Goal: Task Accomplishment & Management: Use online tool/utility

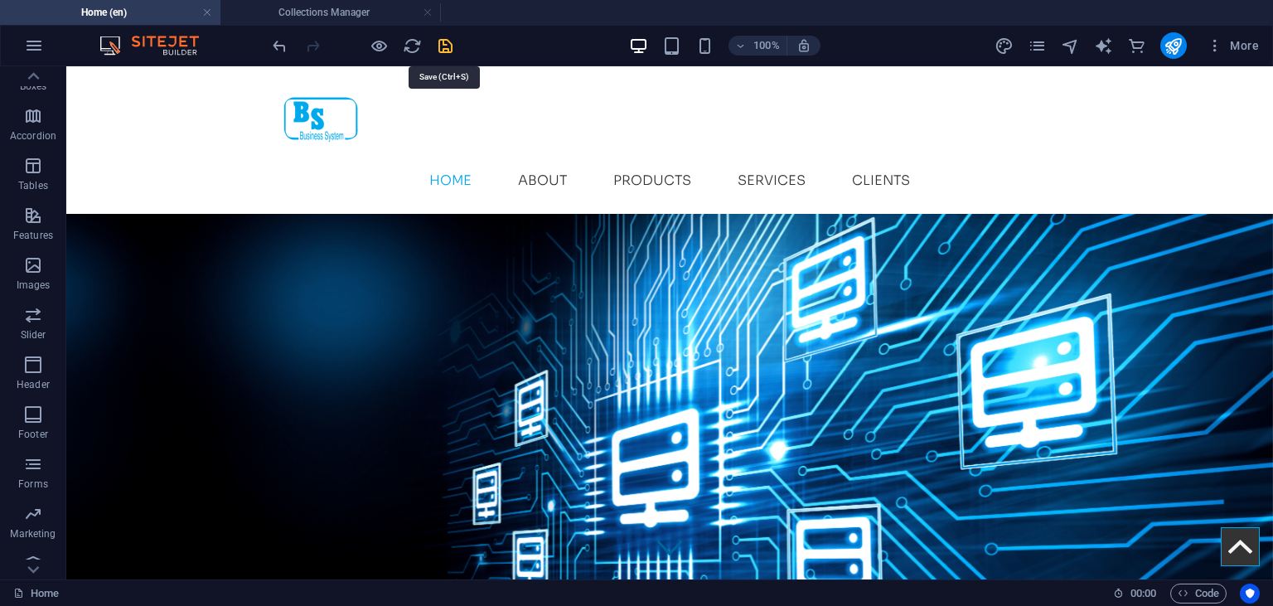
click at [451, 43] on icon "save" at bounding box center [445, 45] width 19 height 19
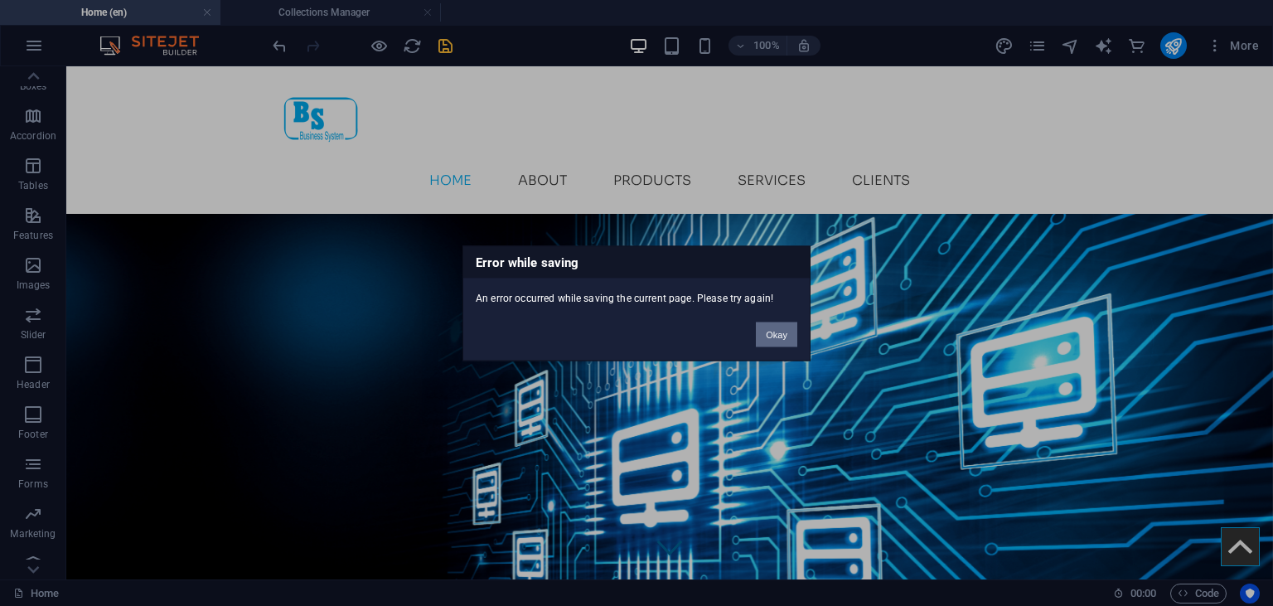
click at [787, 330] on button "Okay" at bounding box center [776, 334] width 41 height 25
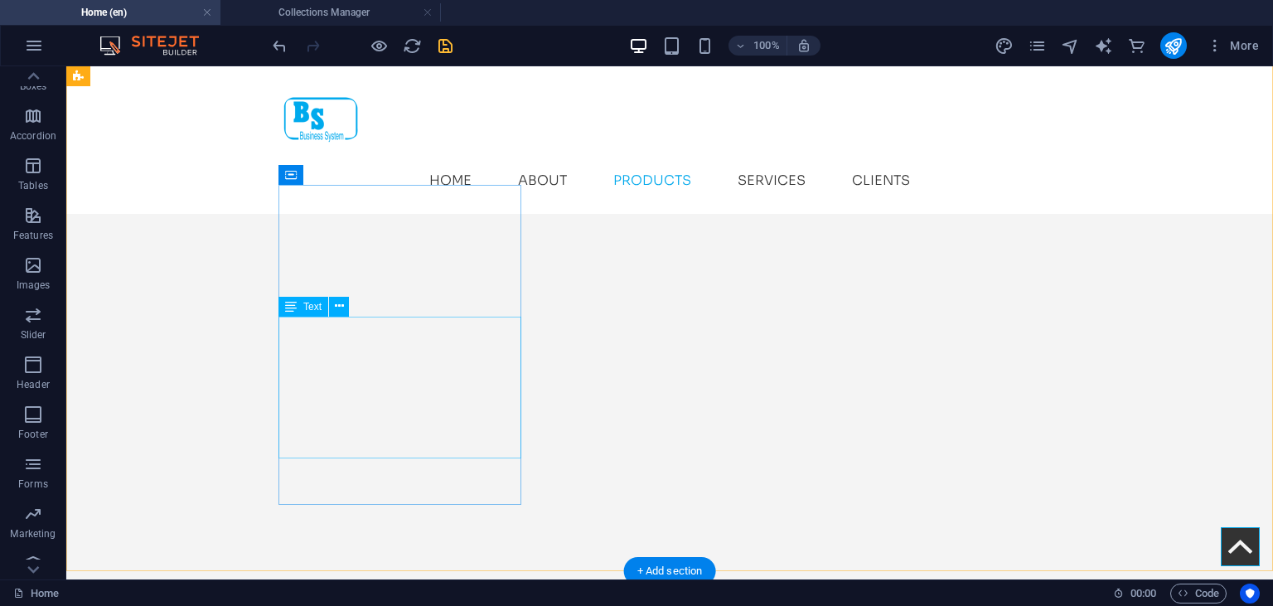
scroll to position [3353, 0]
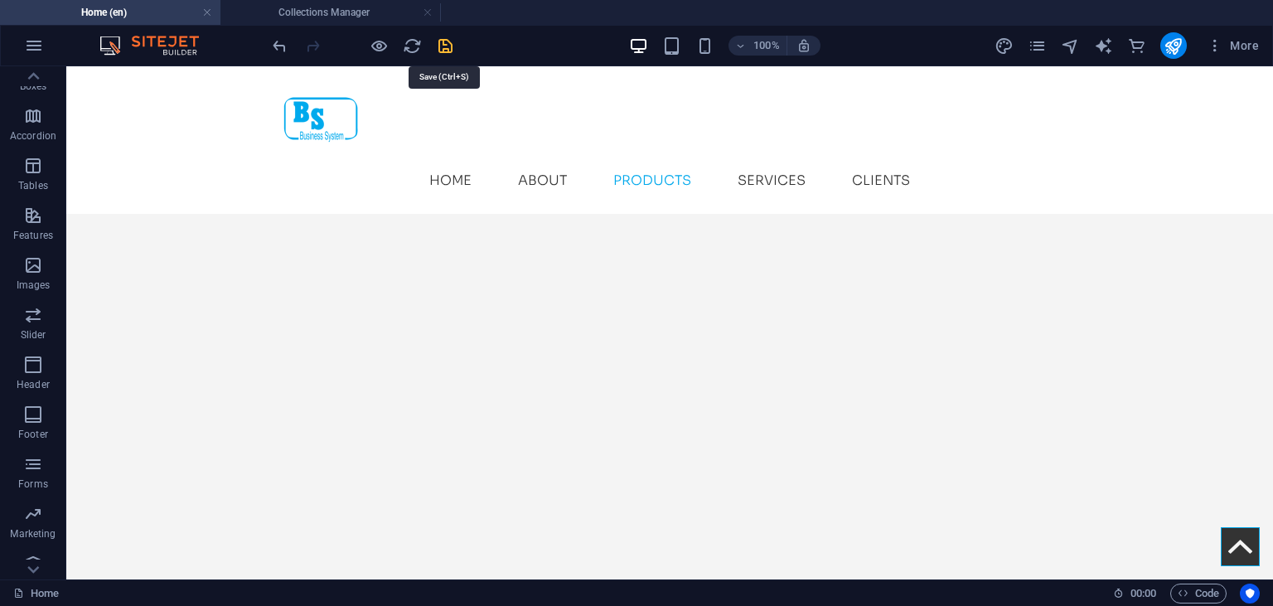
click at [442, 51] on icon "save" at bounding box center [445, 45] width 19 height 19
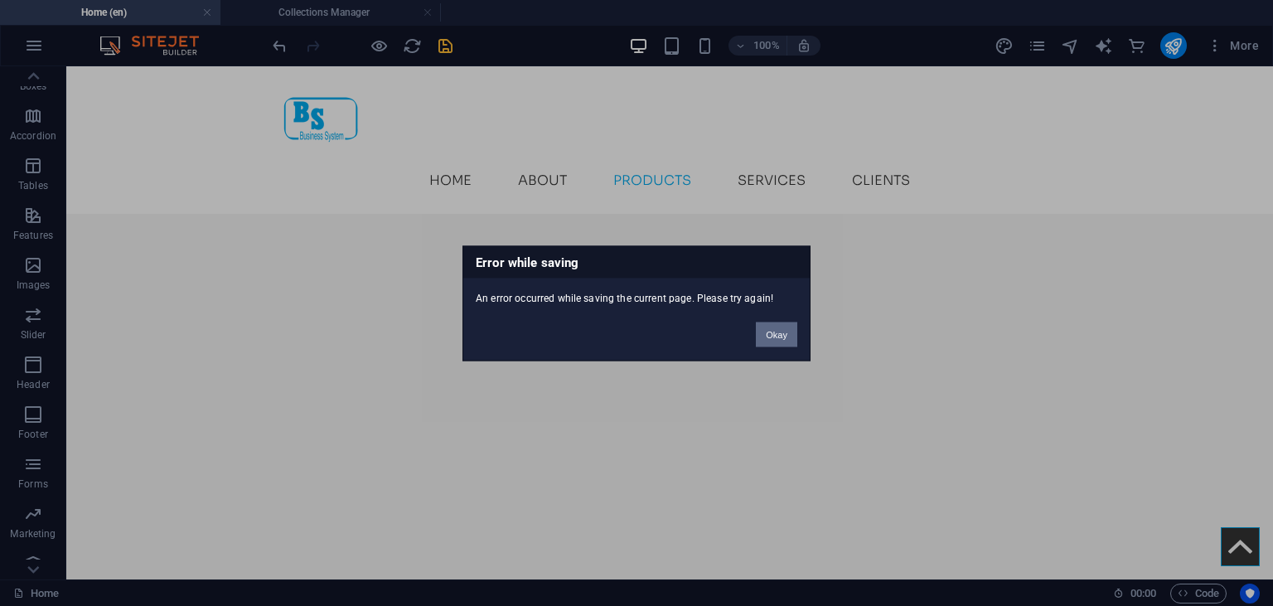
click at [771, 340] on button "Okay" at bounding box center [776, 334] width 41 height 25
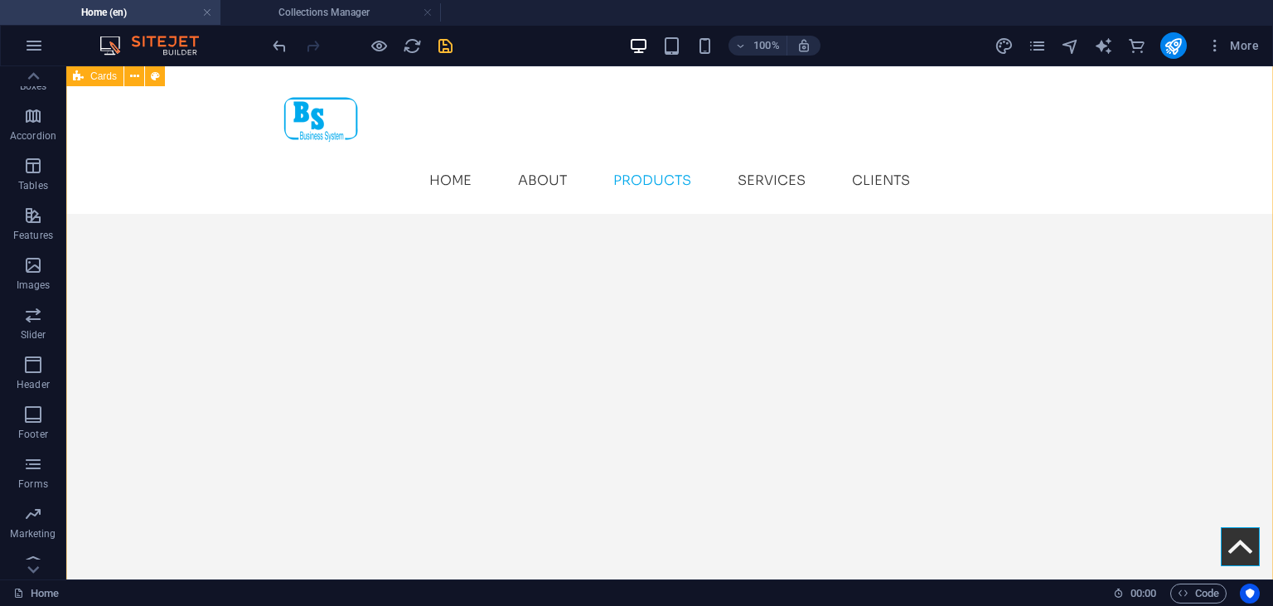
scroll to position [3314, 0]
click at [446, 40] on icon "save" at bounding box center [445, 45] width 19 height 19
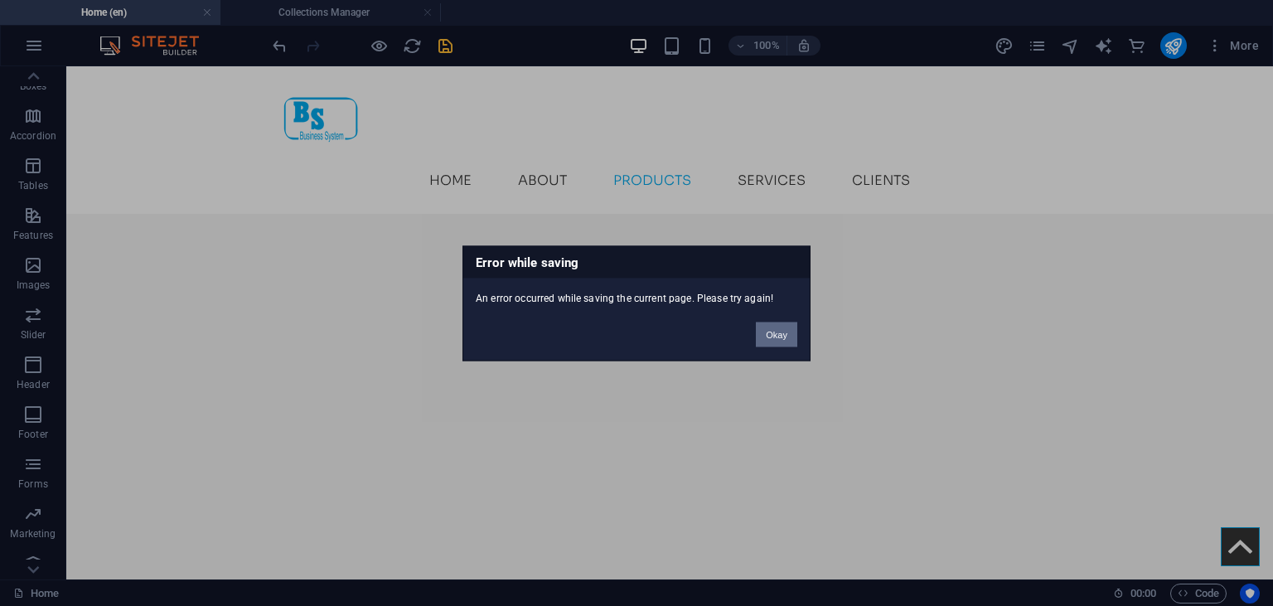
click at [784, 339] on button "Okay" at bounding box center [776, 334] width 41 height 25
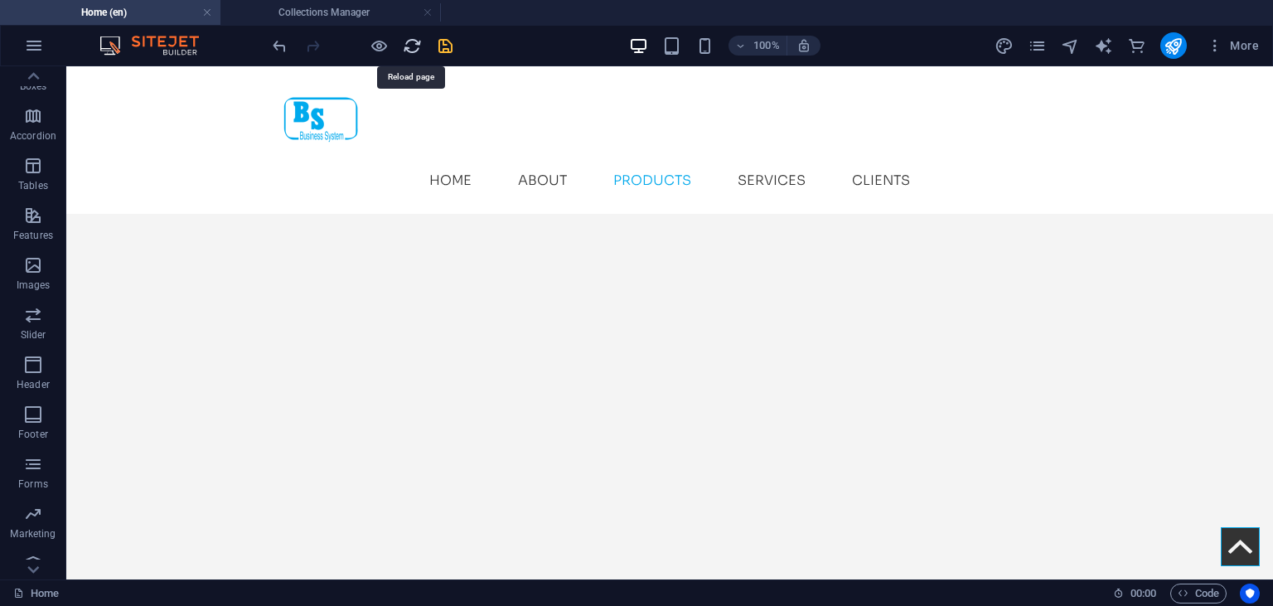
click at [404, 49] on icon "reload" at bounding box center [412, 45] width 19 height 19
click at [445, 52] on icon "save" at bounding box center [445, 45] width 19 height 19
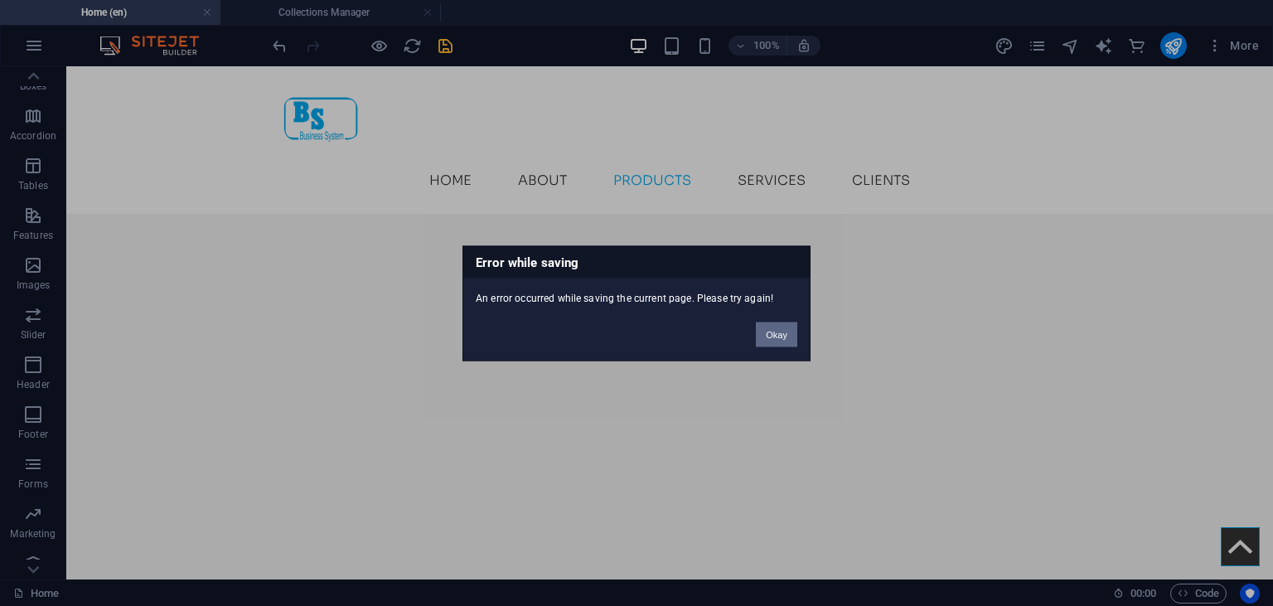
click at [764, 333] on button "Okay" at bounding box center [776, 334] width 41 height 25
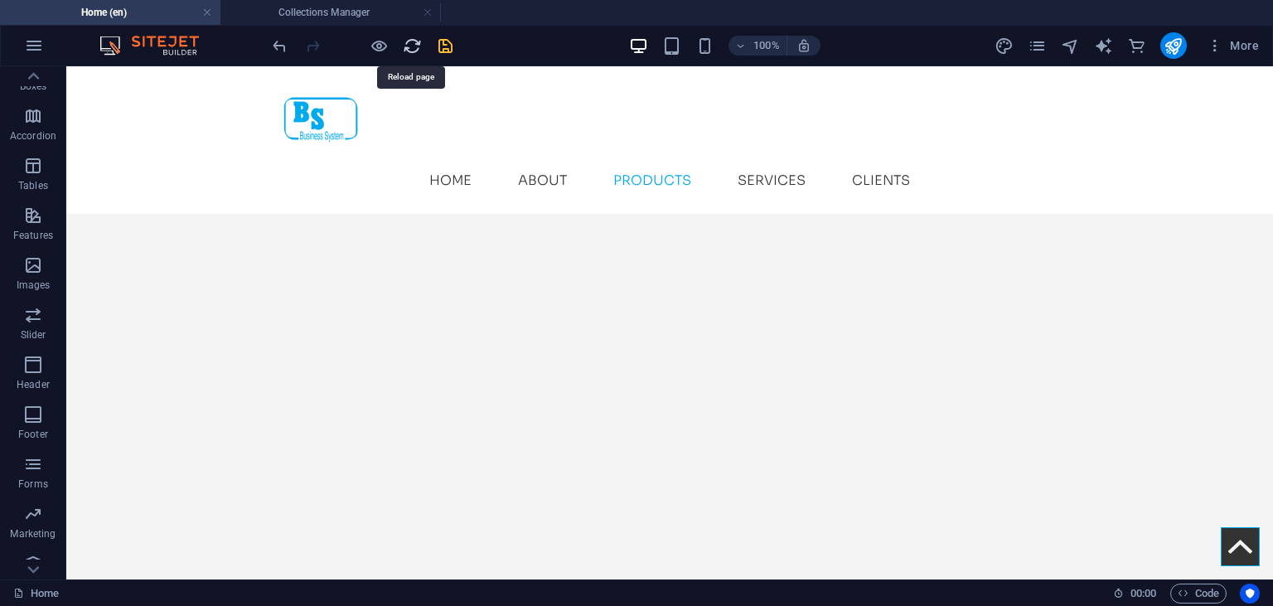
click at [408, 52] on icon "reload" at bounding box center [412, 45] width 19 height 19
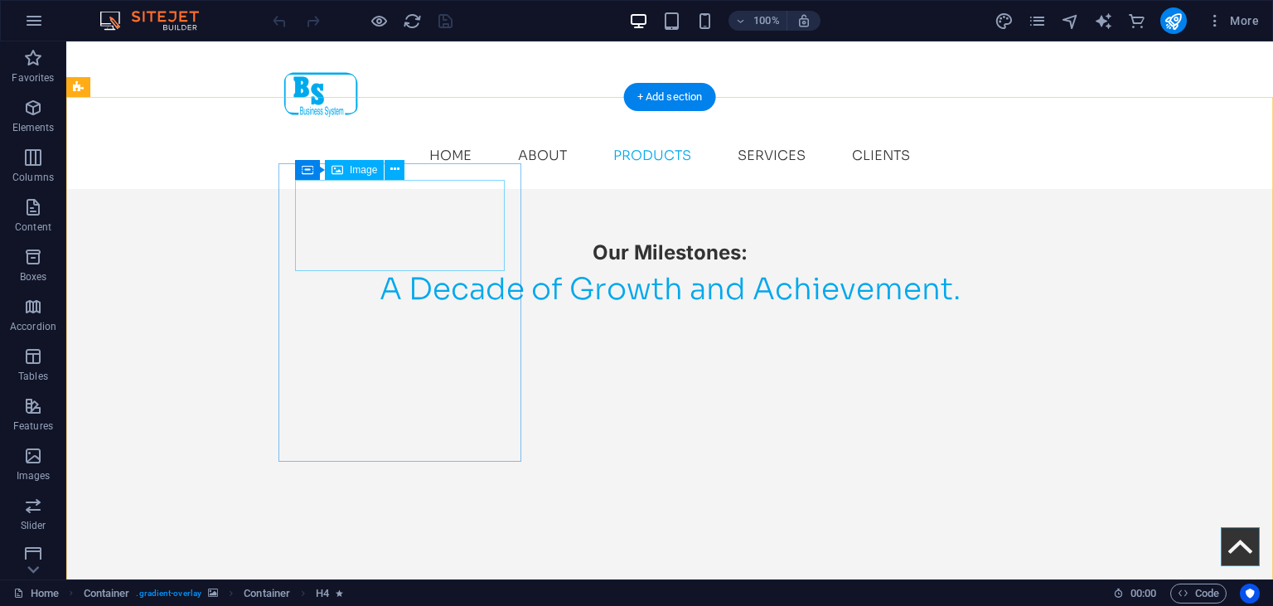
scroll to position [2433, 0]
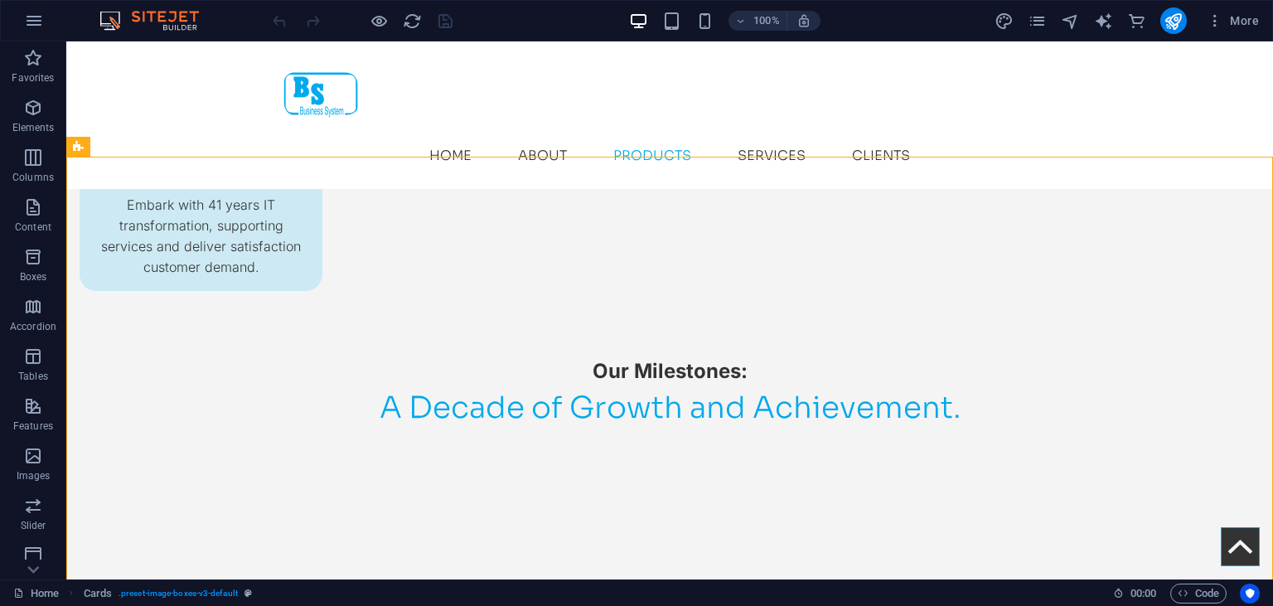
scroll to position [2306, 0]
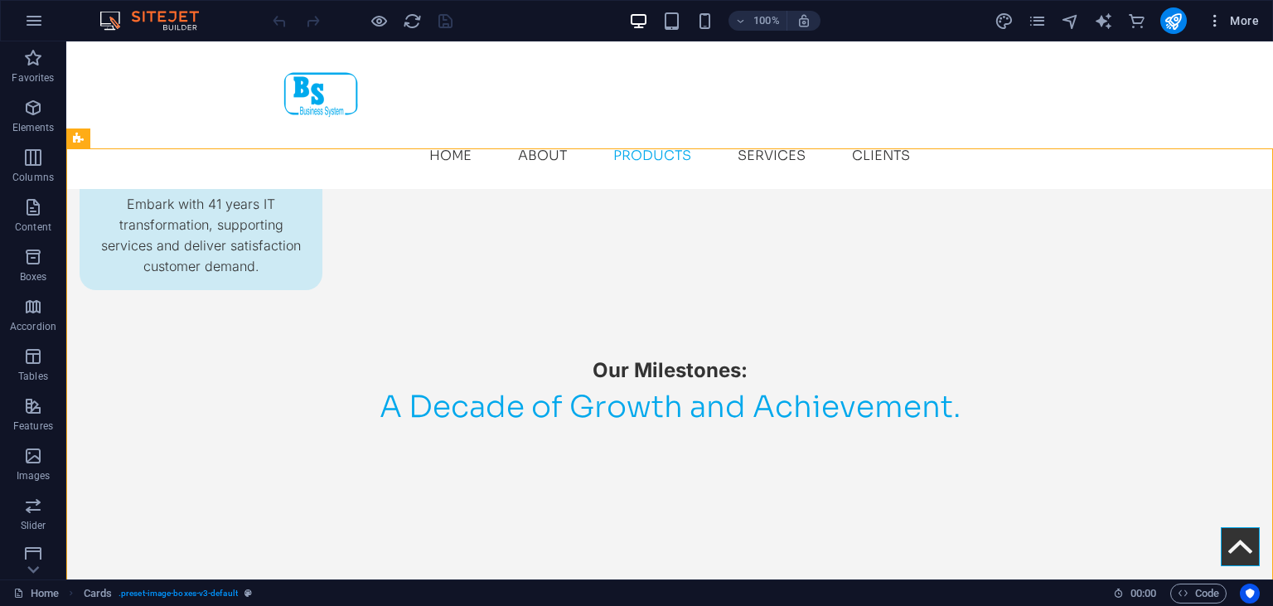
click at [1221, 20] on icon "button" at bounding box center [1215, 20] width 17 height 17
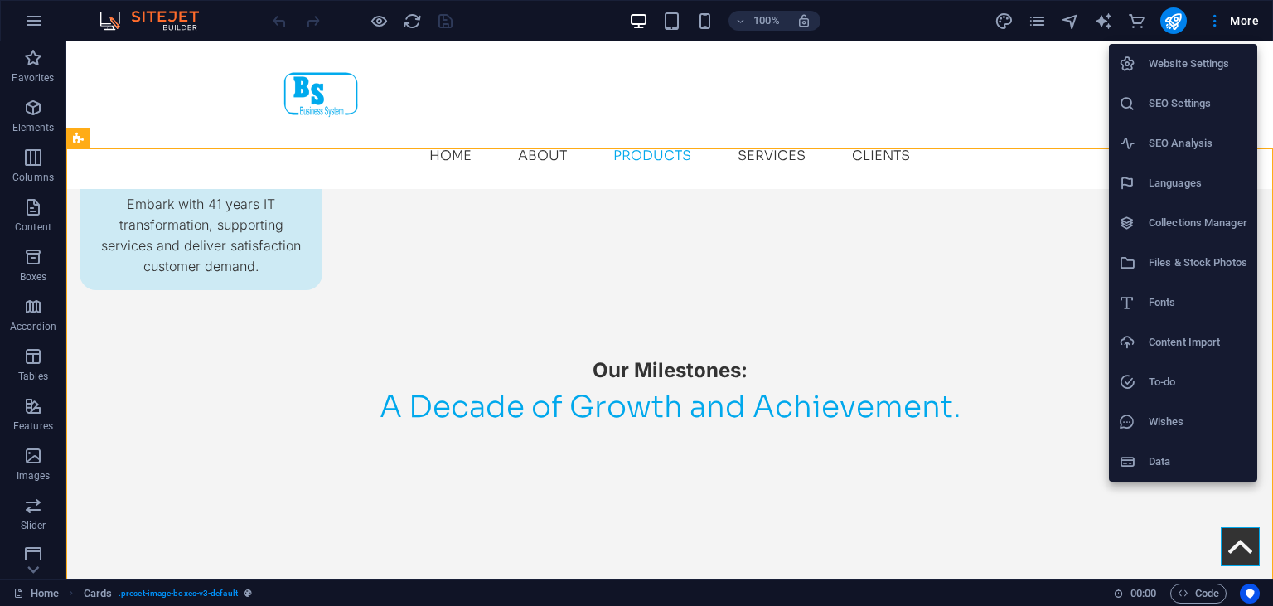
click at [1190, 228] on h6 "Collections Manager" at bounding box center [1198, 223] width 99 height 20
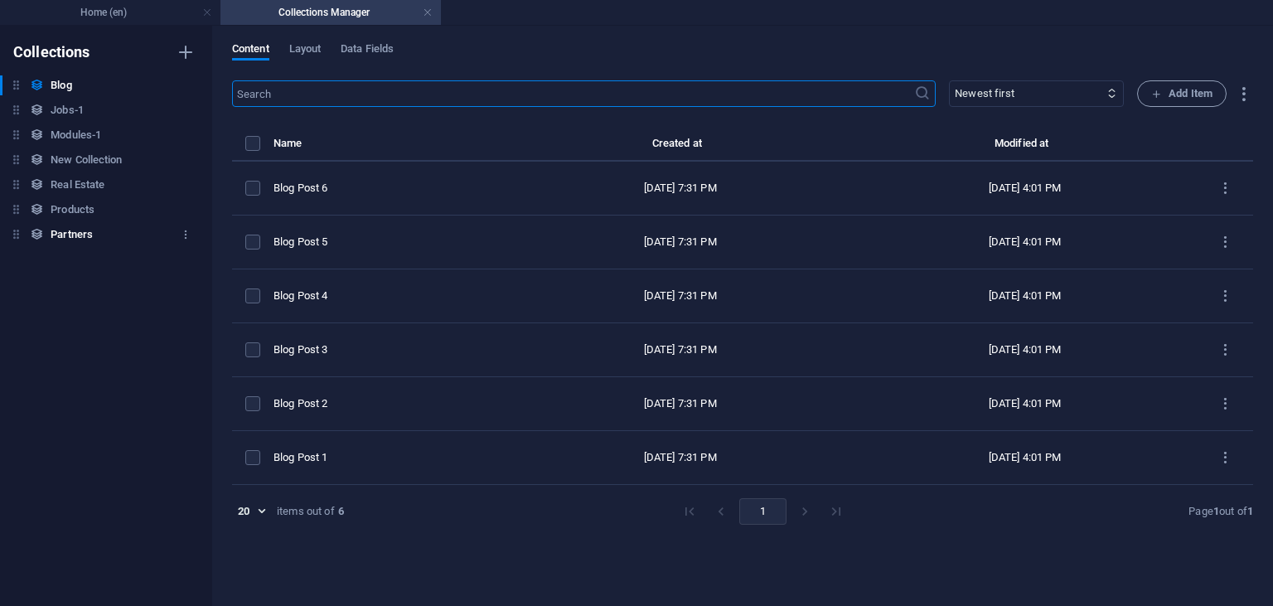
click at [79, 233] on h6 "Partners" at bounding box center [72, 235] width 42 height 20
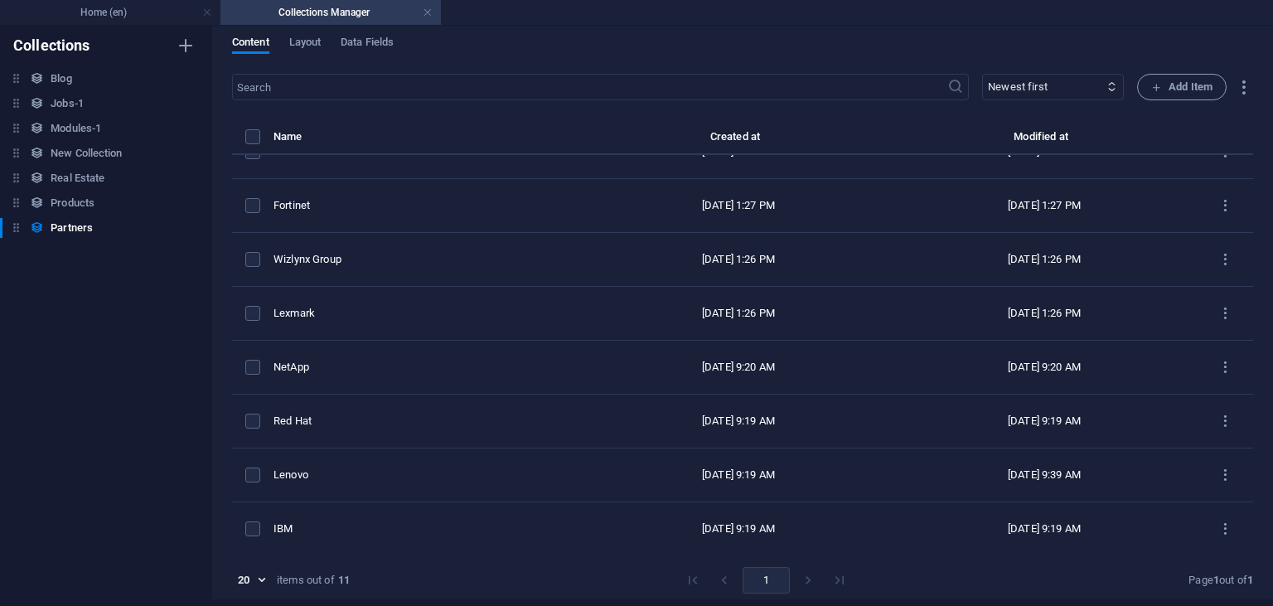
scroll to position [0, 0]
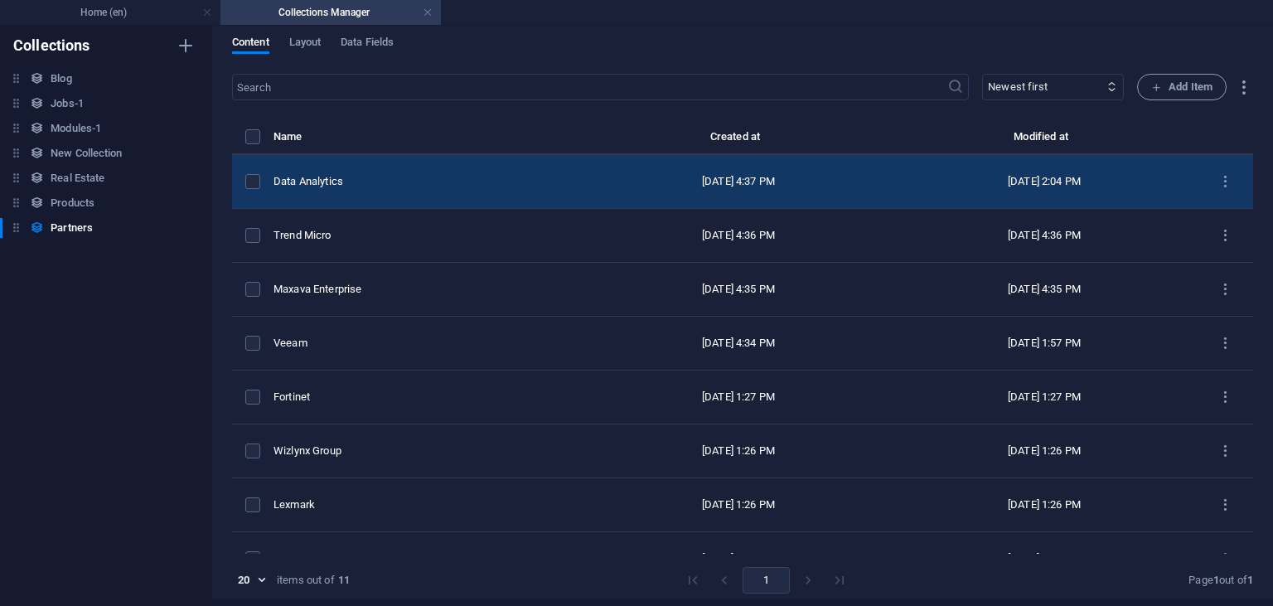
click at [303, 174] on div "Data Analytics" at bounding box center [423, 181] width 298 height 15
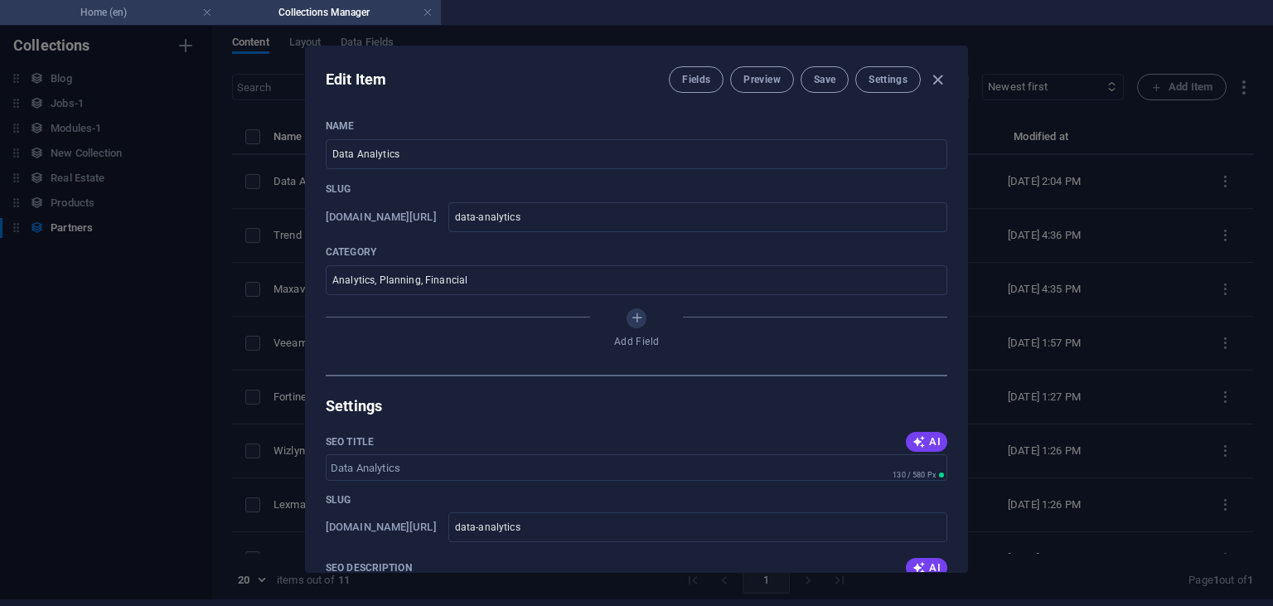
click at [140, 16] on h4 "Home (en)" at bounding box center [110, 12] width 220 height 18
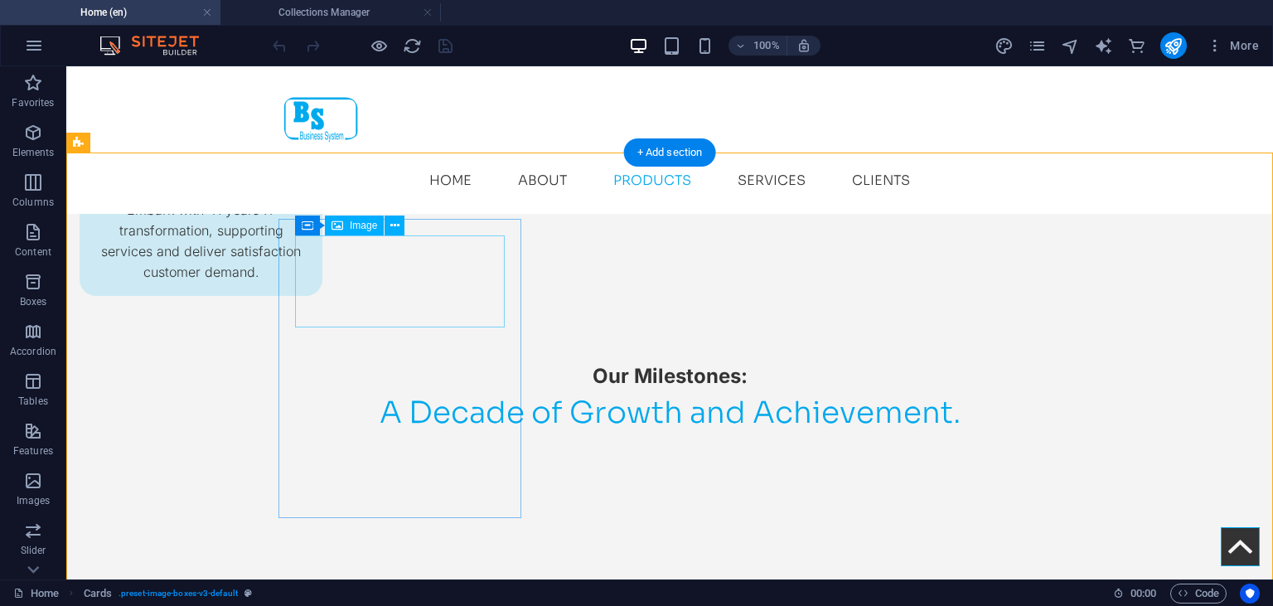
scroll to position [2319, 0]
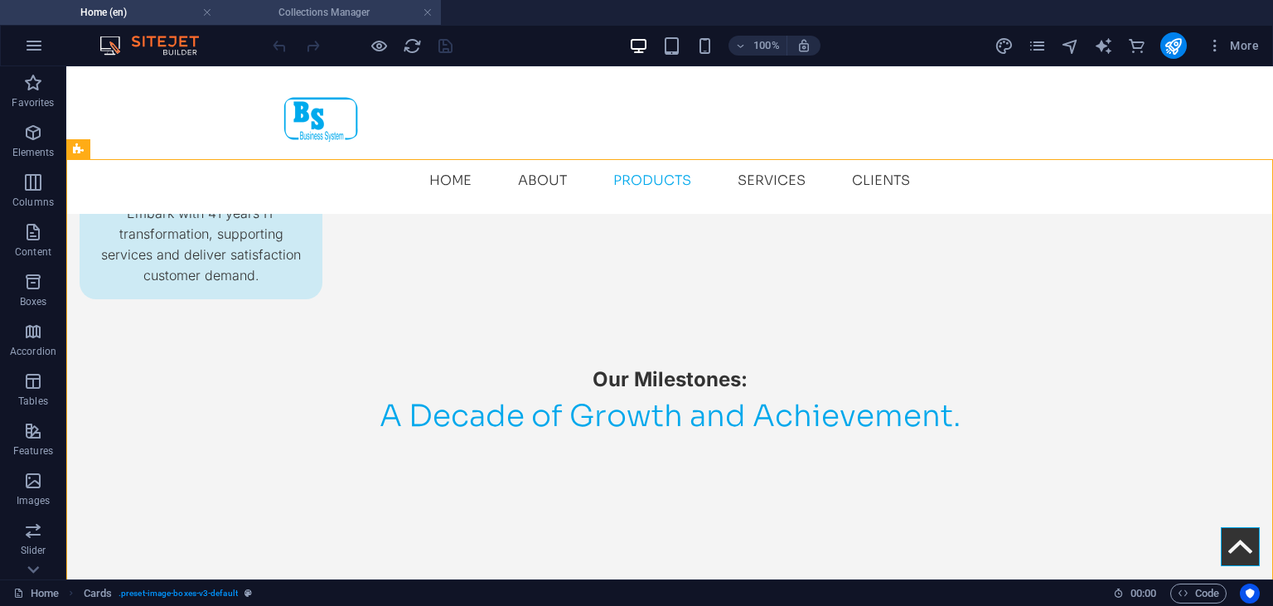
click at [293, 12] on h4 "Collections Manager" at bounding box center [330, 12] width 220 height 18
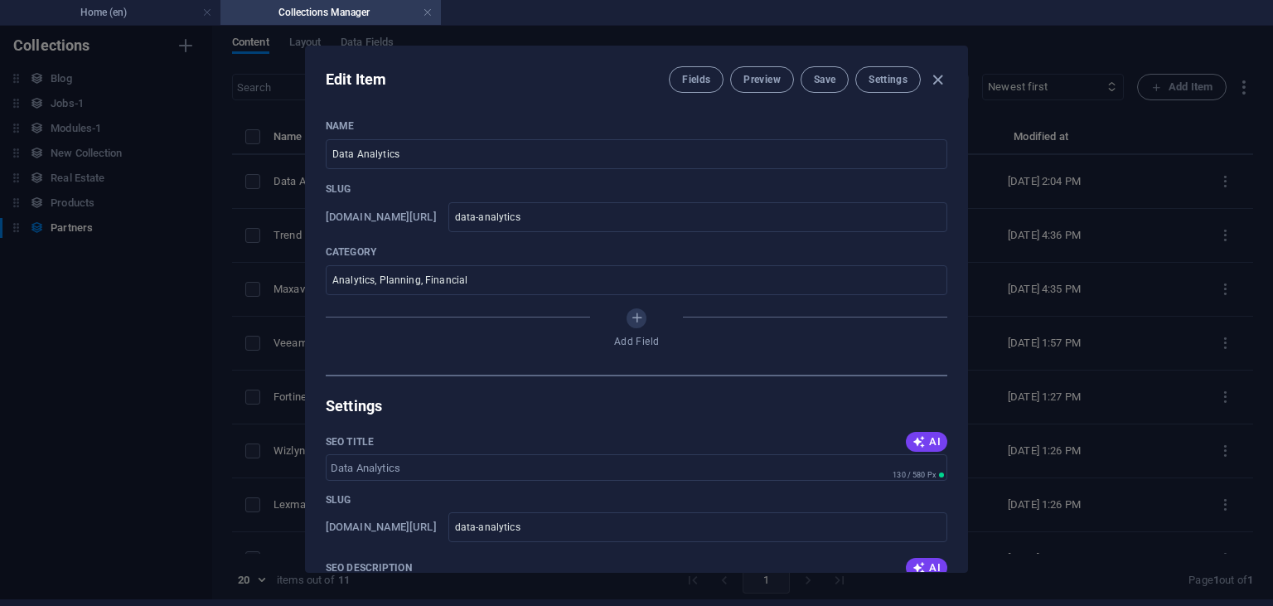
click at [250, 262] on div "Edit Item Fields Preview Save Settings Name Data Analytics ​ Slug [DOMAIN_NAME]…" at bounding box center [636, 309] width 1273 height 580
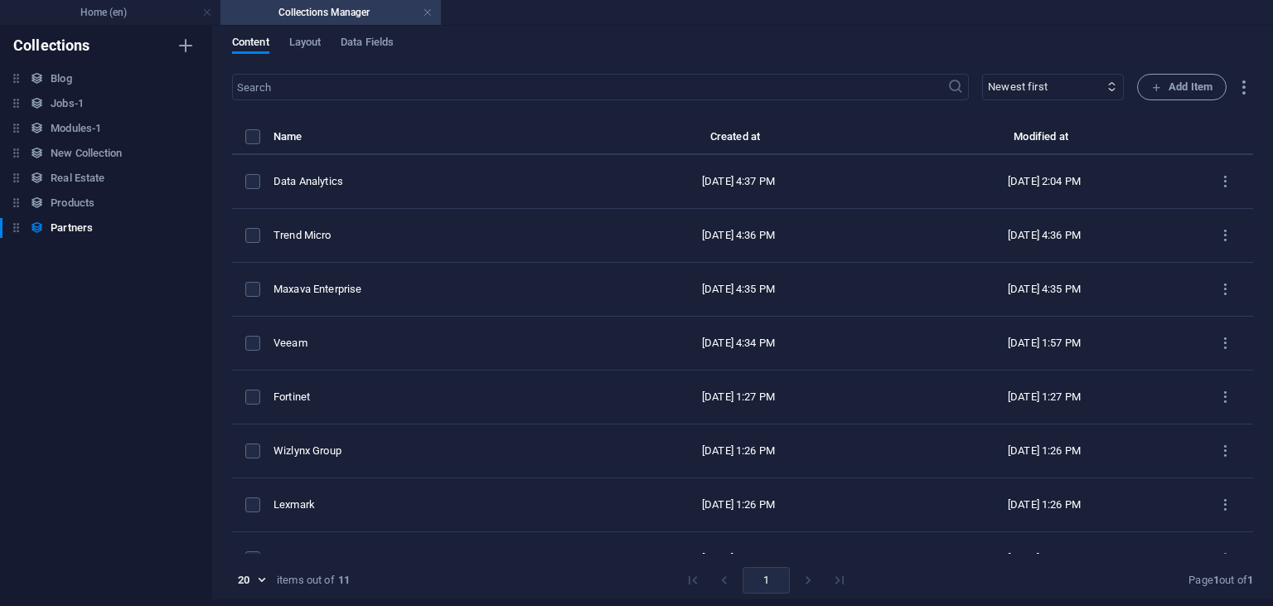
type input "data-analytics"
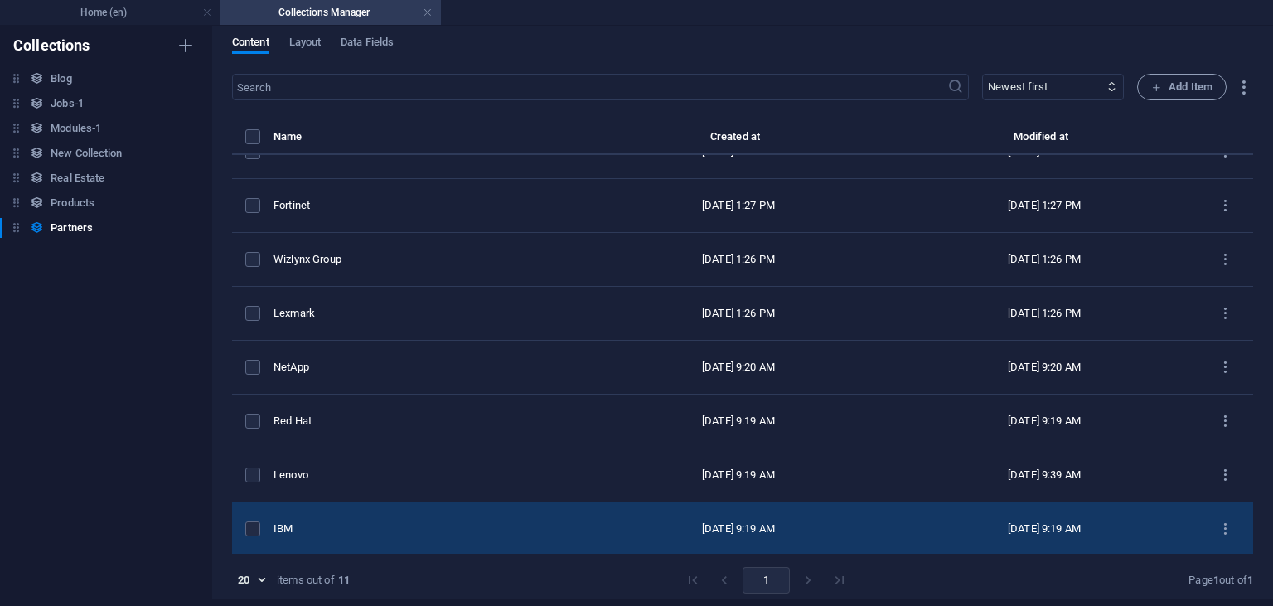
click at [346, 525] on div "IBM" at bounding box center [423, 528] width 298 height 15
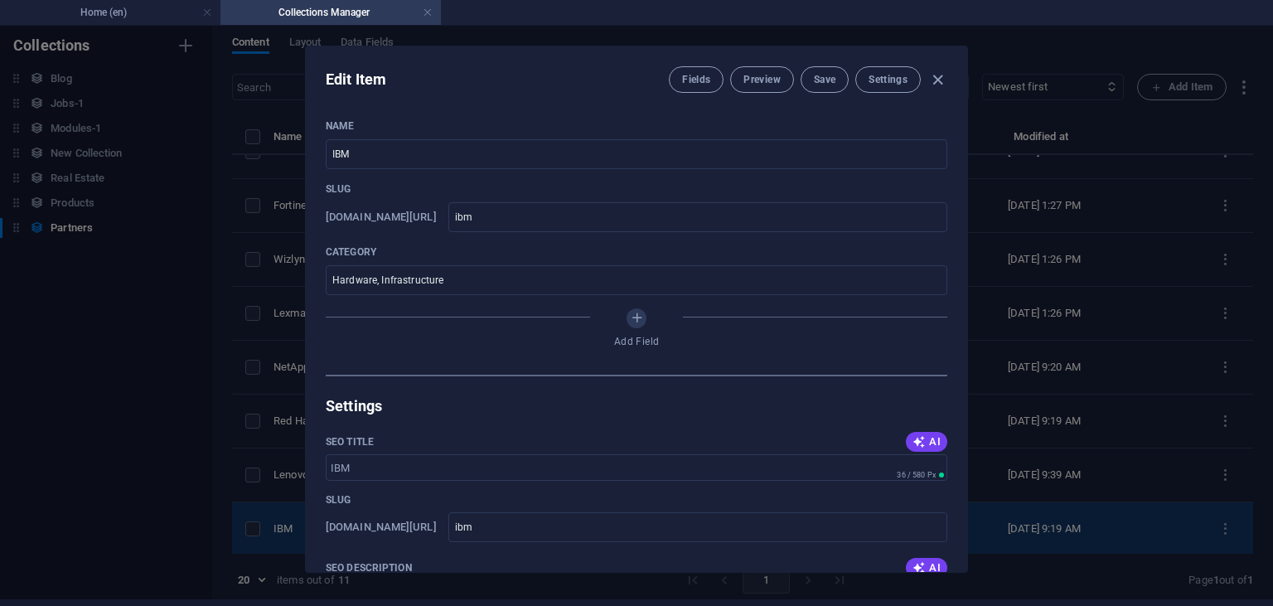
scroll to position [191, 0]
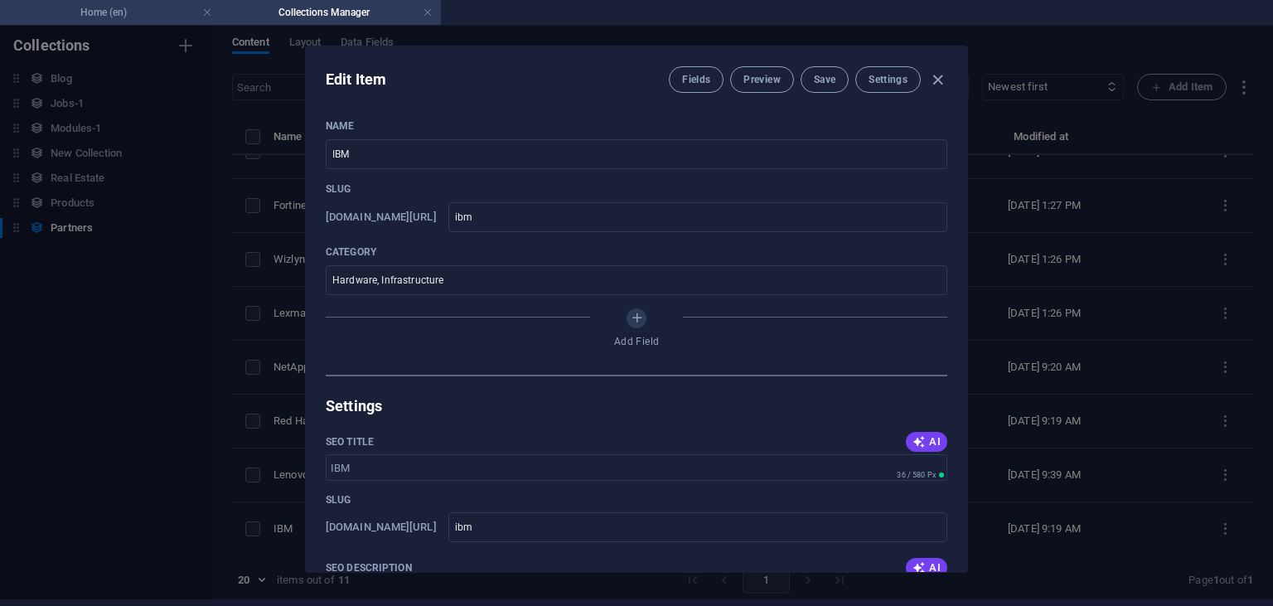
click at [131, 14] on h4 "Home (en)" at bounding box center [110, 12] width 220 height 18
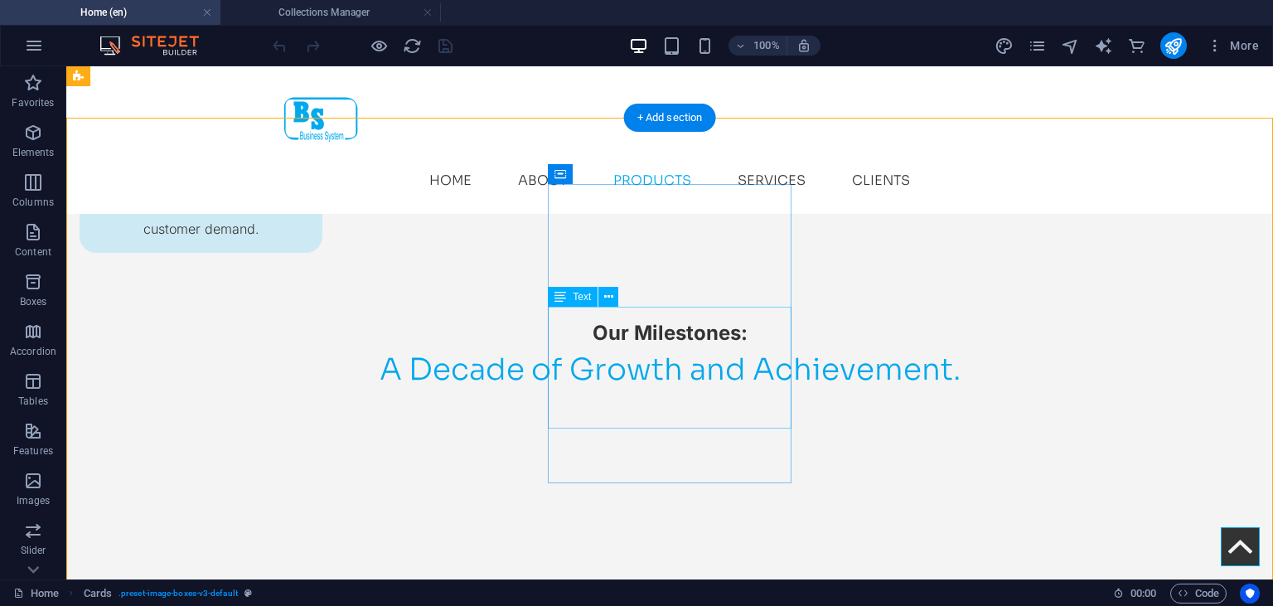
scroll to position [2360, 0]
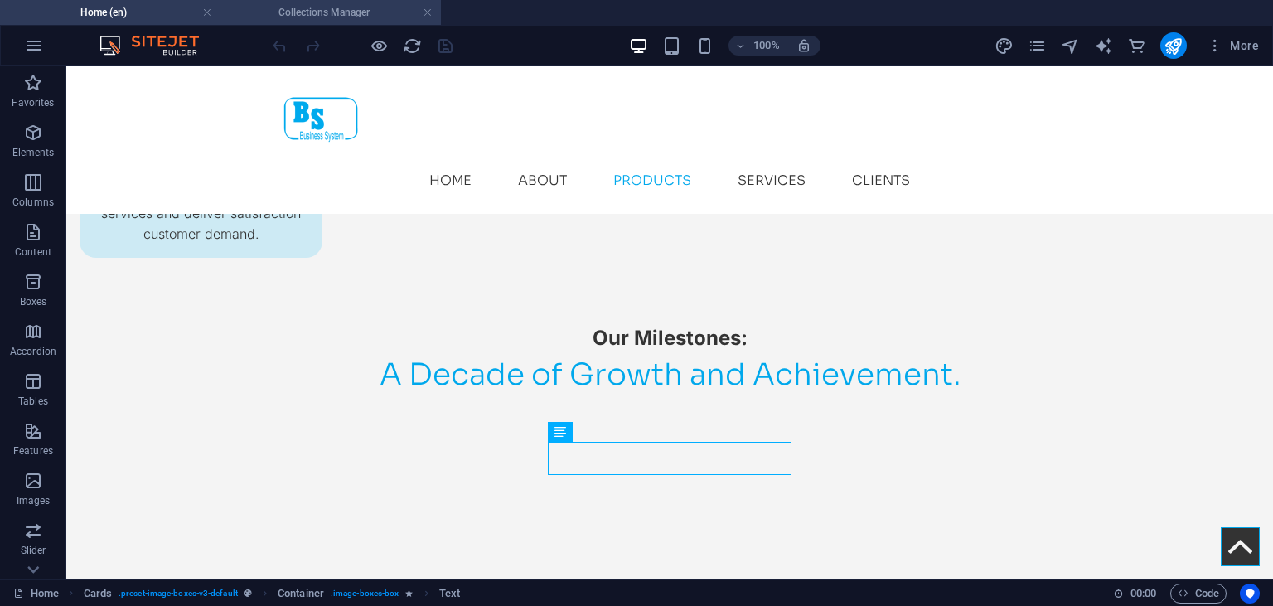
click at [312, 16] on h4 "Collections Manager" at bounding box center [330, 12] width 220 height 18
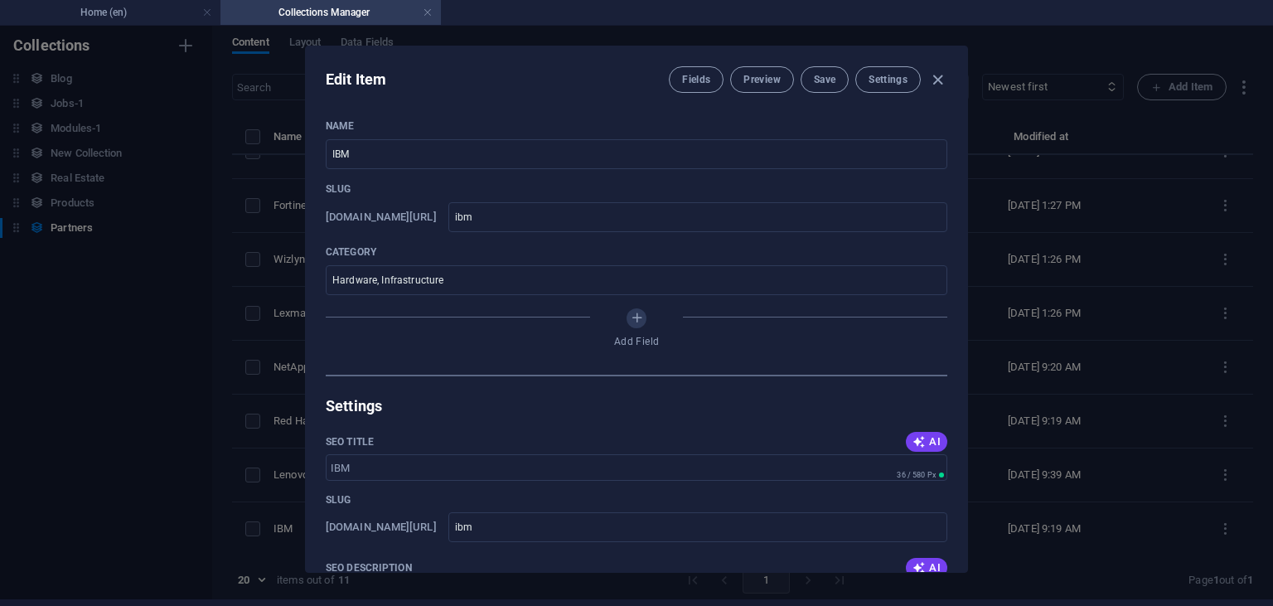
click at [194, 454] on div "Edit Item Fields Preview Save Settings Name IBM ​ Slug [DOMAIN_NAME][URL] ibm ​…" at bounding box center [636, 309] width 1273 height 580
type input "ibm"
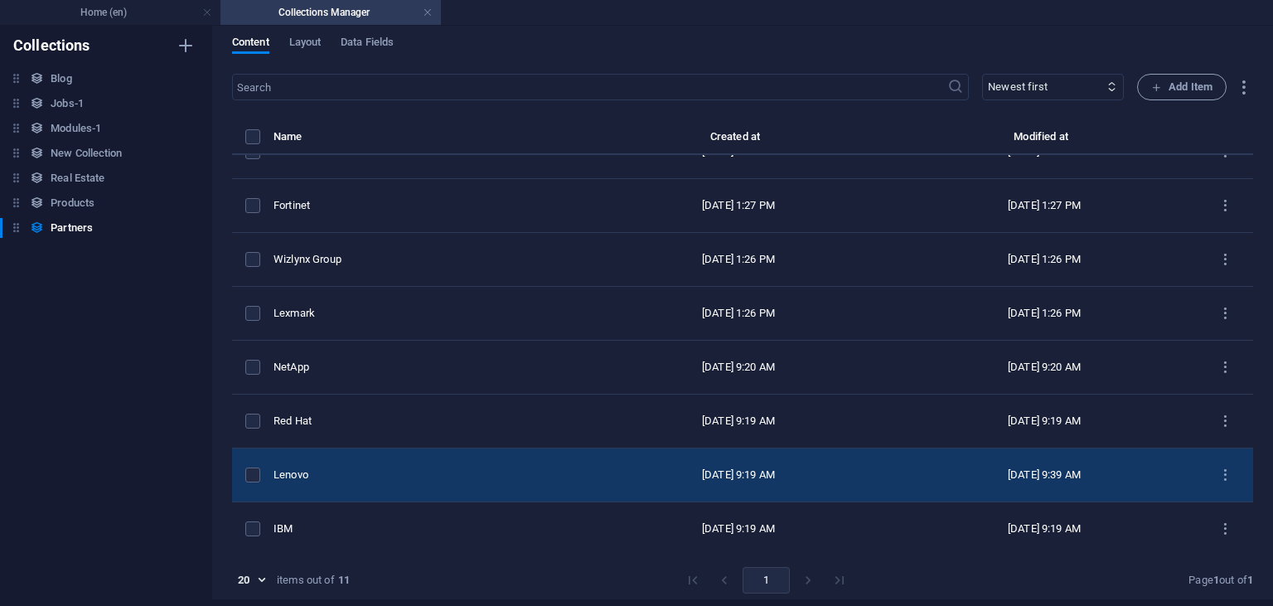
click at [321, 475] on div "Lenovo" at bounding box center [423, 474] width 298 height 15
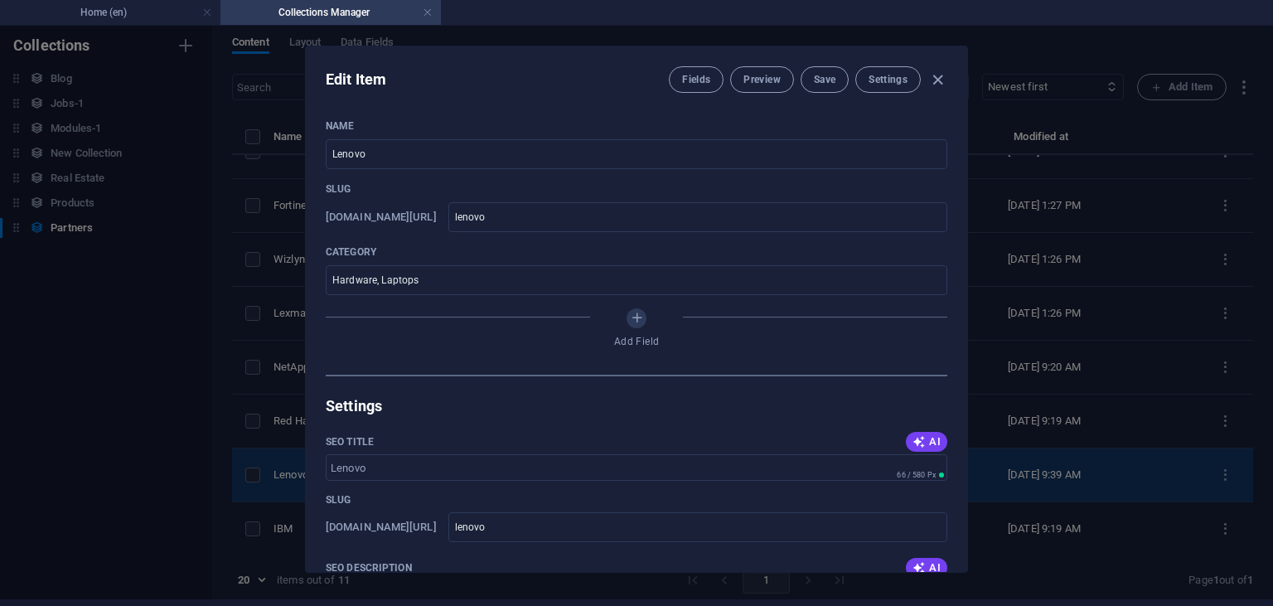
scroll to position [191, 0]
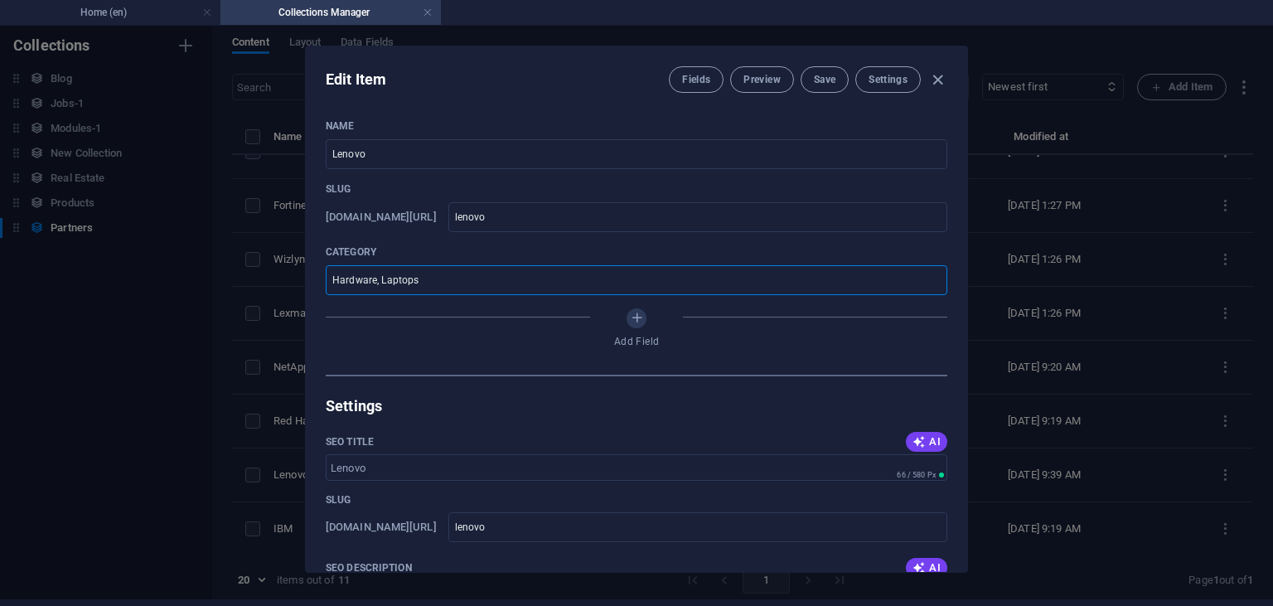
drag, startPoint x: 425, startPoint y: 287, endPoint x: 277, endPoint y: 268, distance: 149.6
click at [326, 268] on input "Hardware, Laptops" at bounding box center [637, 280] width 622 height 30
click at [135, 9] on h4 "Home (en)" at bounding box center [110, 12] width 220 height 18
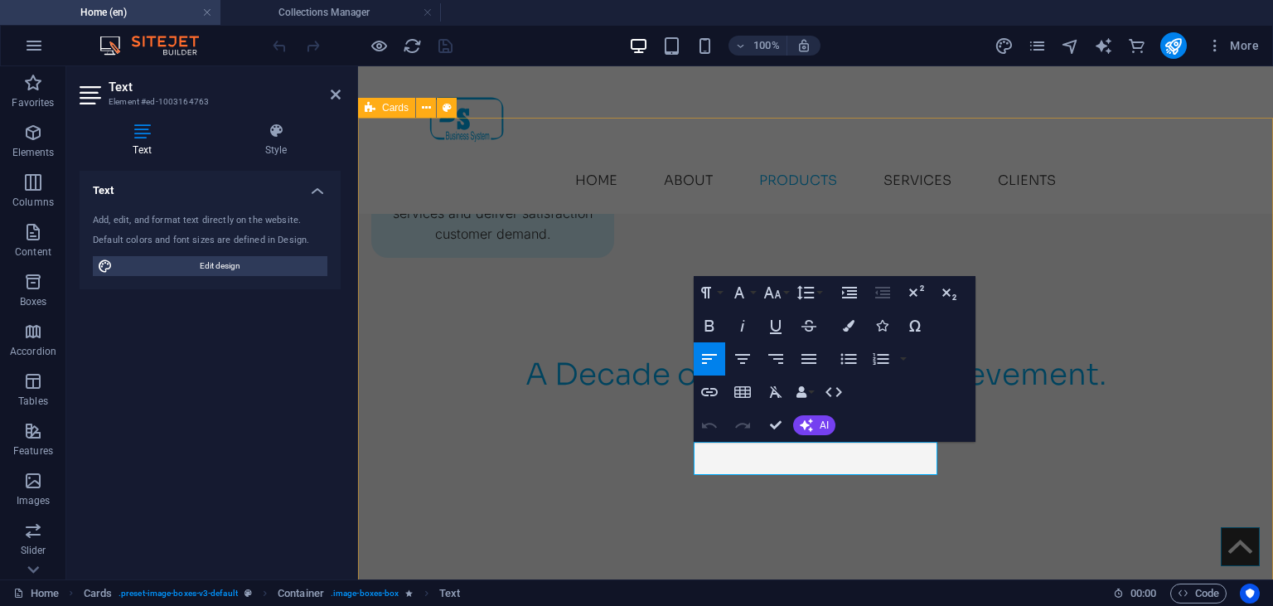
drag, startPoint x: 762, startPoint y: 449, endPoint x: 671, endPoint y: 439, distance: 90.9
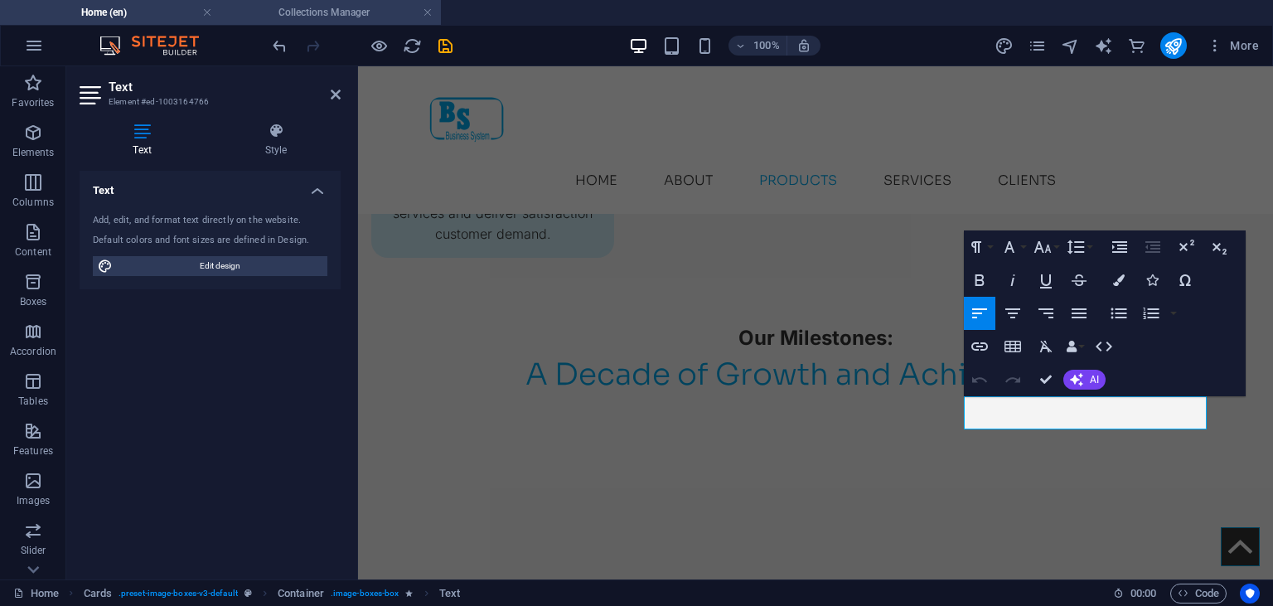
click at [296, 17] on h4 "Collections Manager" at bounding box center [330, 12] width 220 height 18
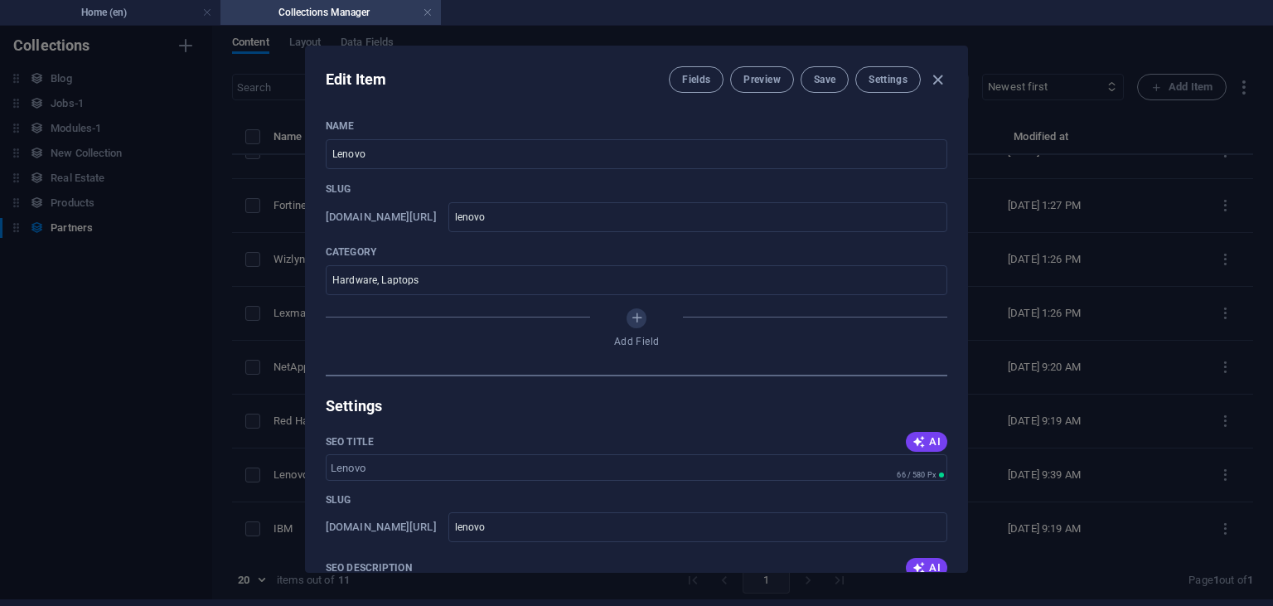
scroll to position [7, 0]
click at [240, 231] on div "Edit Item Fields Preview Save Settings Name Lenovo ​ Slug [DOMAIN_NAME][URL] le…" at bounding box center [636, 309] width 1273 height 580
type input "lenovo"
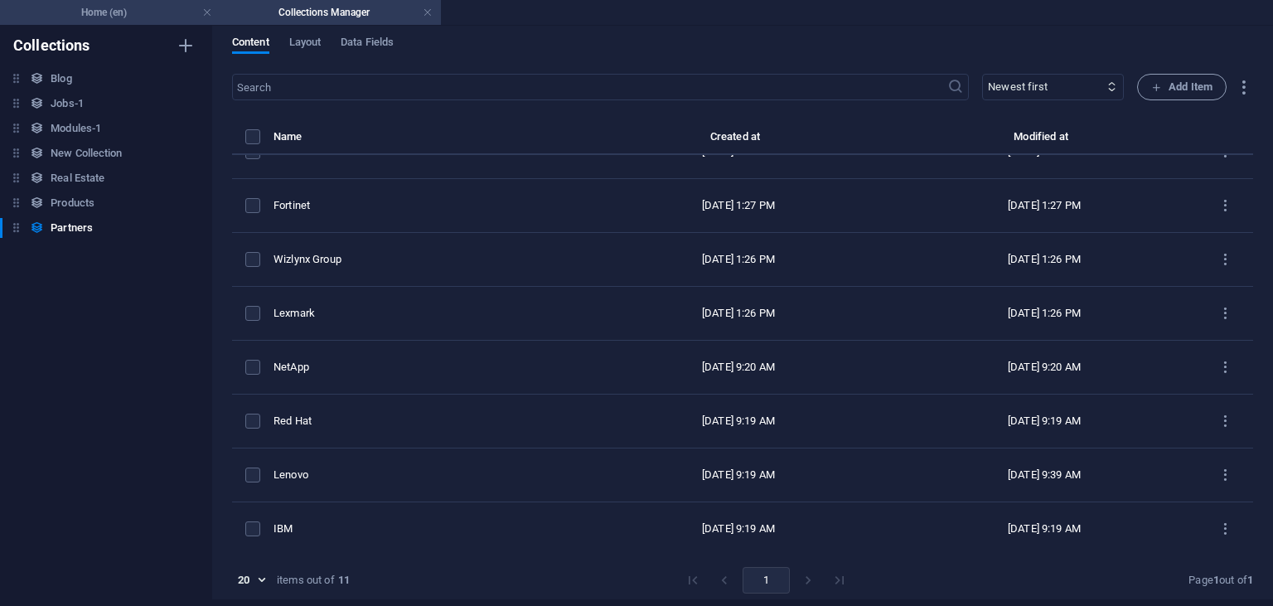
scroll to position [191, 0]
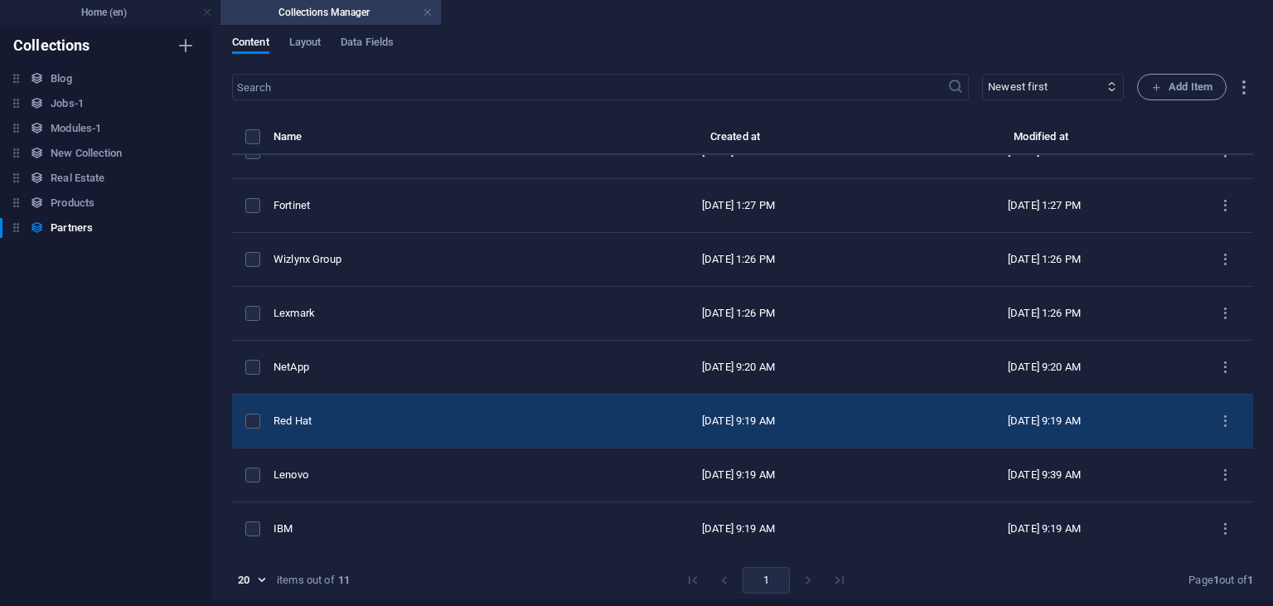
click at [336, 428] on td "Red Hat" at bounding box center [430, 422] width 312 height 54
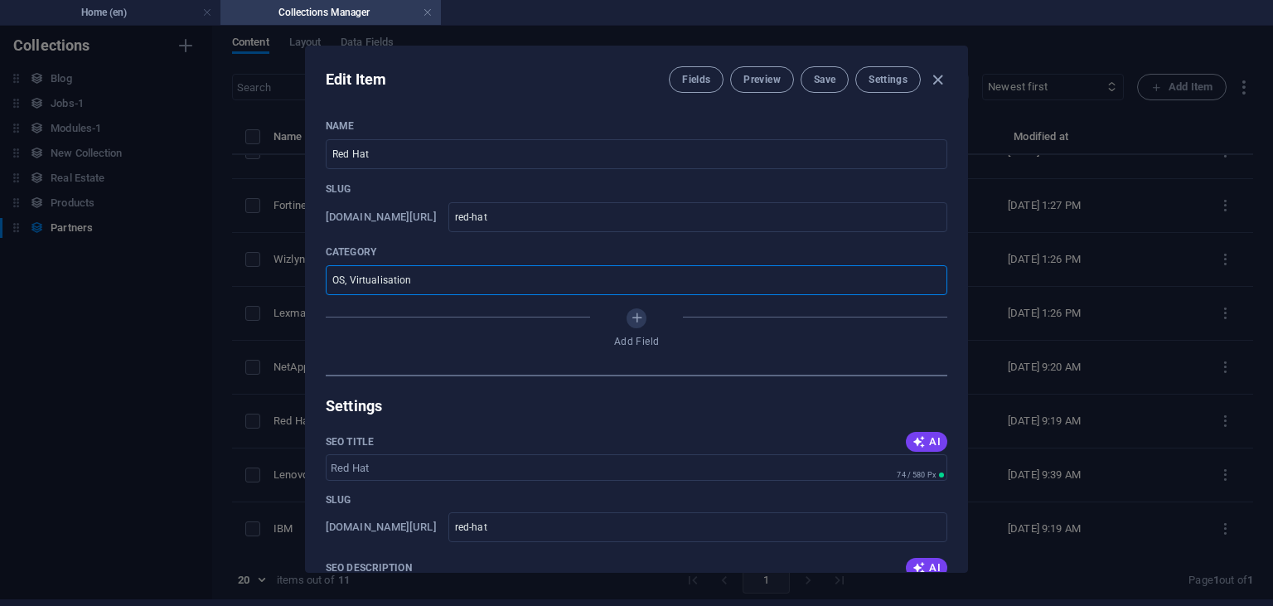
drag, startPoint x: 417, startPoint y: 274, endPoint x: 298, endPoint y: 267, distance: 118.8
click at [326, 267] on input "OS, Virtualisation" at bounding box center [637, 280] width 622 height 30
click at [230, 307] on div "Edit Item Fields Preview Save Settings Name Red Hat ​ Slug [DOMAIN_NAME][URL] r…" at bounding box center [636, 309] width 1273 height 580
type input "red-hat"
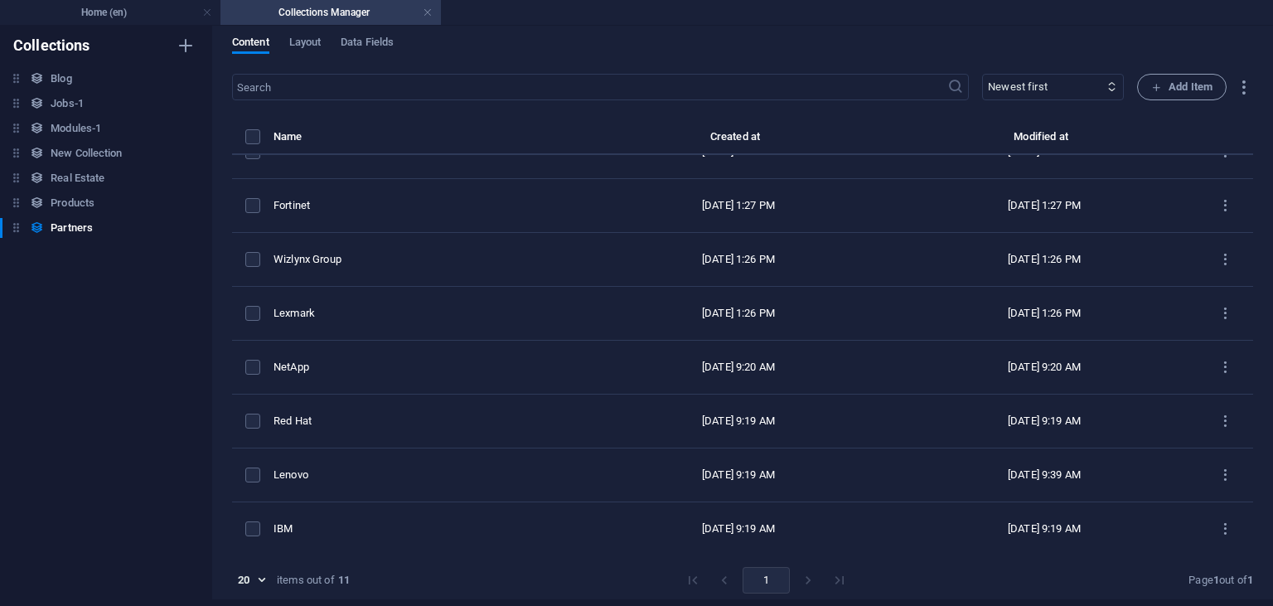
click at [150, 10] on h4 "Home (en)" at bounding box center [110, 12] width 220 height 18
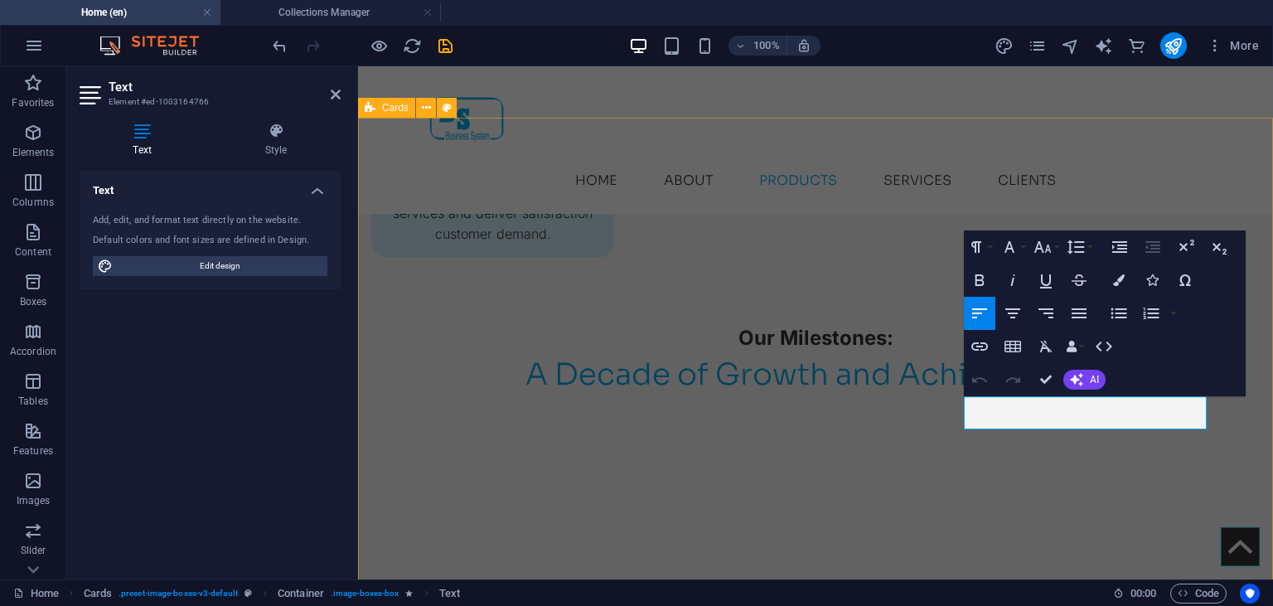
drag, startPoint x: 1029, startPoint y: 406, endPoint x: 943, endPoint y: 402, distance: 86.3
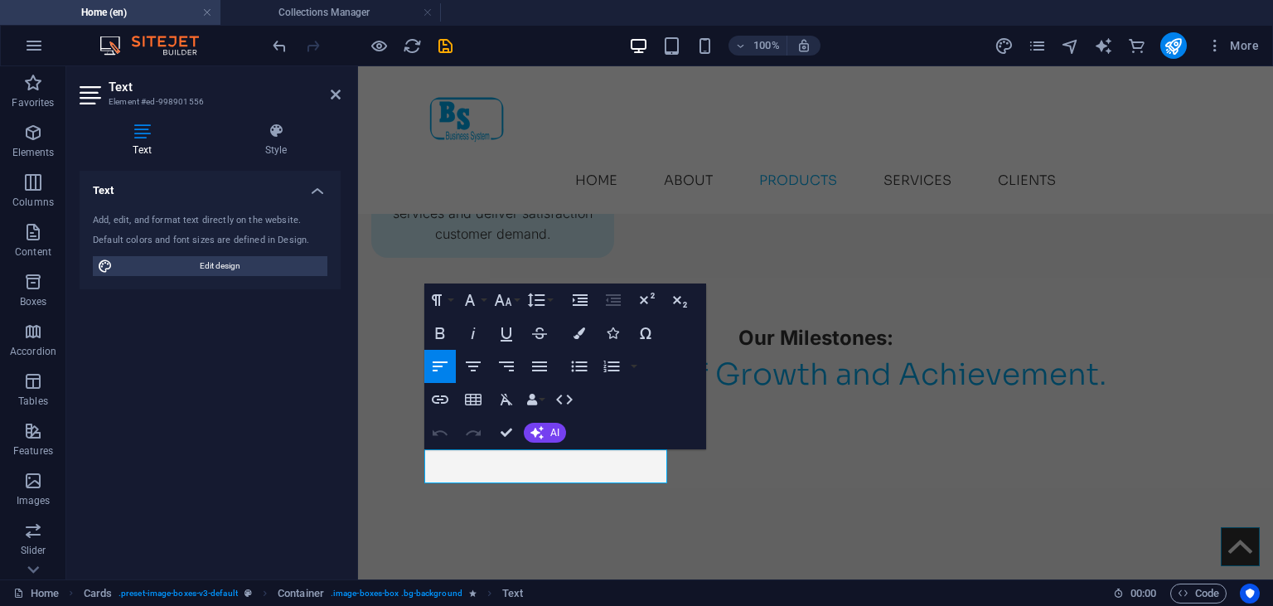
click at [502, 449] on div "Text" at bounding box center [464, 439] width 81 height 21
drag, startPoint x: 584, startPoint y: 458, endPoint x: 406, endPoint y: 441, distance: 179.0
drag, startPoint x: 438, startPoint y: 457, endPoint x: 594, endPoint y: 458, distance: 155.8
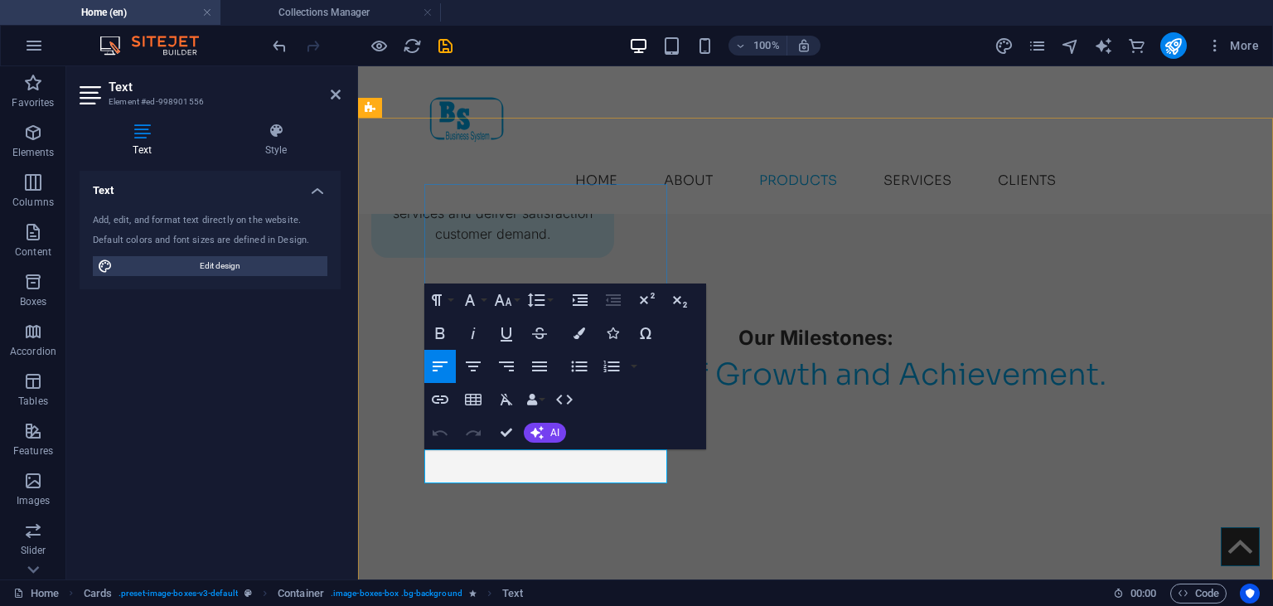
click at [485, 300] on button "Font Family" at bounding box center [472, 299] width 31 height 33
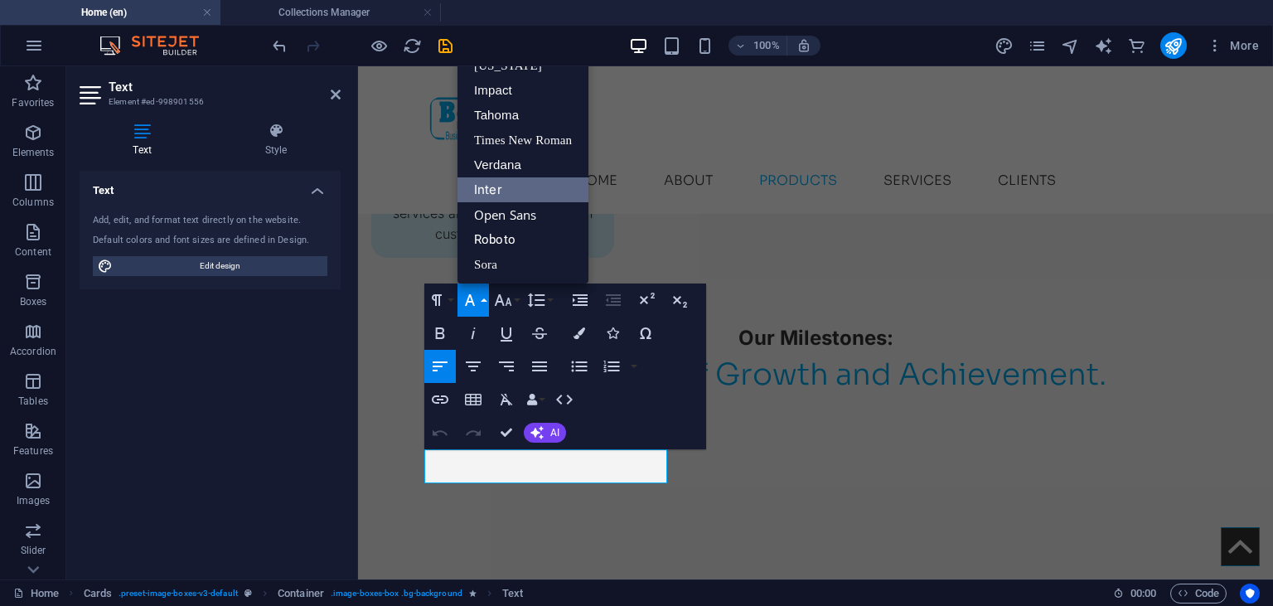
scroll to position [33, 0]
click at [504, 277] on link "Sora" at bounding box center [522, 265] width 131 height 25
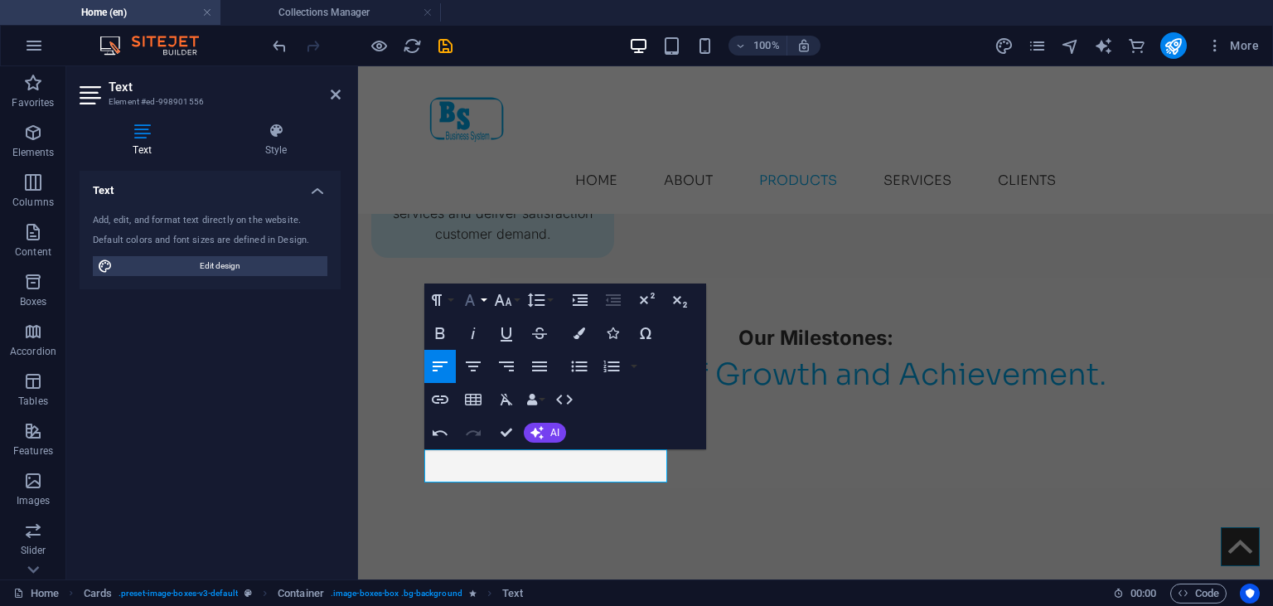
click at [482, 306] on button "Font Family" at bounding box center [472, 299] width 31 height 33
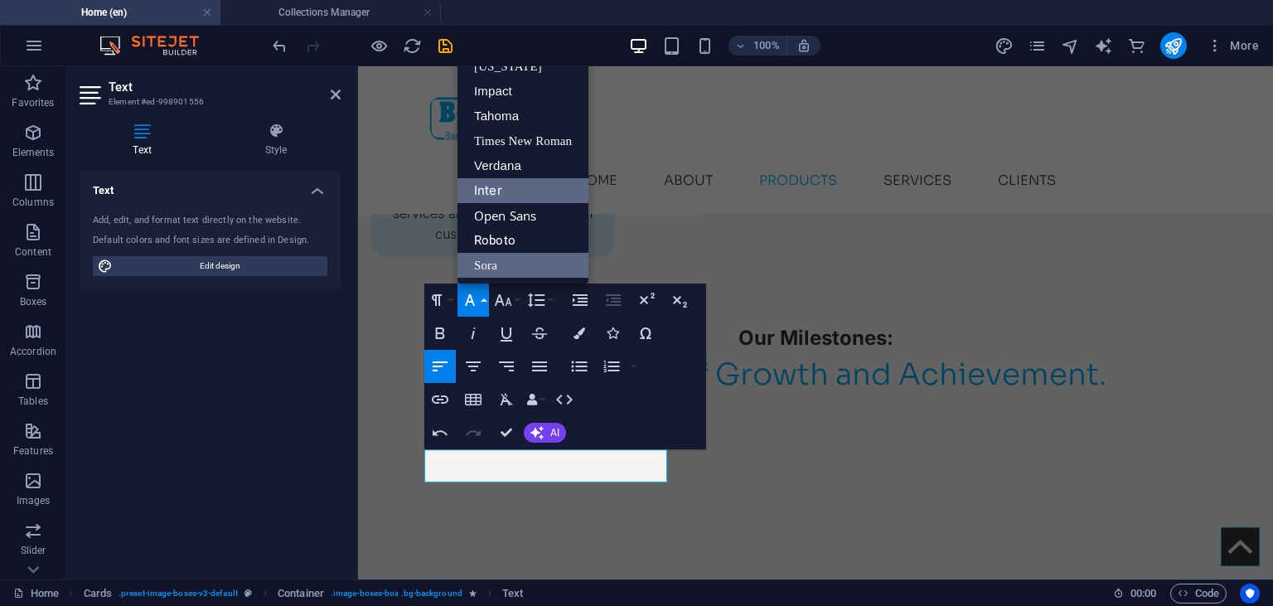
click at [501, 187] on link "Inter" at bounding box center [522, 190] width 131 height 25
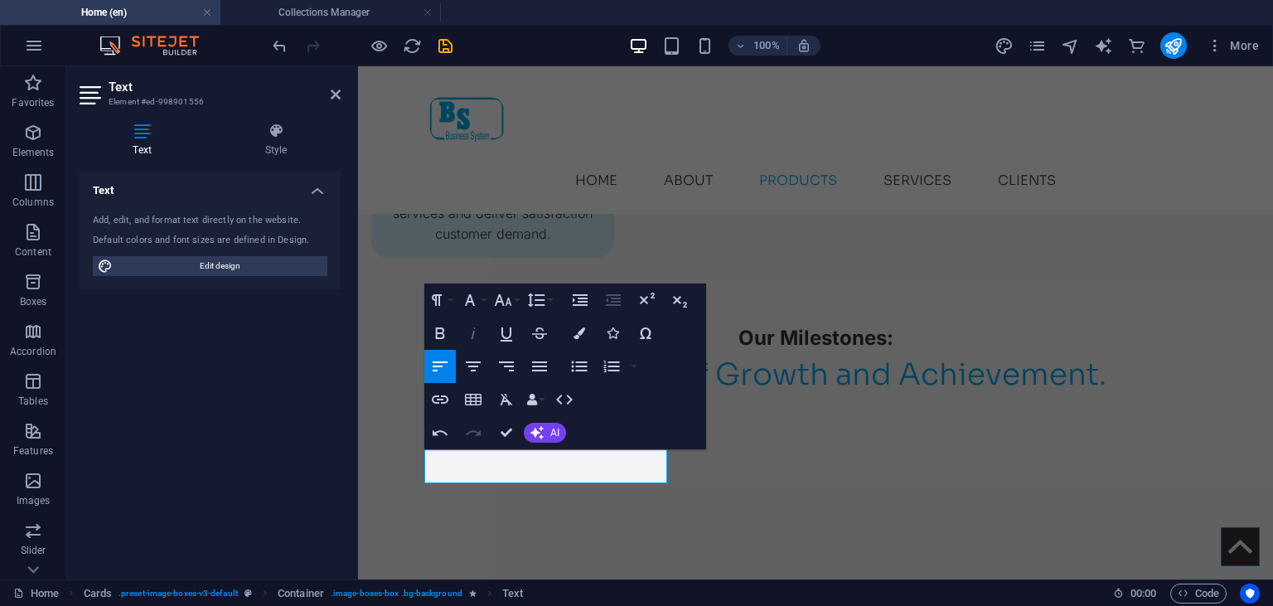
click at [477, 328] on icon "button" at bounding box center [473, 333] width 20 height 20
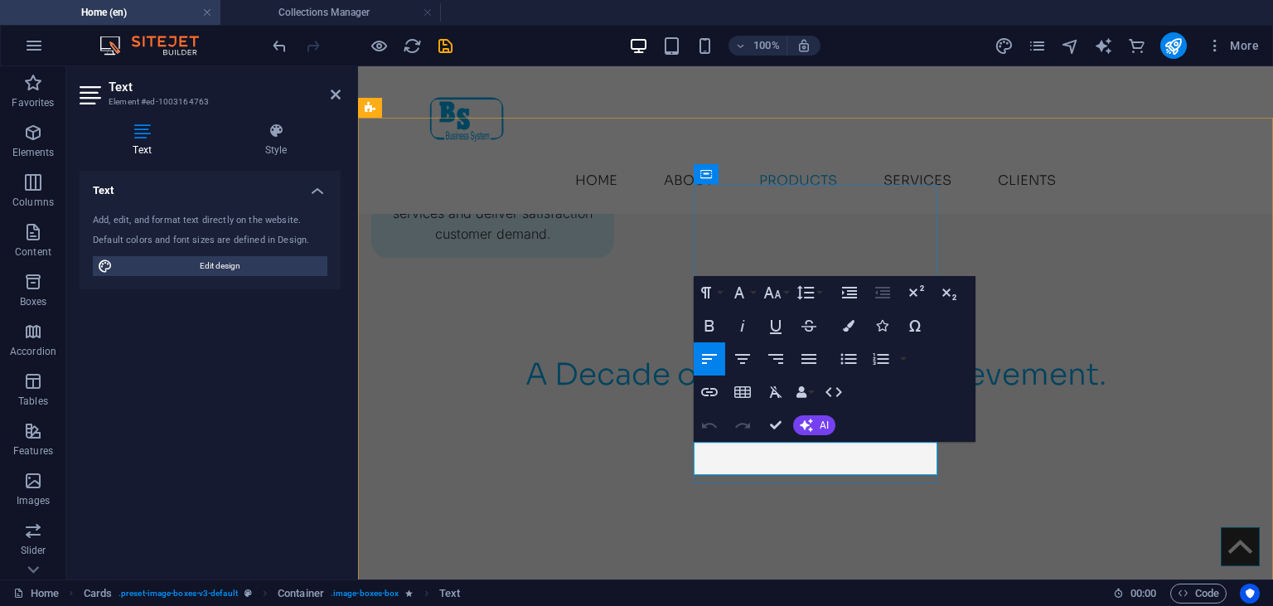
click at [751, 296] on button "Font Family" at bounding box center [742, 292] width 31 height 33
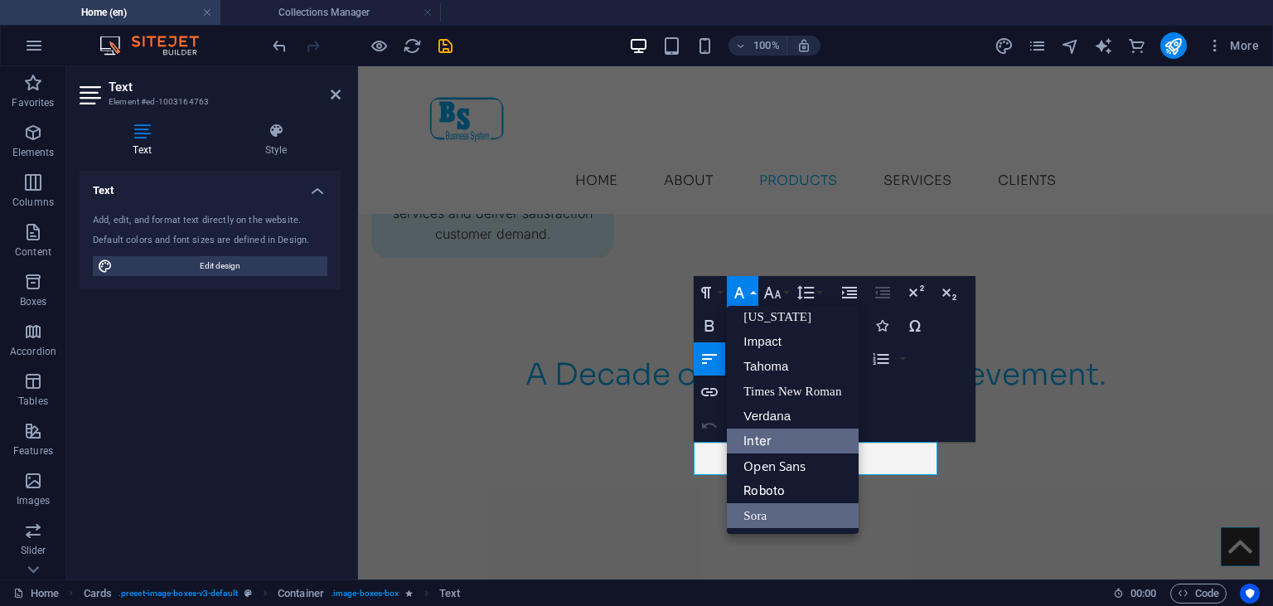
click at [777, 433] on link "Inter" at bounding box center [792, 440] width 131 height 25
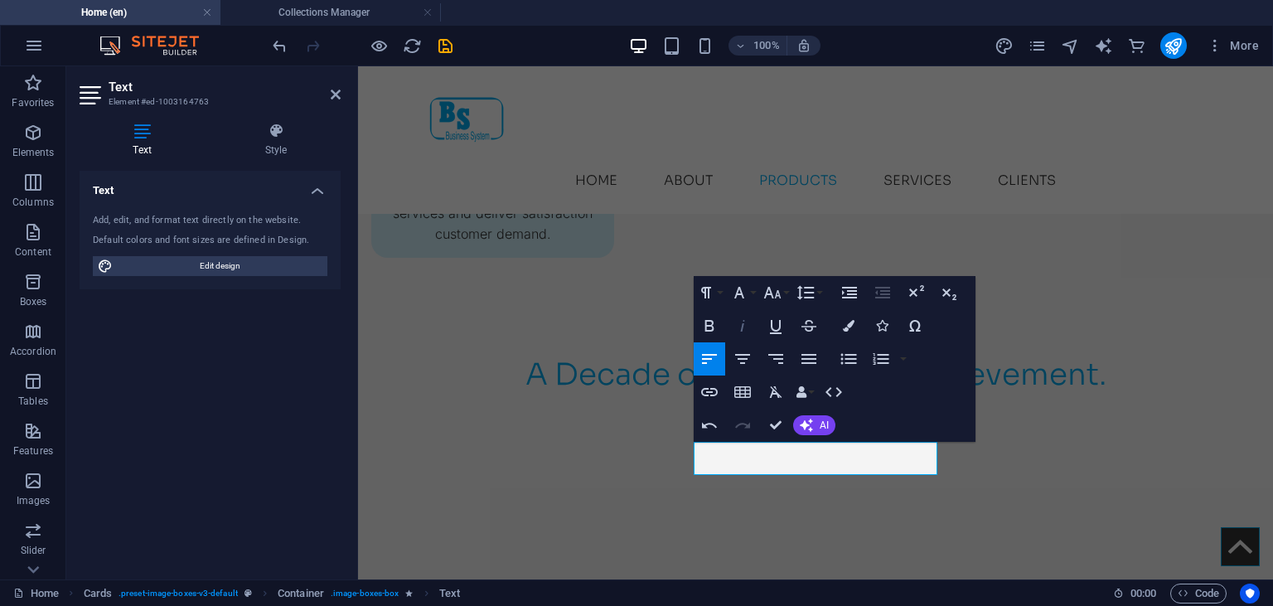
click at [735, 324] on icon "button" at bounding box center [743, 326] width 20 height 20
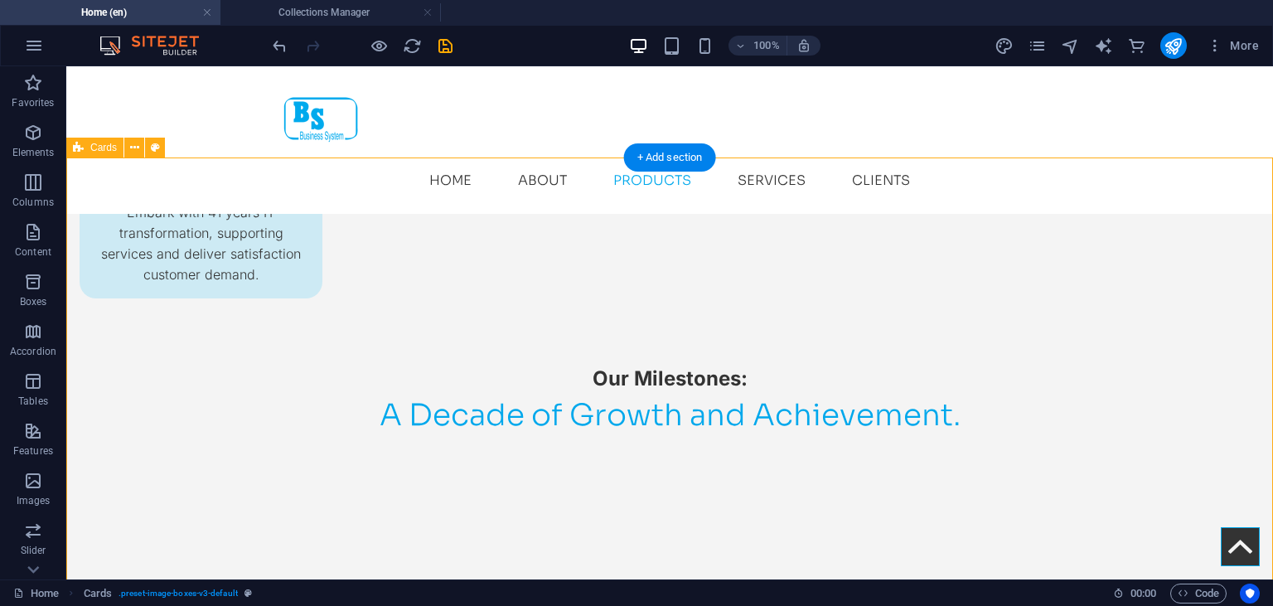
scroll to position [2321, 0]
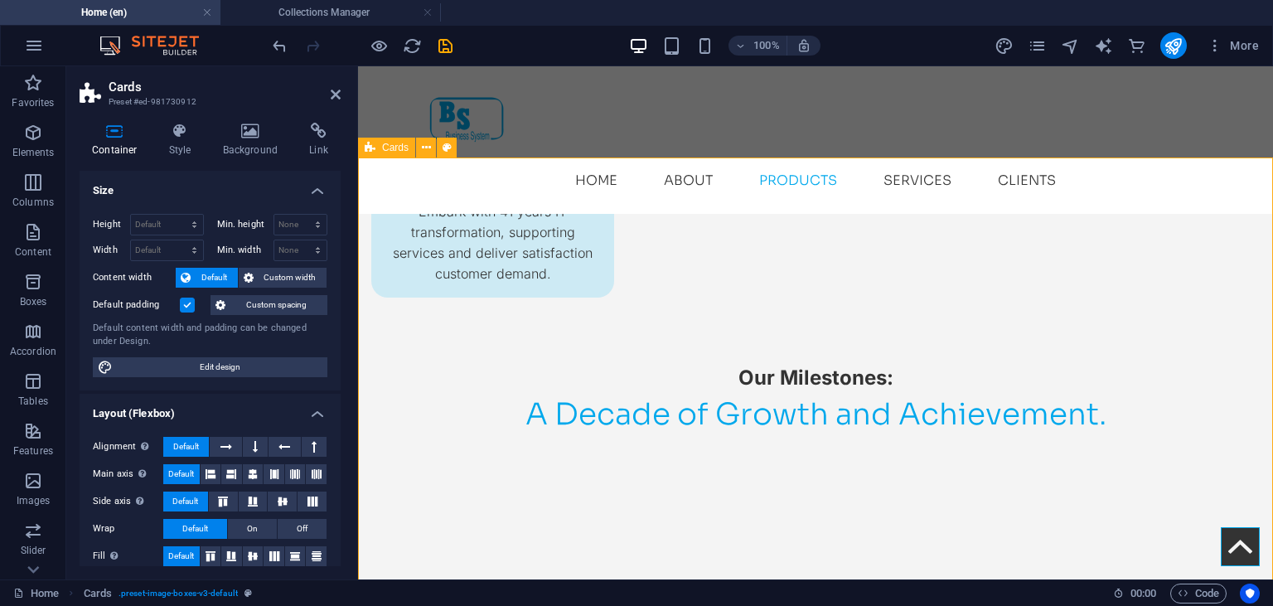
click at [322, 86] on h2 "Cards" at bounding box center [225, 87] width 232 height 15
click at [332, 95] on icon at bounding box center [336, 94] width 10 height 13
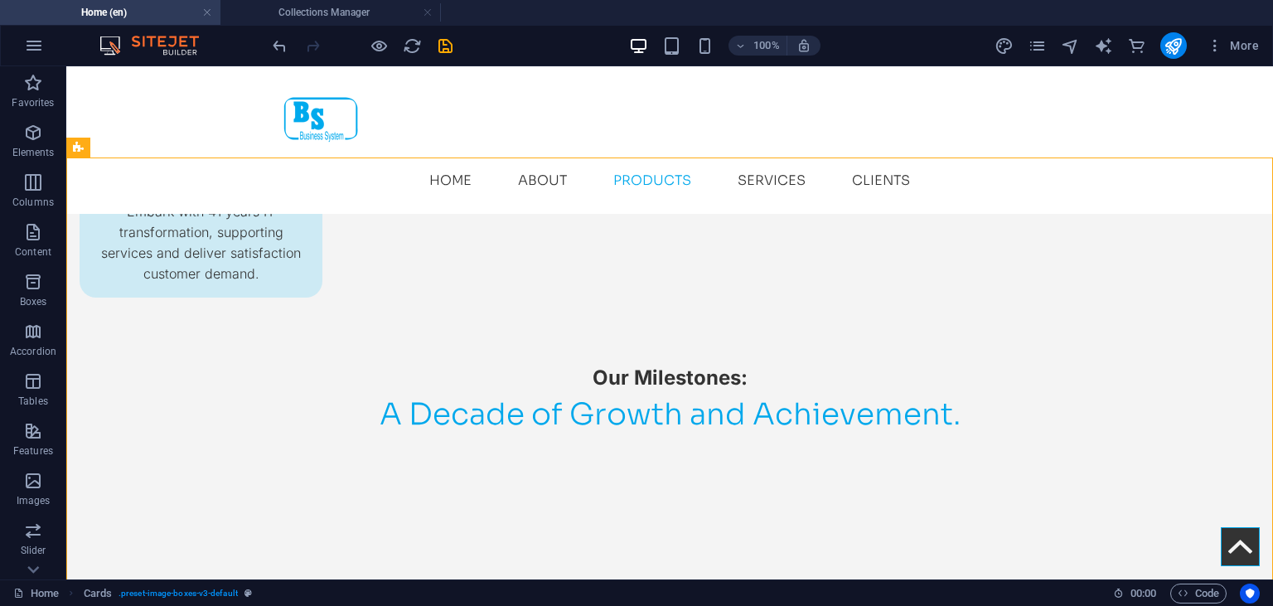
click at [456, 48] on div "100% More" at bounding box center [767, 45] width 996 height 27
click at [449, 47] on icon "save" at bounding box center [445, 45] width 19 height 19
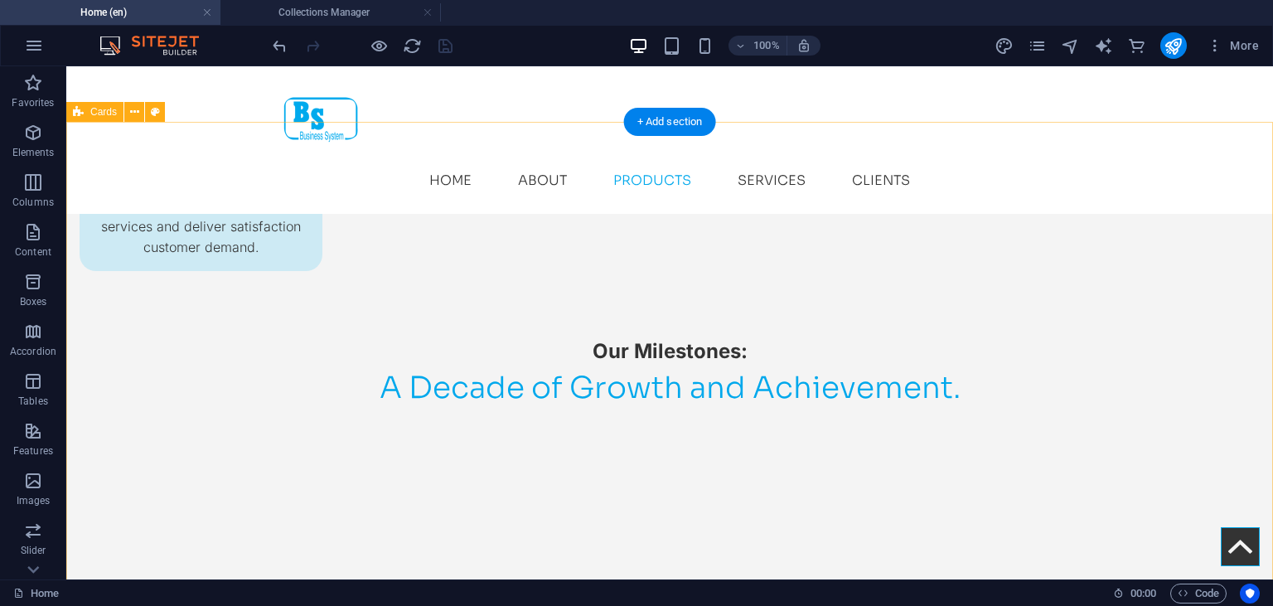
scroll to position [2336, 0]
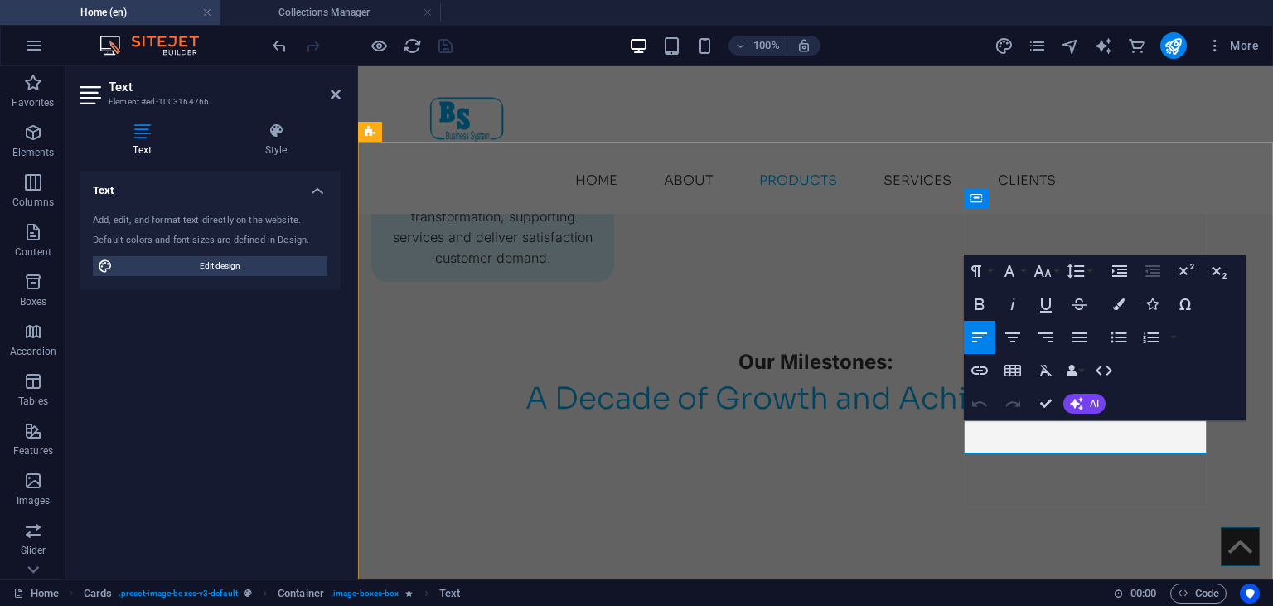
drag, startPoint x: 1113, startPoint y: 429, endPoint x: 963, endPoint y: 417, distance: 150.5
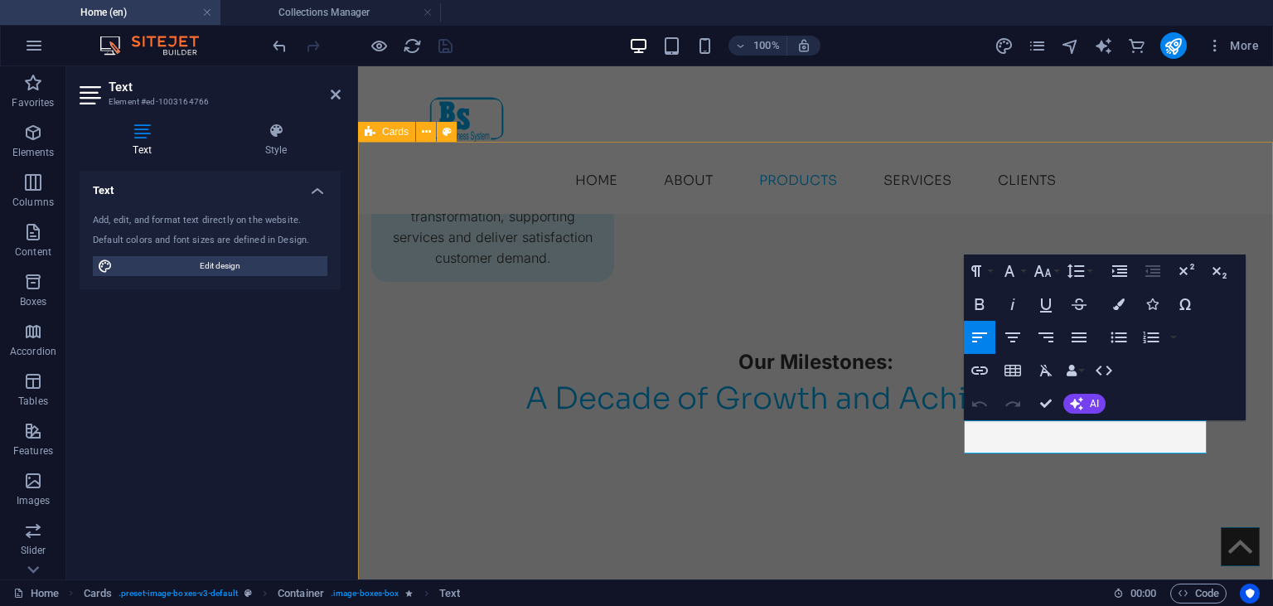
click at [1079, 419] on div "Undo Redo Confirm (Ctrl+⏎) AI Improve Make shorter Make longer Fix spelling & g…" at bounding box center [1035, 403] width 143 height 33
drag, startPoint x: 1089, startPoint y: 429, endPoint x: 980, endPoint y: 426, distance: 109.5
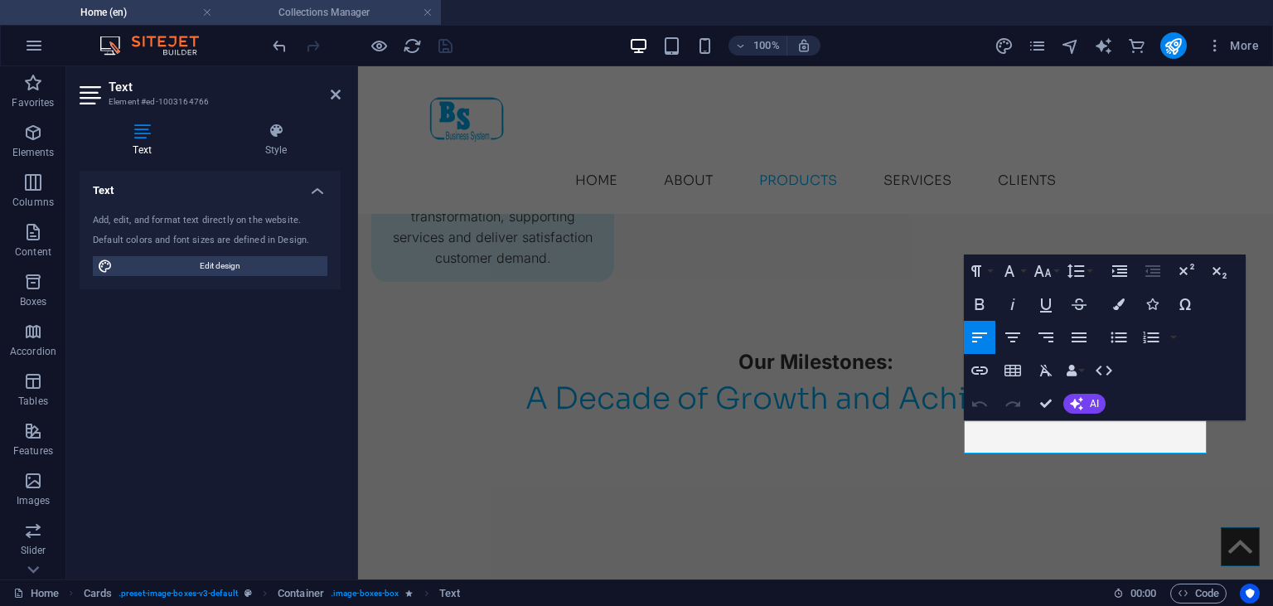
click at [323, 8] on h4 "Collections Manager" at bounding box center [330, 12] width 220 height 18
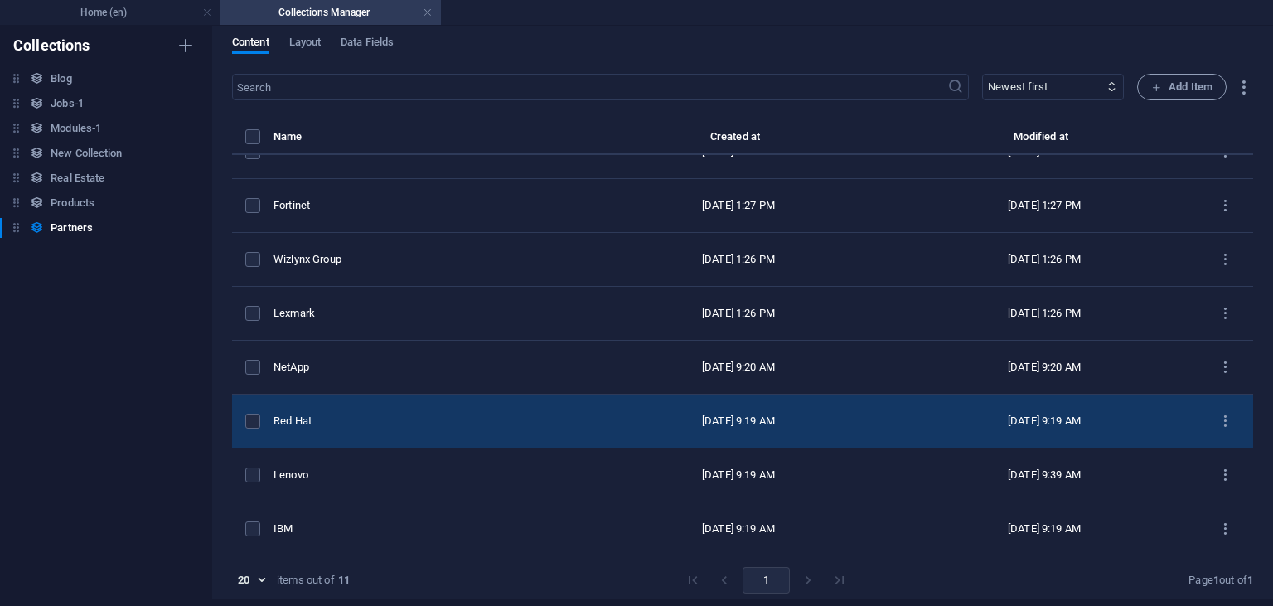
click at [332, 416] on div "Red Hat" at bounding box center [423, 421] width 298 height 15
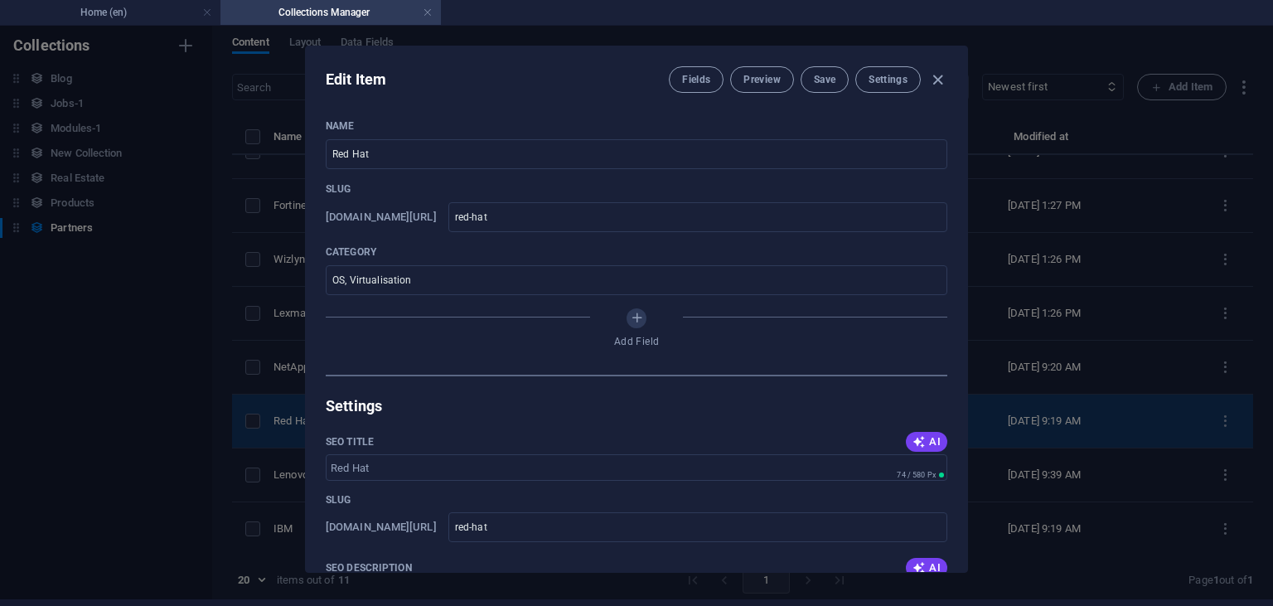
scroll to position [191, 0]
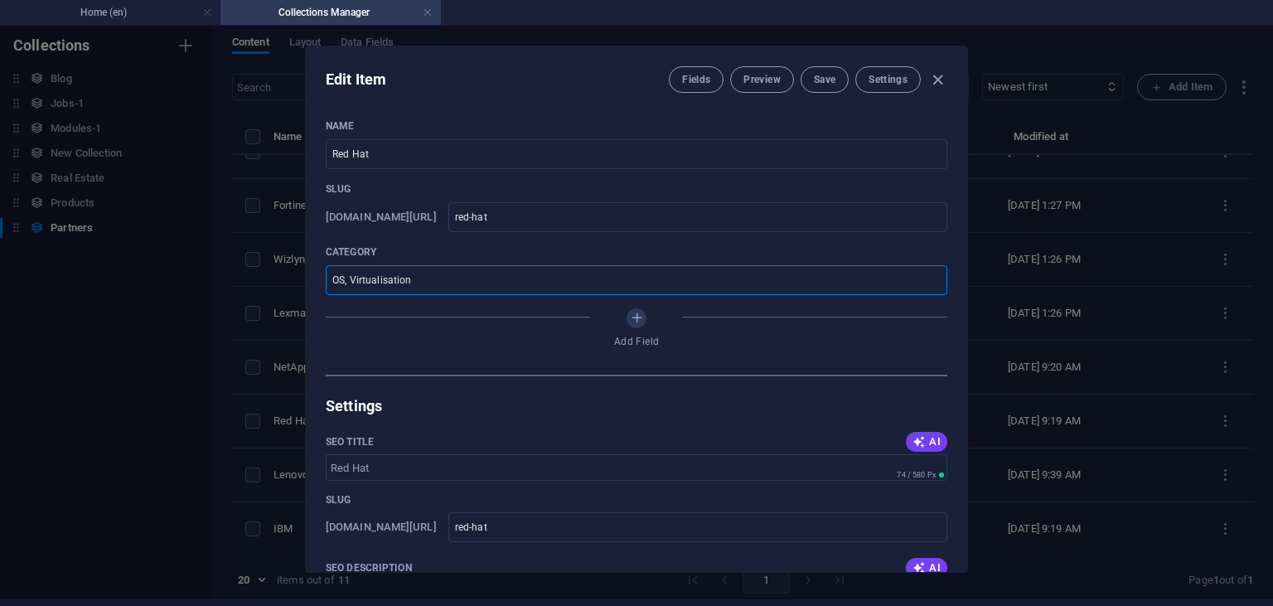
drag, startPoint x: 414, startPoint y: 280, endPoint x: 323, endPoint y: 275, distance: 90.5
click at [326, 275] on input "OS, Virtualisation" at bounding box center [637, 280] width 622 height 30
click at [172, 12] on h4 "Home (en)" at bounding box center [110, 12] width 220 height 18
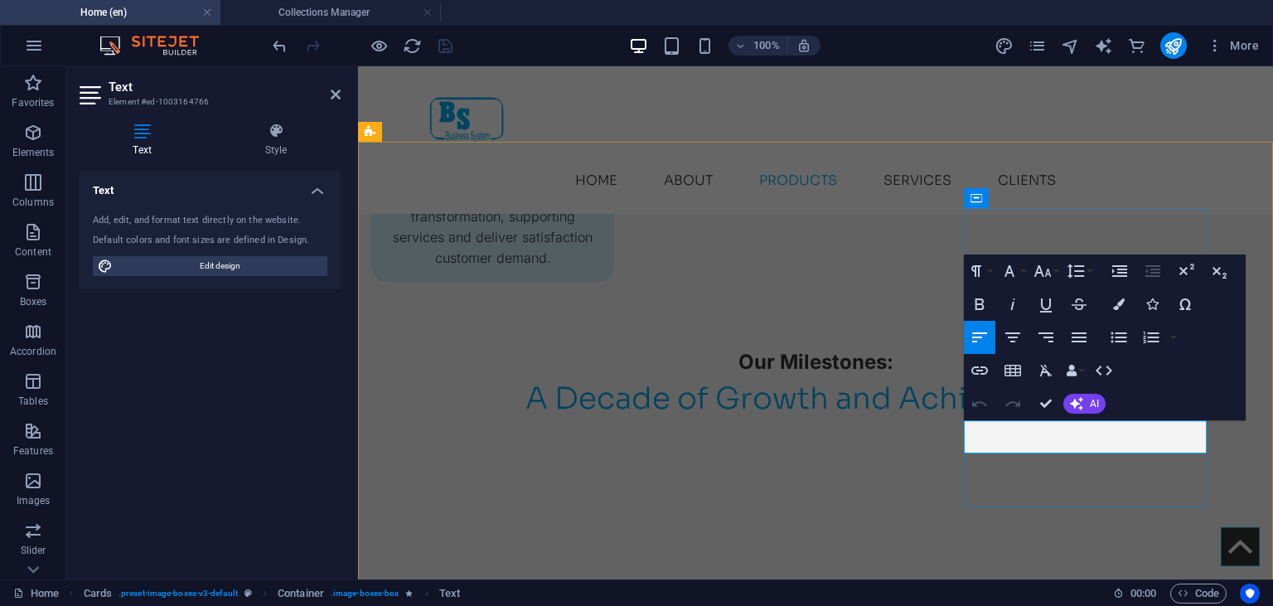
drag, startPoint x: 1092, startPoint y: 427, endPoint x: 966, endPoint y: 419, distance: 126.2
drag, startPoint x: 1094, startPoint y: 432, endPoint x: 959, endPoint y: 426, distance: 135.2
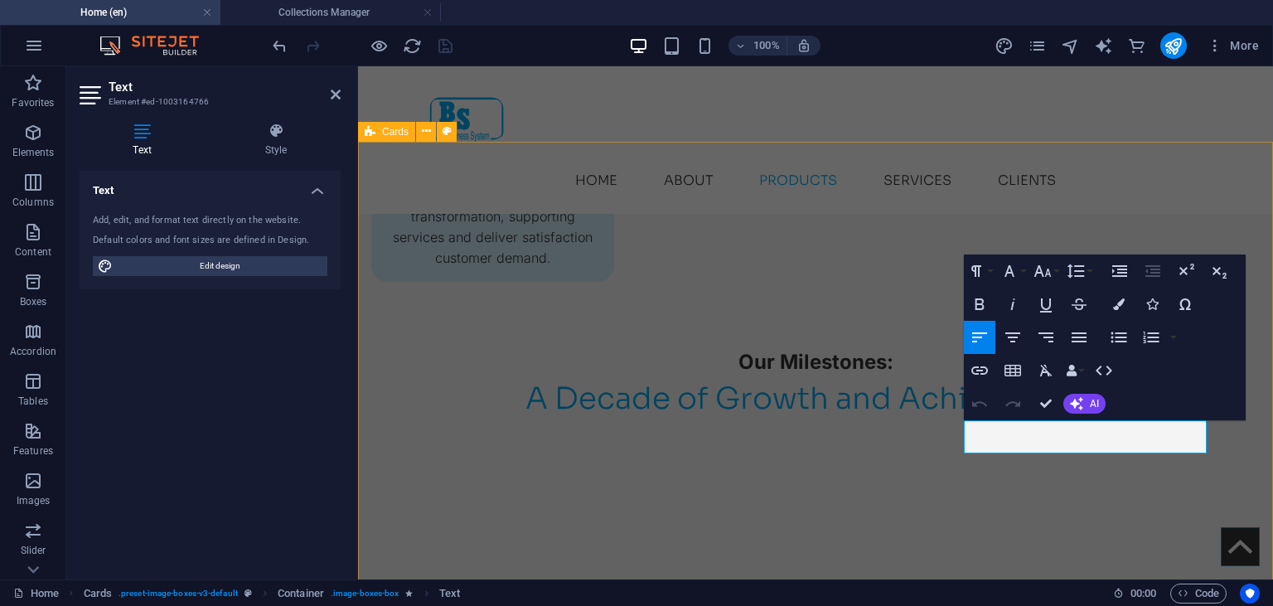
click at [1012, 308] on icon "button" at bounding box center [1012, 304] width 4 height 12
click at [1020, 273] on button "Font Family" at bounding box center [1012, 270] width 31 height 33
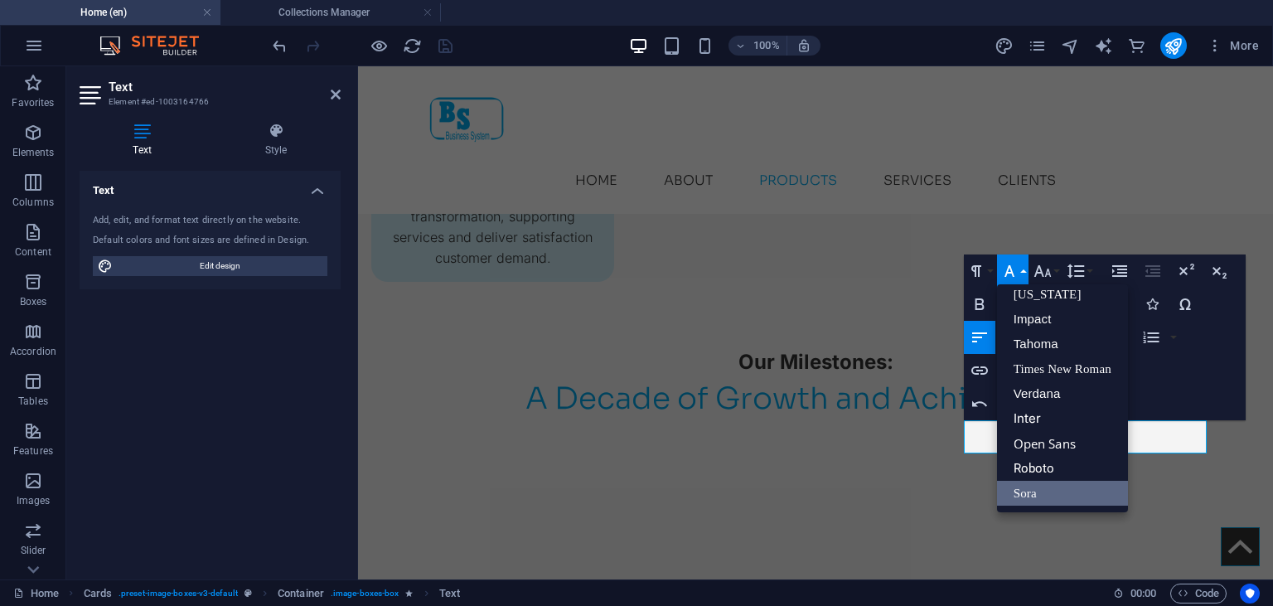
scroll to position [33, 0]
click at [1072, 410] on link "Inter" at bounding box center [1062, 419] width 131 height 25
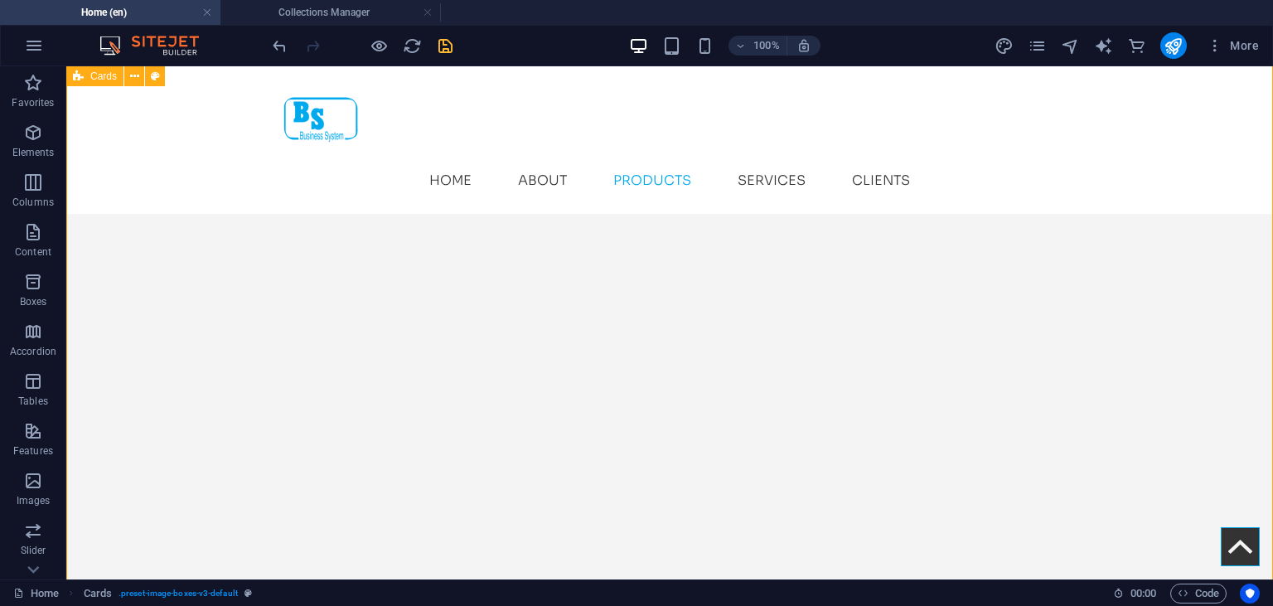
scroll to position [2765, 0]
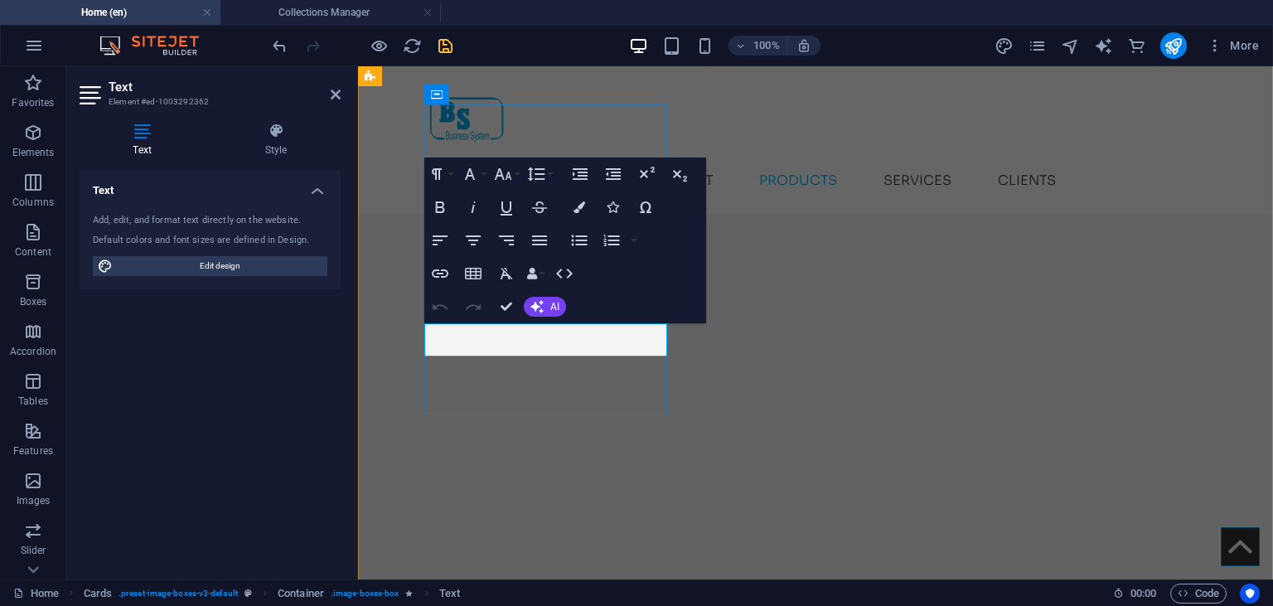
click at [557, 302] on span "AI" at bounding box center [554, 307] width 9 height 10
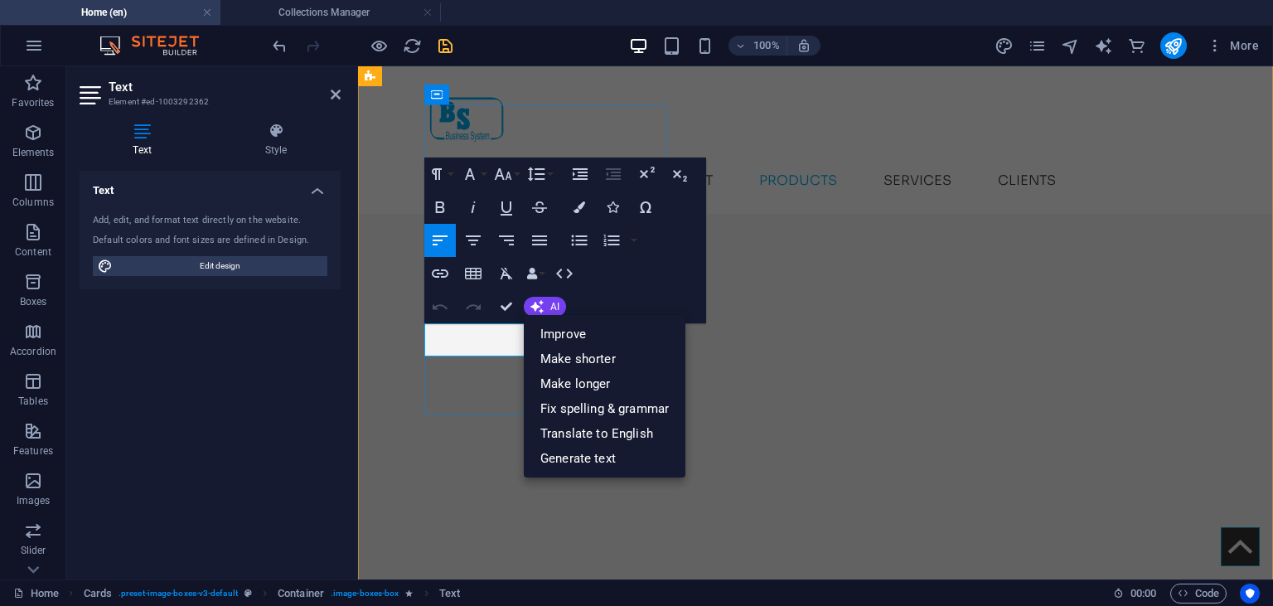
drag, startPoint x: 477, startPoint y: 332, endPoint x: 415, endPoint y: 332, distance: 61.3
click at [304, 16] on h4 "Collections Manager" at bounding box center [330, 12] width 220 height 18
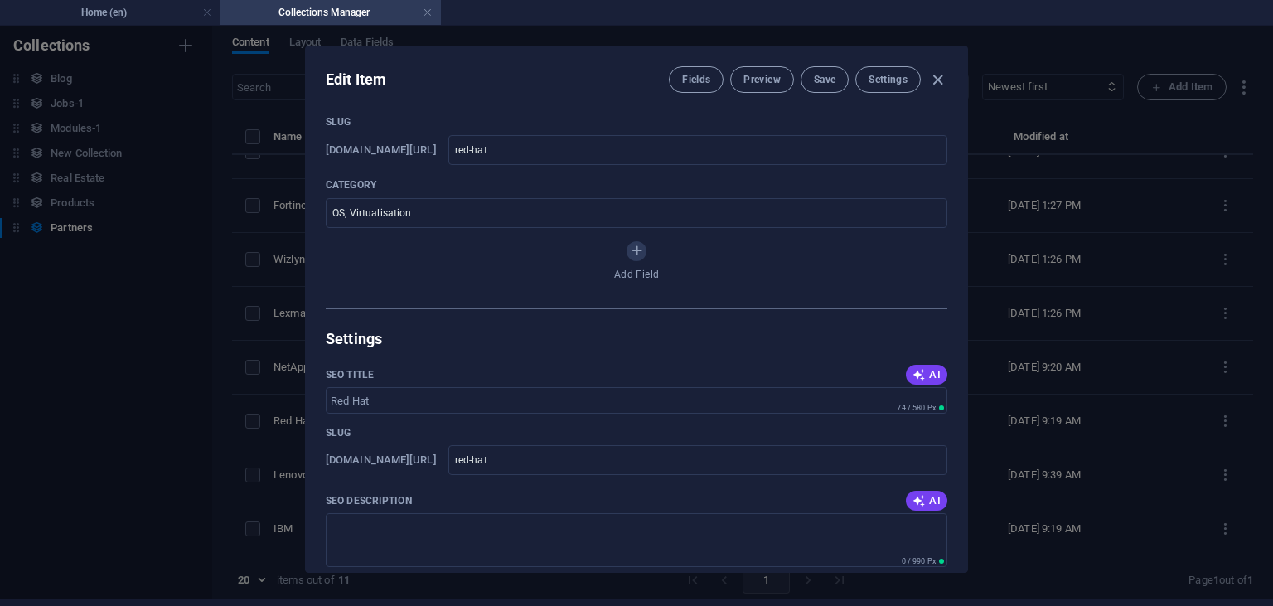
scroll to position [69, 0]
click at [282, 354] on div "Edit Item Fields Preview Save Settings Name Red Hat ​ Slug [DOMAIN_NAME][URL] r…" at bounding box center [636, 309] width 1273 height 580
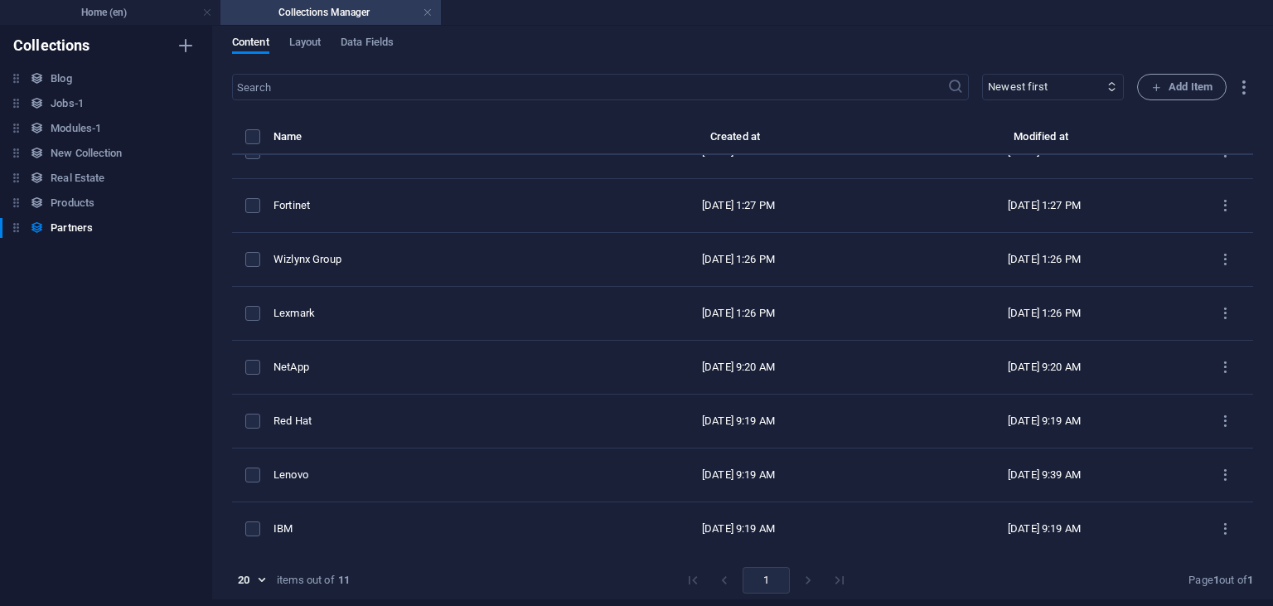
type input "red-hat"
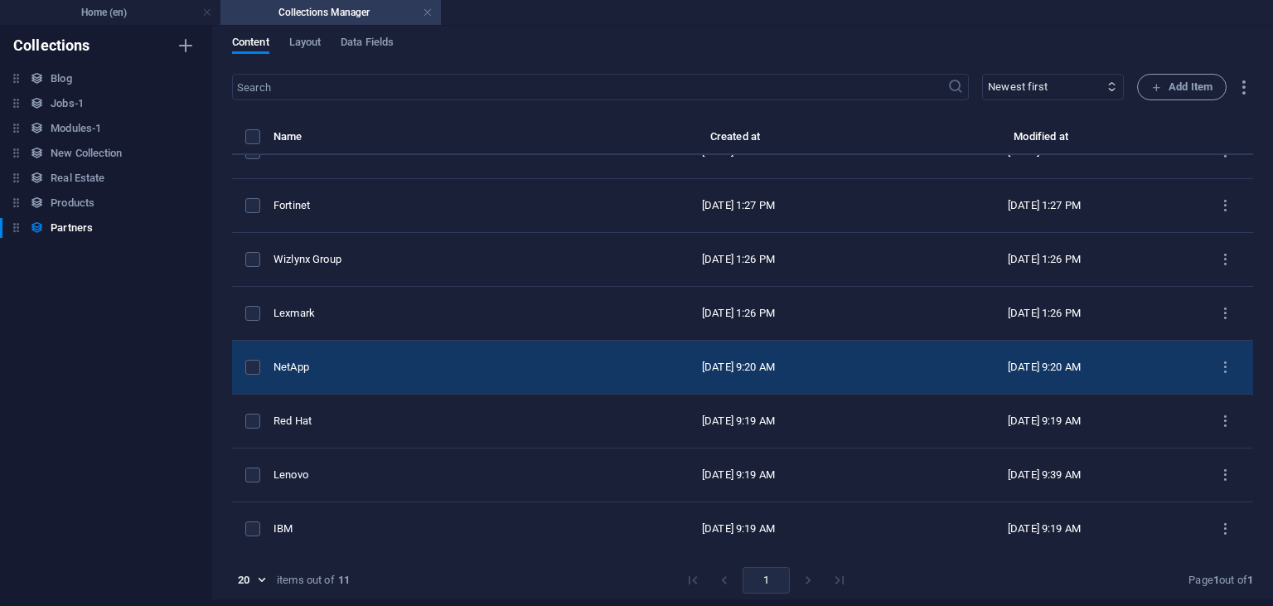
click at [336, 354] on td "NetApp" at bounding box center [430, 368] width 312 height 54
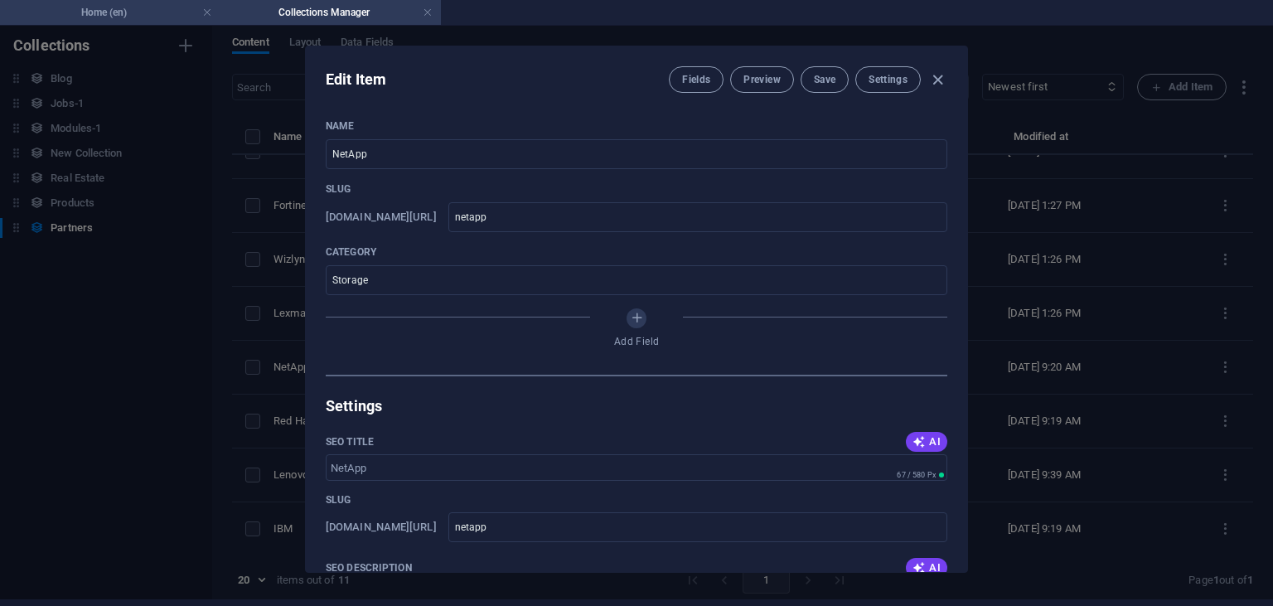
click at [152, 3] on h4 "Home (en)" at bounding box center [110, 12] width 220 height 18
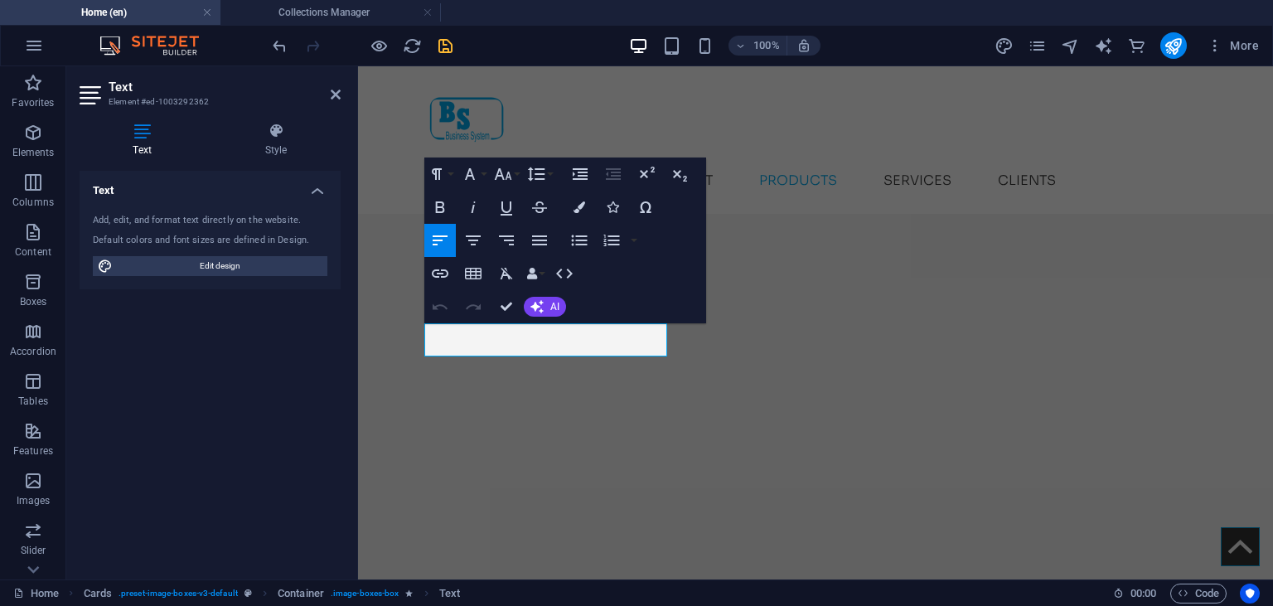
scroll to position [2766, 0]
drag, startPoint x: 477, startPoint y: 336, endPoint x: 407, endPoint y: 336, distance: 69.6
drag, startPoint x: 496, startPoint y: 339, endPoint x: 433, endPoint y: 338, distance: 63.0
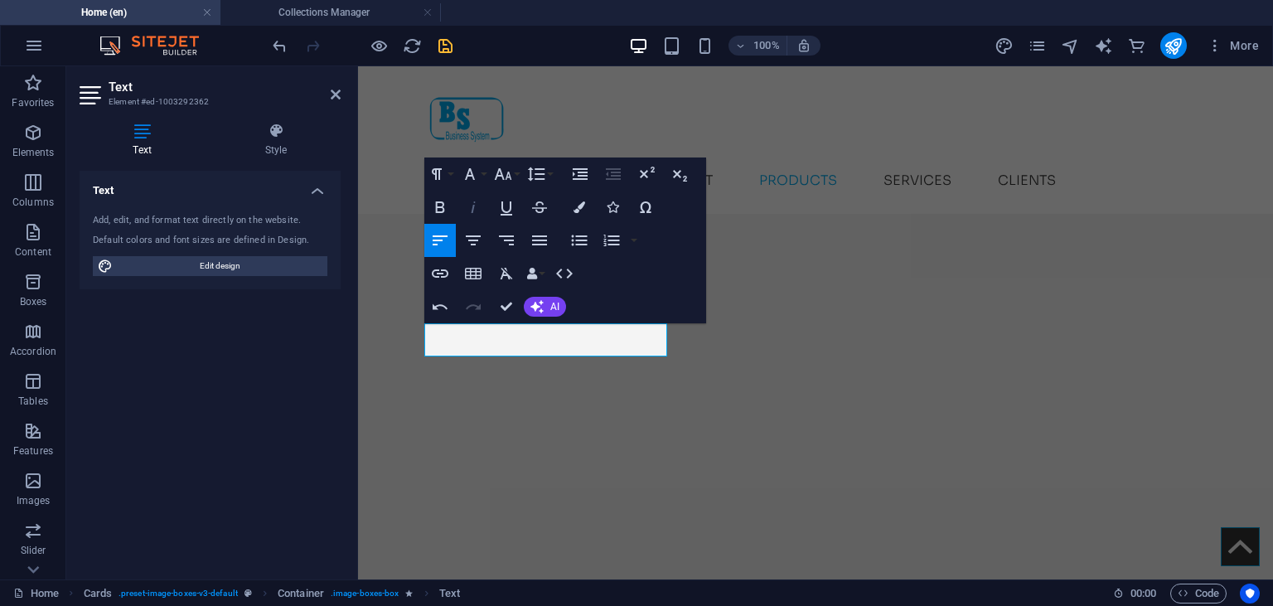
click at [478, 205] on icon "button" at bounding box center [473, 207] width 20 height 20
click at [471, 174] on icon "button" at bounding box center [470, 174] width 20 height 20
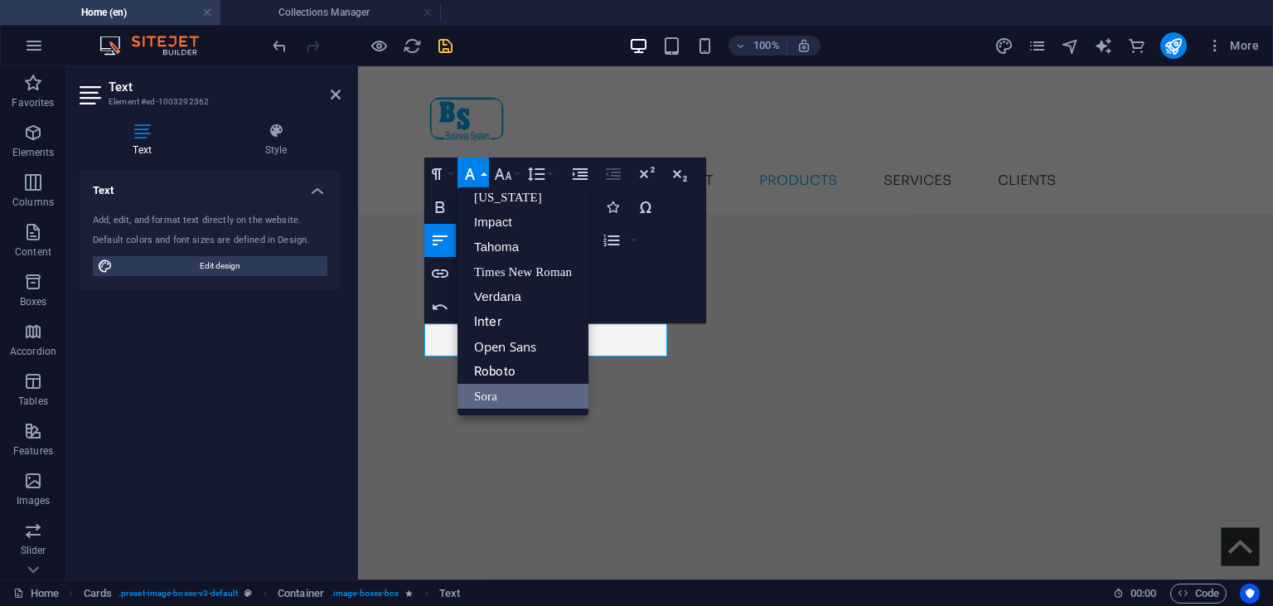
scroll to position [33, 0]
click at [505, 323] on link "Inter" at bounding box center [522, 322] width 131 height 25
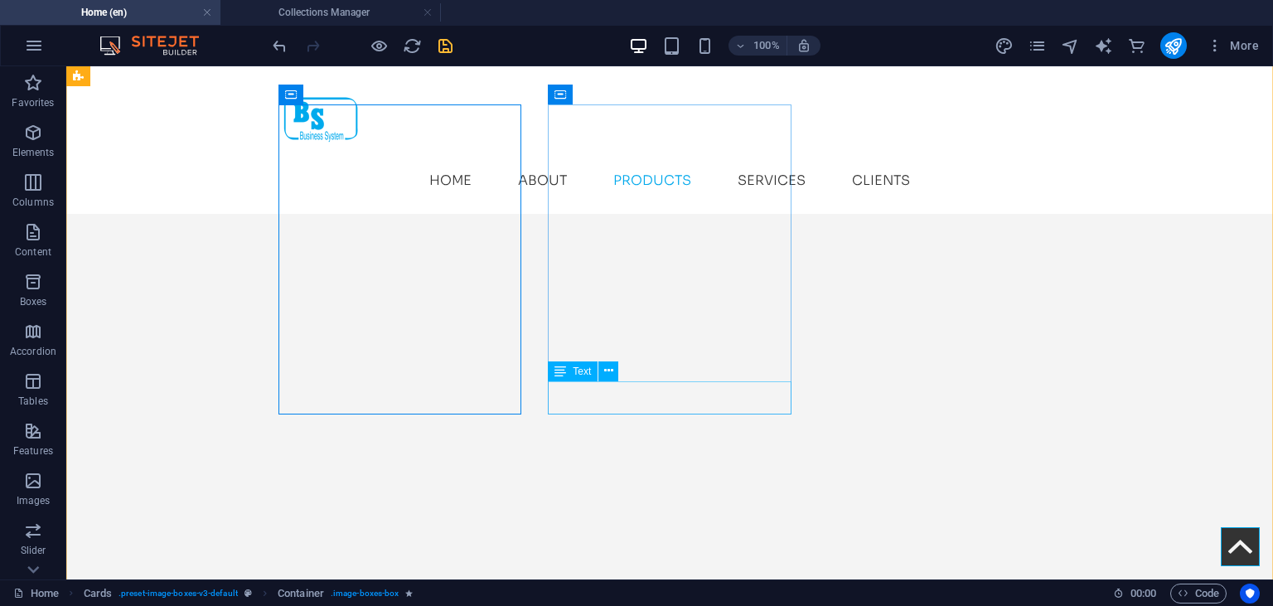
drag, startPoint x: 767, startPoint y: 396, endPoint x: 715, endPoint y: 395, distance: 52.2
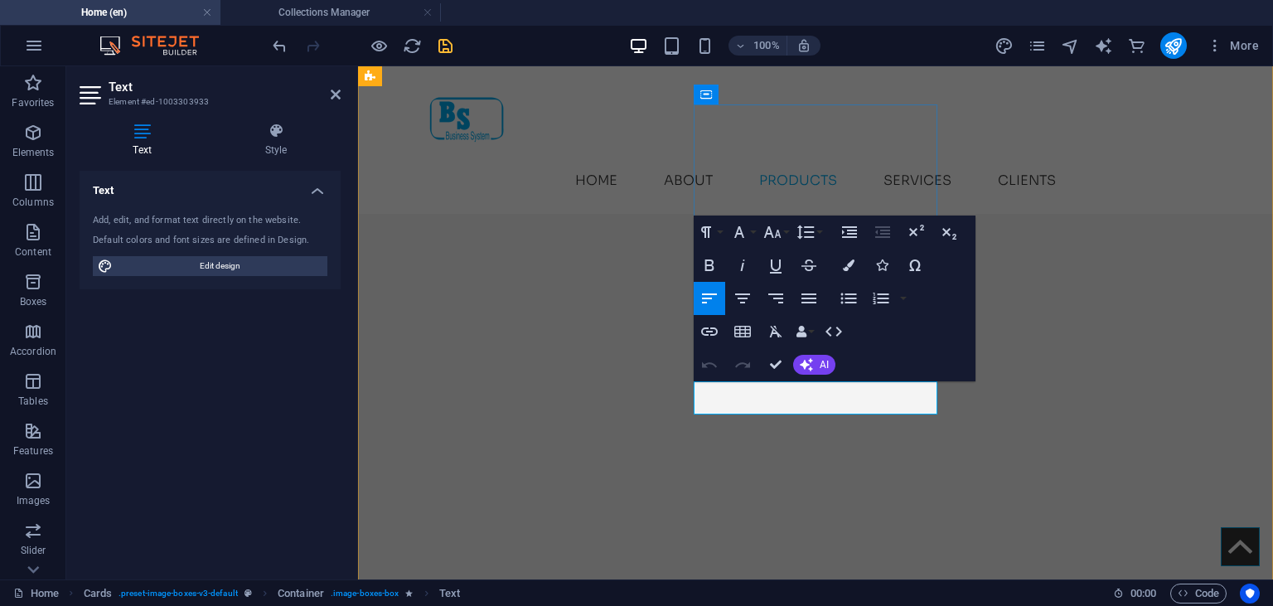
drag, startPoint x: 752, startPoint y: 392, endPoint x: 688, endPoint y: 390, distance: 63.9
click at [449, 46] on icon "save" at bounding box center [445, 45] width 19 height 19
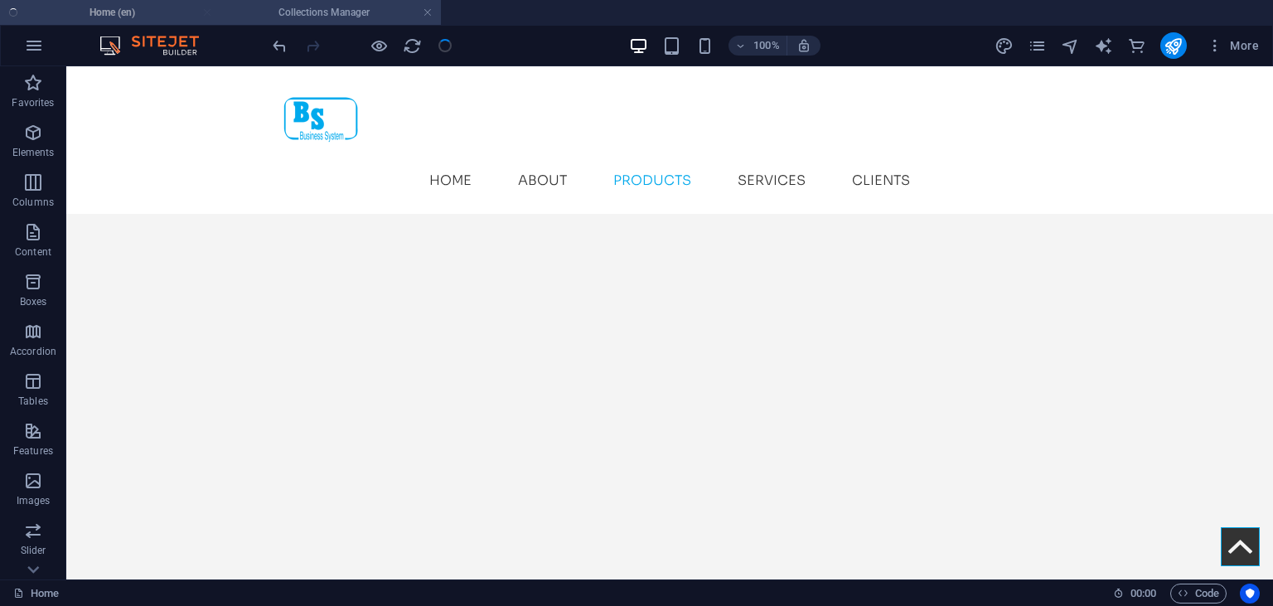
click at [319, 7] on h4 "Collections Manager" at bounding box center [330, 12] width 220 height 18
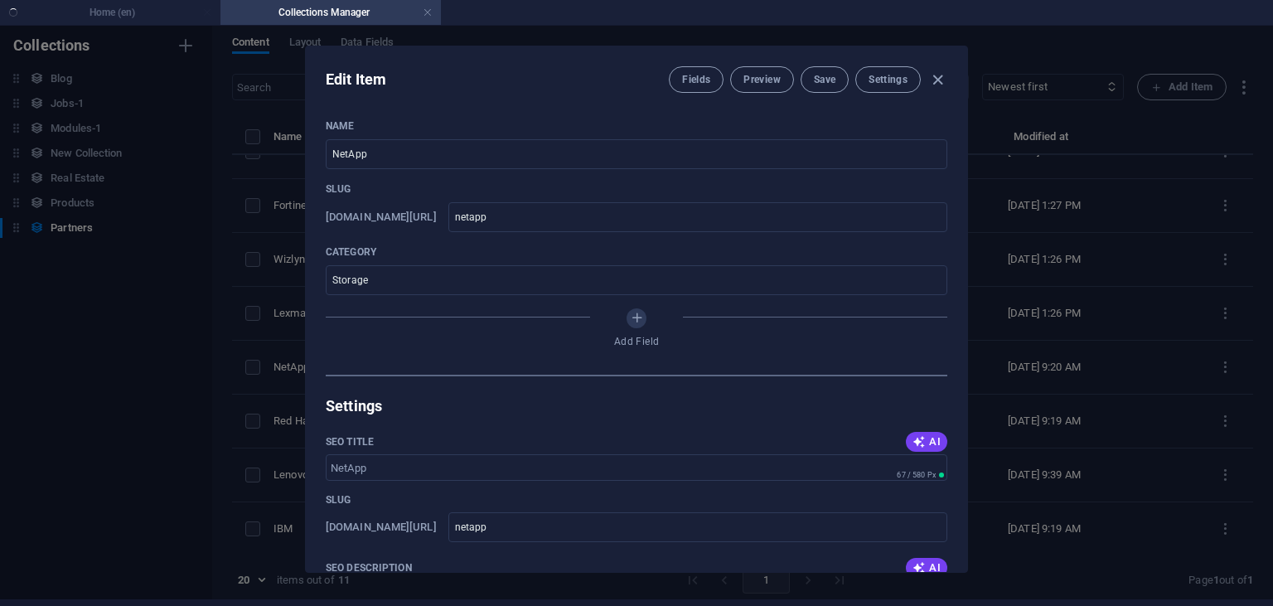
scroll to position [7, 0]
click at [293, 328] on div "Edit Item Fields Preview Save Settings Name NetApp ​ Slug [DOMAIN_NAME][URL] ne…" at bounding box center [636, 309] width 1273 height 580
type input "netapp"
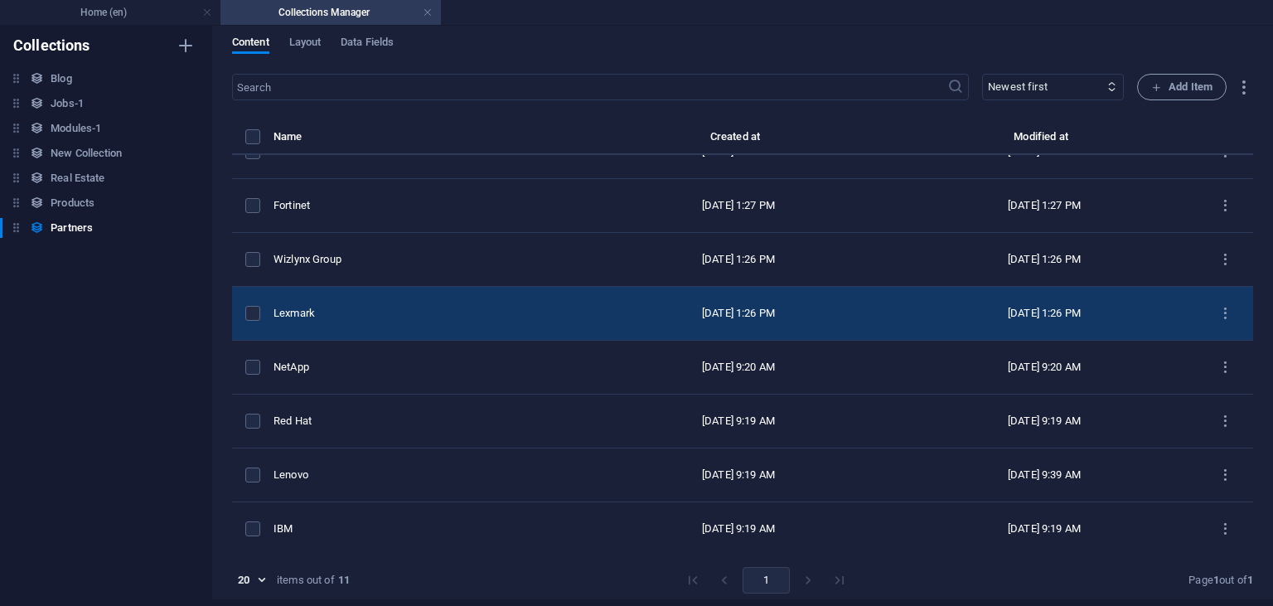
click at [343, 306] on div "Lexmark" at bounding box center [423, 313] width 298 height 15
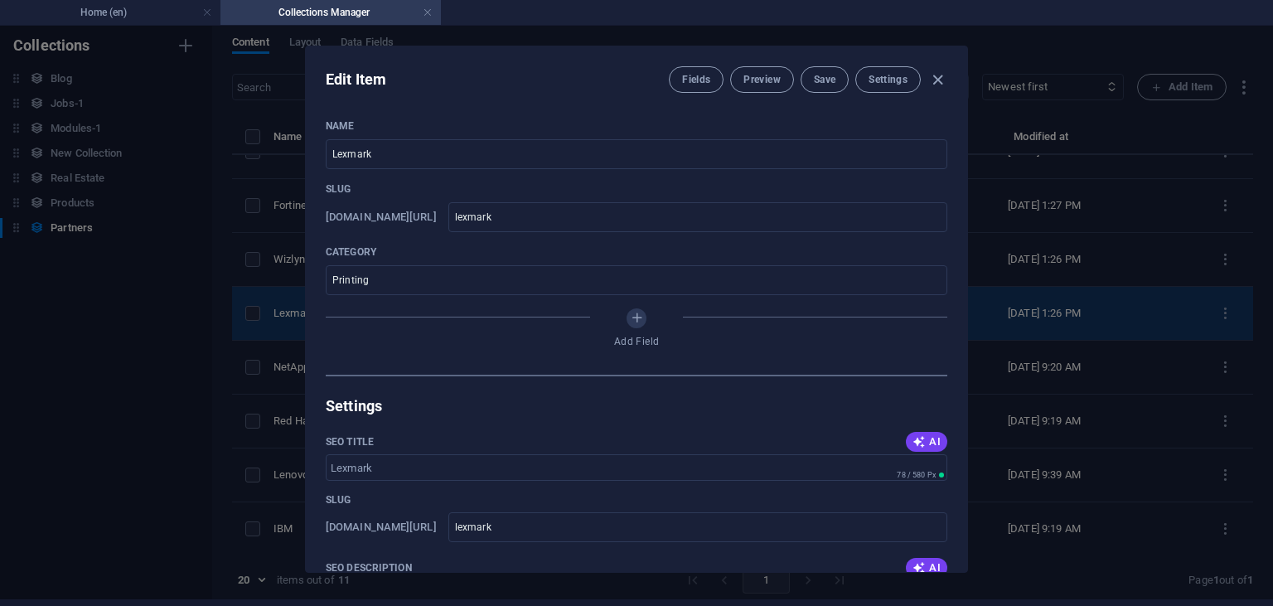
scroll to position [191, 0]
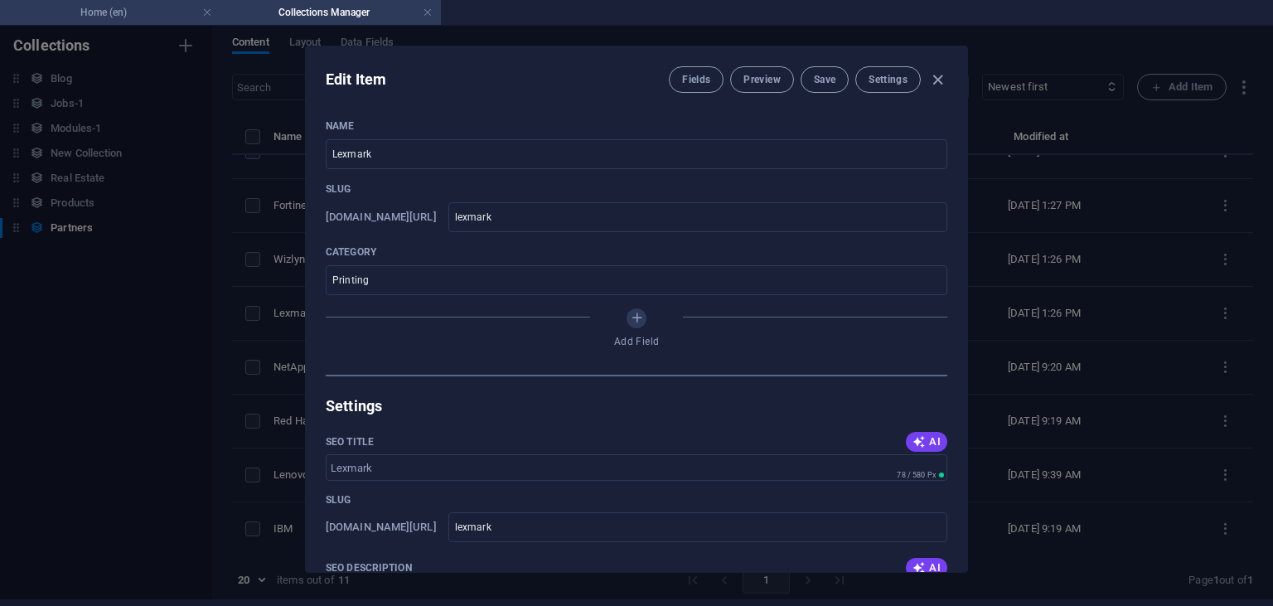
click at [148, 16] on h4 "Home (en)" at bounding box center [110, 12] width 220 height 18
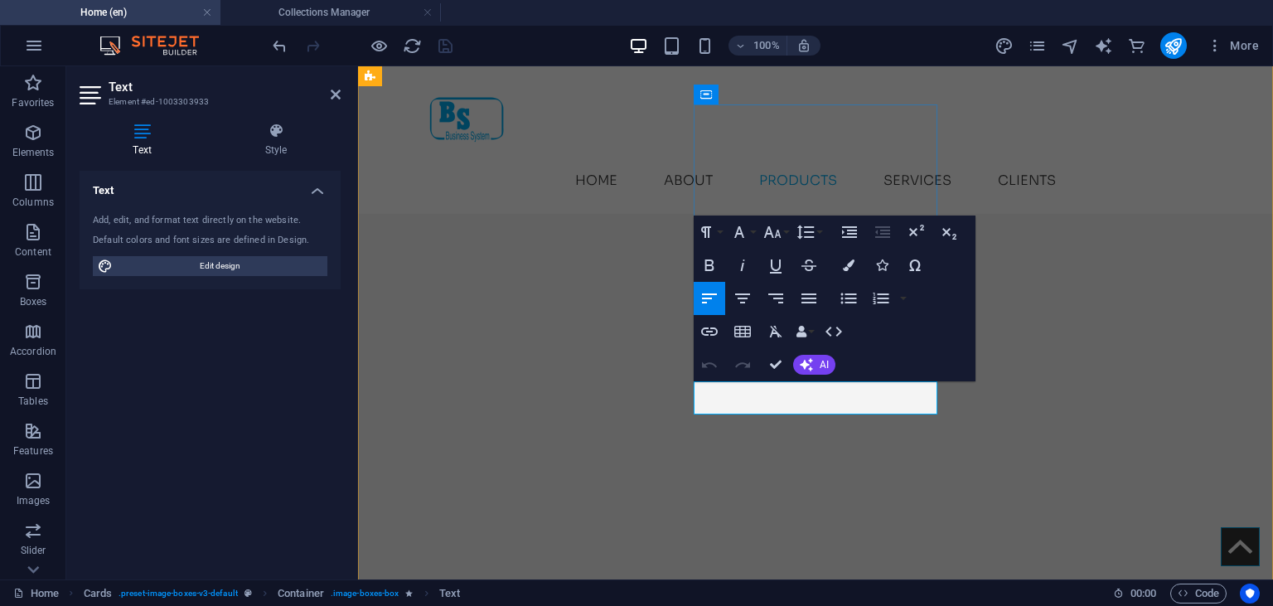
drag, startPoint x: 767, startPoint y: 397, endPoint x: 700, endPoint y: 393, distance: 67.3
click at [751, 269] on icon "button" at bounding box center [743, 265] width 20 height 20
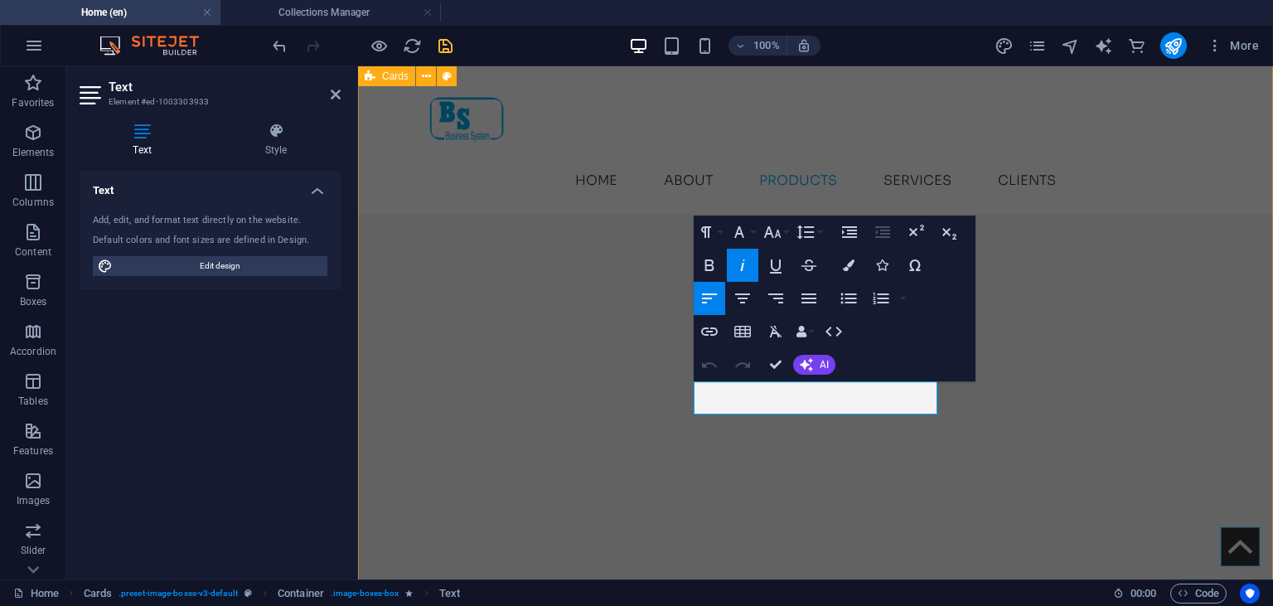
drag, startPoint x: 762, startPoint y: 393, endPoint x: 678, endPoint y: 393, distance: 83.7
drag, startPoint x: 760, startPoint y: 390, endPoint x: 695, endPoint y: 385, distance: 65.7
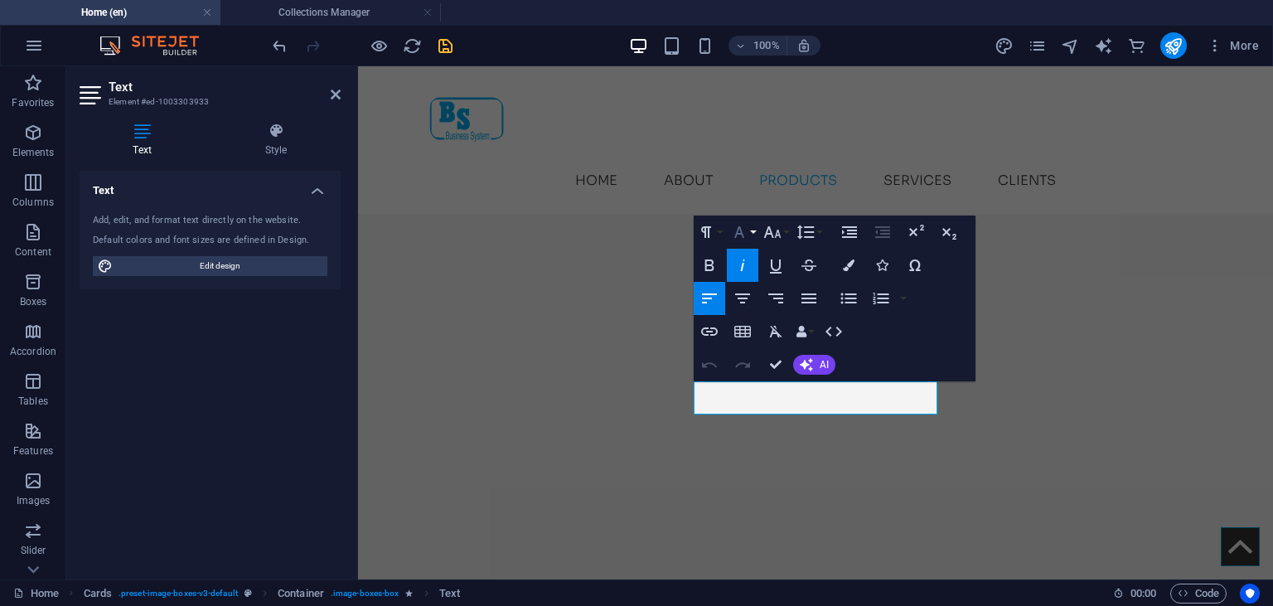
click at [746, 237] on icon "button" at bounding box center [739, 232] width 20 height 20
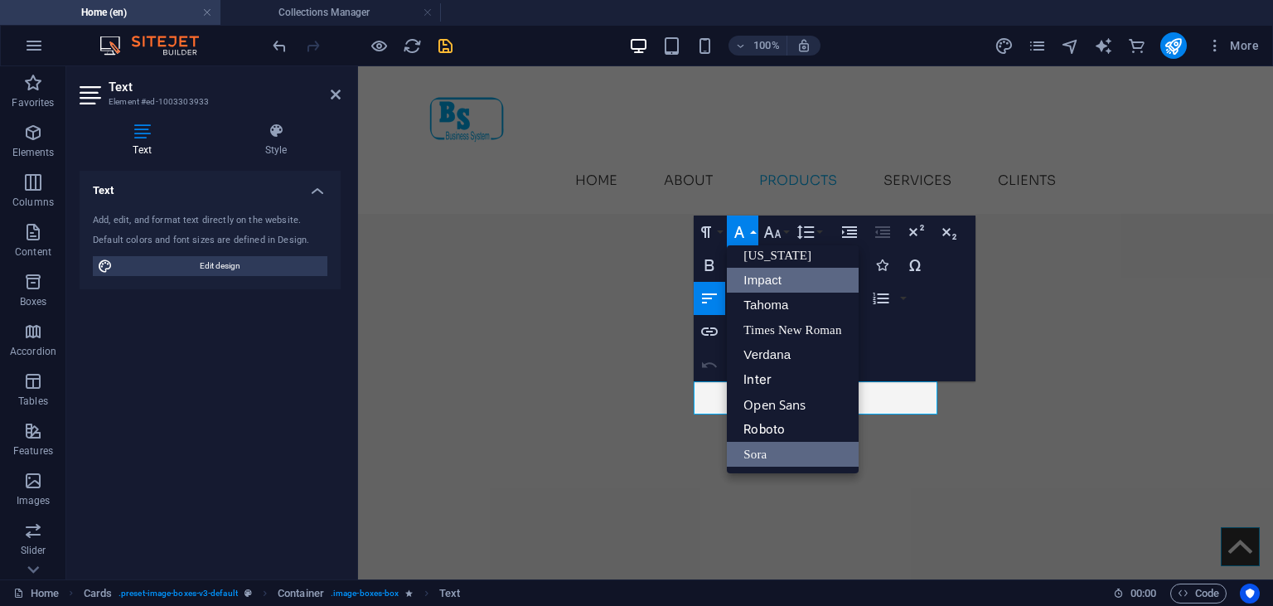
scroll to position [33, 0]
click at [779, 375] on link "Inter" at bounding box center [792, 380] width 131 height 25
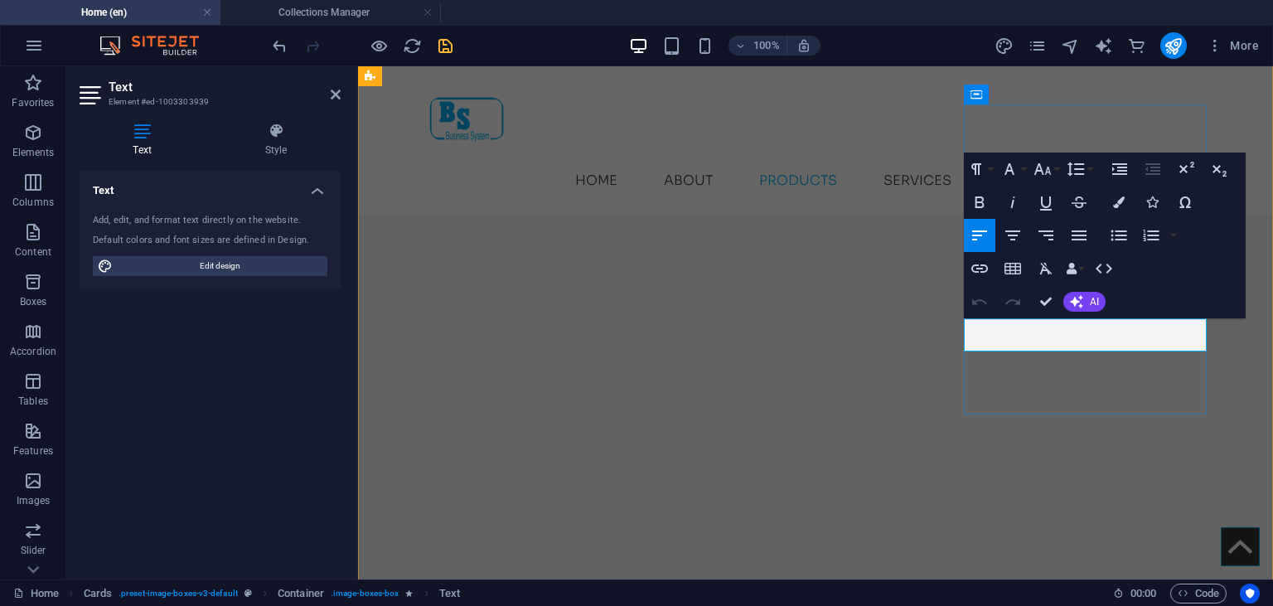
click at [310, 14] on h4 "Collections Manager" at bounding box center [330, 12] width 220 height 18
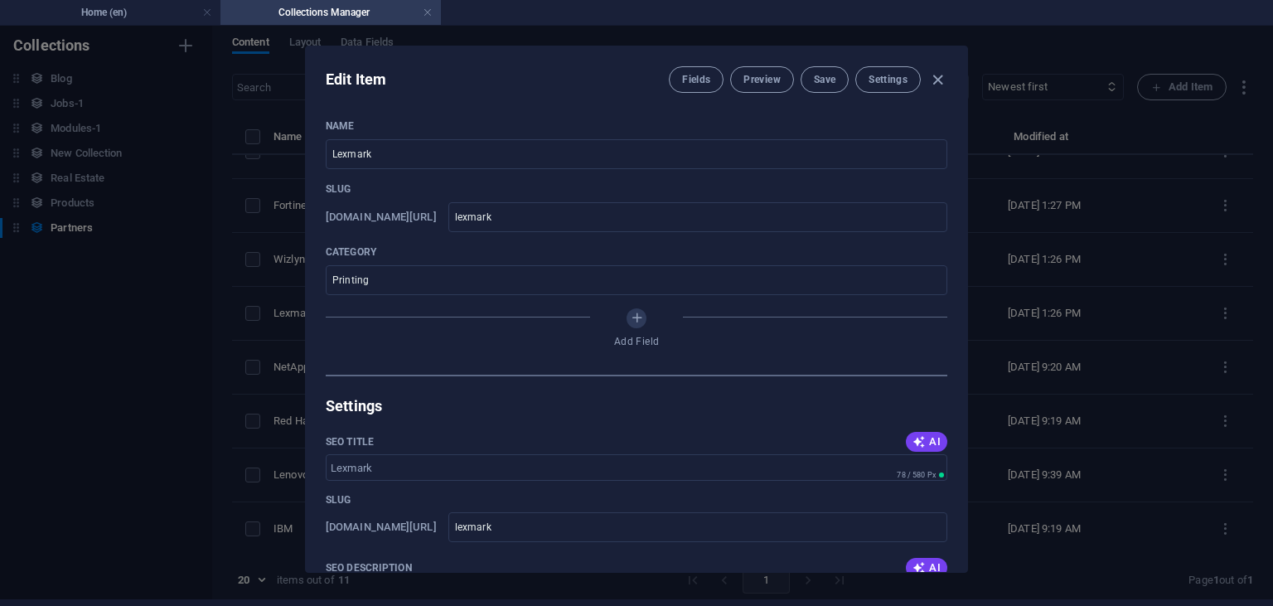
click at [283, 319] on div "Edit Item Fields Preview Save Settings Name Lexmark ​ Slug [DOMAIN_NAME][URL] l…" at bounding box center [636, 309] width 1273 height 580
type input "lexmark"
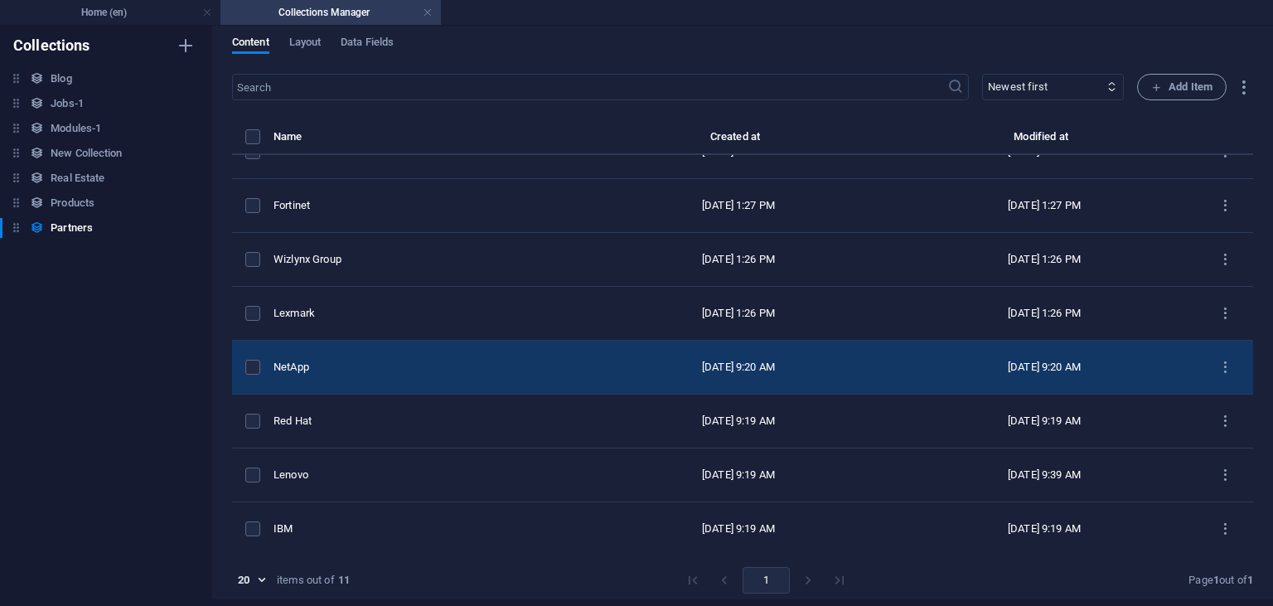
scroll to position [191, 0]
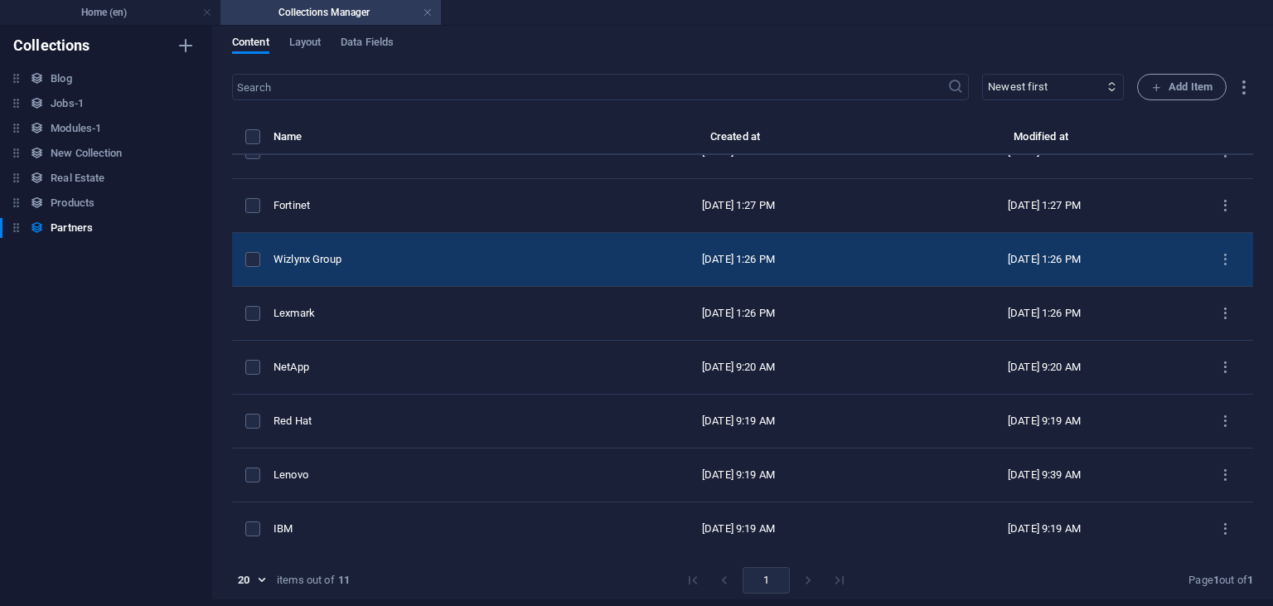
click at [322, 254] on div "Wizlynx Group" at bounding box center [423, 259] width 298 height 15
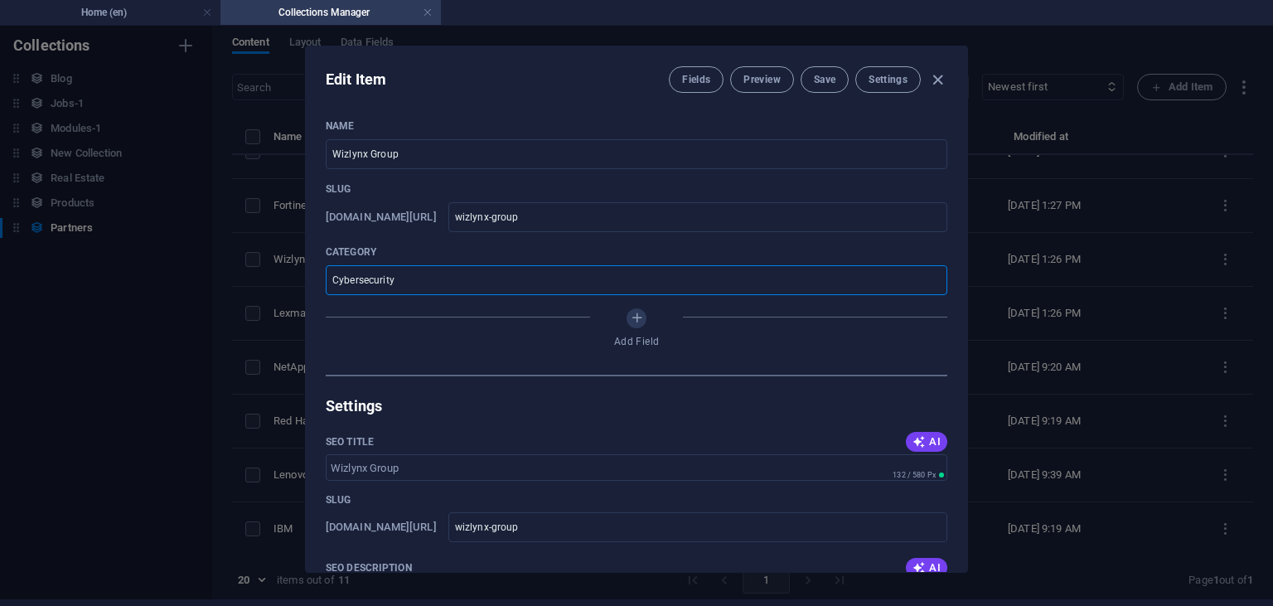
drag, startPoint x: 411, startPoint y: 279, endPoint x: 285, endPoint y: 278, distance: 126.0
click at [326, 278] on input "Cybersecurity" at bounding box center [637, 280] width 622 height 30
click at [124, 9] on h4 "Home (en)" at bounding box center [110, 12] width 220 height 18
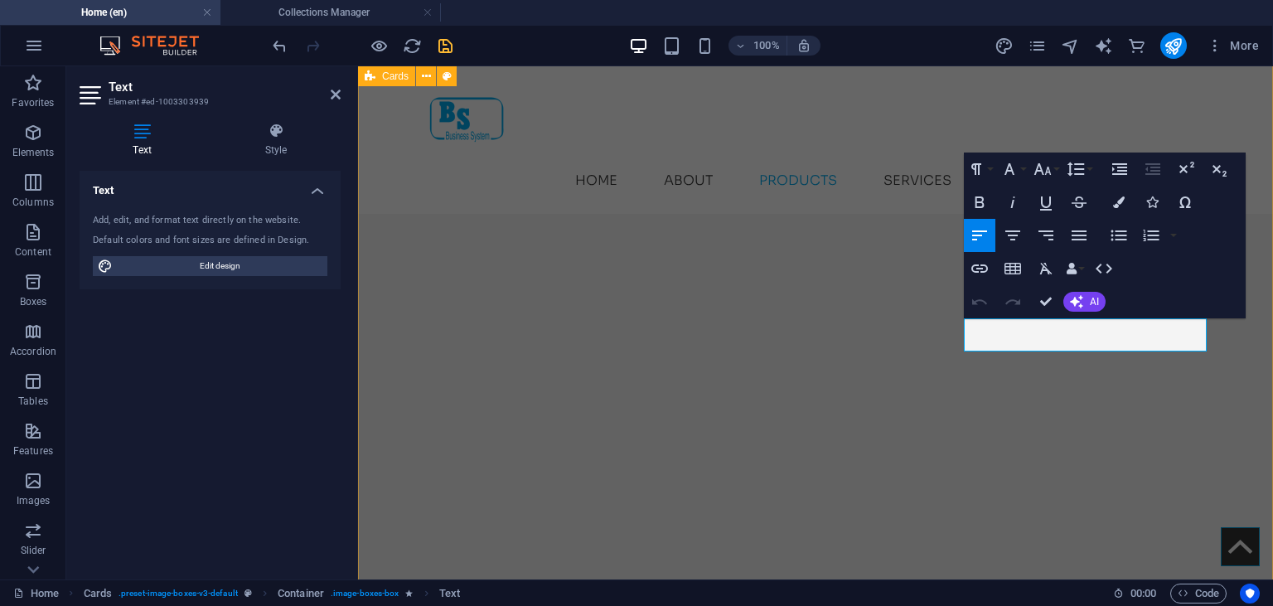
drag, startPoint x: 1025, startPoint y: 332, endPoint x: 945, endPoint y: 330, distance: 80.4
drag, startPoint x: 1070, startPoint y: 329, endPoint x: 932, endPoint y: 327, distance: 137.6
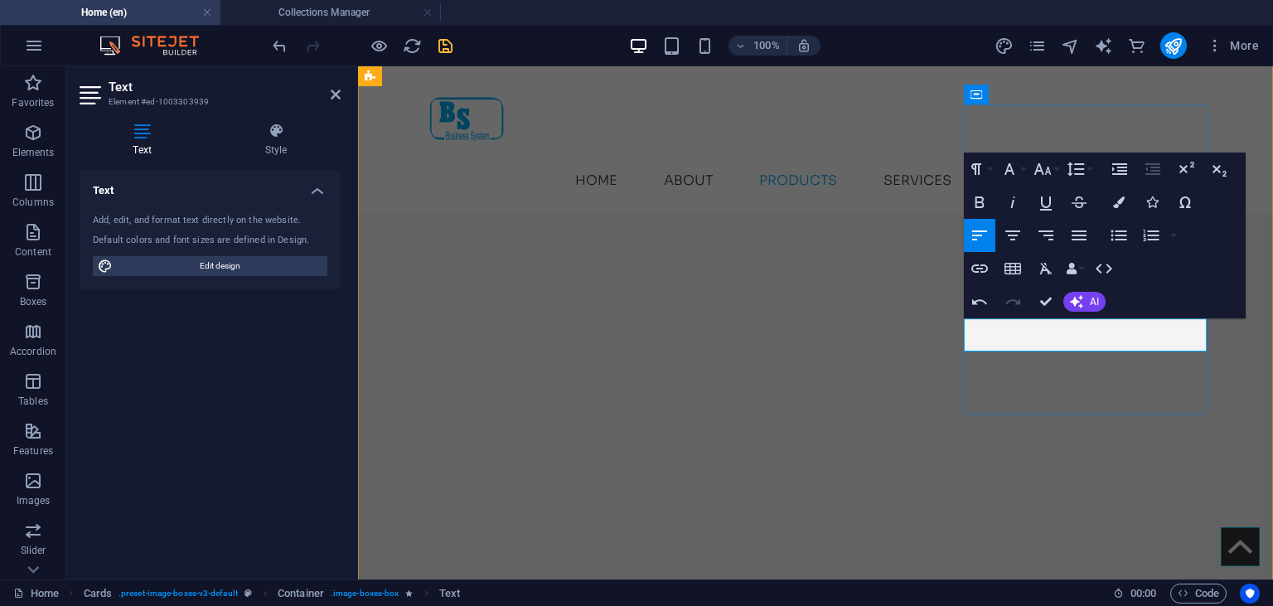
drag, startPoint x: 980, startPoint y: 326, endPoint x: 1116, endPoint y: 327, distance: 135.1
click at [1009, 201] on icon "button" at bounding box center [1013, 202] width 20 height 20
click at [1019, 173] on button "Font Family" at bounding box center [1012, 168] width 31 height 33
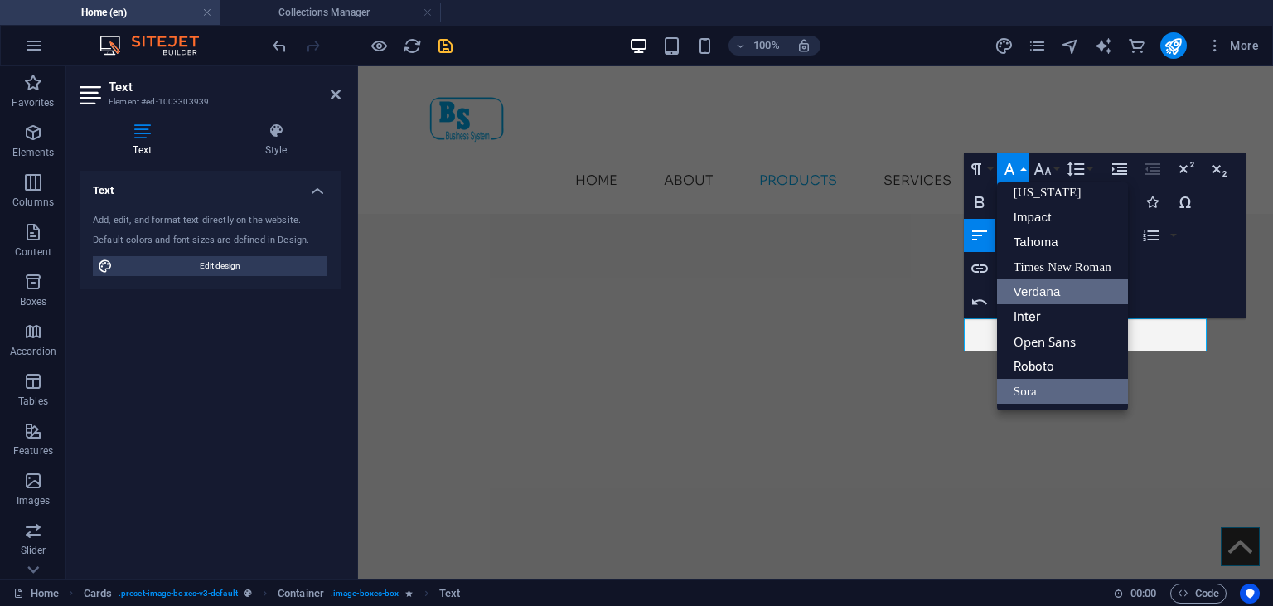
scroll to position [33, 0]
click at [1027, 315] on link "Inter" at bounding box center [1062, 317] width 131 height 25
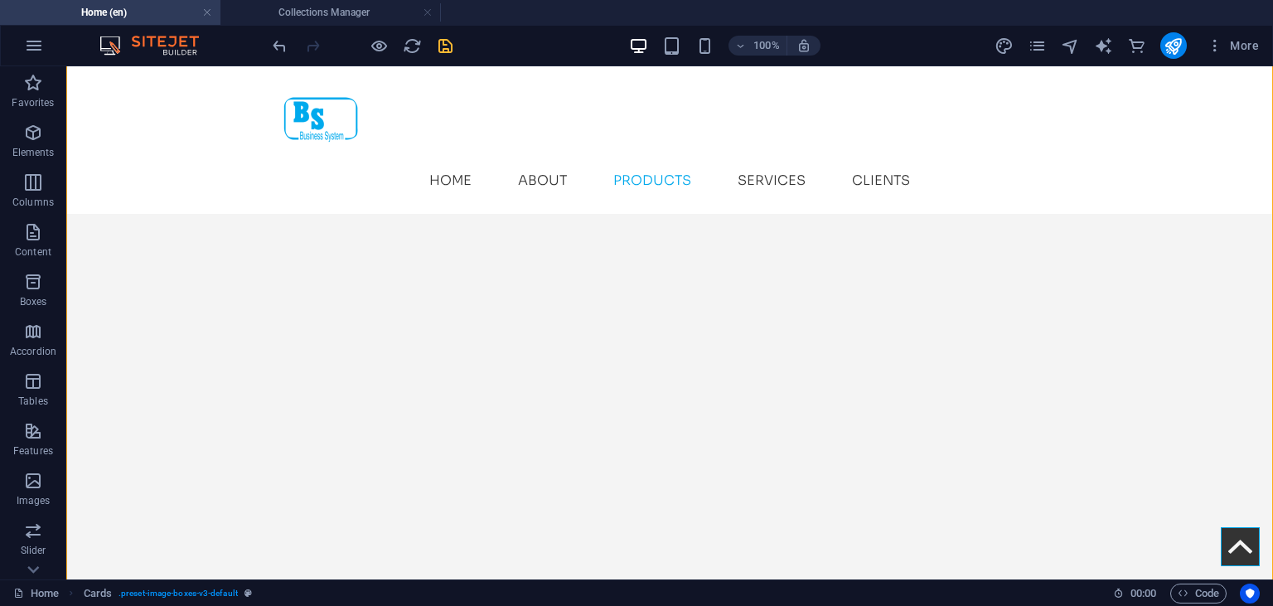
click at [279, 27] on div "100% More" at bounding box center [636, 46] width 1271 height 40
click at [436, 45] on icon "save" at bounding box center [445, 45] width 19 height 19
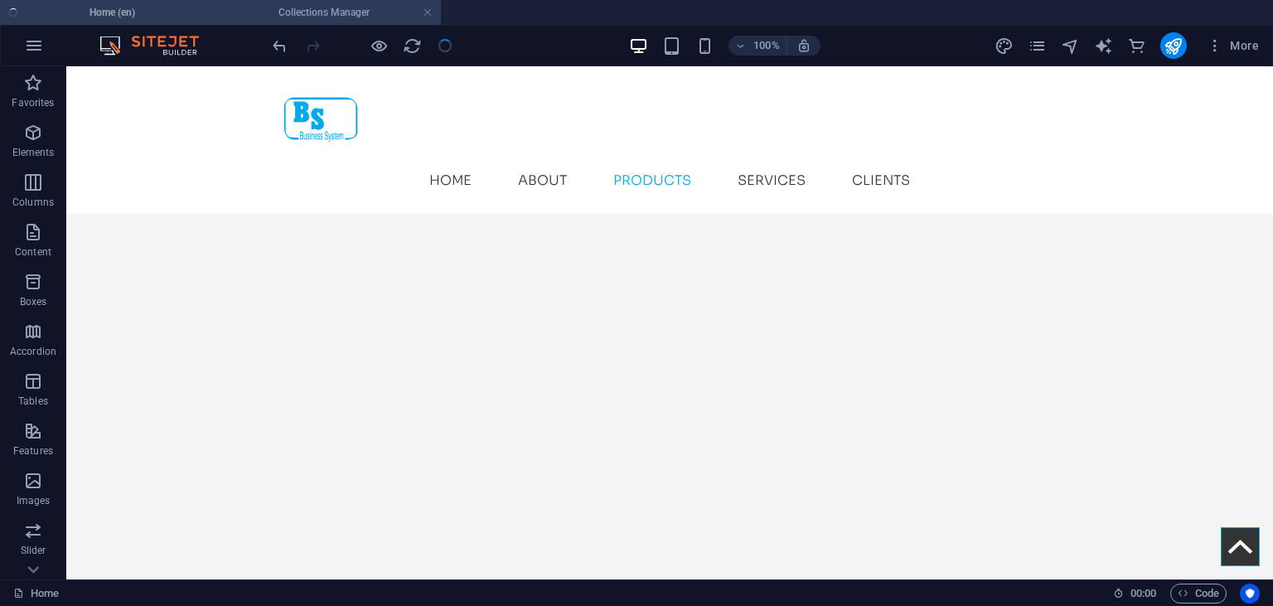
click at [331, 11] on h4 "Collections Manager" at bounding box center [330, 12] width 220 height 18
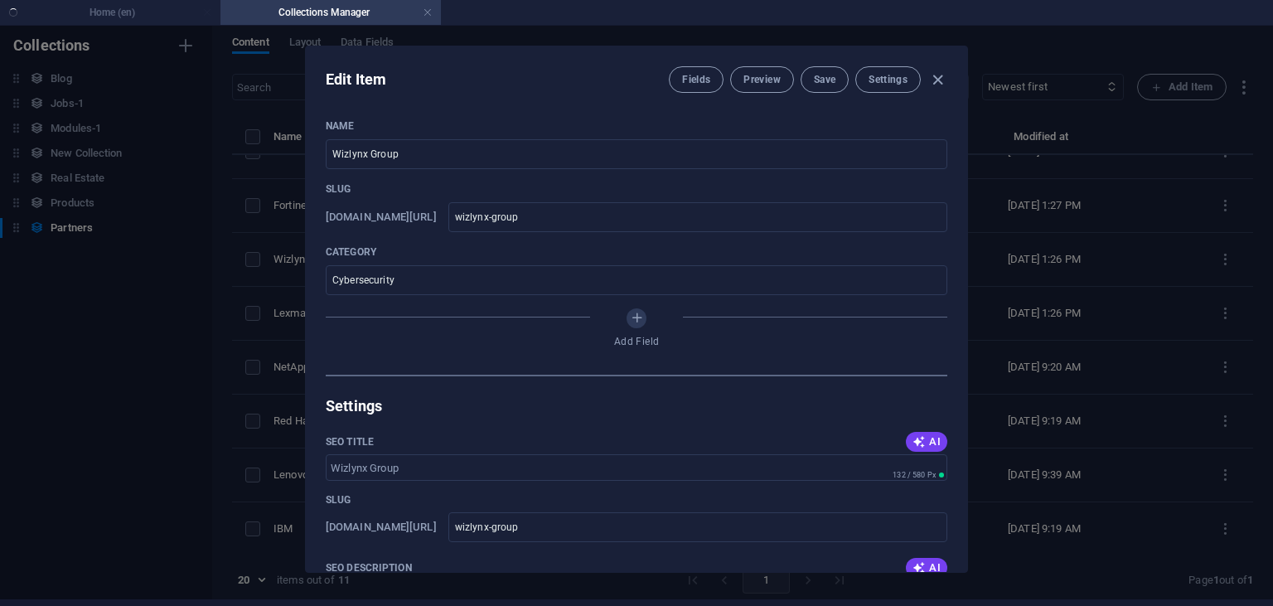
click at [274, 293] on div "Edit Item Fields Preview Save Settings Name Wizlynx Group ​ Slug [DOMAIN_NAME][…" at bounding box center [636, 309] width 1273 height 580
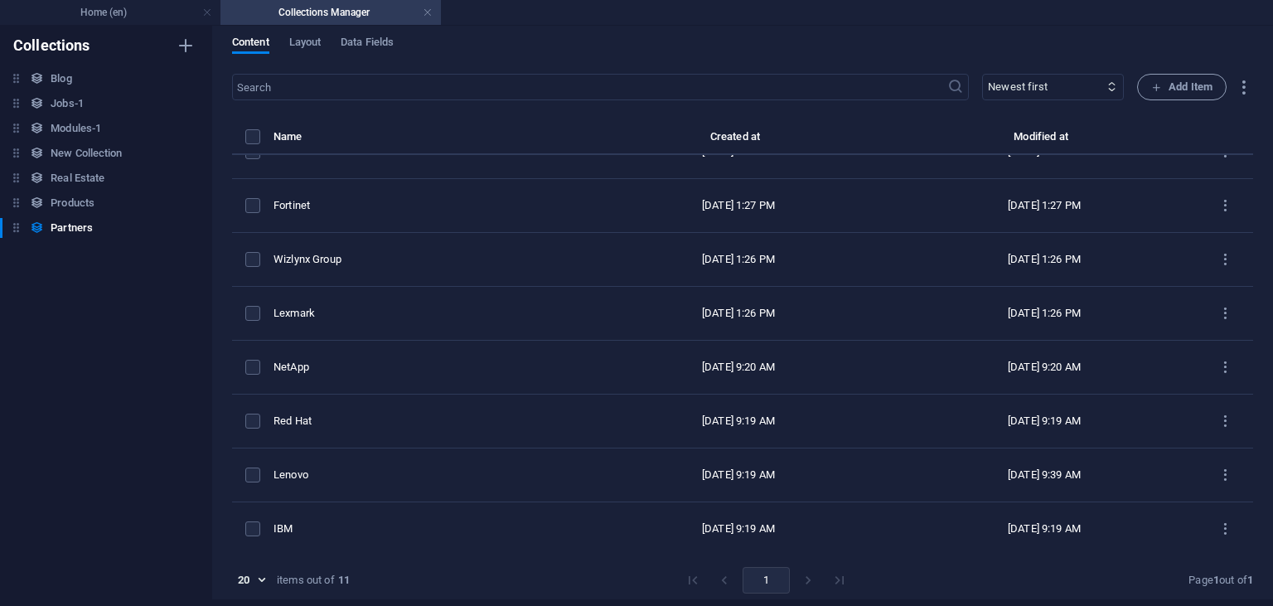
type input "wizlynx-group"
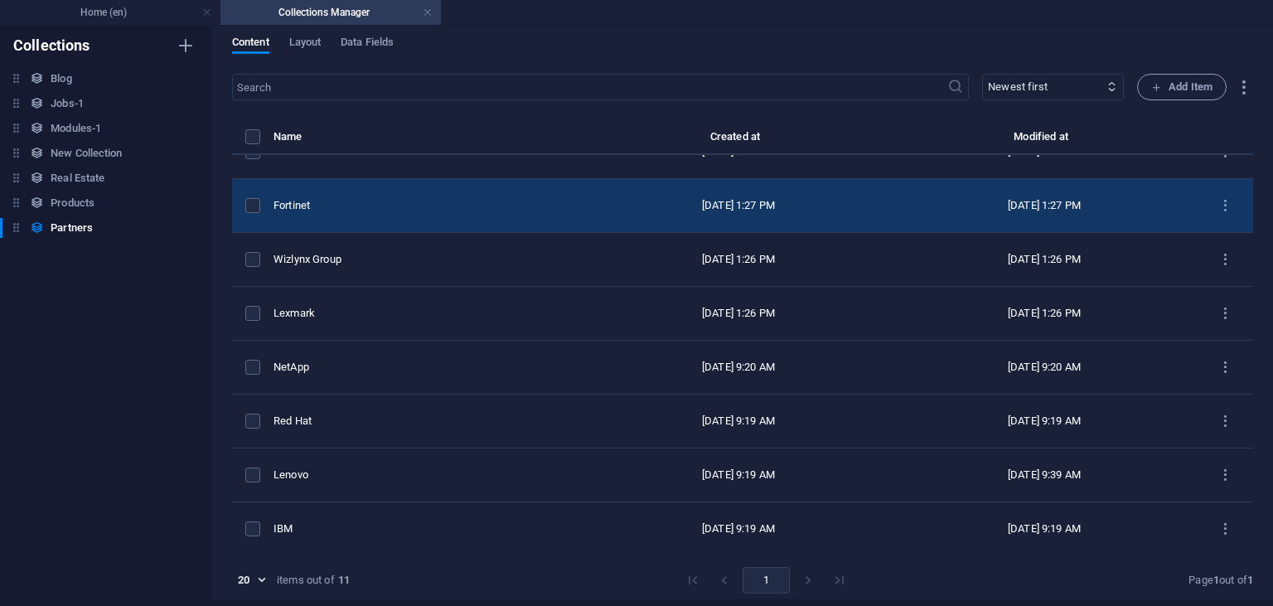
click at [306, 207] on div "Fortinet" at bounding box center [423, 205] width 298 height 15
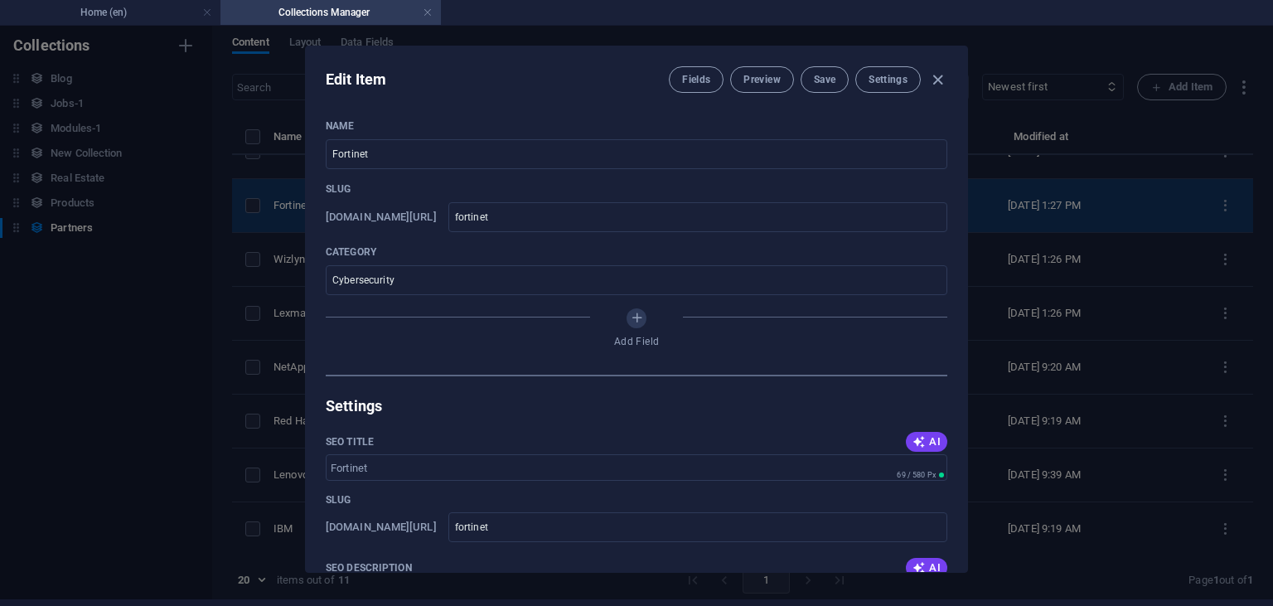
scroll to position [191, 0]
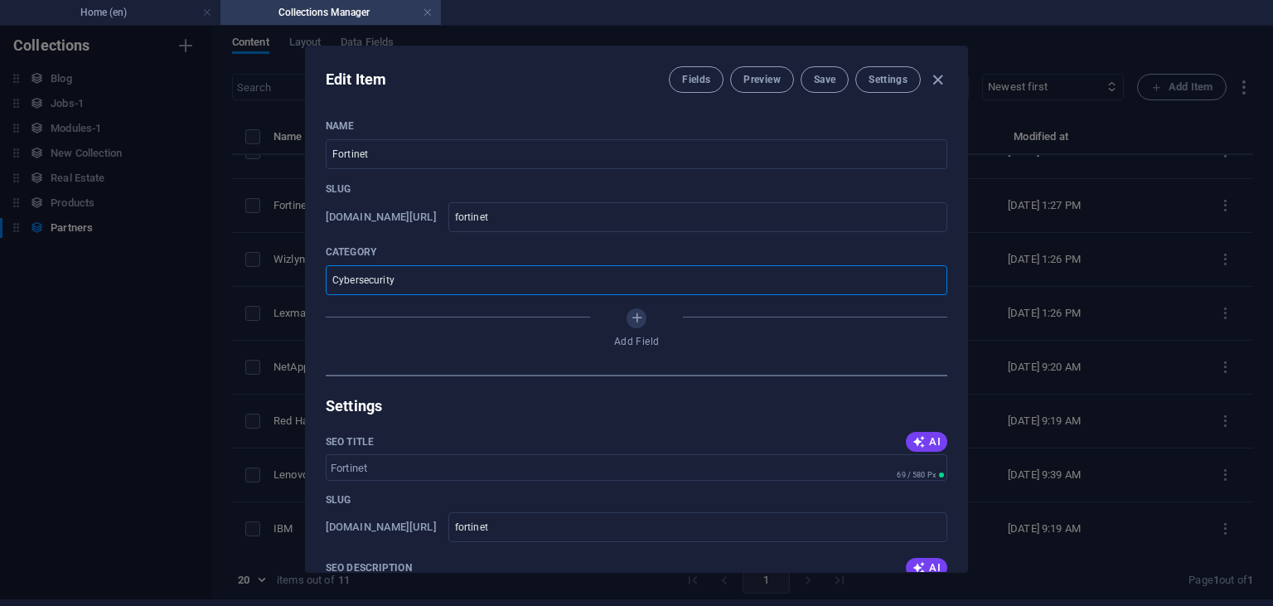
drag, startPoint x: 397, startPoint y: 279, endPoint x: 307, endPoint y: 279, distance: 90.3
click at [326, 279] on input "Cybersecurity" at bounding box center [637, 280] width 622 height 30
click at [152, 12] on h4 "Home (en)" at bounding box center [110, 12] width 220 height 18
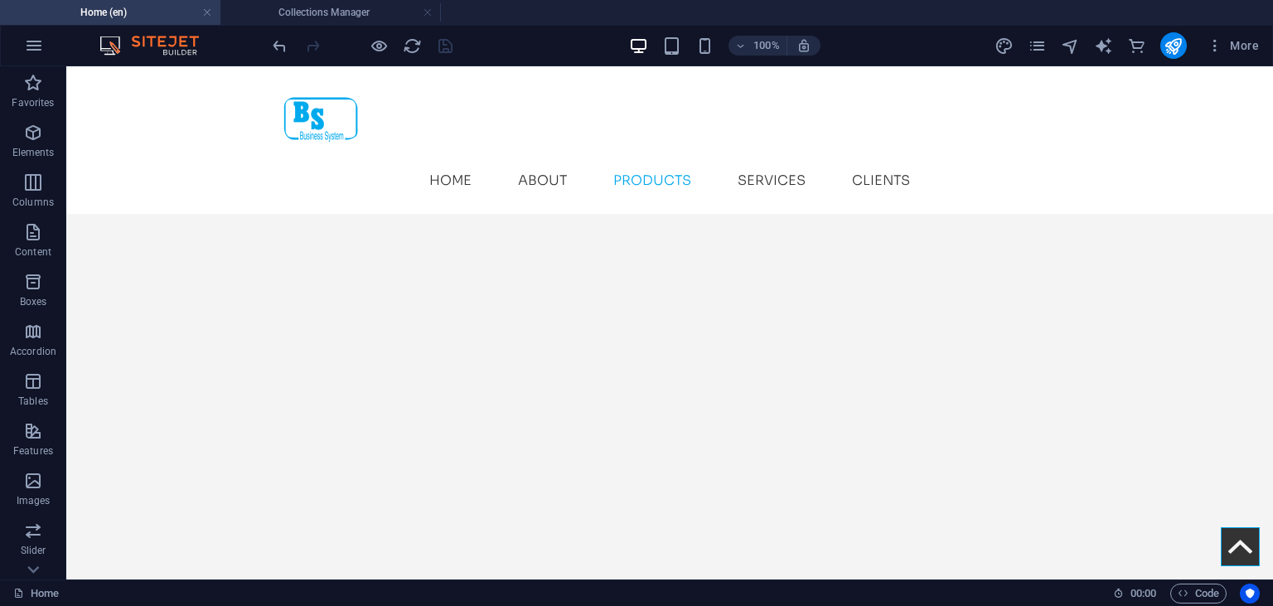
scroll to position [3013, 0]
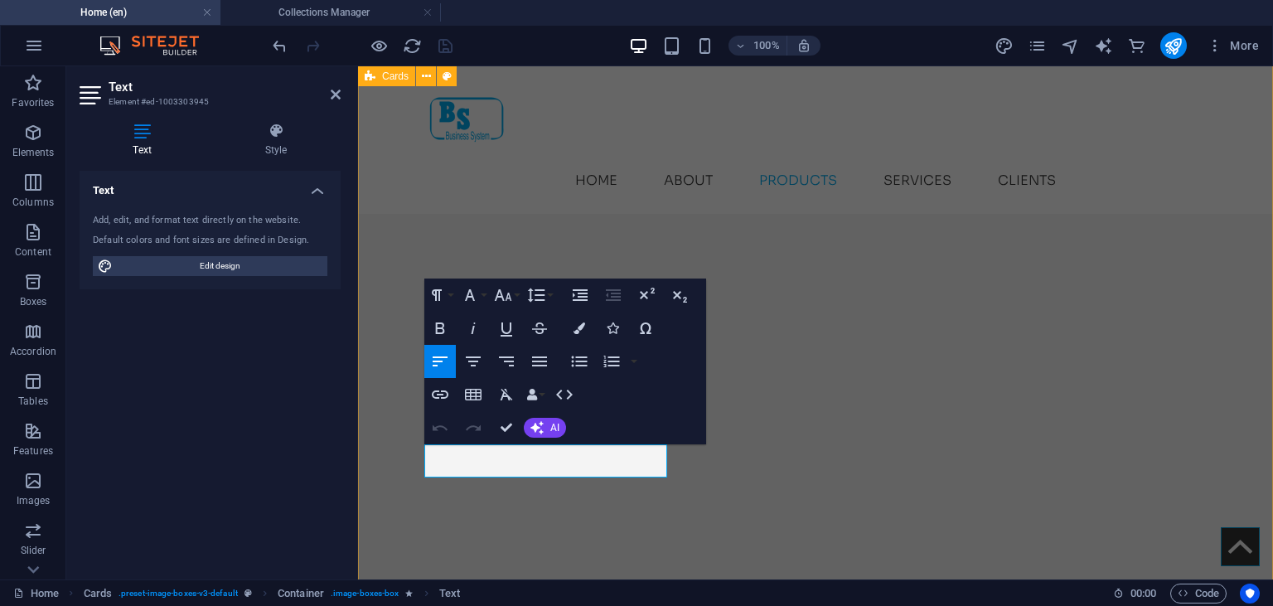
drag, startPoint x: 484, startPoint y: 450, endPoint x: 418, endPoint y: 449, distance: 66.3
drag, startPoint x: 535, startPoint y: 457, endPoint x: 416, endPoint y: 457, distance: 119.3
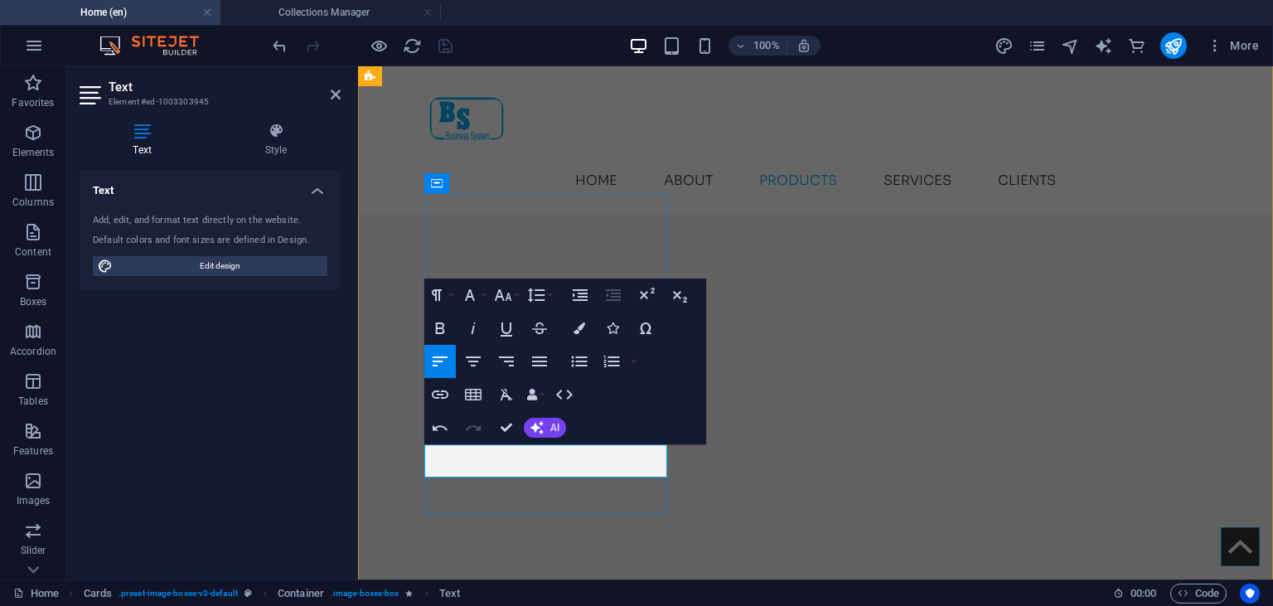
click at [471, 332] on icon "button" at bounding box center [473, 328] width 20 height 20
click at [485, 297] on button "Font Family" at bounding box center [472, 294] width 31 height 33
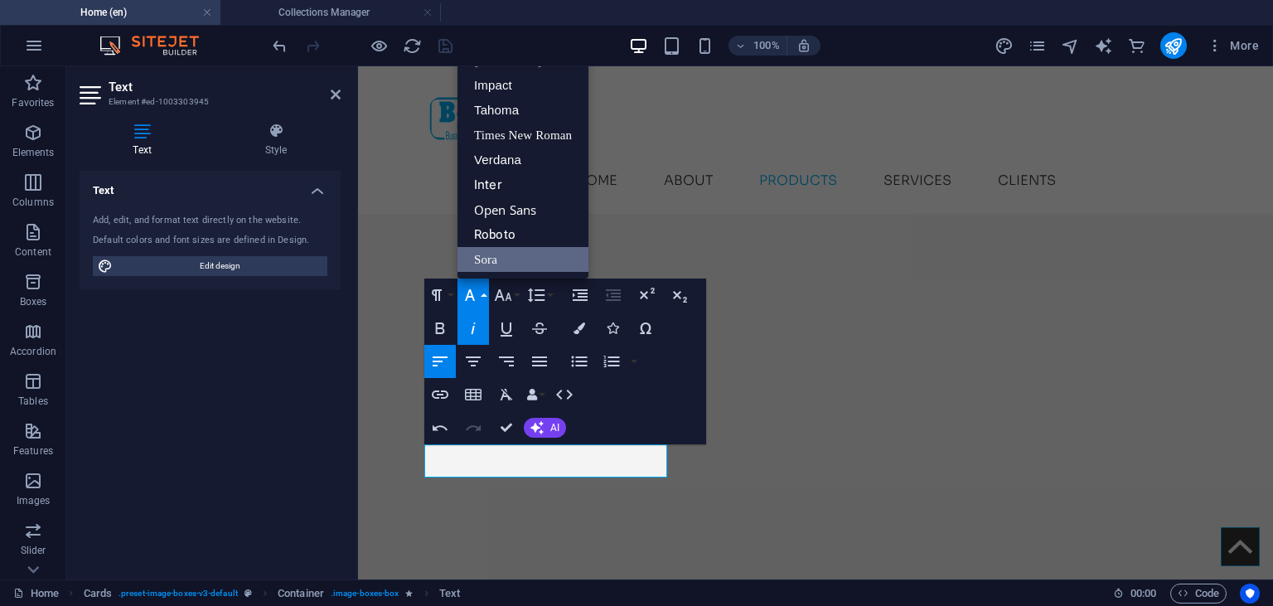
scroll to position [33, 0]
click at [493, 191] on link "Inter" at bounding box center [522, 185] width 131 height 25
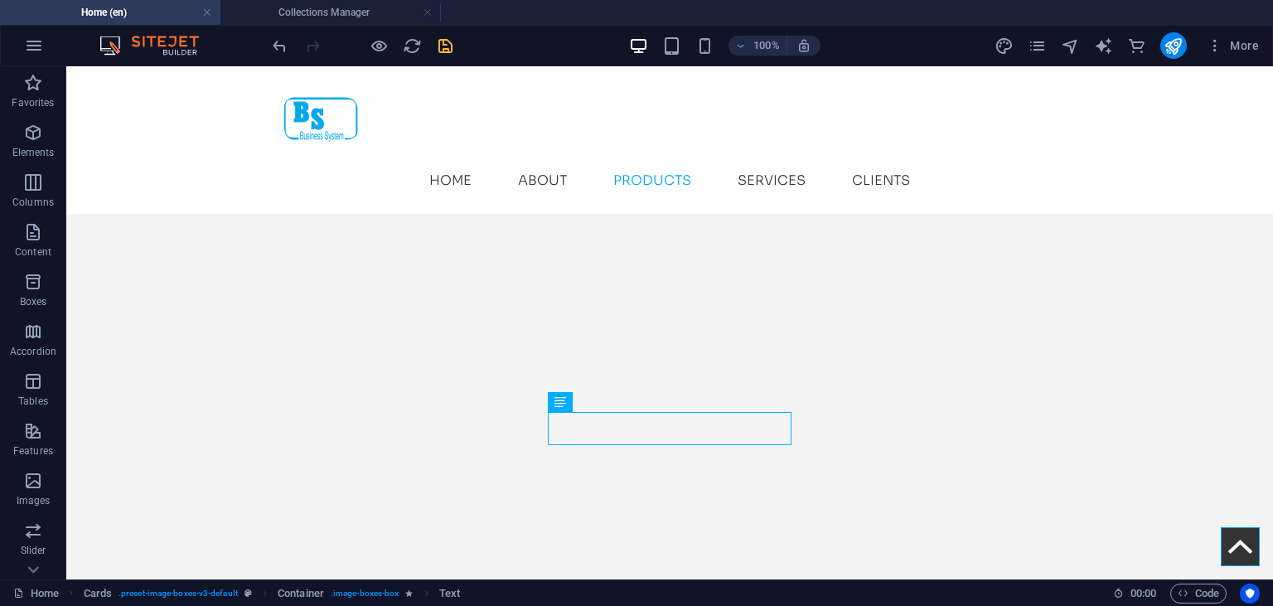
click at [435, 44] on span "save" at bounding box center [445, 45] width 20 height 19
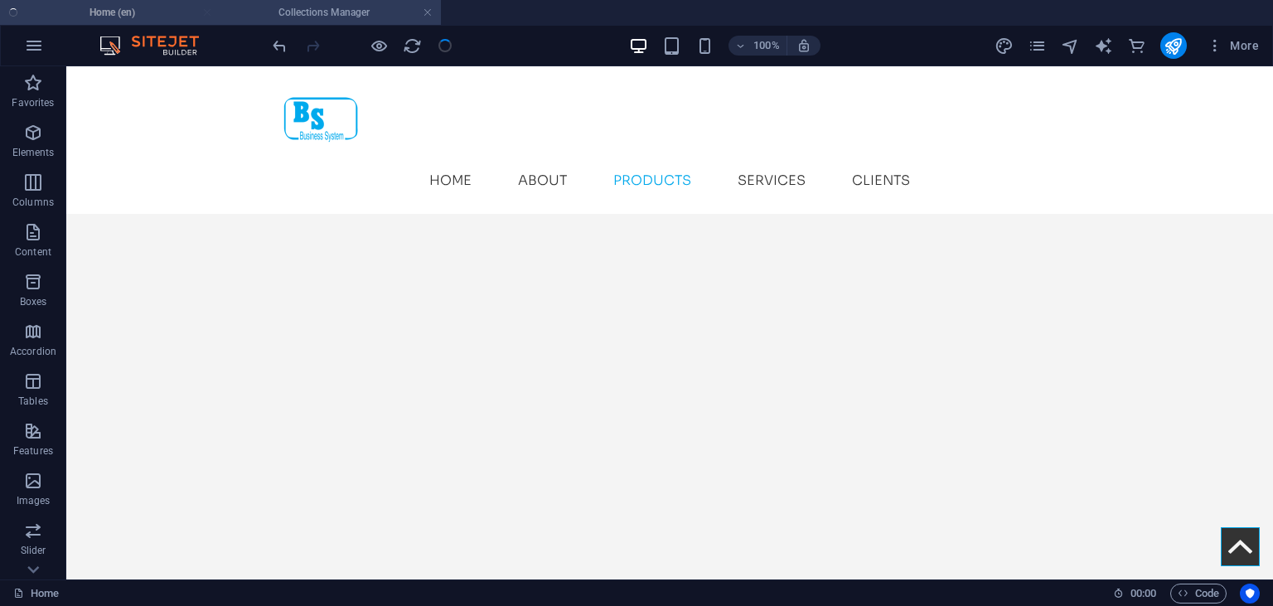
click at [323, 16] on h4 "Collections Manager" at bounding box center [330, 12] width 220 height 18
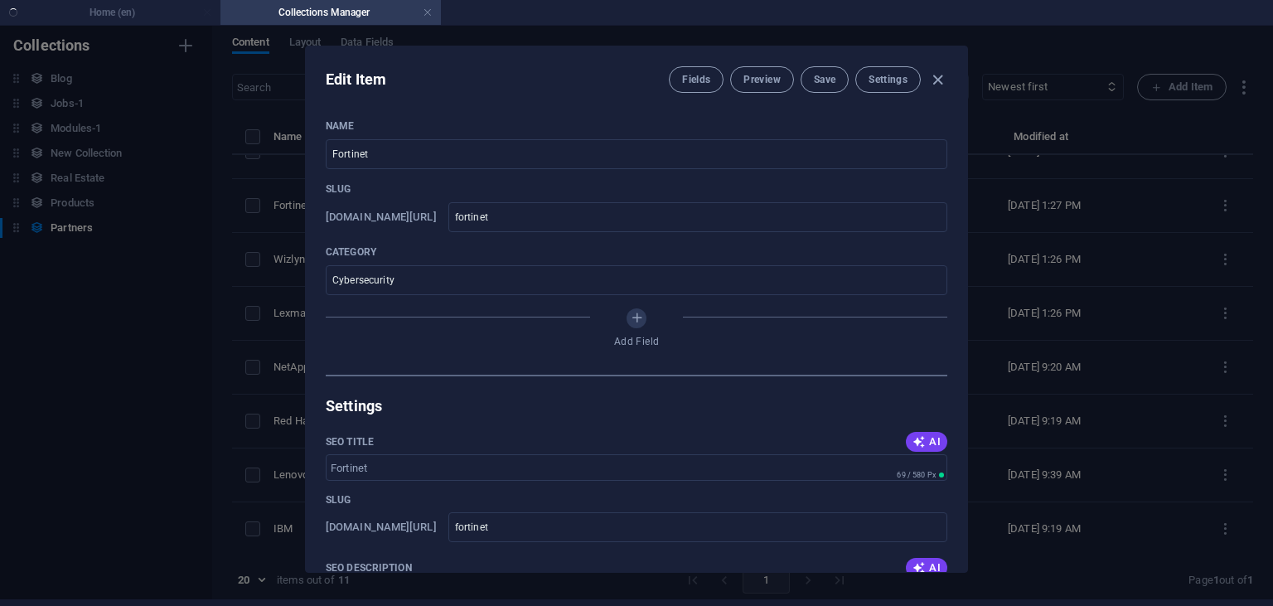
scroll to position [7, 0]
click at [285, 413] on div "Edit Item Fields Preview Save Settings Name Fortinet ​ Slug [DOMAIN_NAME][URL] …" at bounding box center [636, 309] width 1273 height 580
type input "fortinet"
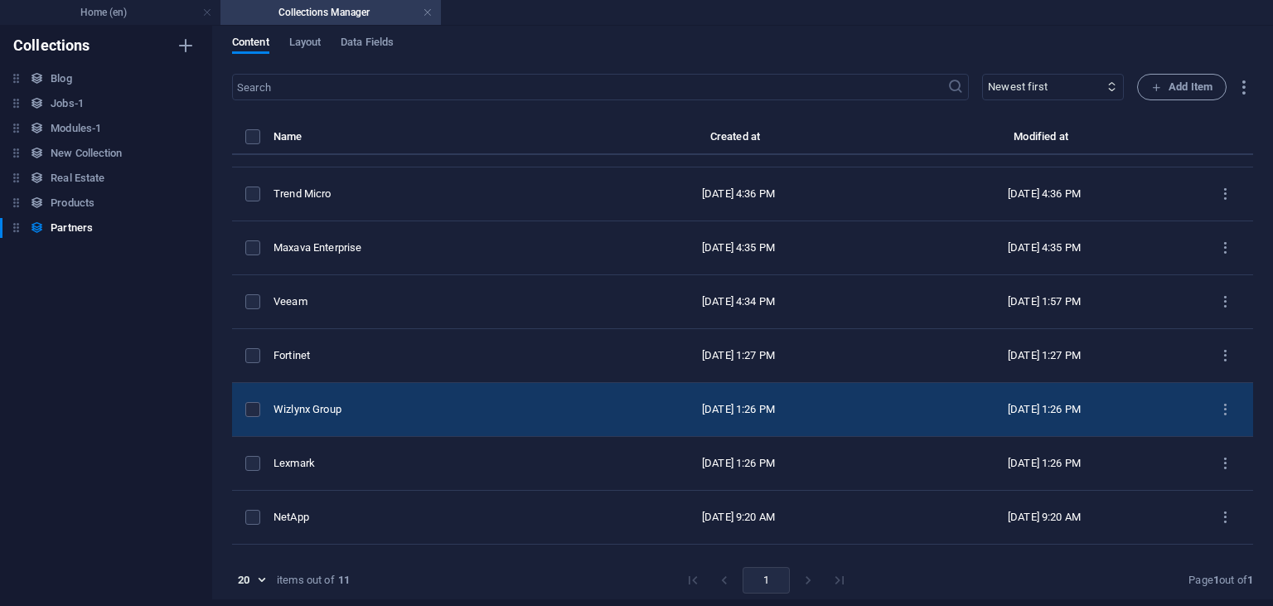
scroll to position [0, 0]
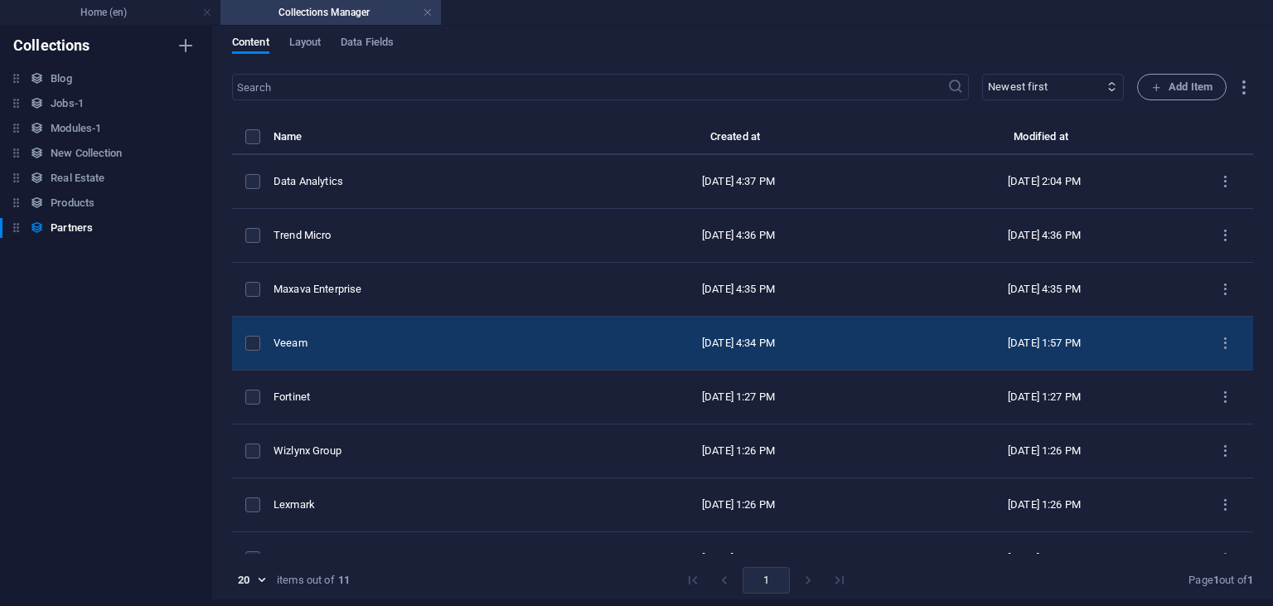
click at [356, 352] on td "Veeam" at bounding box center [430, 344] width 312 height 54
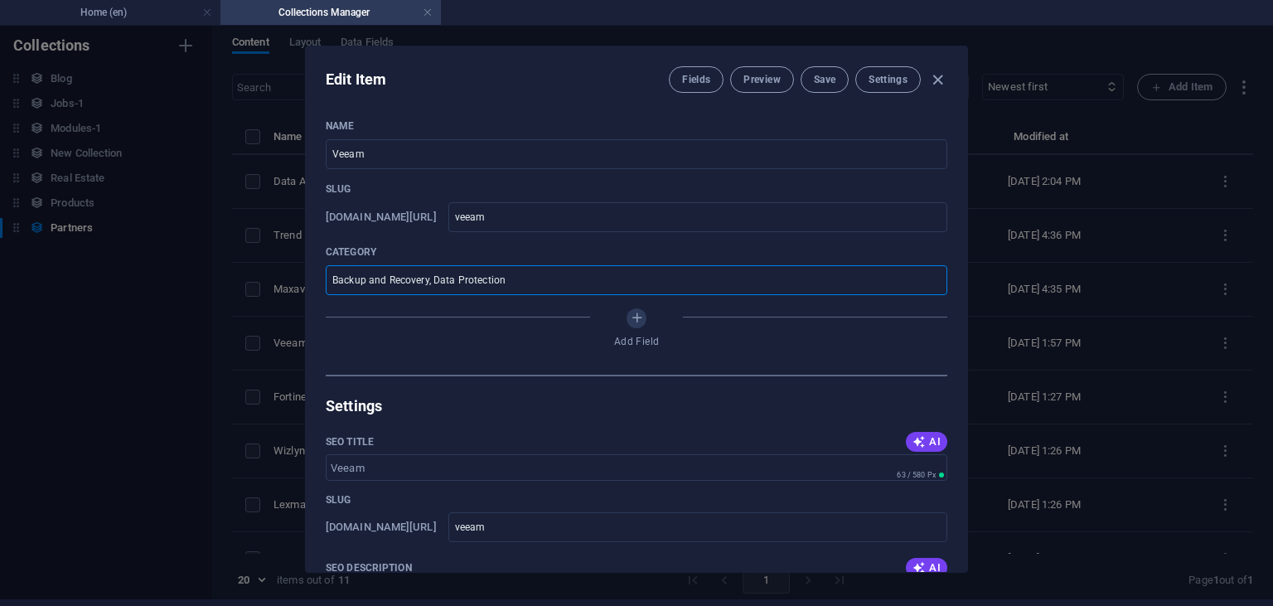
drag, startPoint x: 512, startPoint y: 278, endPoint x: 306, endPoint y: 260, distance: 207.1
click at [326, 265] on input "Backup and Recovery, Data Protection" at bounding box center [637, 280] width 622 height 30
click at [128, 18] on h4 "Home (en)" at bounding box center [110, 12] width 220 height 18
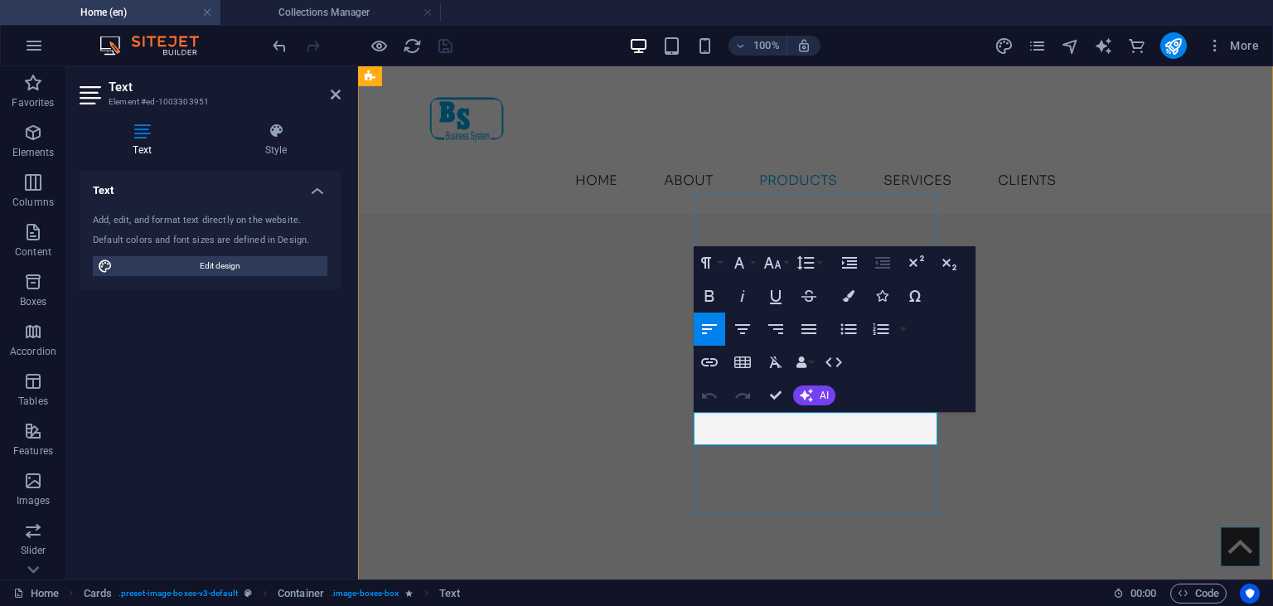
drag, startPoint x: 779, startPoint y: 442, endPoint x: 698, endPoint y: 414, distance: 85.7
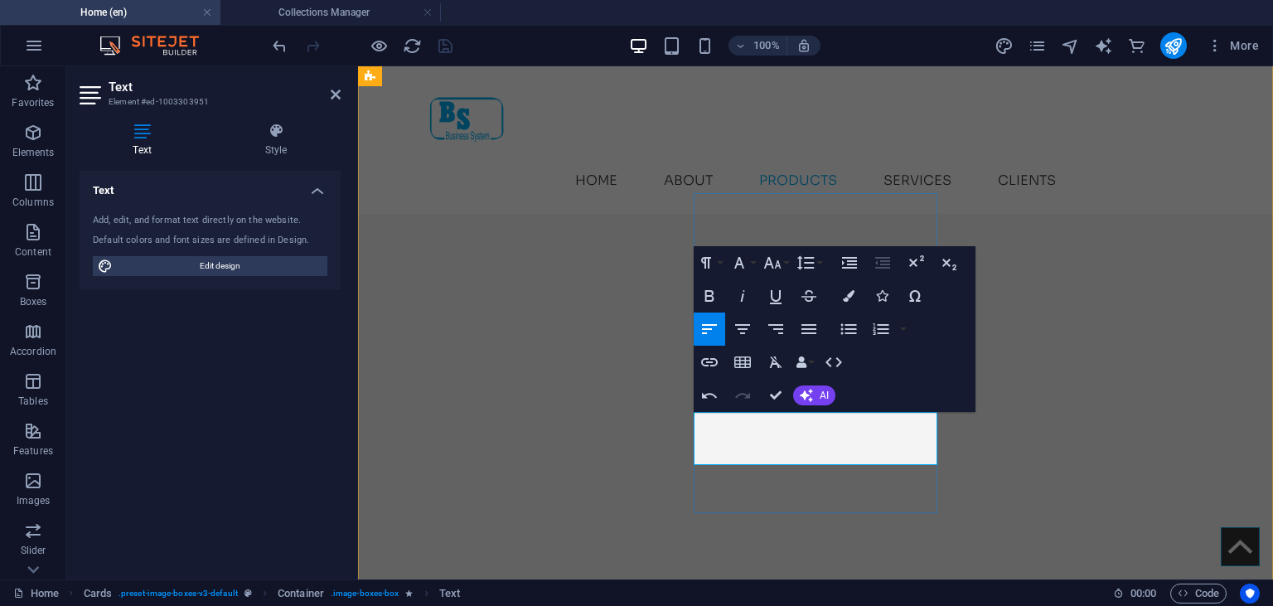
click at [743, 298] on icon "button" at bounding box center [743, 296] width 4 height 12
click at [751, 262] on button "Font Family" at bounding box center [742, 262] width 31 height 33
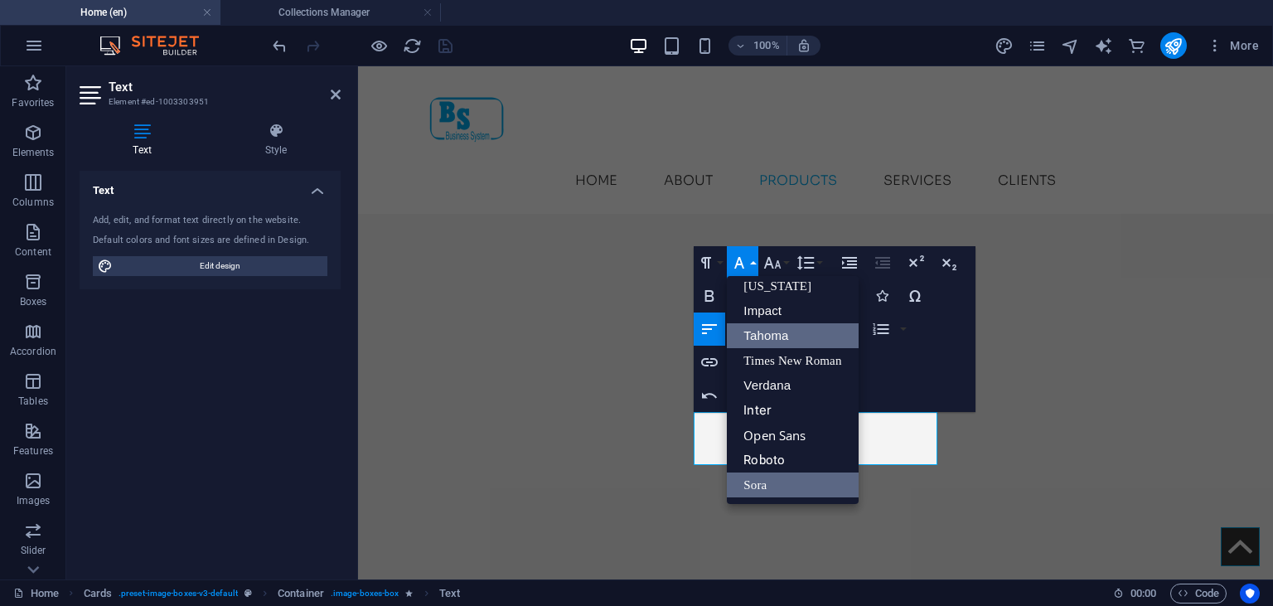
scroll to position [33, 0]
click at [771, 403] on link "Inter" at bounding box center [792, 411] width 131 height 25
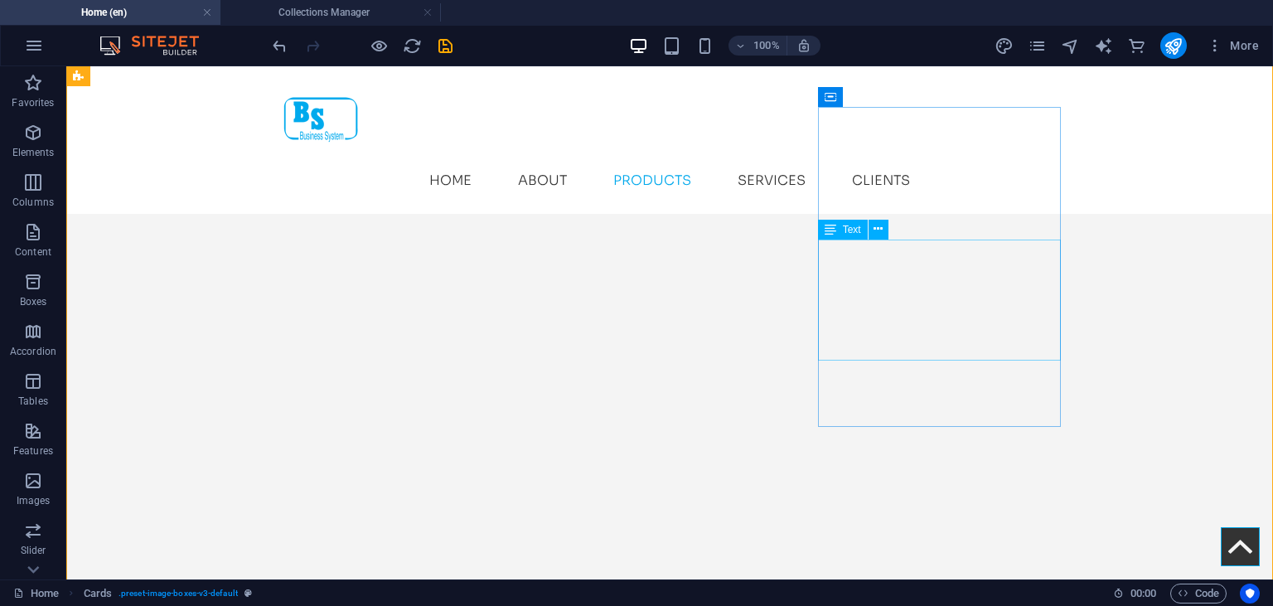
scroll to position [3120, 0]
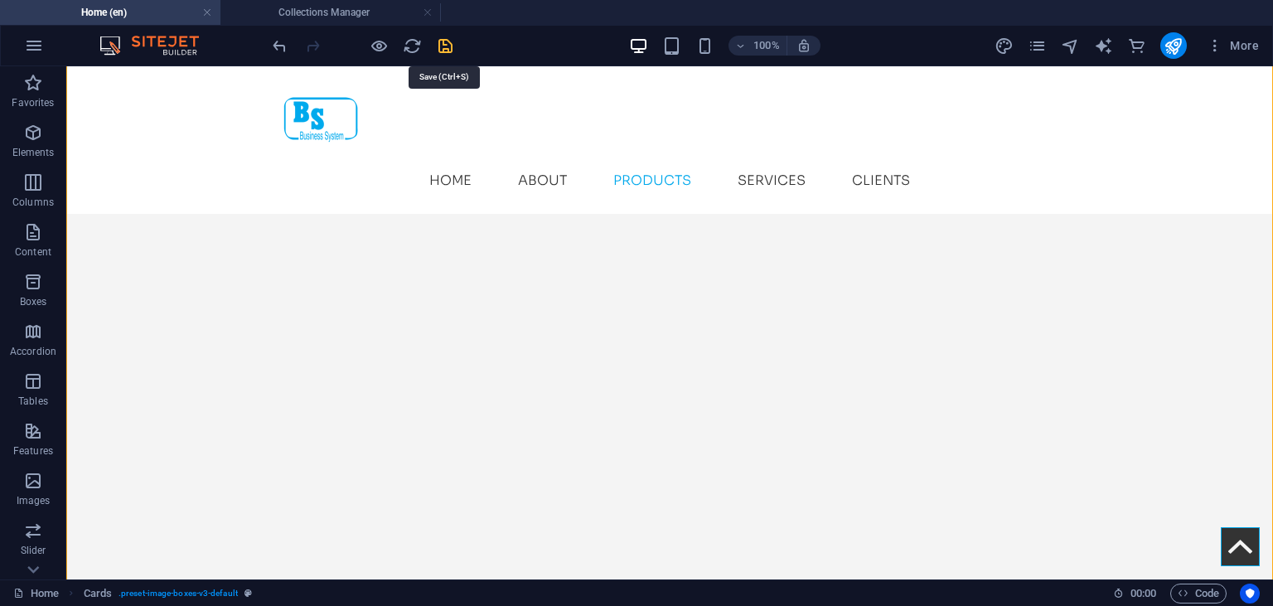
click at [442, 44] on icon "save" at bounding box center [445, 45] width 19 height 19
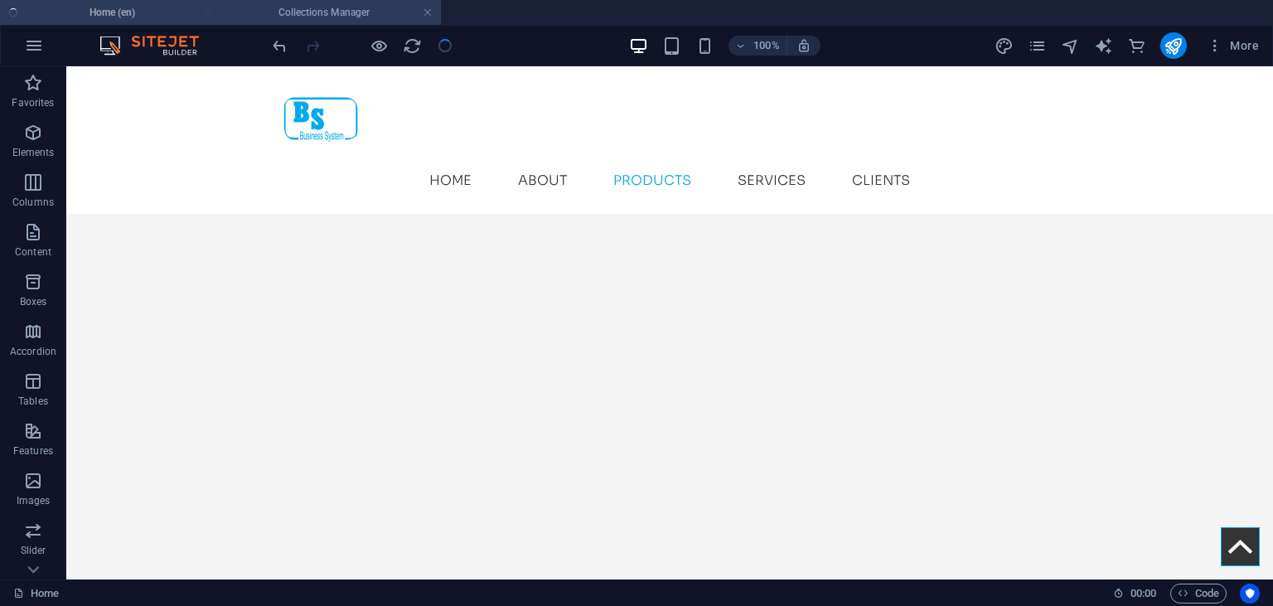
click at [335, 16] on h4 "Collections Manager" at bounding box center [330, 12] width 220 height 18
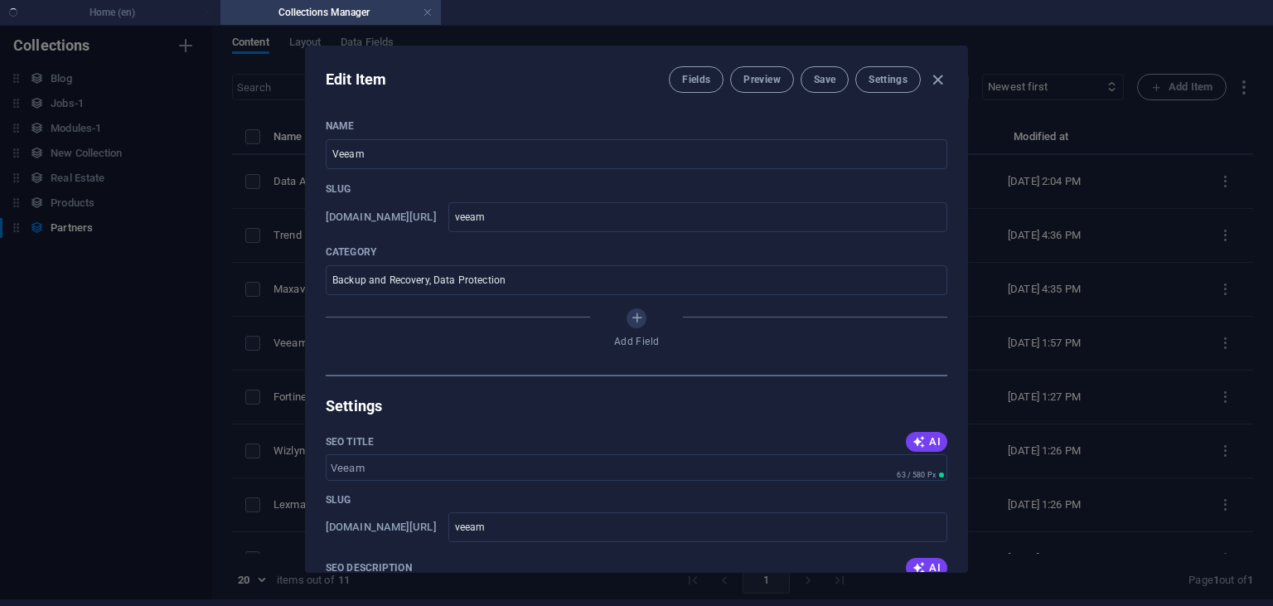
scroll to position [7, 0]
click at [251, 317] on div "Edit Item Fields Preview Save Settings Name Veeam ​ Slug [DOMAIN_NAME][URL] vee…" at bounding box center [636, 309] width 1273 height 580
type input "veeam"
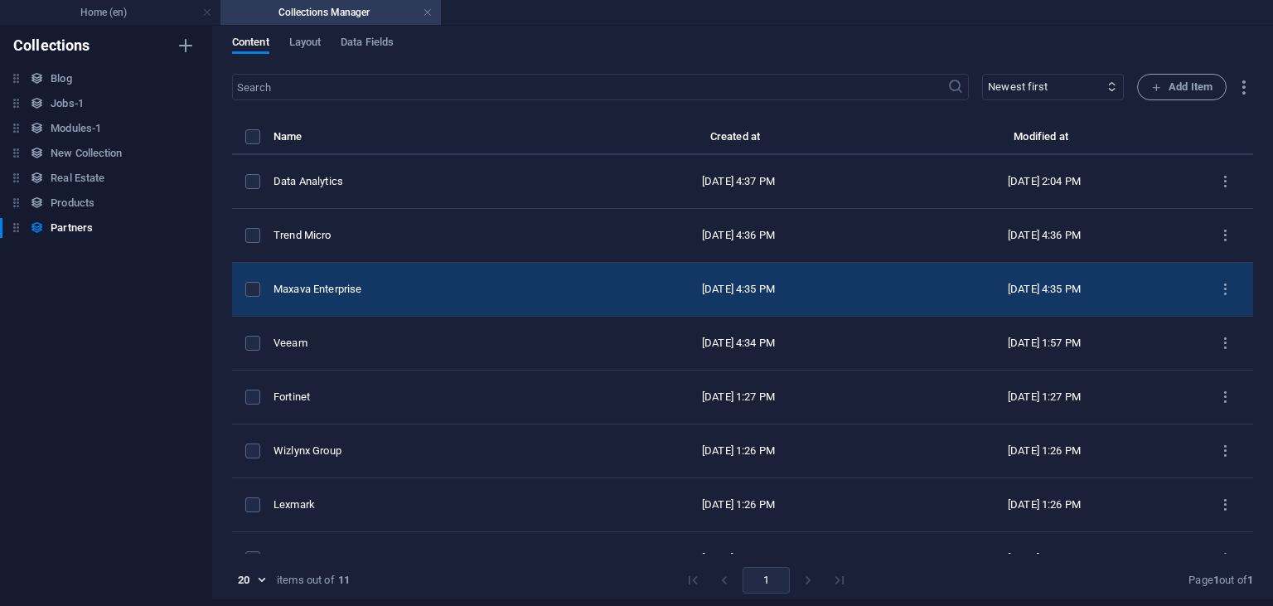
click at [351, 300] on td "Maxava Enterprise" at bounding box center [430, 290] width 312 height 54
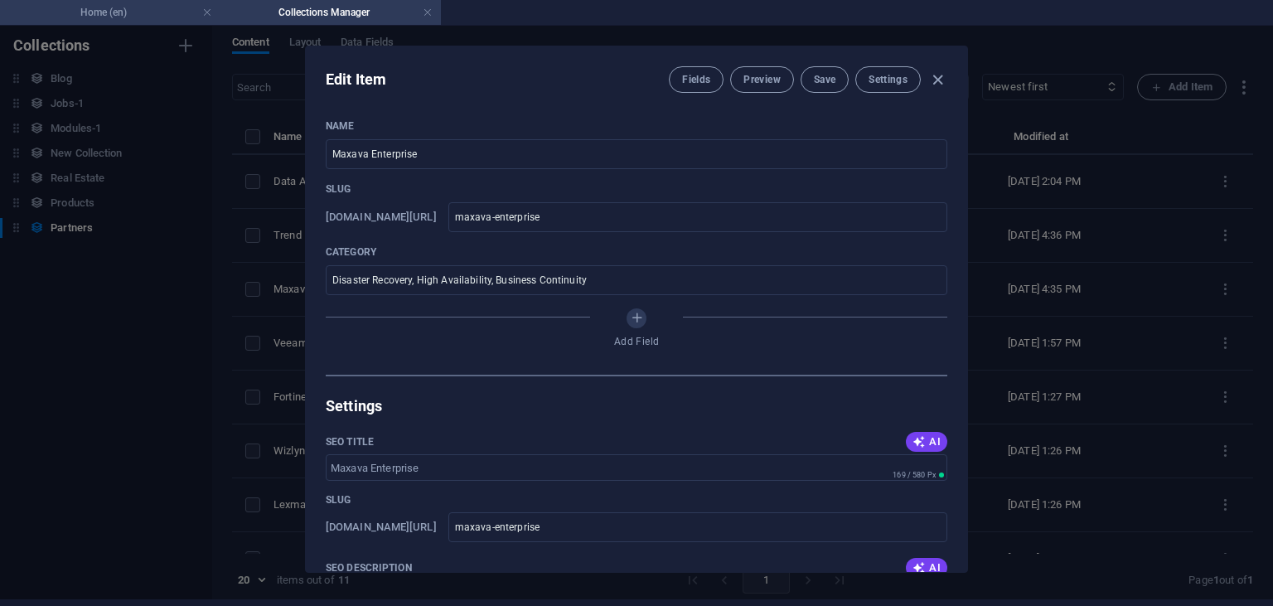
click at [148, 16] on h4 "Home (en)" at bounding box center [110, 12] width 220 height 18
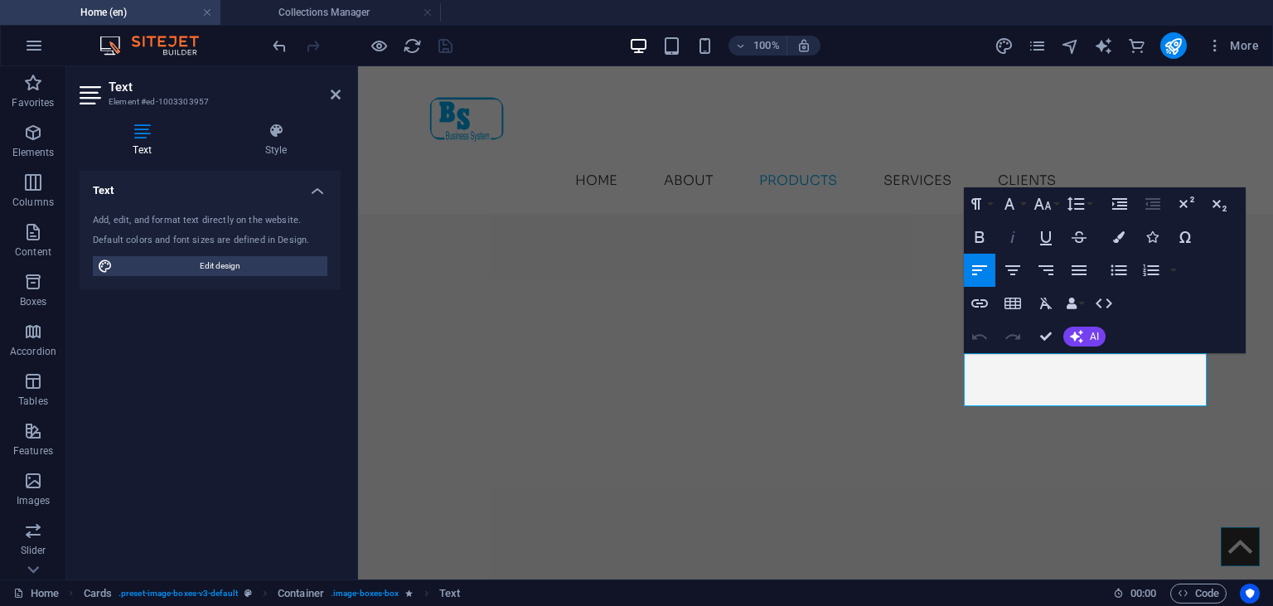
click at [1014, 243] on icon "button" at bounding box center [1013, 237] width 20 height 20
click at [1020, 201] on button "Font Family" at bounding box center [1012, 203] width 31 height 33
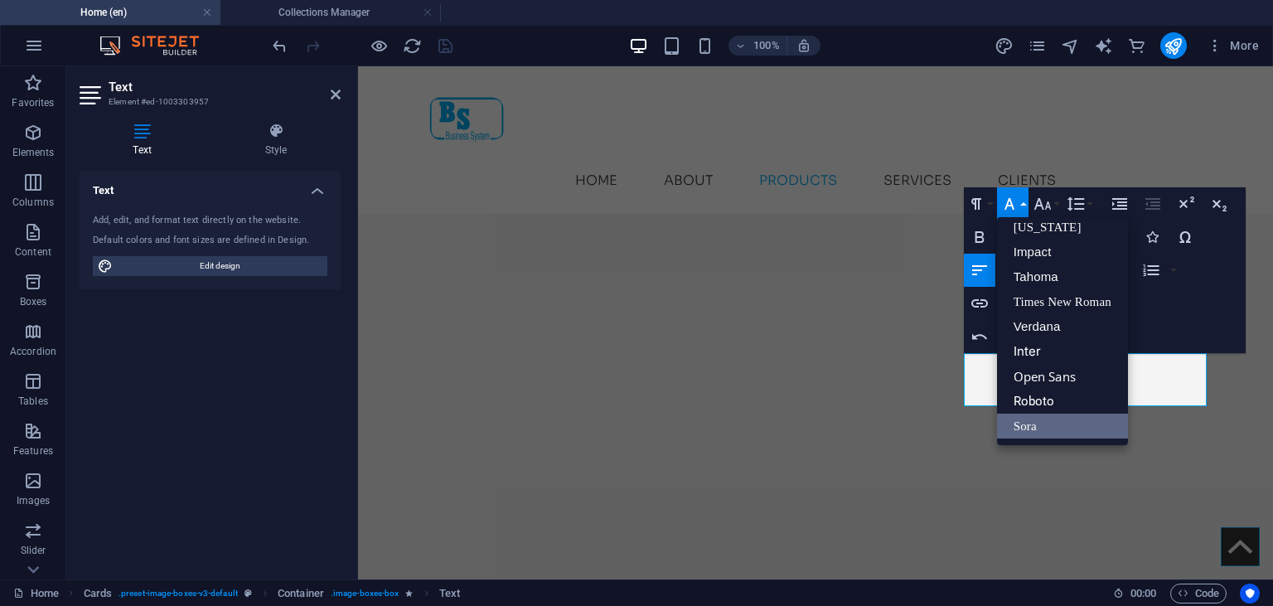
scroll to position [33, 0]
click at [1023, 336] on link "Verdana" at bounding box center [1062, 327] width 131 height 25
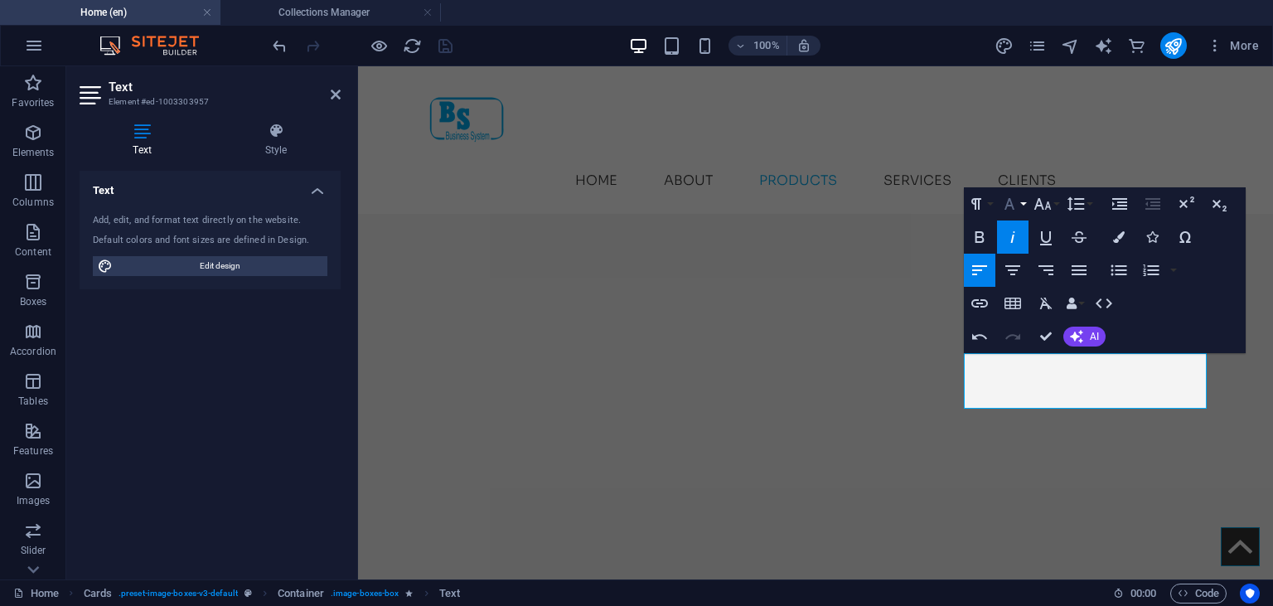
click at [1012, 209] on icon "button" at bounding box center [1010, 204] width 20 height 20
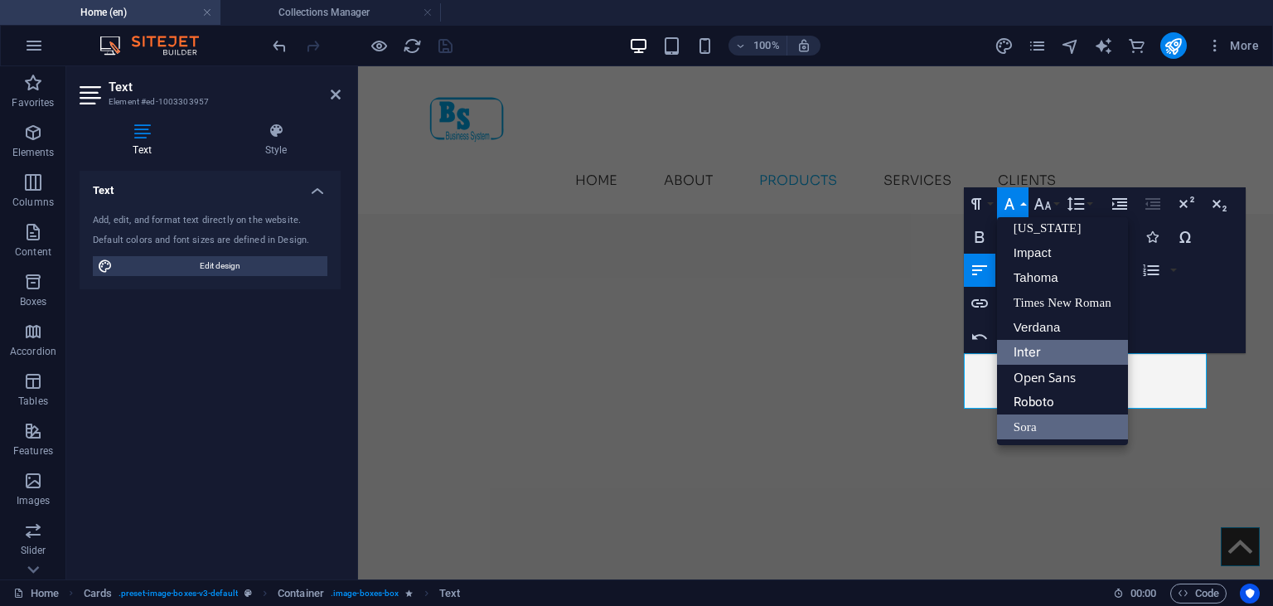
click at [1032, 359] on link "Inter" at bounding box center [1062, 352] width 131 height 25
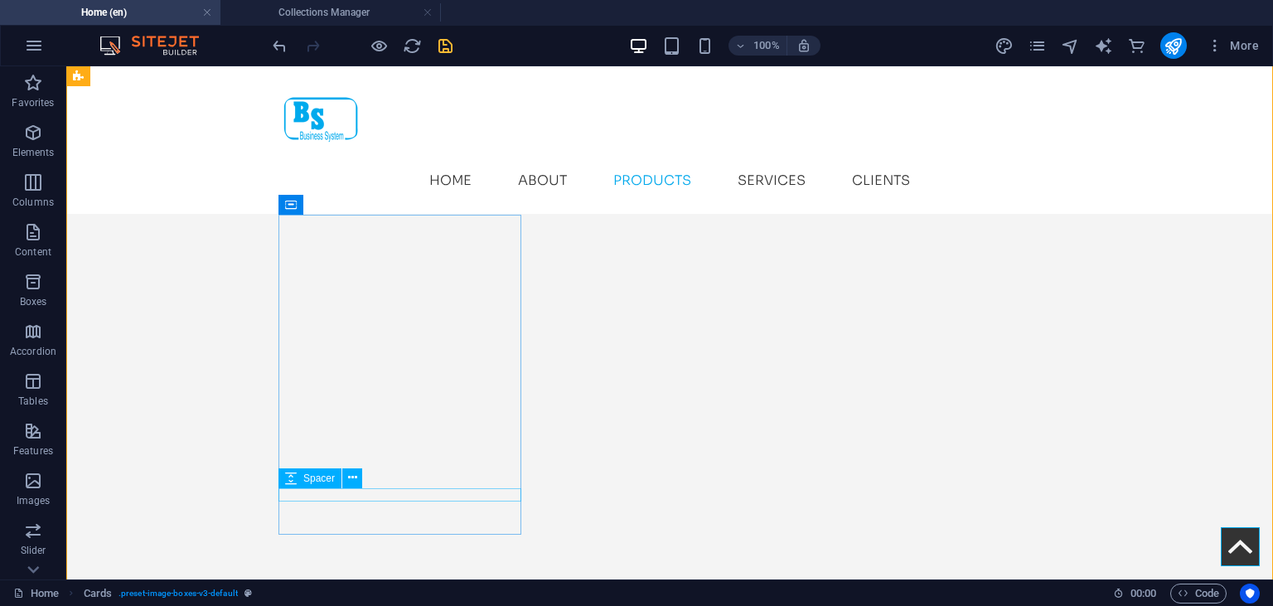
scroll to position [3330, 0]
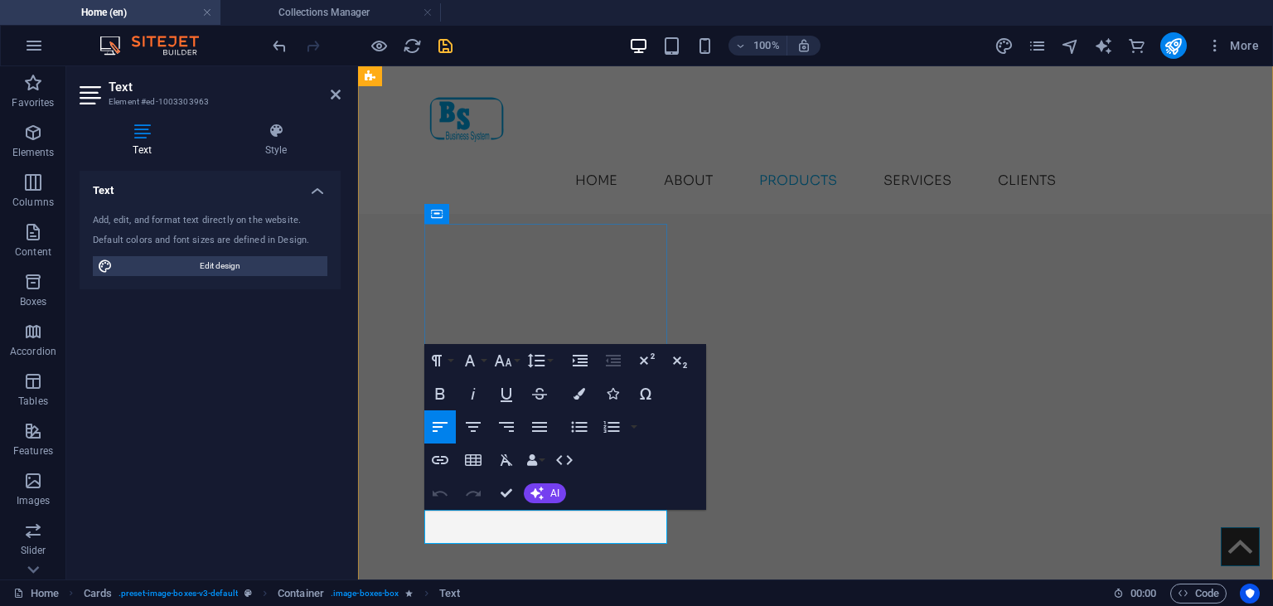
drag, startPoint x: 529, startPoint y: 525, endPoint x: 432, endPoint y: 520, distance: 97.1
click at [450, 47] on icon "save" at bounding box center [445, 45] width 19 height 19
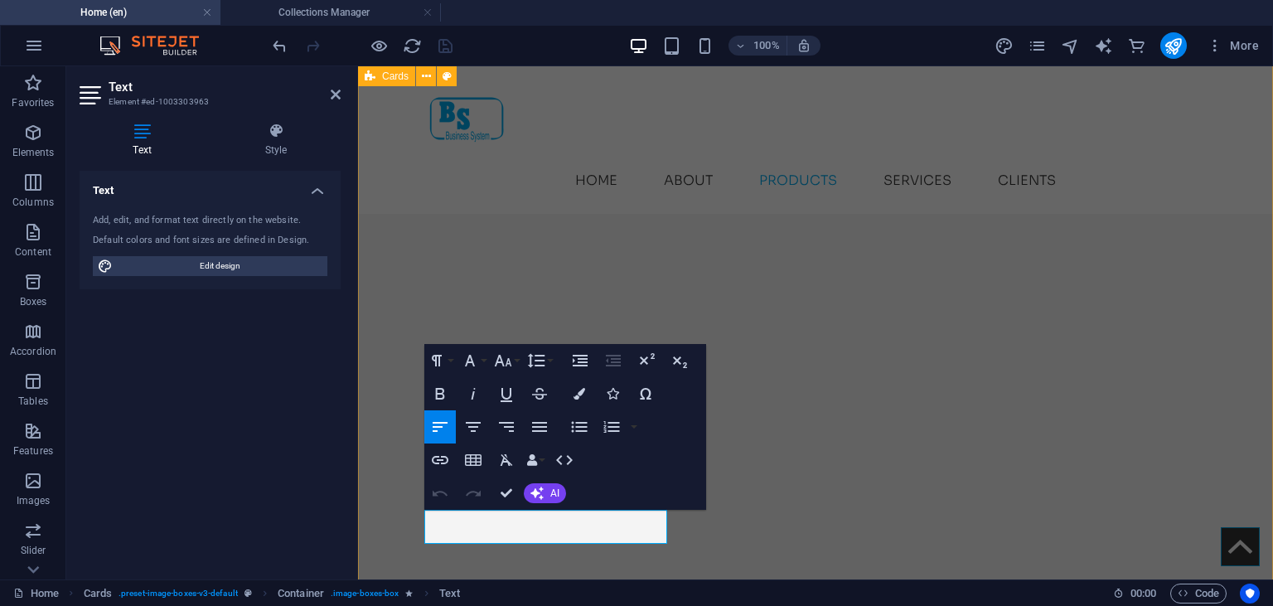
drag, startPoint x: 522, startPoint y: 519, endPoint x: 416, endPoint y: 512, distance: 106.3
click at [471, 365] on icon "button" at bounding box center [470, 361] width 20 height 20
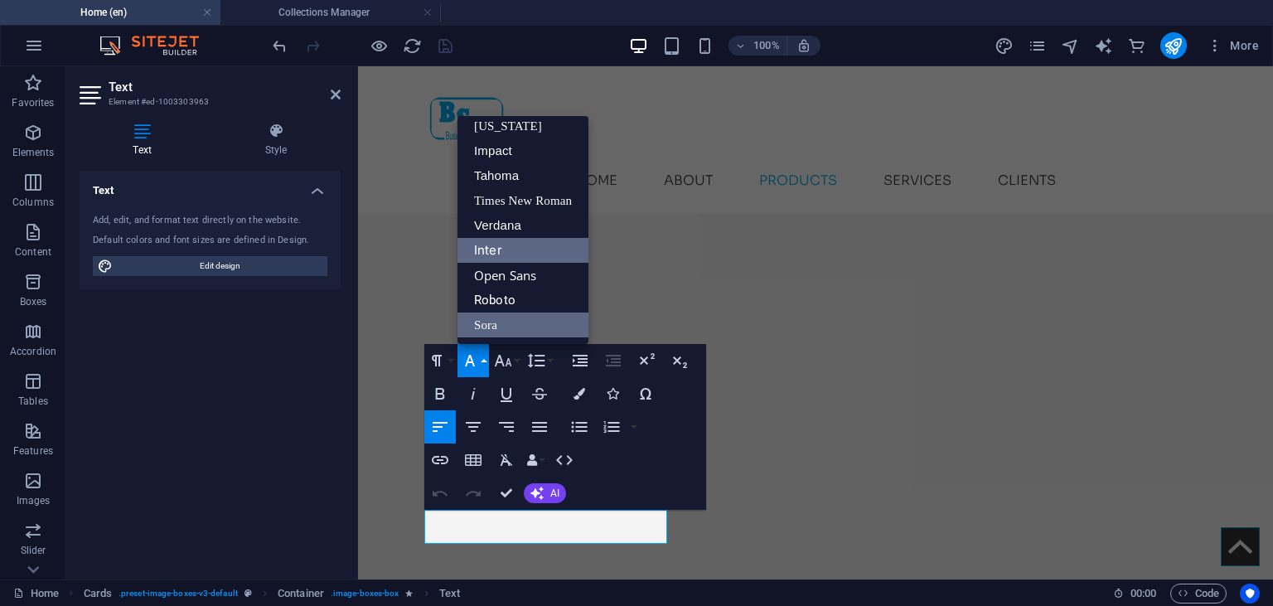
scroll to position [33, 0]
click at [484, 359] on button "Font Family" at bounding box center [472, 360] width 31 height 33
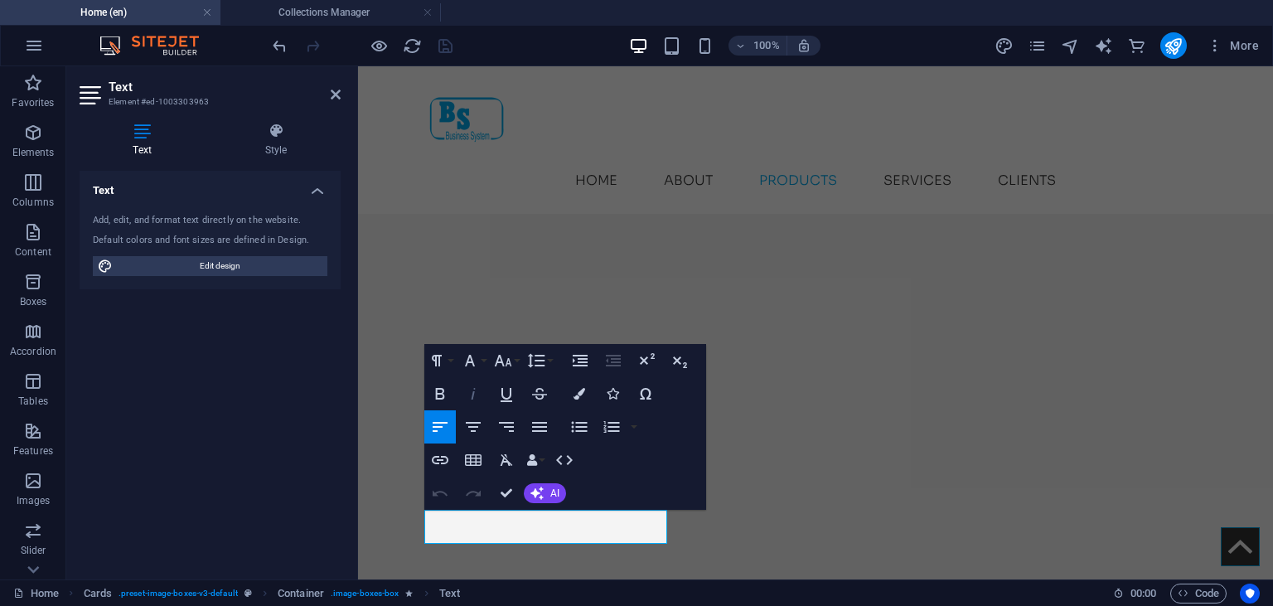
click at [478, 395] on icon "button" at bounding box center [473, 394] width 20 height 20
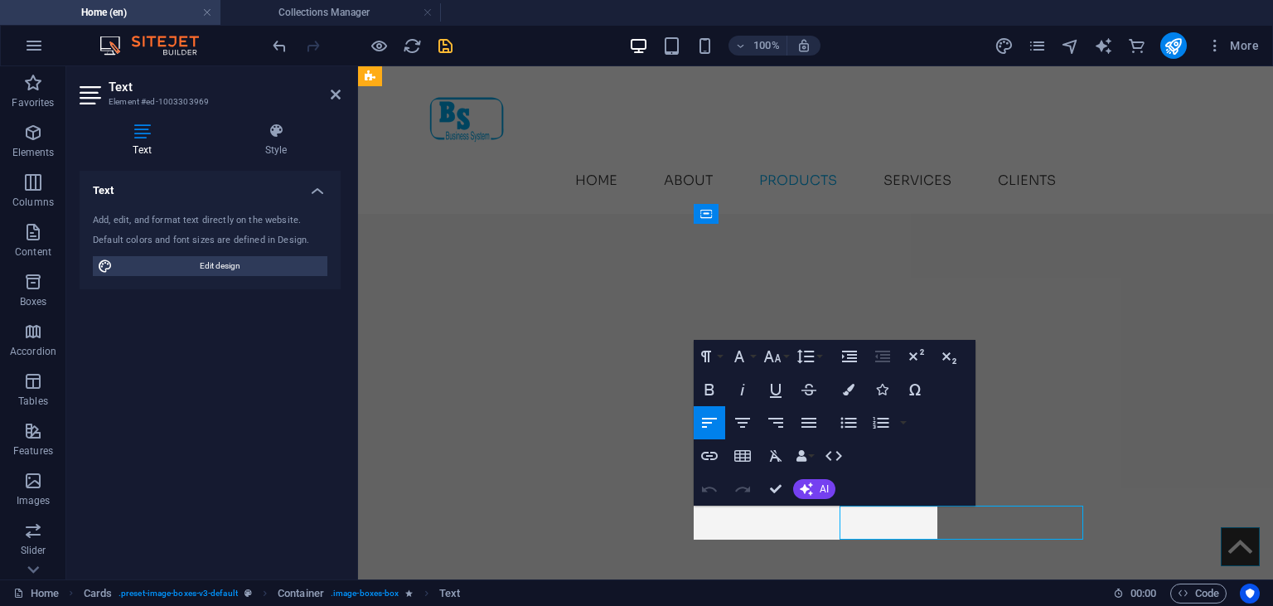
drag, startPoint x: 890, startPoint y: 519, endPoint x: 695, endPoint y: 512, distance: 195.7
click at [749, 382] on icon "button" at bounding box center [743, 390] width 20 height 20
click at [742, 356] on icon "button" at bounding box center [739, 357] width 10 height 12
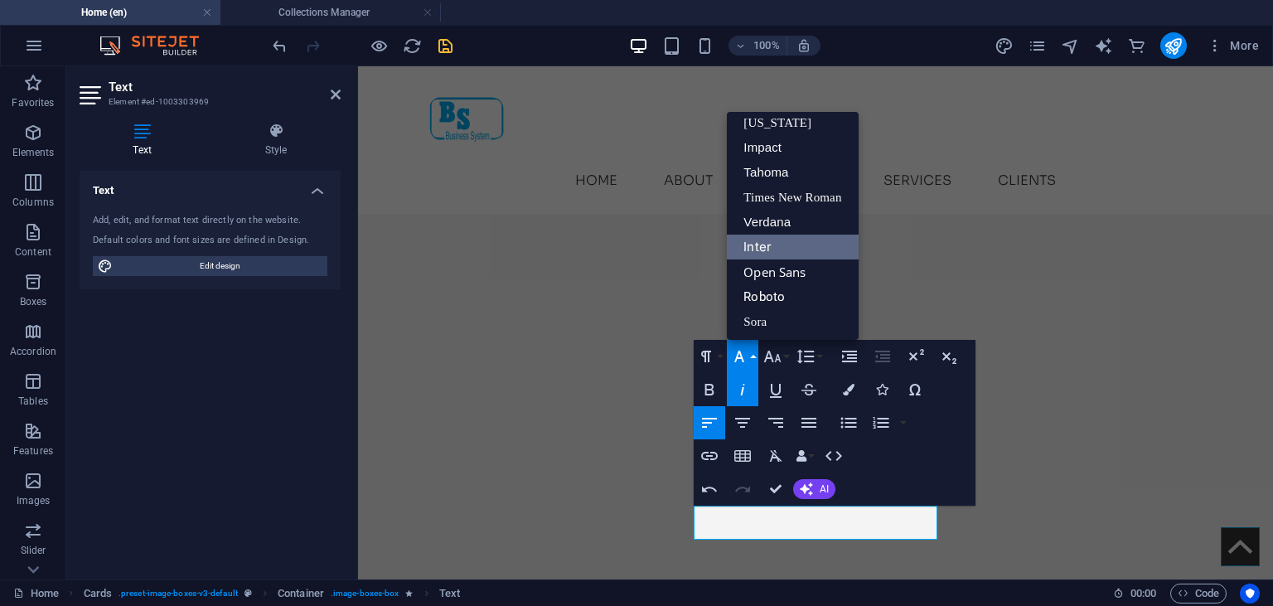
click at [788, 253] on link "Inter" at bounding box center [792, 247] width 131 height 25
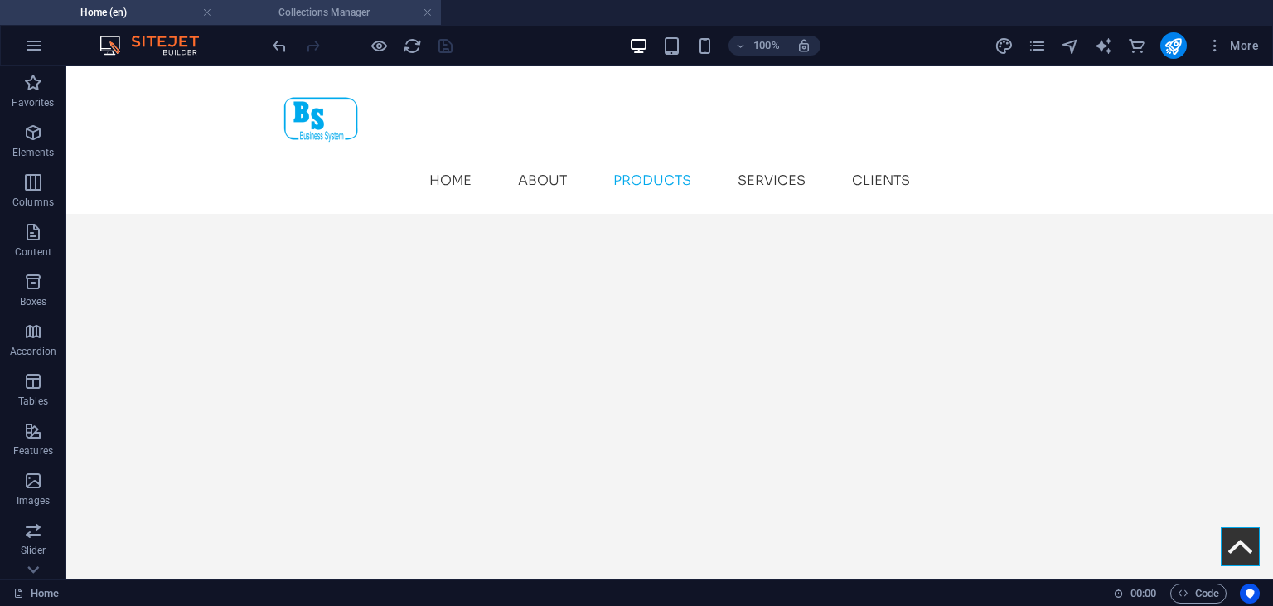
click at [309, 2] on li "Collections Manager" at bounding box center [330, 12] width 220 height 25
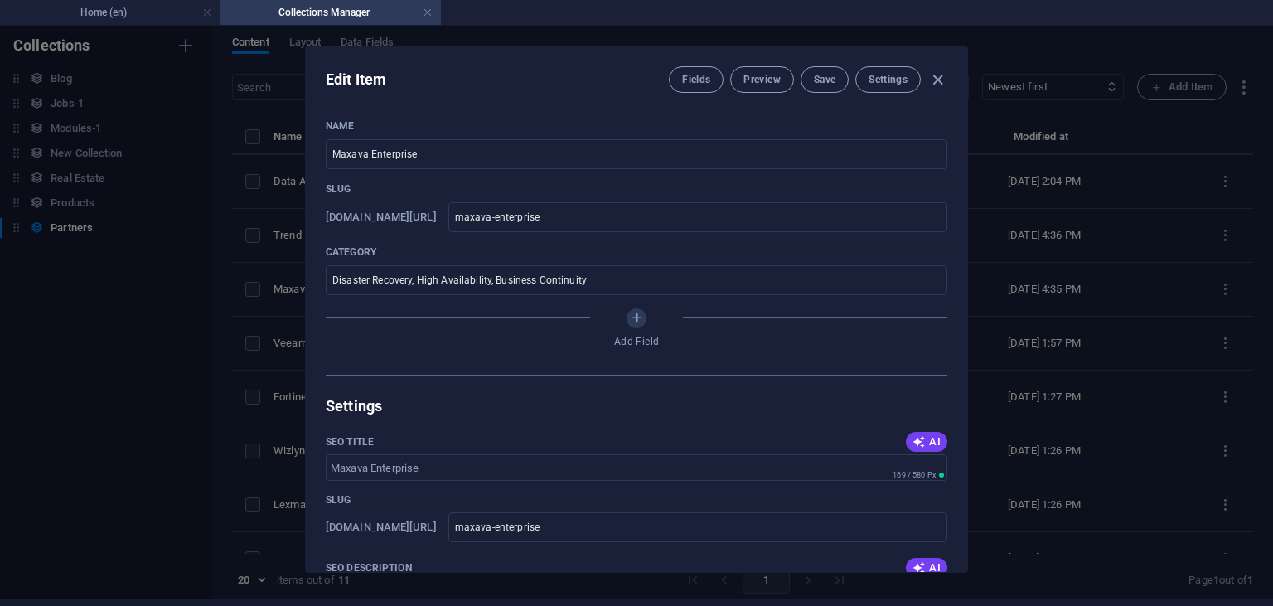
scroll to position [7, 0]
click at [1138, 285] on div "Edit Item Fields Preview Save Settings Name Maxava Enterprise ​ Slug [DOMAIN_NA…" at bounding box center [636, 309] width 1273 height 580
type input "maxava-enterprise"
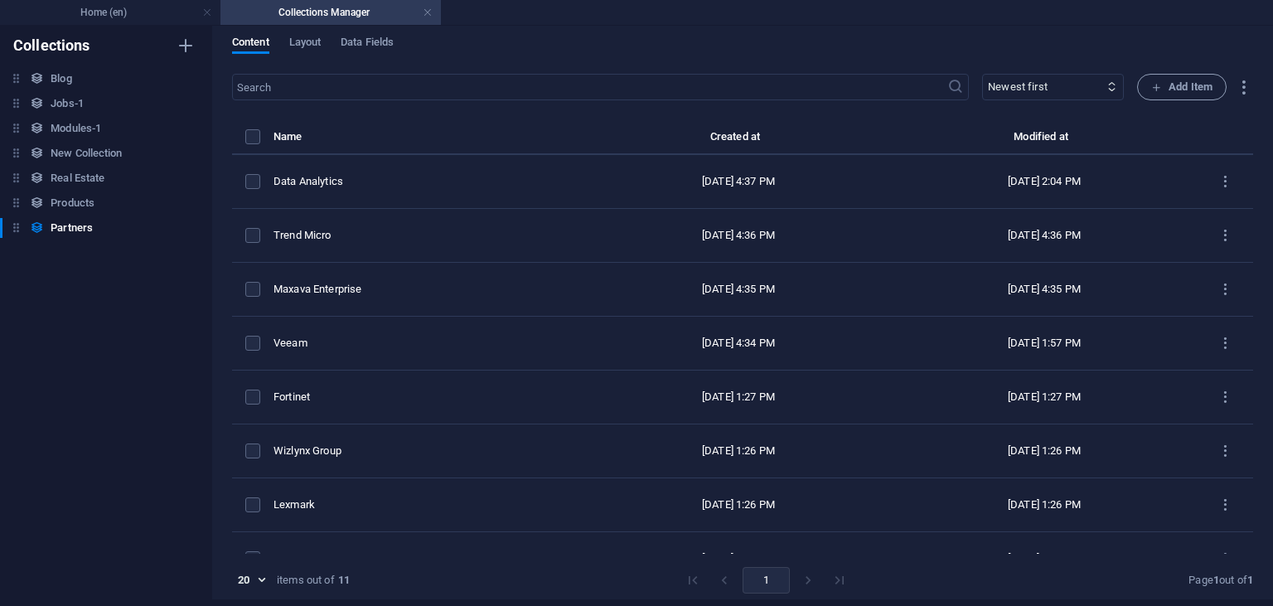
scroll to position [0, 0]
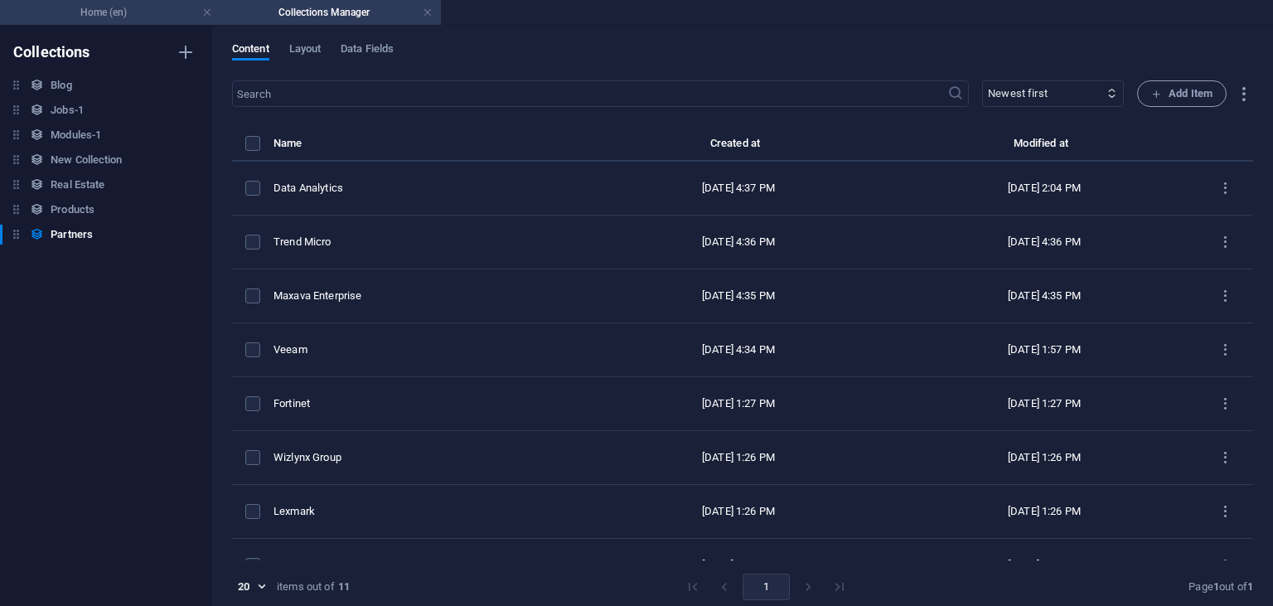
click at [108, 25] on li "Home (en)" at bounding box center [110, 12] width 220 height 25
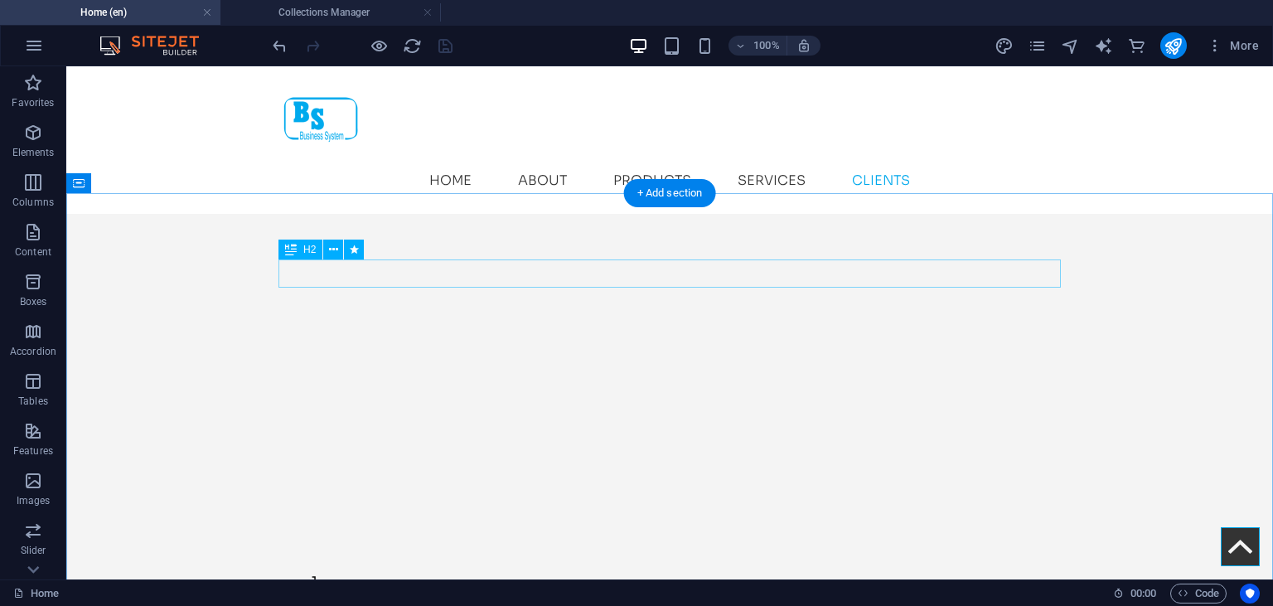
scroll to position [4540, 0]
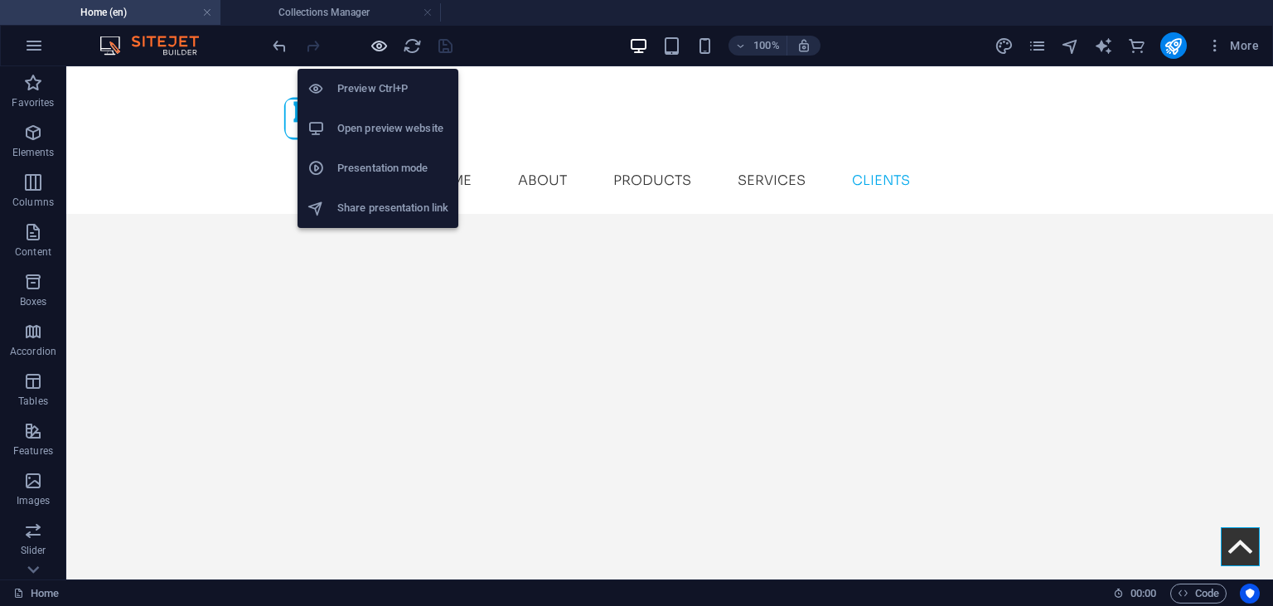
click at [380, 48] on icon "button" at bounding box center [379, 45] width 19 height 19
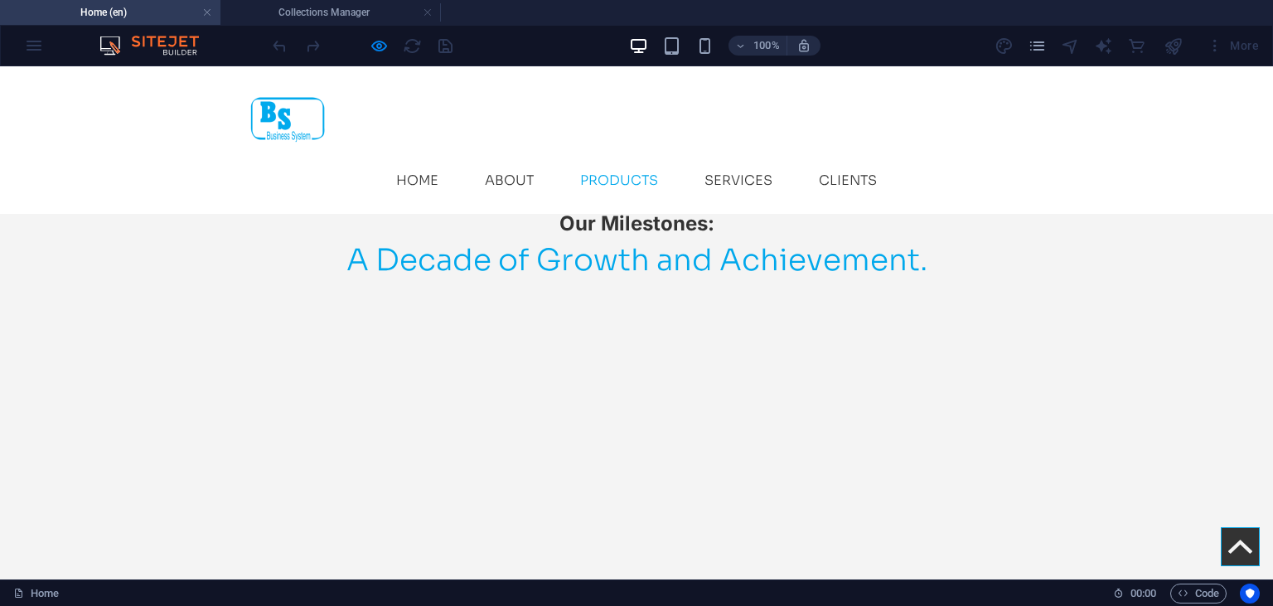
scroll to position [2356, 0]
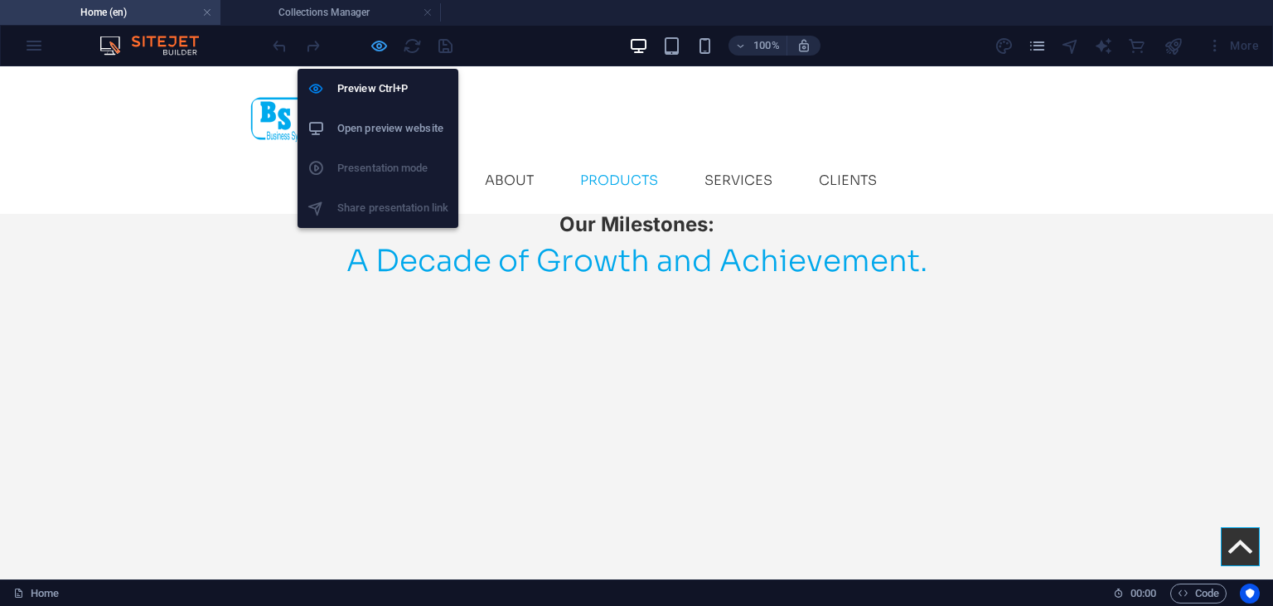
click at [374, 48] on icon "button" at bounding box center [379, 45] width 19 height 19
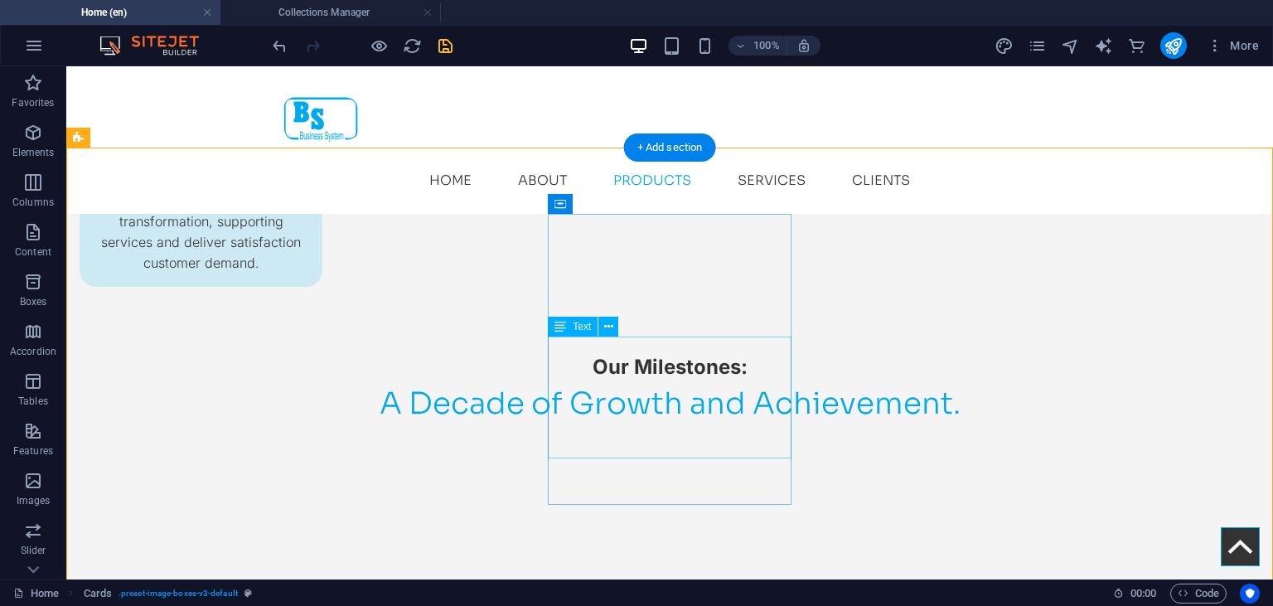
scroll to position [2331, 0]
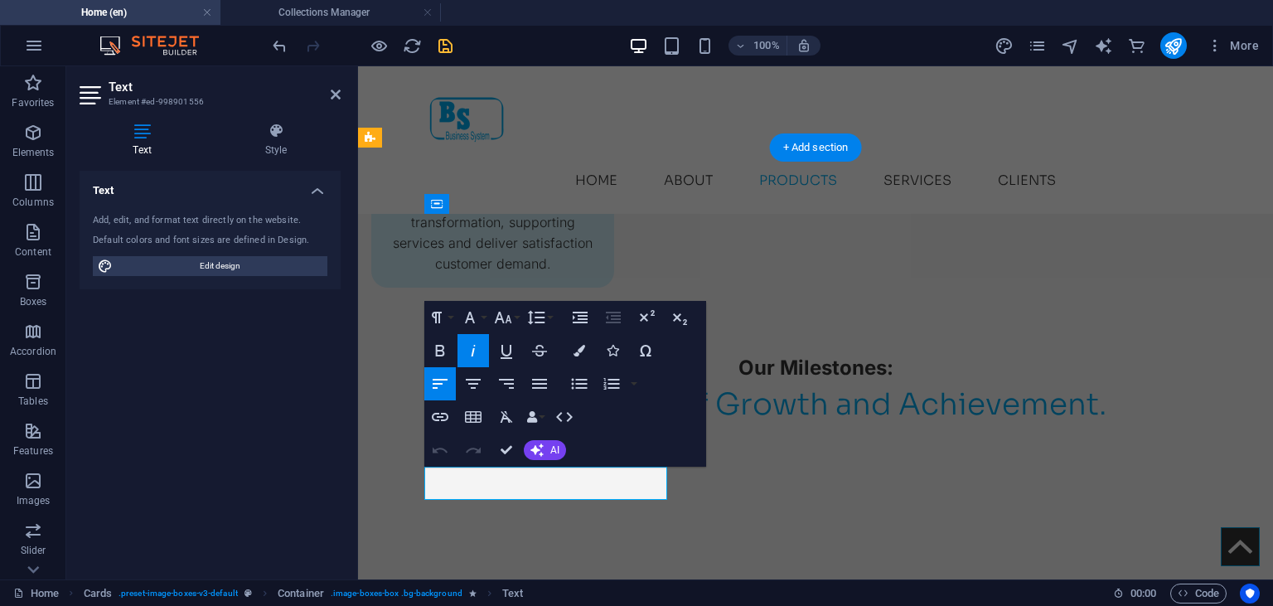
click at [277, 149] on h4 "Style" at bounding box center [275, 140] width 129 height 35
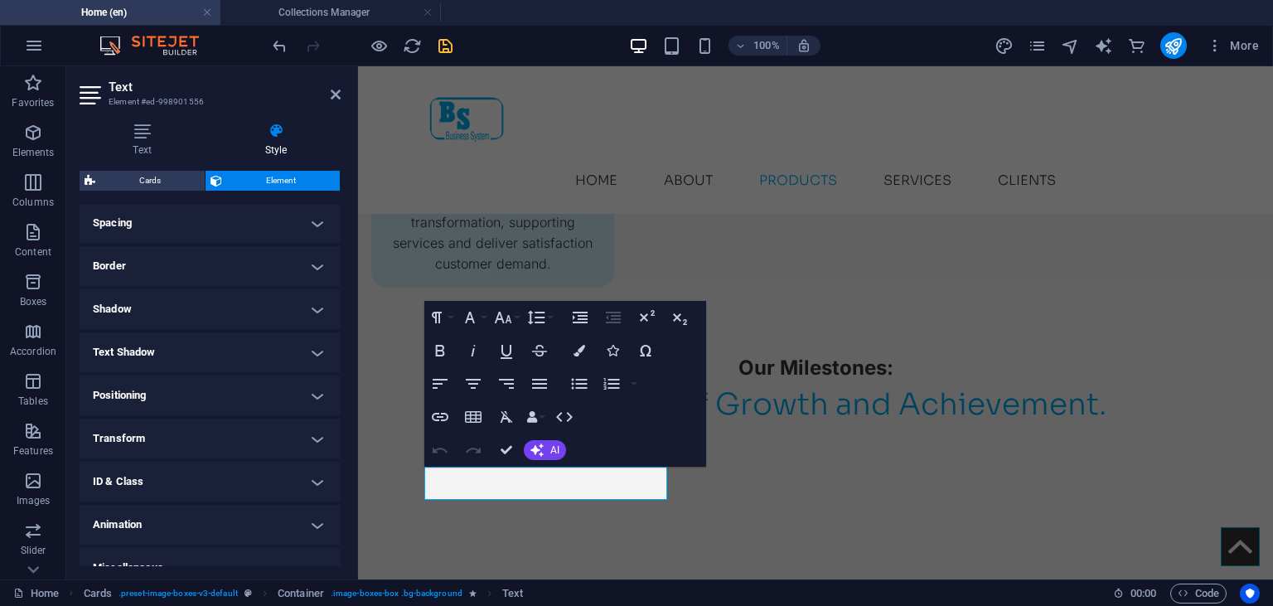
scroll to position [318, 0]
click at [173, 269] on h4 "Border" at bounding box center [210, 265] width 261 height 40
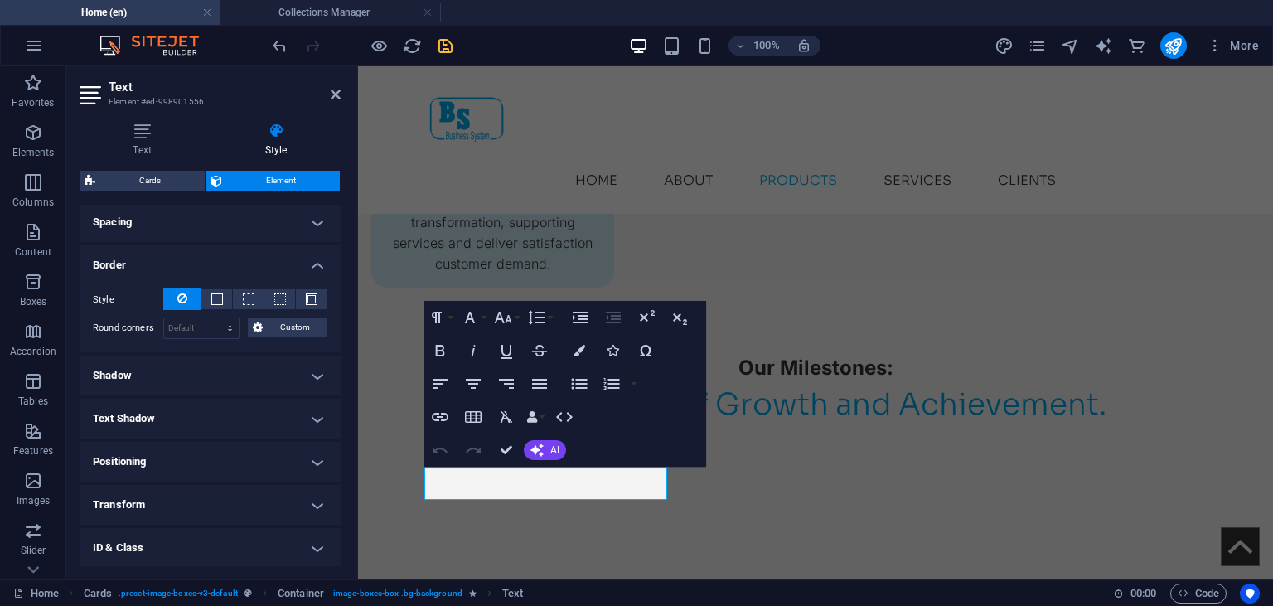
click at [182, 296] on icon at bounding box center [182, 298] width 10 height 20
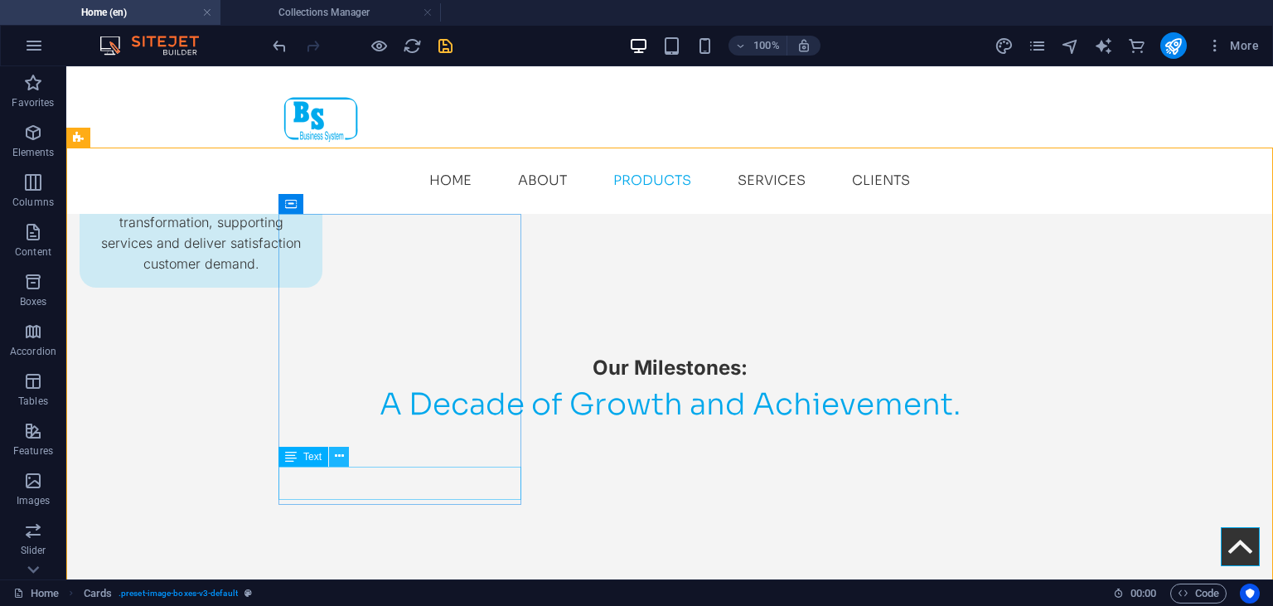
click at [332, 458] on button at bounding box center [339, 457] width 20 height 20
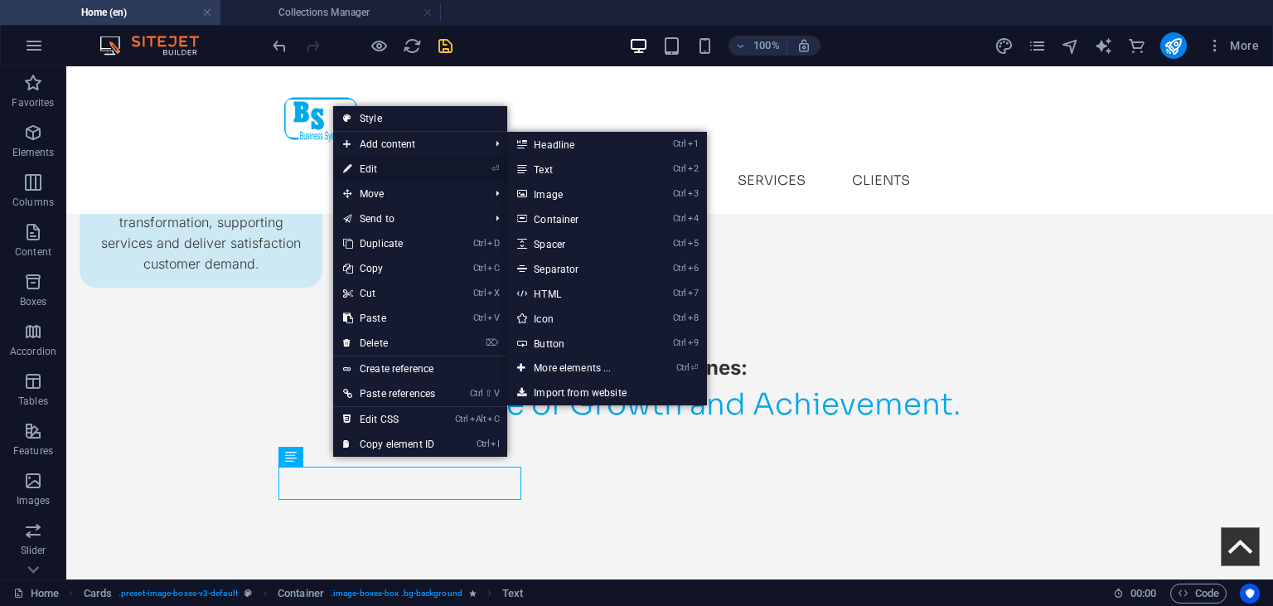
click at [373, 180] on link "⏎ Edit" at bounding box center [389, 169] width 112 height 25
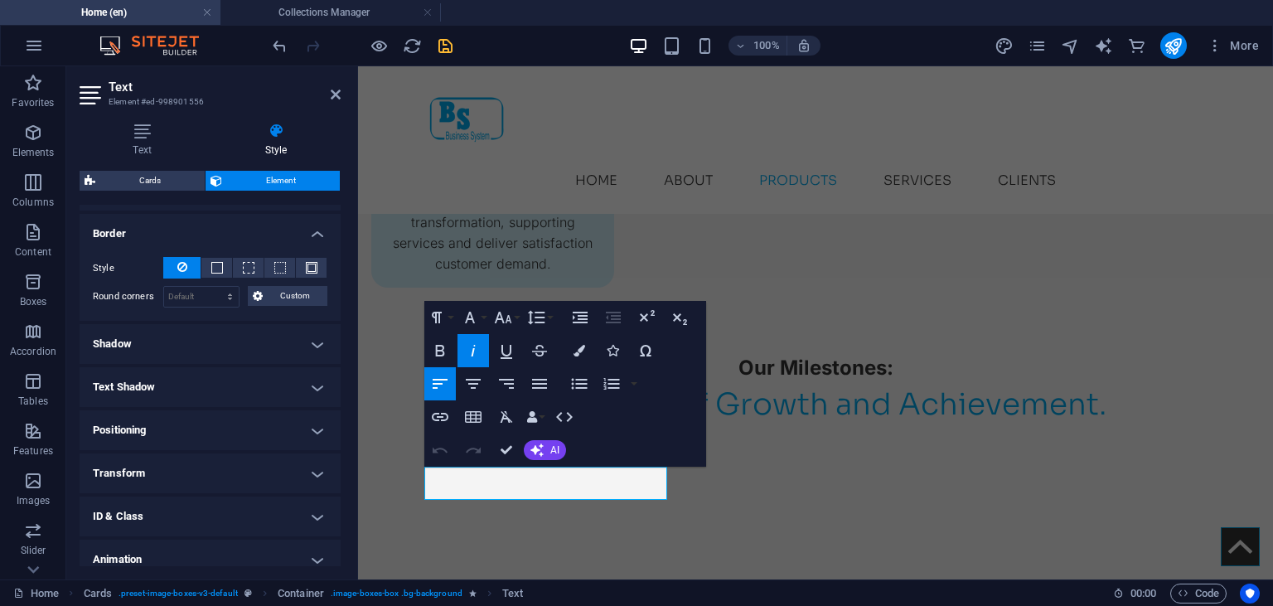
scroll to position [404, 0]
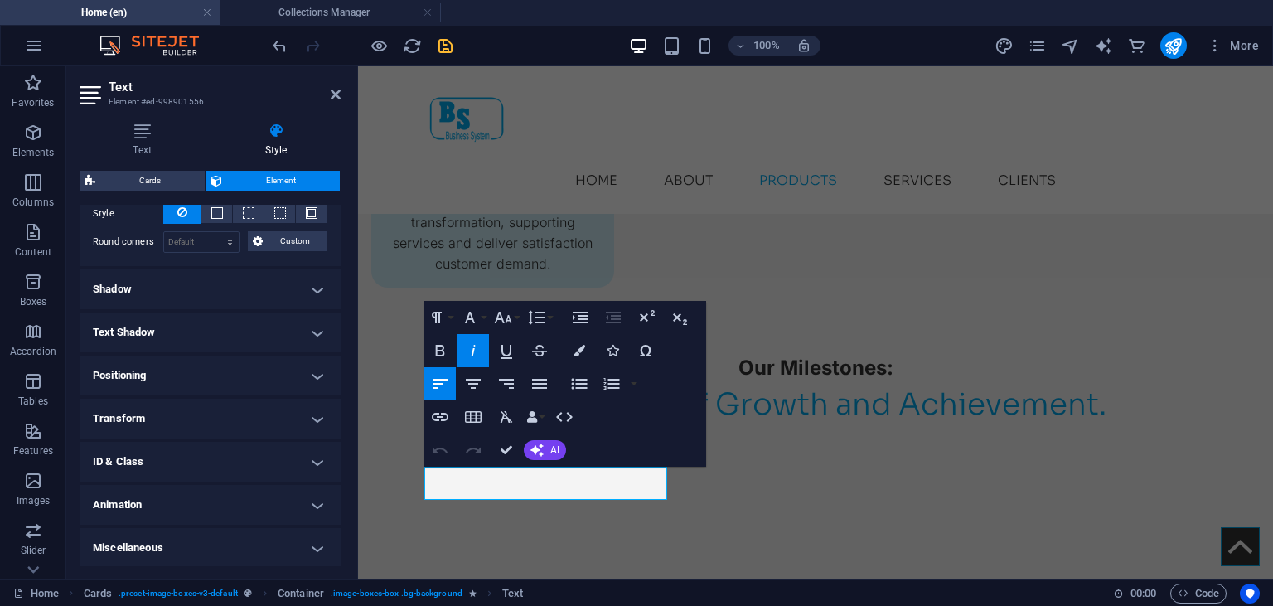
click at [207, 320] on h4 "Text Shadow" at bounding box center [210, 332] width 261 height 40
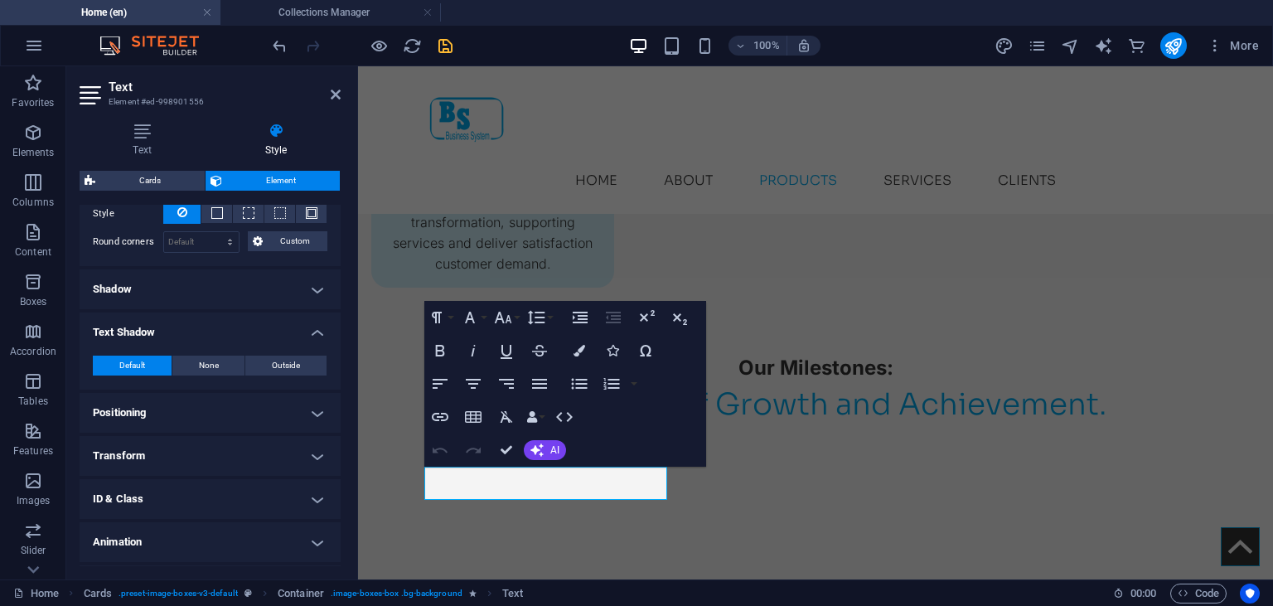
click at [207, 320] on h4 "Text Shadow" at bounding box center [210, 327] width 261 height 30
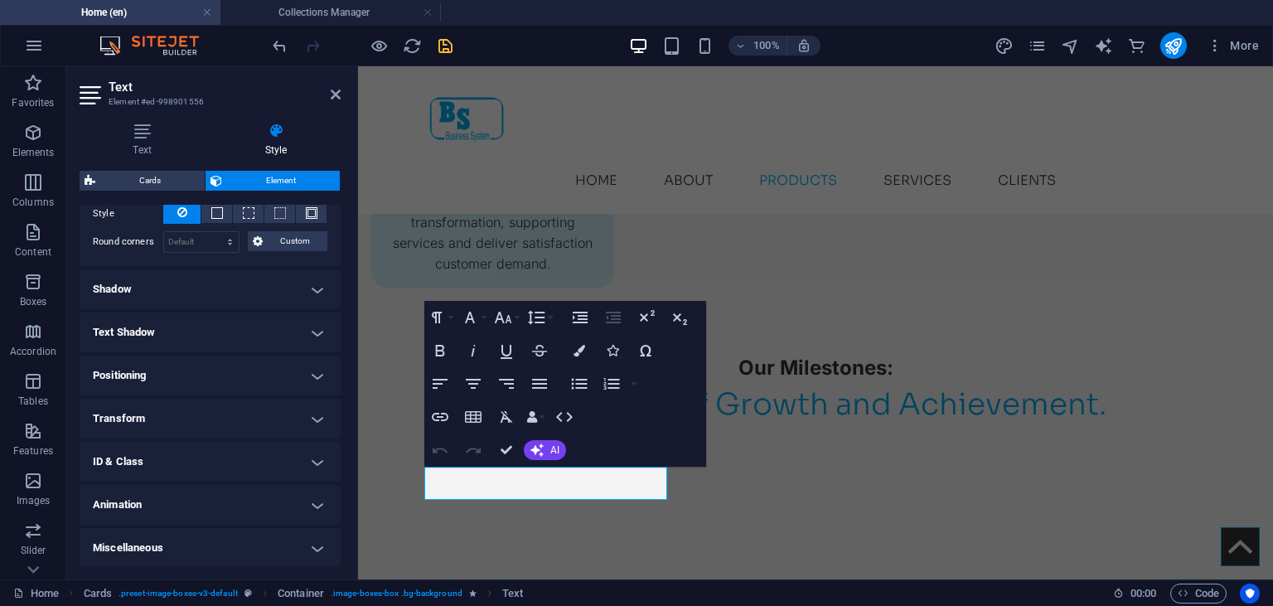
click at [237, 290] on h4 "Shadow" at bounding box center [210, 289] width 261 height 40
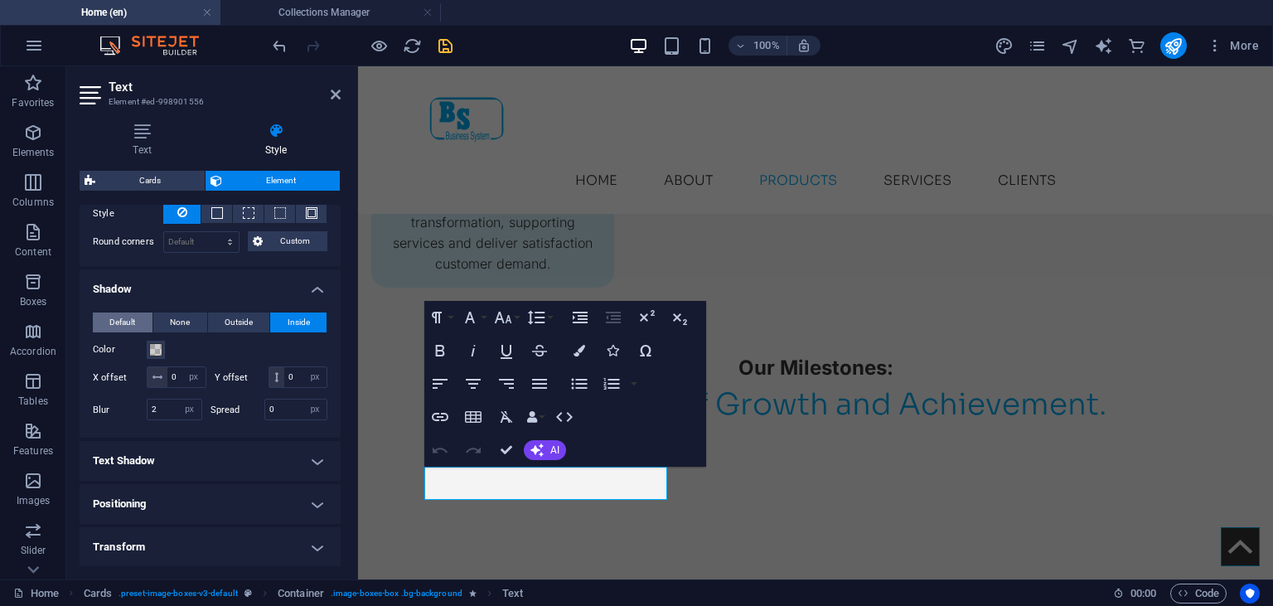
click at [137, 324] on button "Default" at bounding box center [123, 322] width 60 height 20
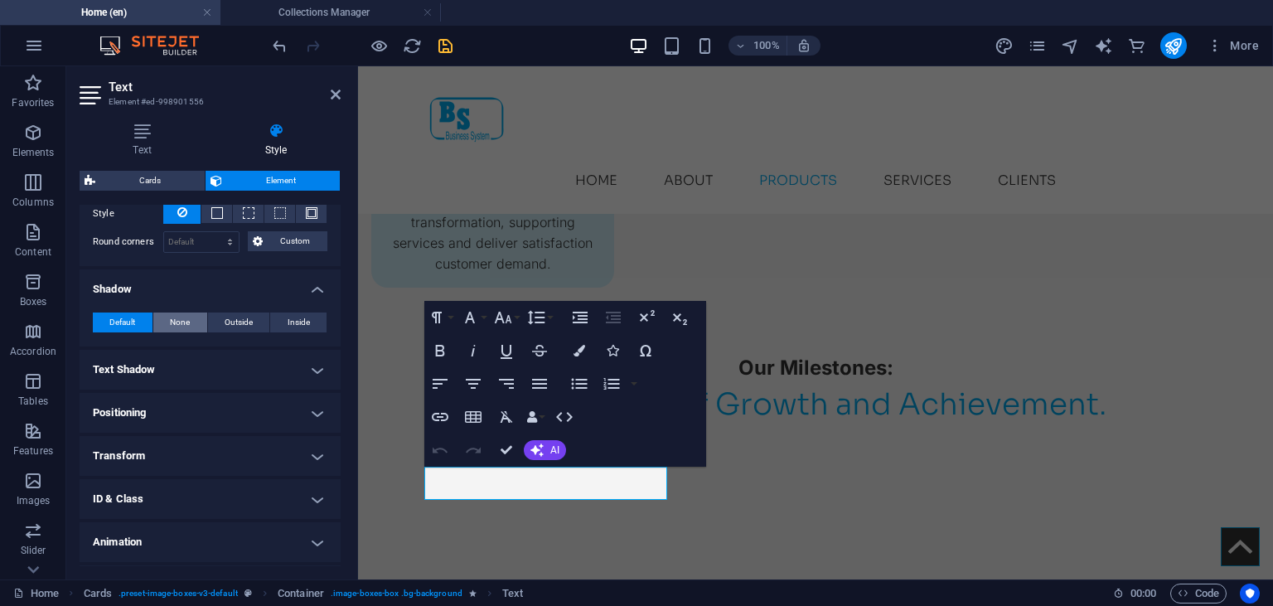
click at [178, 323] on span "None" at bounding box center [180, 322] width 20 height 20
click at [332, 94] on icon at bounding box center [336, 94] width 10 height 13
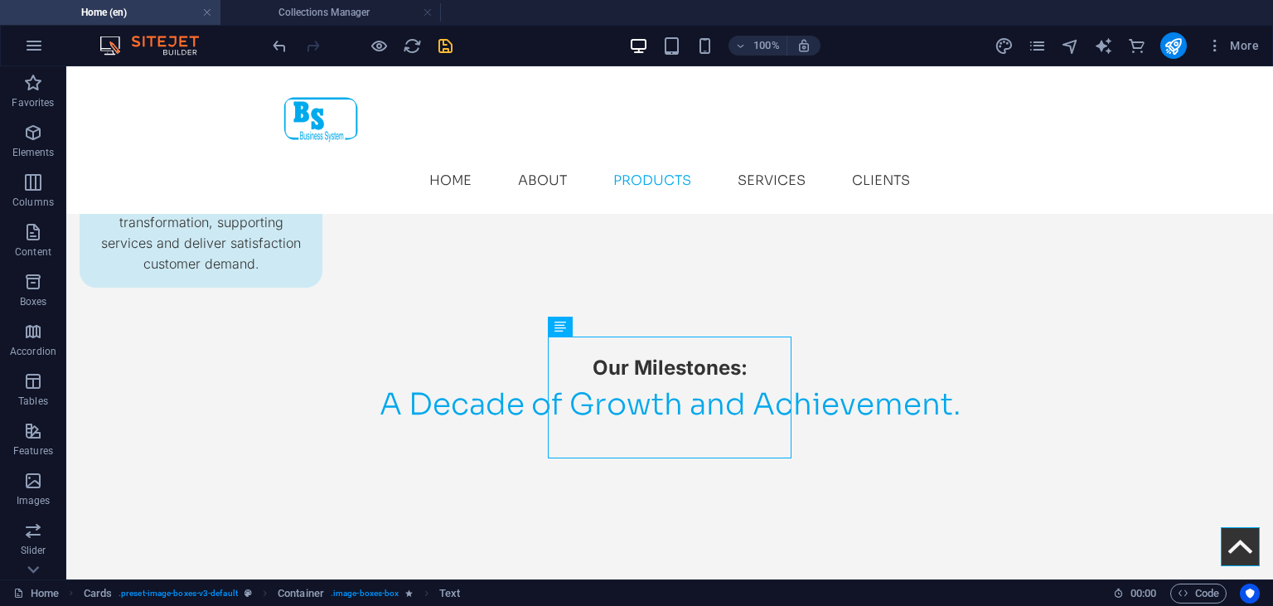
click at [443, 36] on icon "save" at bounding box center [445, 45] width 19 height 19
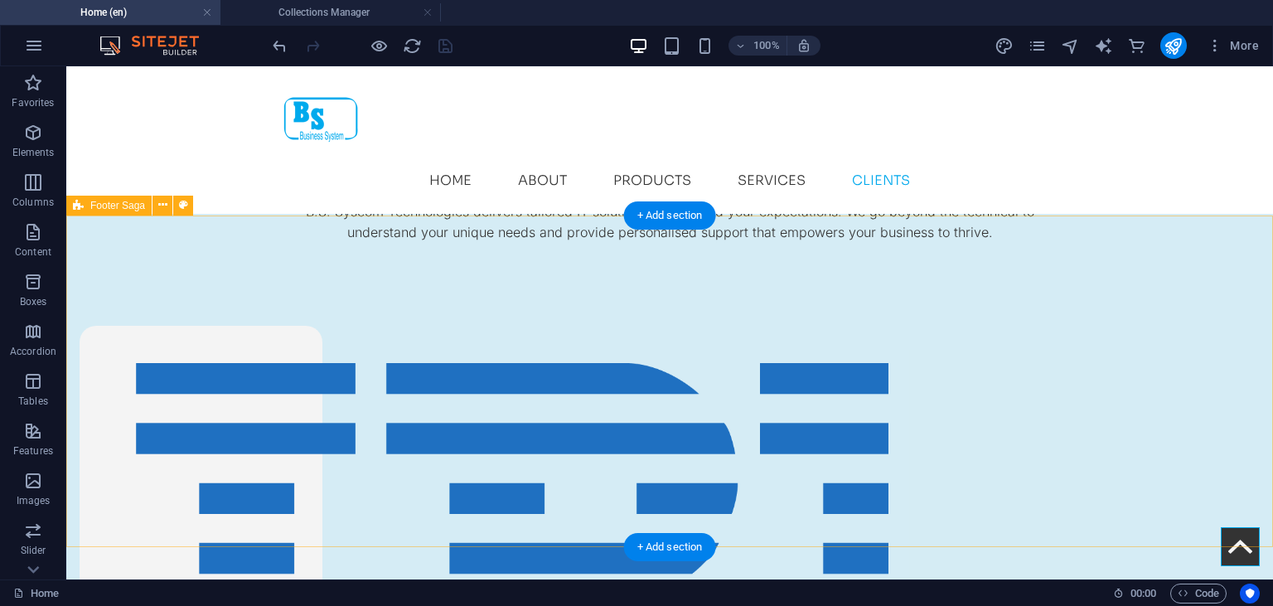
scroll to position [5457, 0]
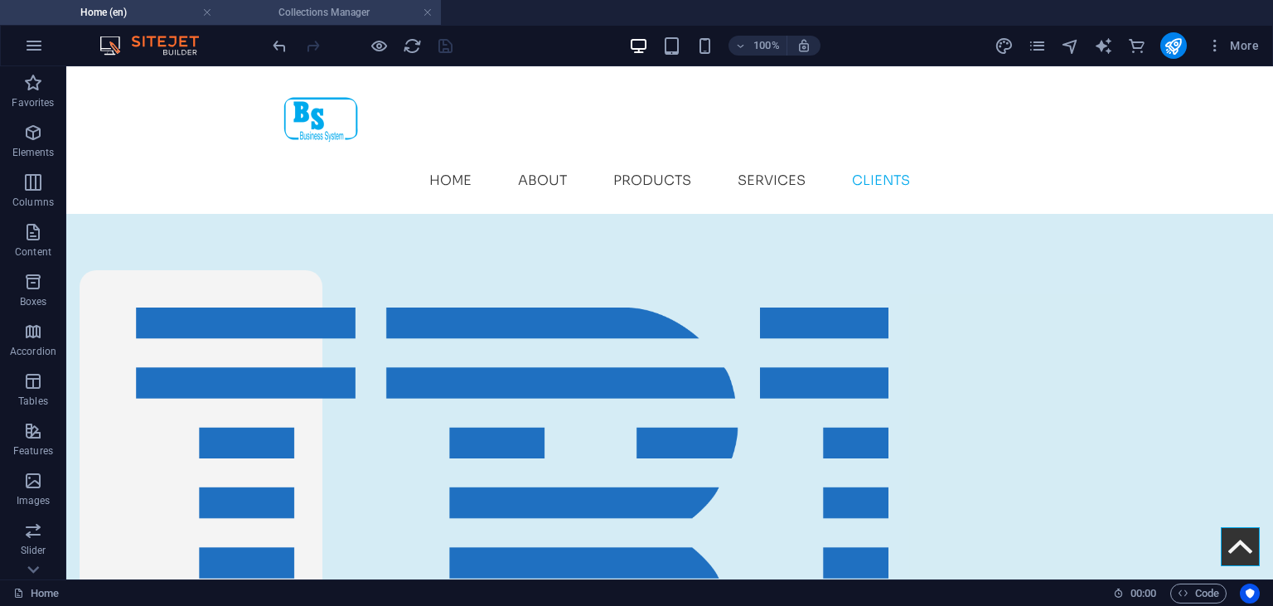
click at [339, 7] on h4 "Collections Manager" at bounding box center [330, 12] width 220 height 18
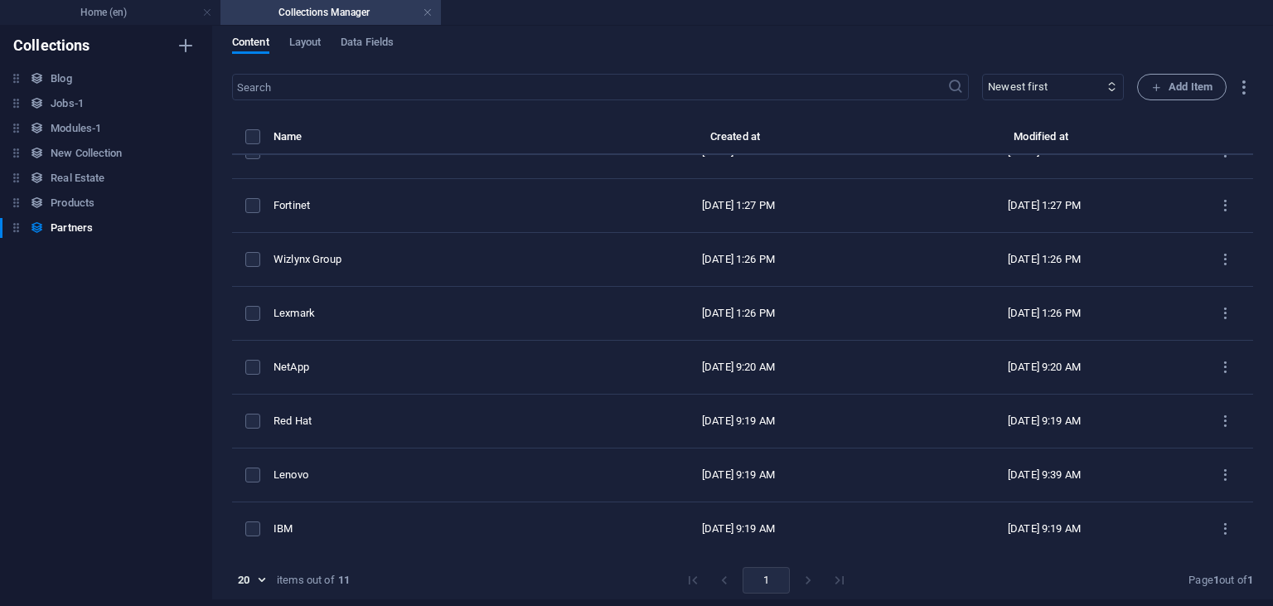
scroll to position [0, 0]
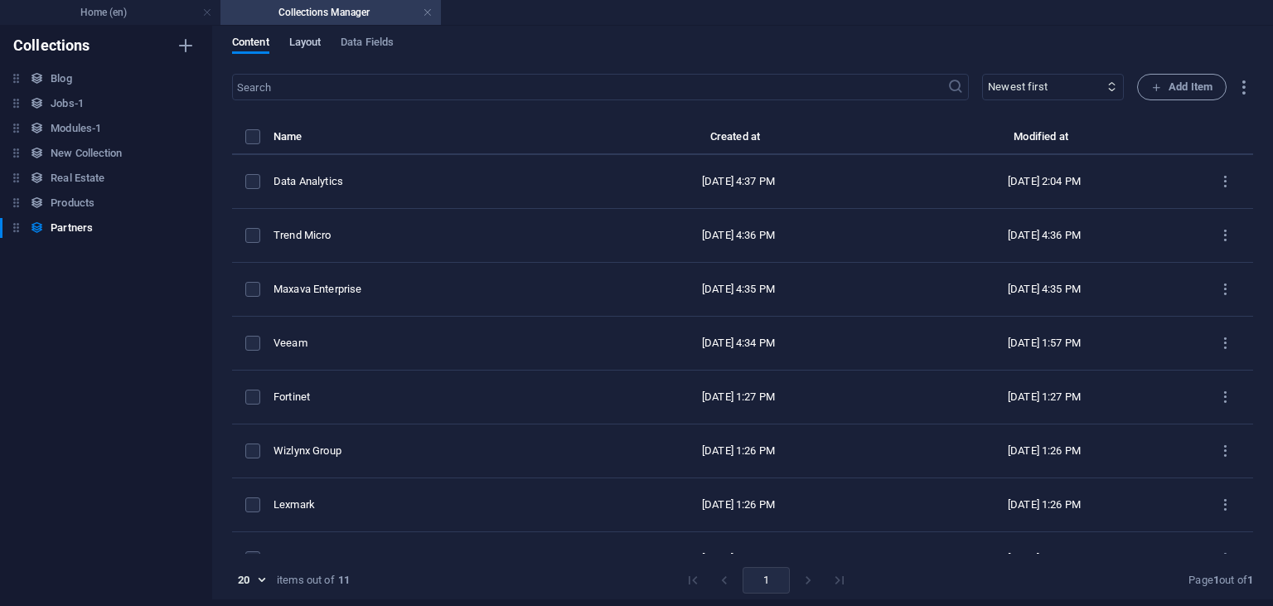
click at [297, 41] on span "Layout" at bounding box center [305, 43] width 32 height 23
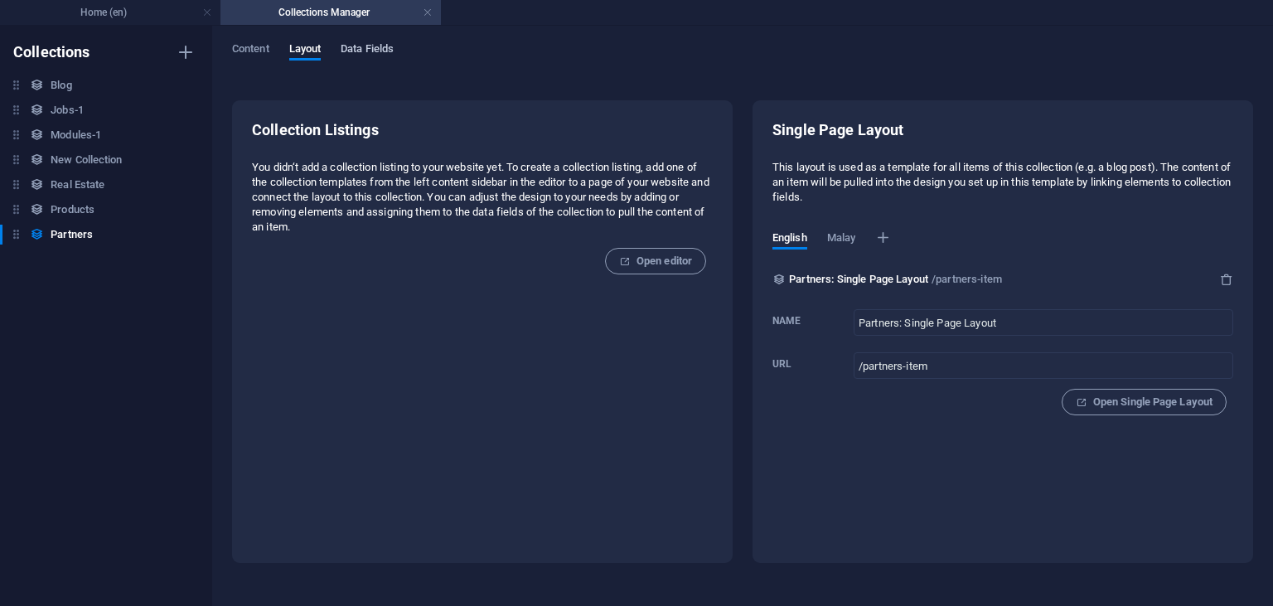
click at [375, 44] on span "Data Fields" at bounding box center [367, 50] width 53 height 23
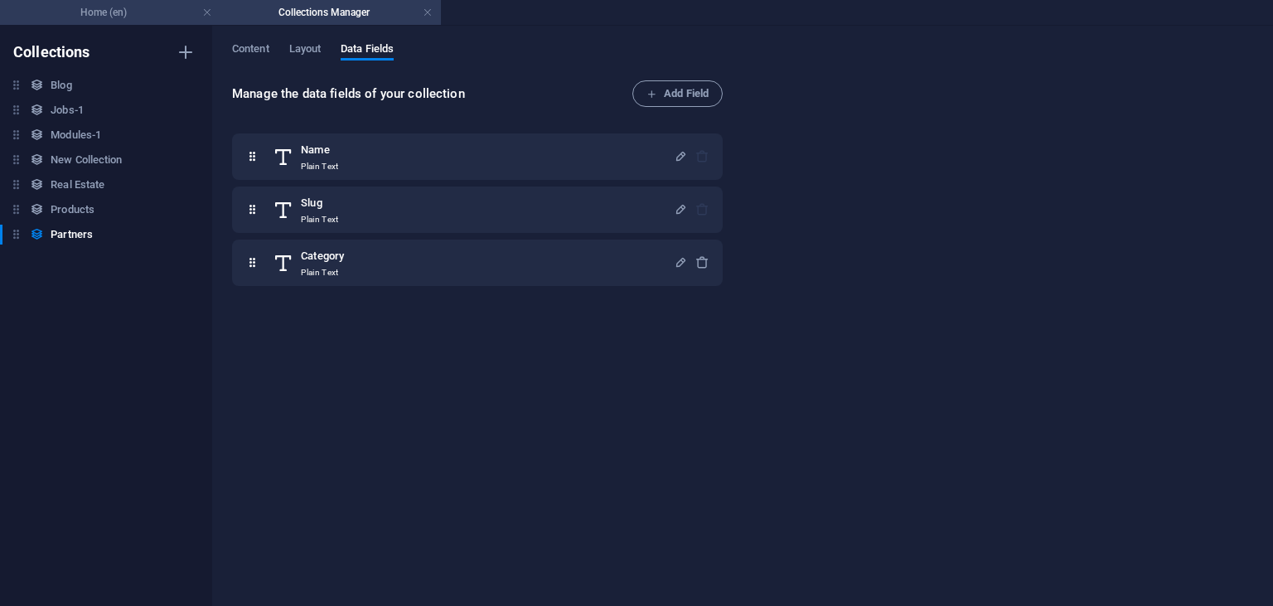
click at [128, 17] on h4 "Home (en)" at bounding box center [110, 12] width 220 height 18
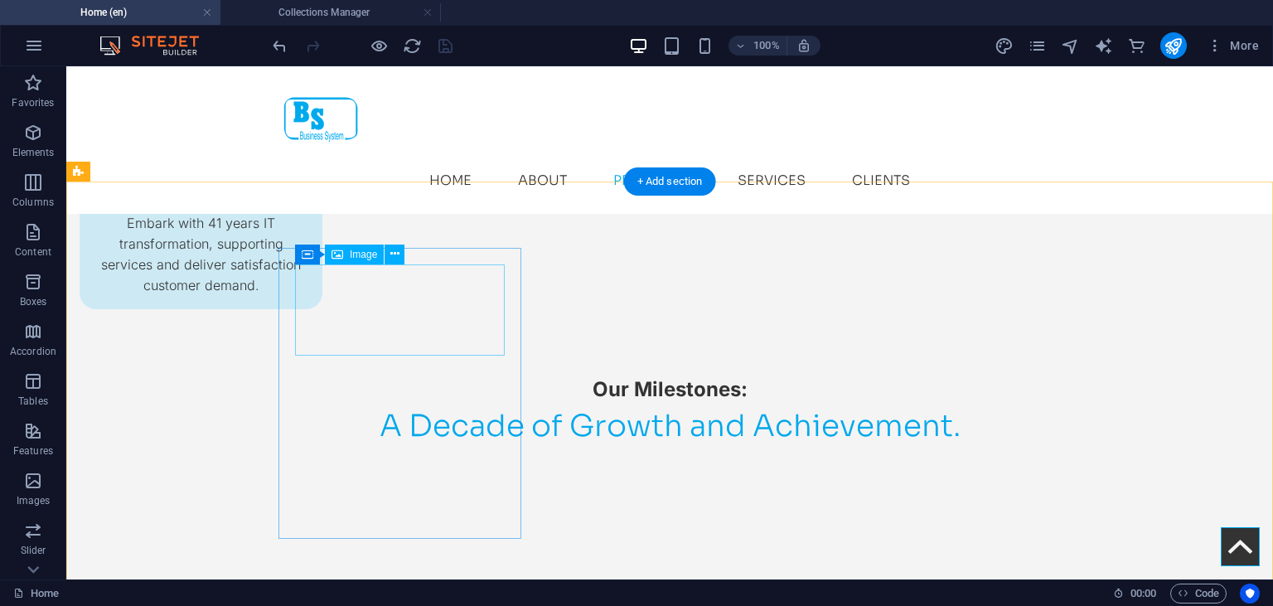
scroll to position [2296, 0]
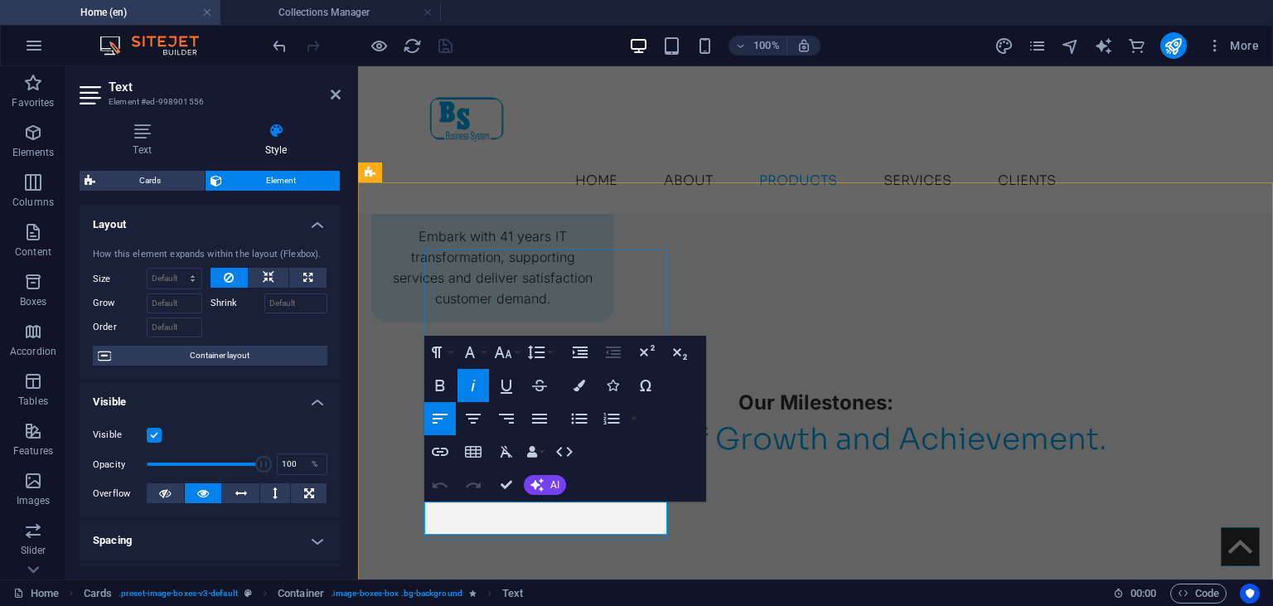
click at [589, 393] on button "Colors" at bounding box center [579, 385] width 31 height 33
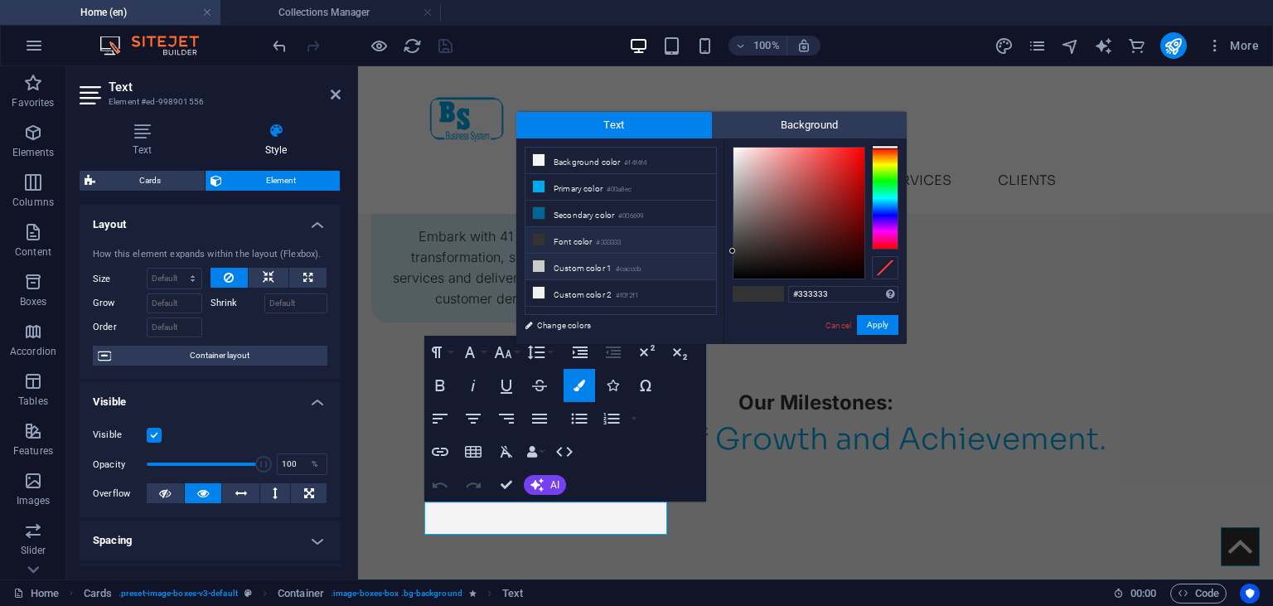
click at [582, 261] on li "Custom color 1 #cacccb" at bounding box center [620, 267] width 191 height 27
type input "#cacccb"
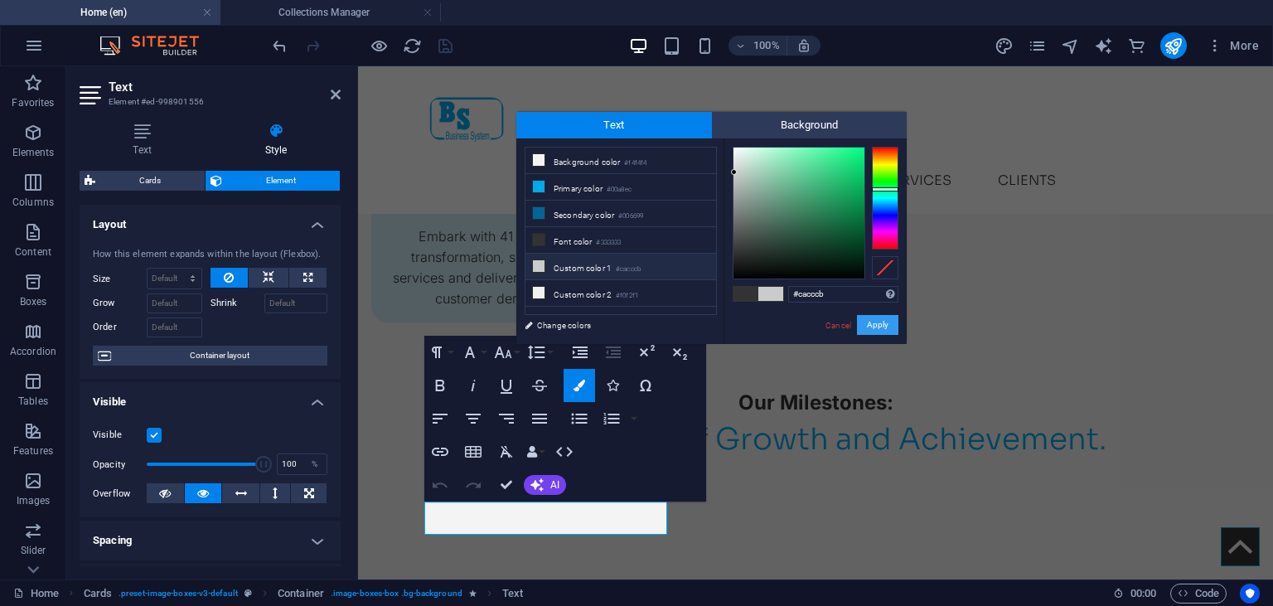
click at [876, 322] on button "Apply" at bounding box center [877, 325] width 41 height 20
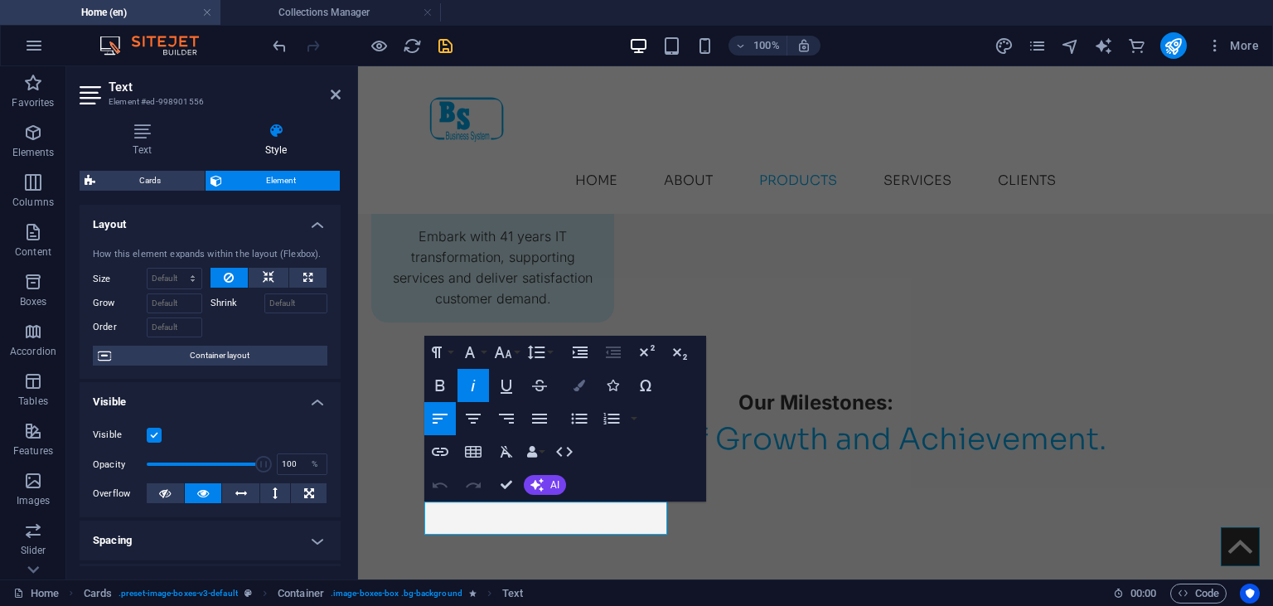
click at [580, 396] on button "Colors" at bounding box center [579, 385] width 31 height 33
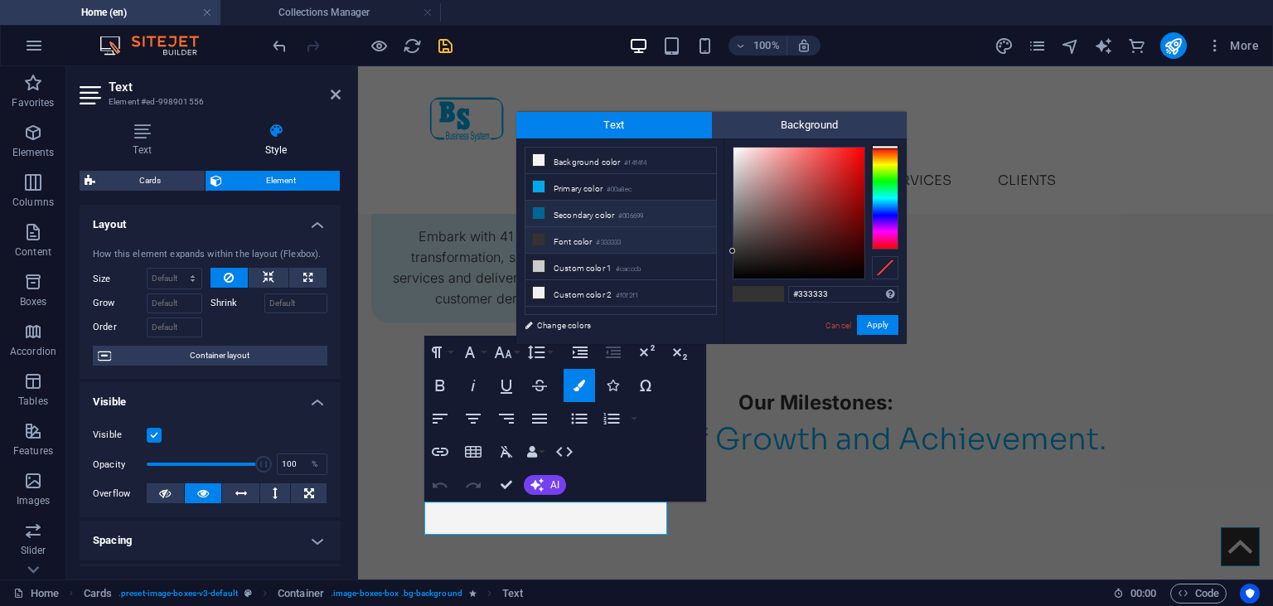
click at [589, 212] on li "Secondary color #006699" at bounding box center [620, 214] width 191 height 27
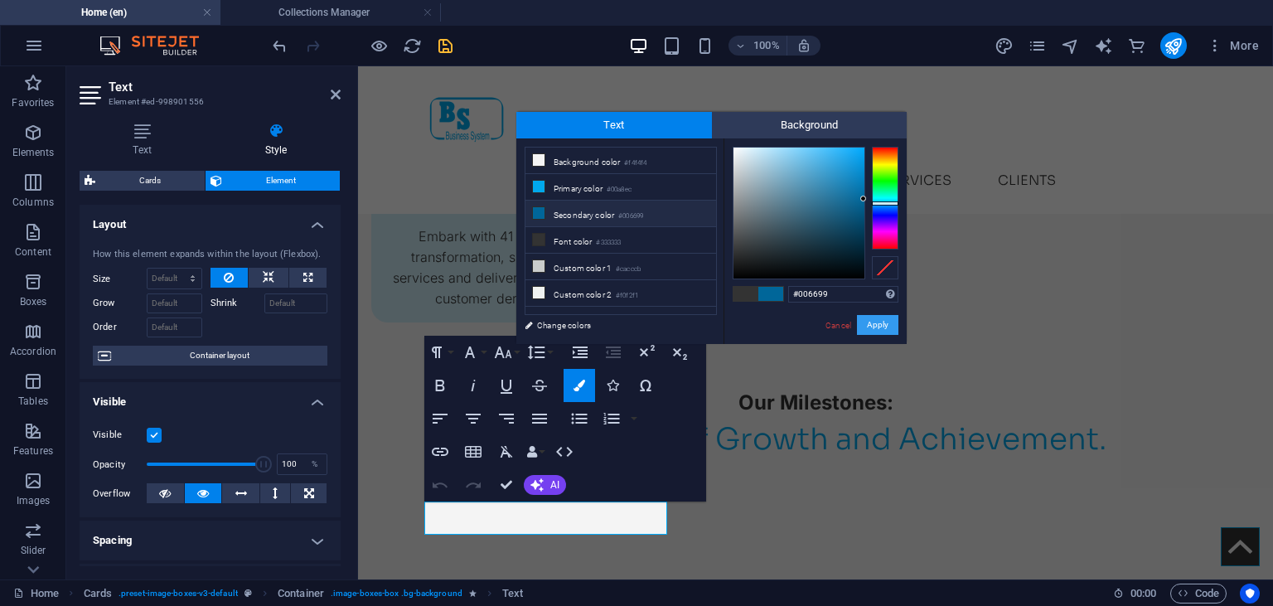
click at [861, 317] on button "Apply" at bounding box center [877, 325] width 41 height 20
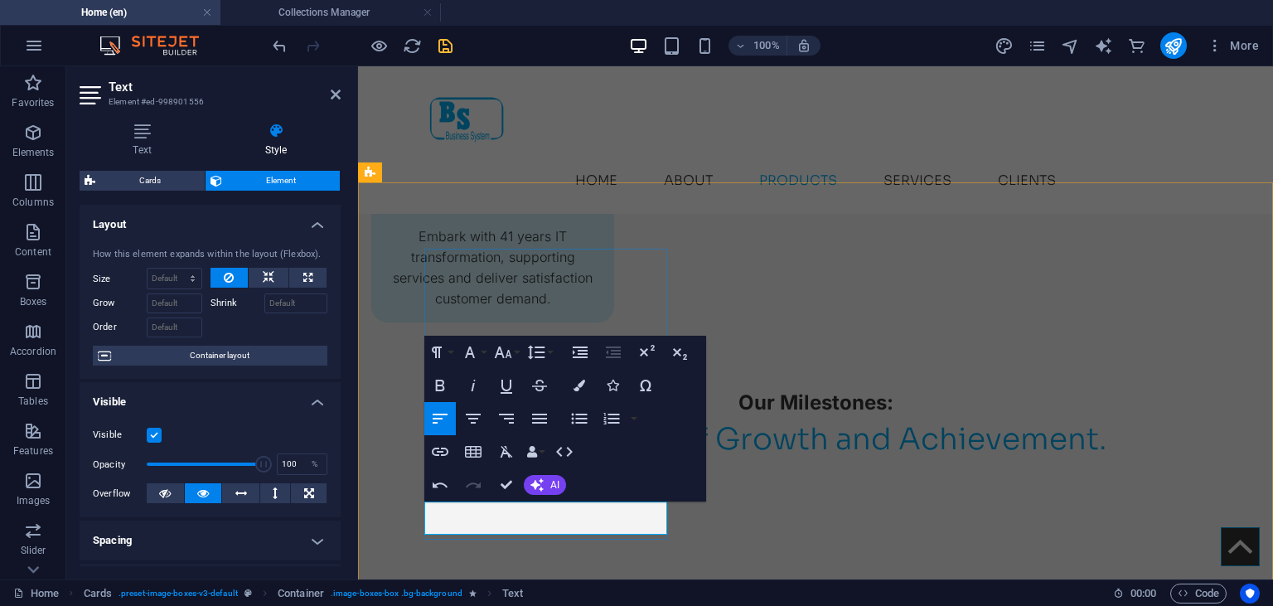
drag, startPoint x: 1034, startPoint y: 565, endPoint x: 442, endPoint y: 511, distance: 595.0
click at [585, 390] on icon "button" at bounding box center [580, 386] width 12 height 12
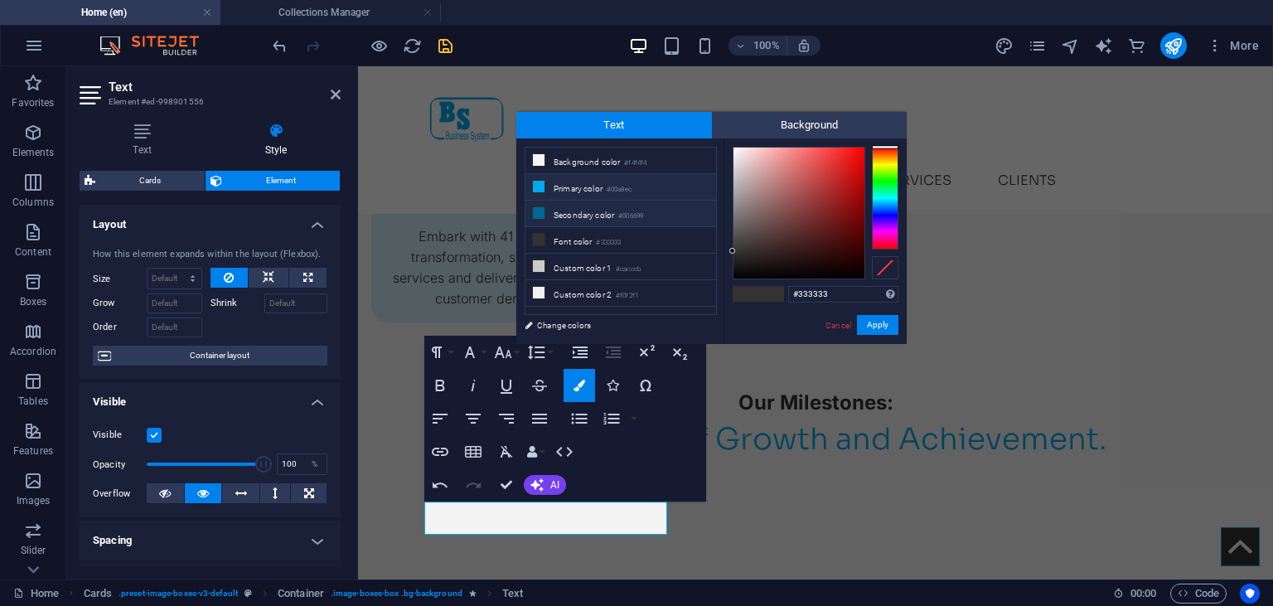
click at [595, 187] on li "Primary color #00a8ec" at bounding box center [620, 187] width 191 height 27
type input "#00a8ec"
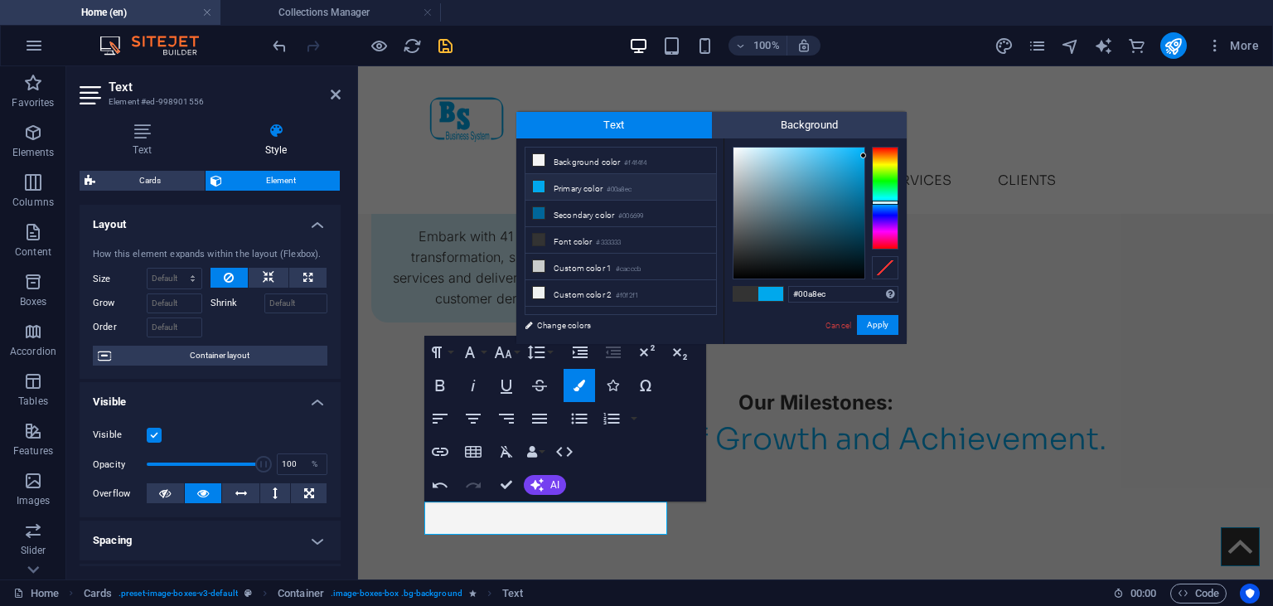
click at [598, 186] on li "Primary color #00a8ec" at bounding box center [620, 187] width 191 height 27
click at [877, 328] on button "Apply" at bounding box center [877, 325] width 41 height 20
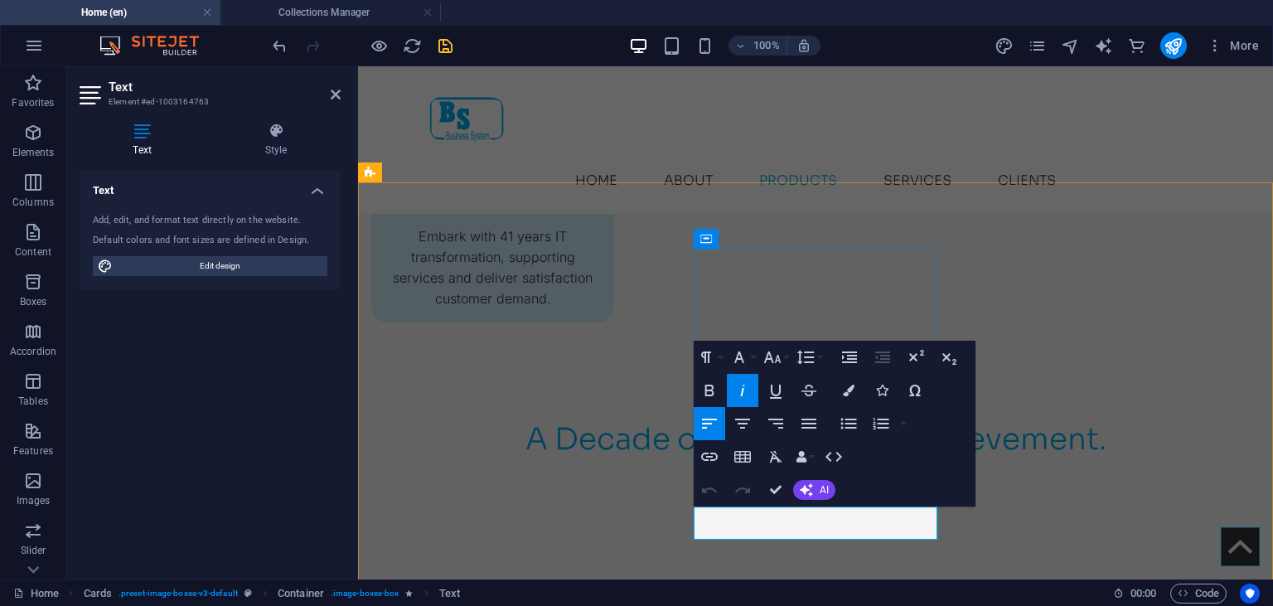
drag, startPoint x: 834, startPoint y: 516, endPoint x: 697, endPoint y: 522, distance: 136.9
click at [842, 386] on button "Colors" at bounding box center [848, 390] width 31 height 33
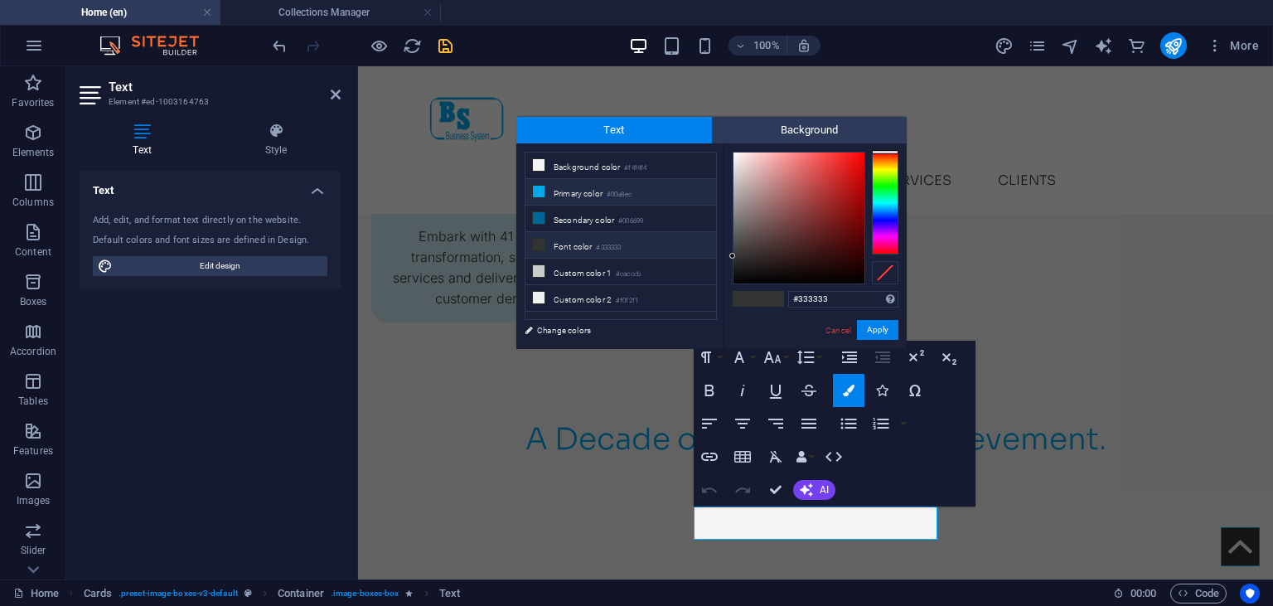
click at [583, 197] on li "Primary color #00a8ec" at bounding box center [620, 192] width 191 height 27
type input "#00a8ec"
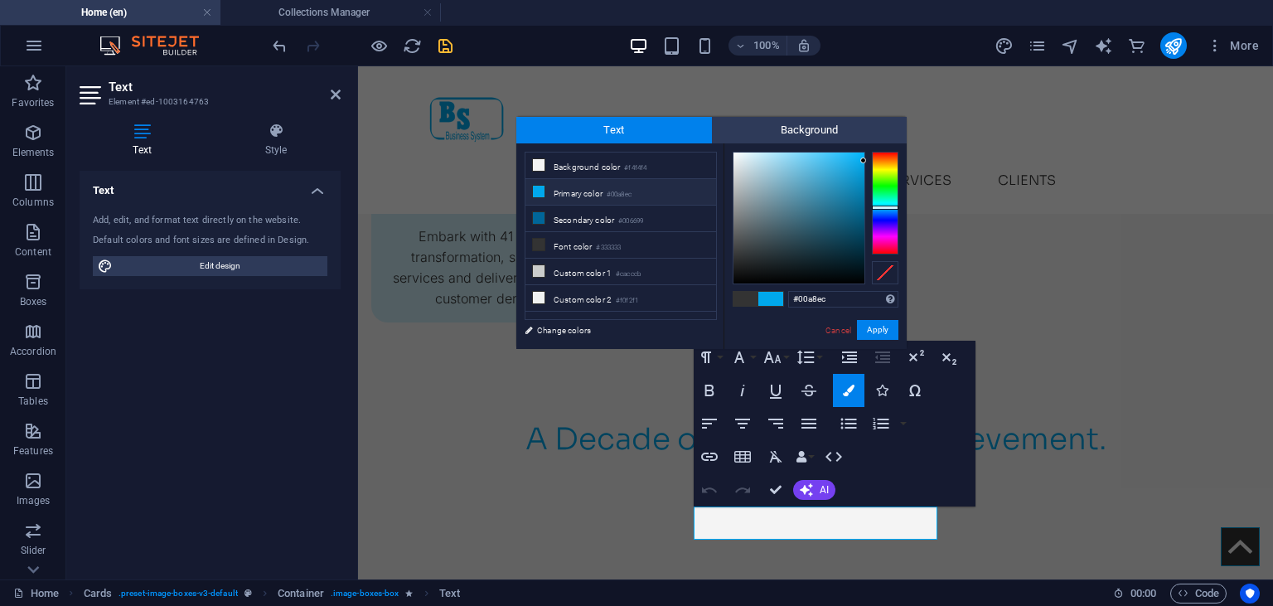
click at [869, 320] on div "#00a8ec Supported formats #0852ed rgb(8, 82, 237) rgba(8, 82, 237, 90%) hsv(221…" at bounding box center [815, 366] width 183 height 446
click at [873, 327] on button "Apply" at bounding box center [877, 330] width 41 height 20
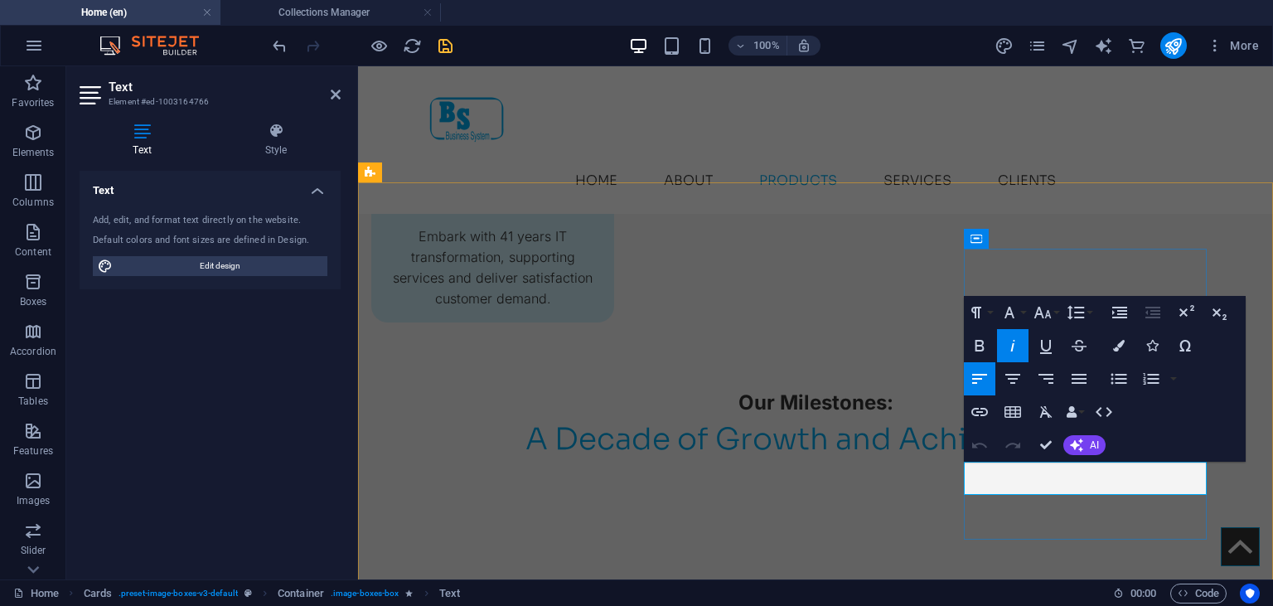
drag, startPoint x: 1084, startPoint y: 476, endPoint x: 978, endPoint y: 477, distance: 106.1
click at [1130, 350] on button "Colors" at bounding box center [1118, 345] width 31 height 33
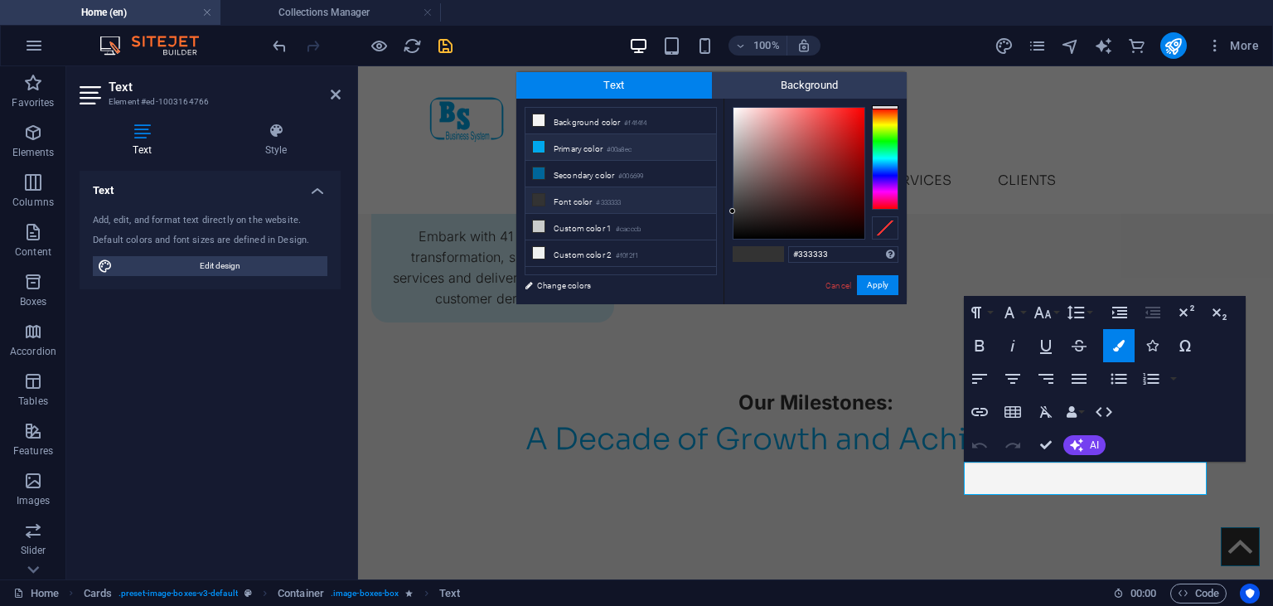
click at [588, 152] on li "Primary color #00a8ec" at bounding box center [620, 147] width 191 height 27
type input "#00a8ec"
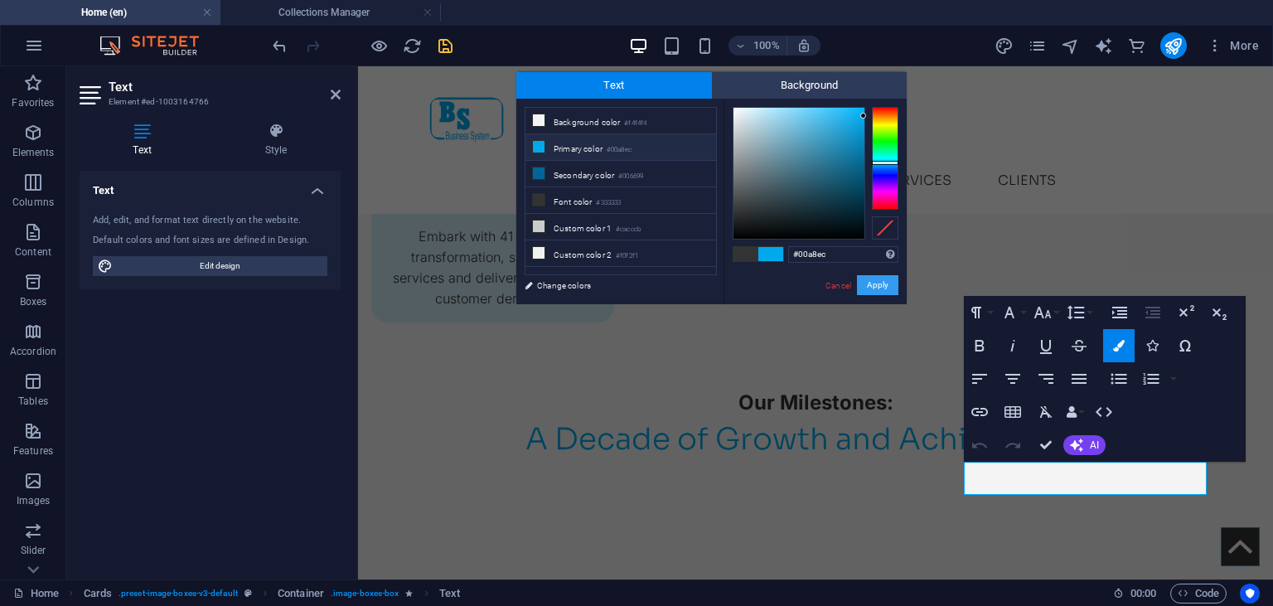
click at [873, 276] on button "Apply" at bounding box center [877, 285] width 41 height 20
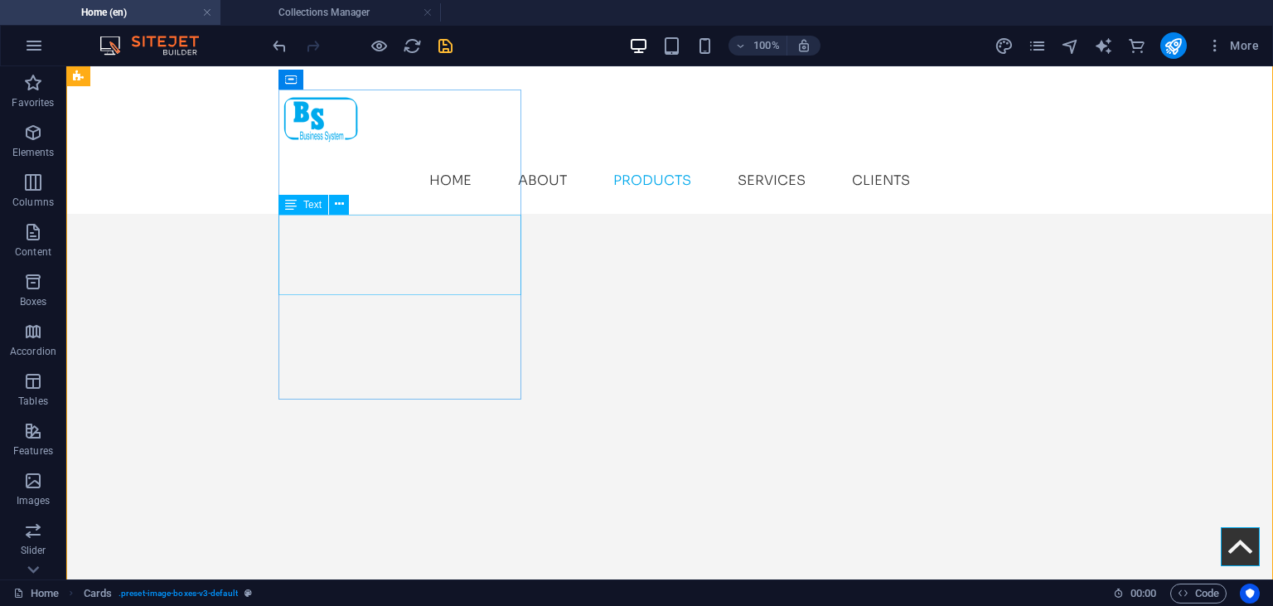
scroll to position [2772, 0]
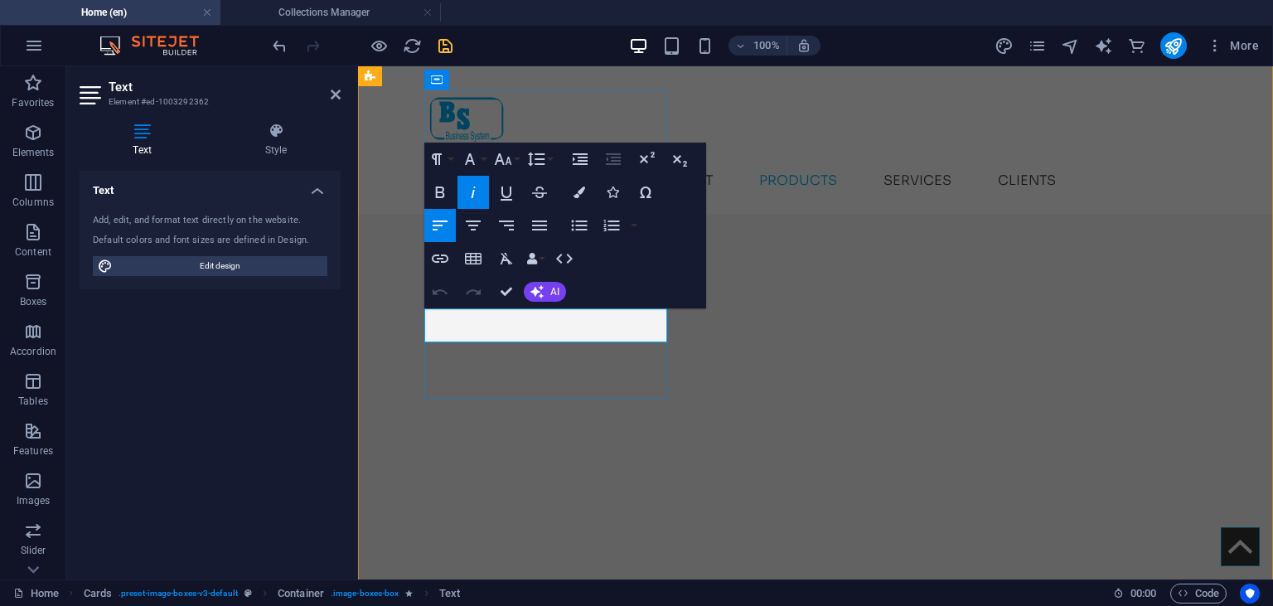
drag, startPoint x: 484, startPoint y: 320, endPoint x: 428, endPoint y: 322, distance: 55.6
click at [577, 202] on button "Colors" at bounding box center [579, 192] width 31 height 33
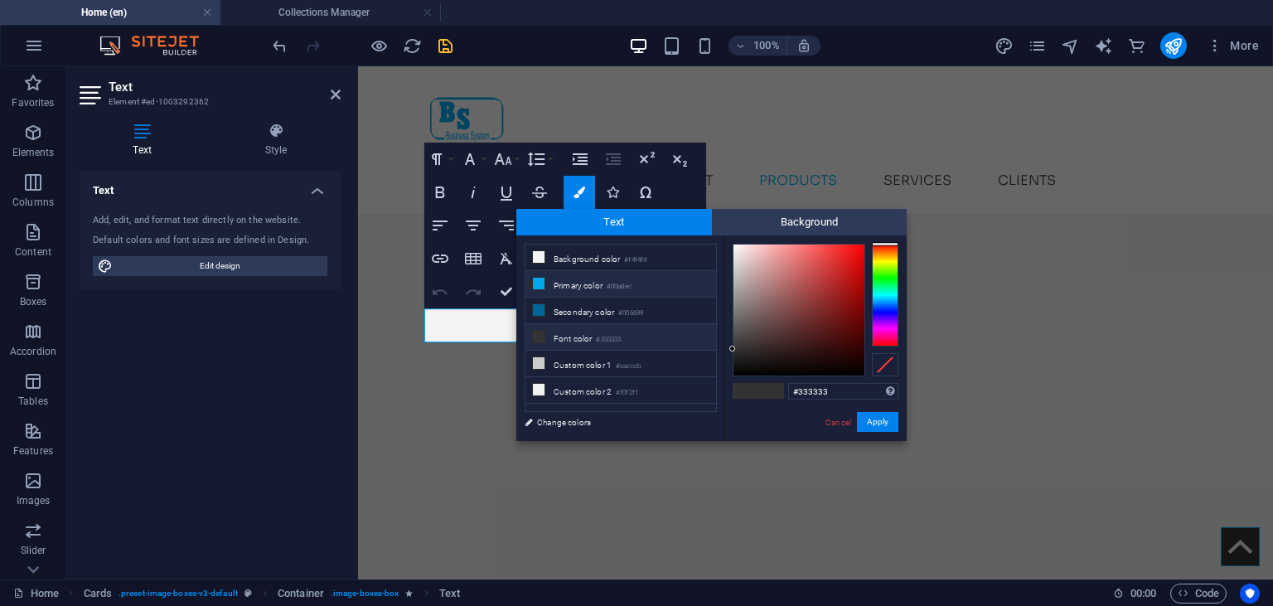
click at [593, 282] on li "Primary color #00a8ec" at bounding box center [620, 284] width 191 height 27
type input "#00a8ec"
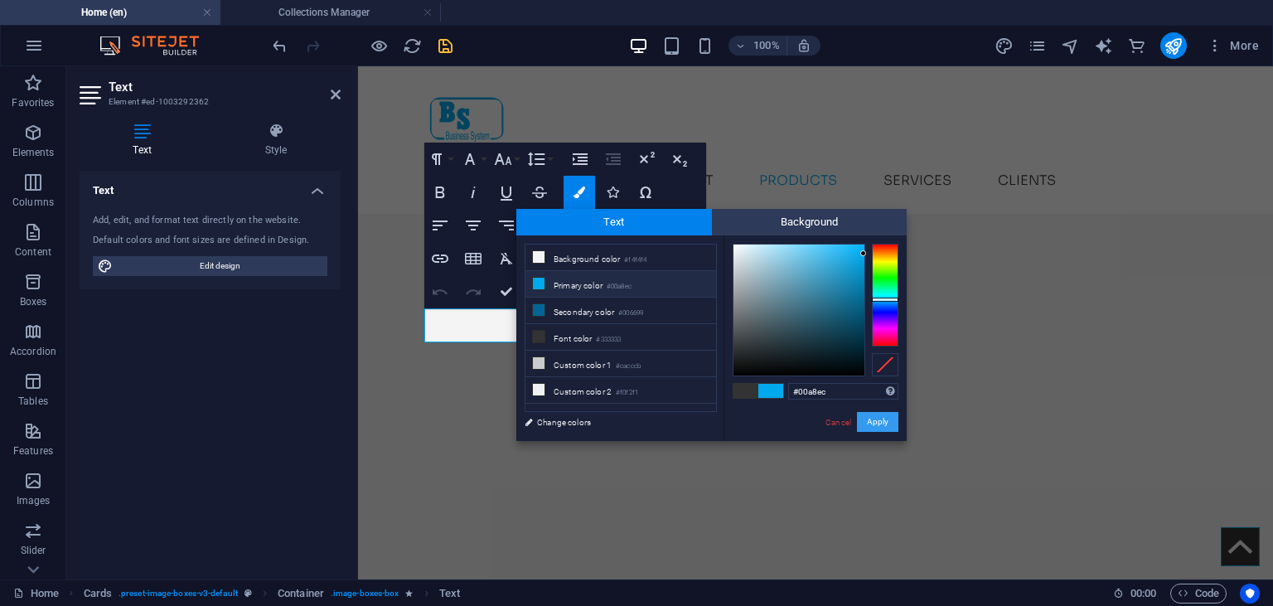
click at [888, 424] on button "Apply" at bounding box center [877, 422] width 41 height 20
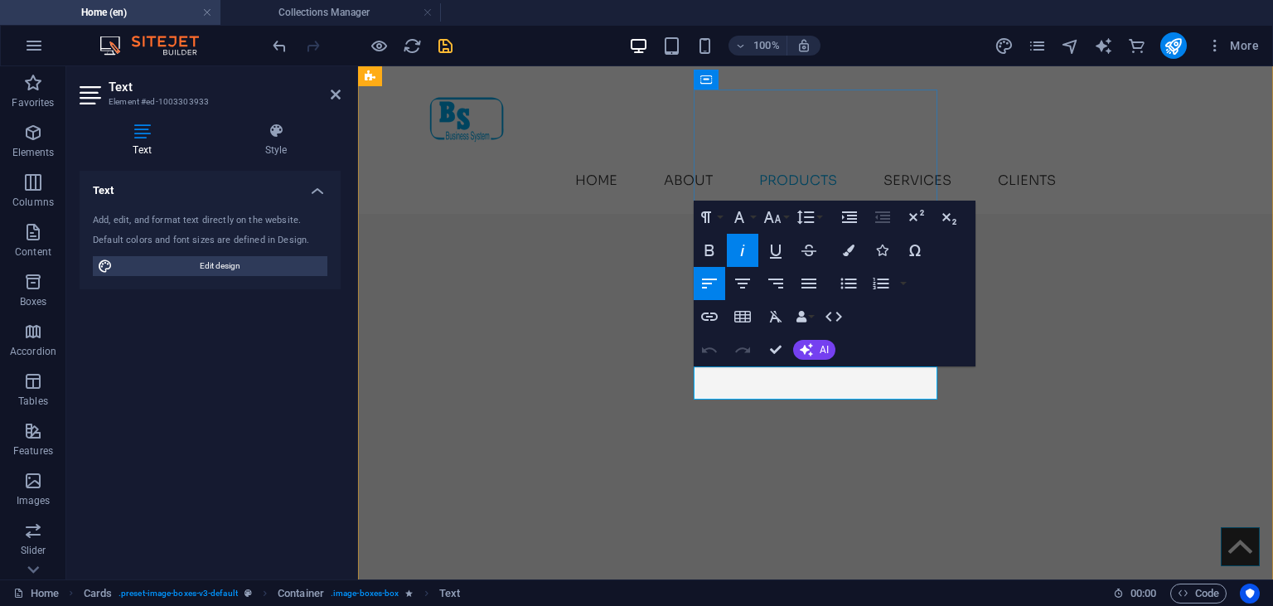
drag, startPoint x: 776, startPoint y: 380, endPoint x: 701, endPoint y: 374, distance: 74.9
drag, startPoint x: 711, startPoint y: 373, endPoint x: 758, endPoint y: 370, distance: 46.5
click at [840, 253] on button "Colors" at bounding box center [848, 250] width 31 height 33
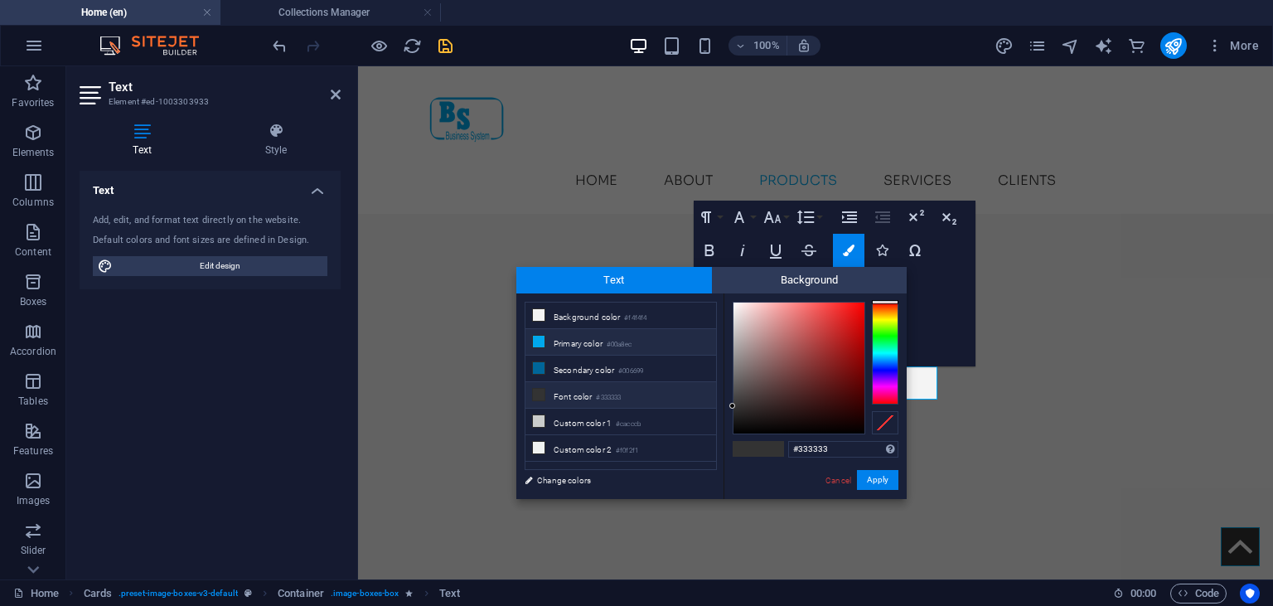
click at [623, 339] on small "#00a8ec" at bounding box center [619, 345] width 25 height 12
type input "#00a8ec"
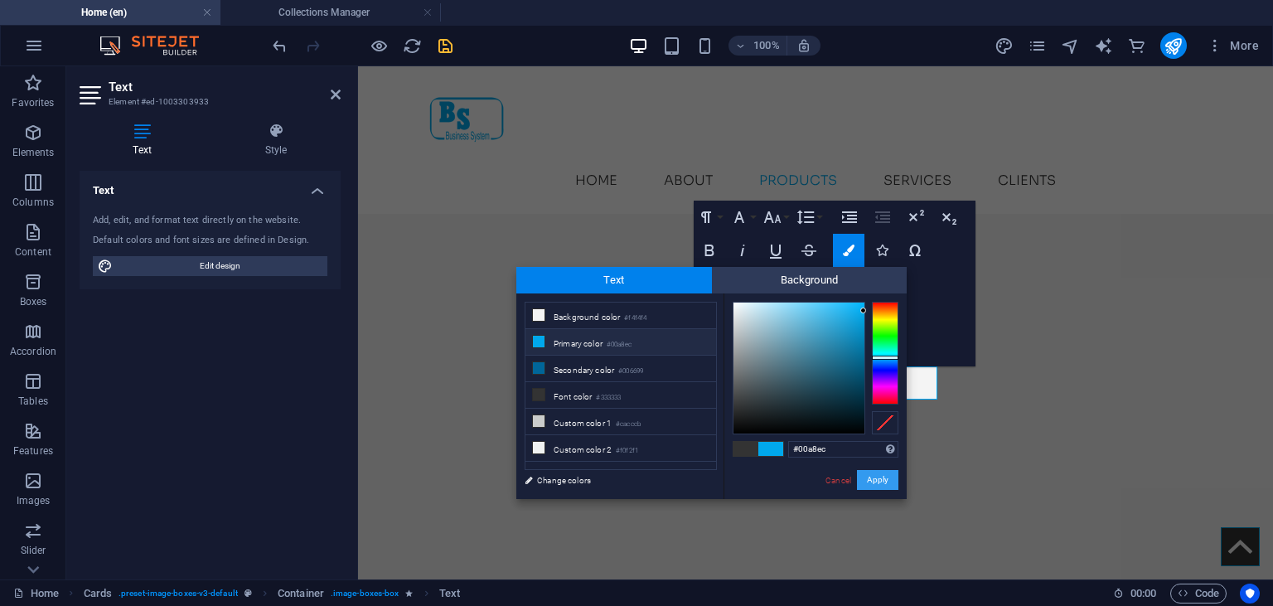
click at [874, 486] on button "Apply" at bounding box center [877, 480] width 41 height 20
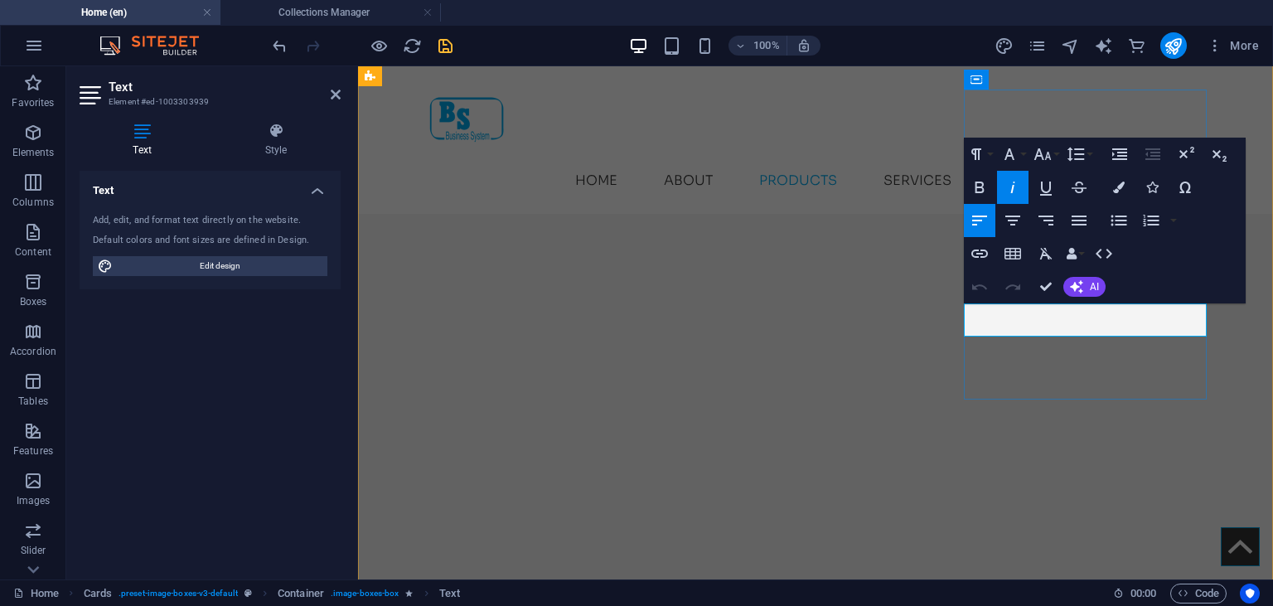
drag, startPoint x: 1066, startPoint y: 317, endPoint x: 975, endPoint y: 316, distance: 90.3
click at [1113, 193] on button "Colors" at bounding box center [1118, 187] width 31 height 33
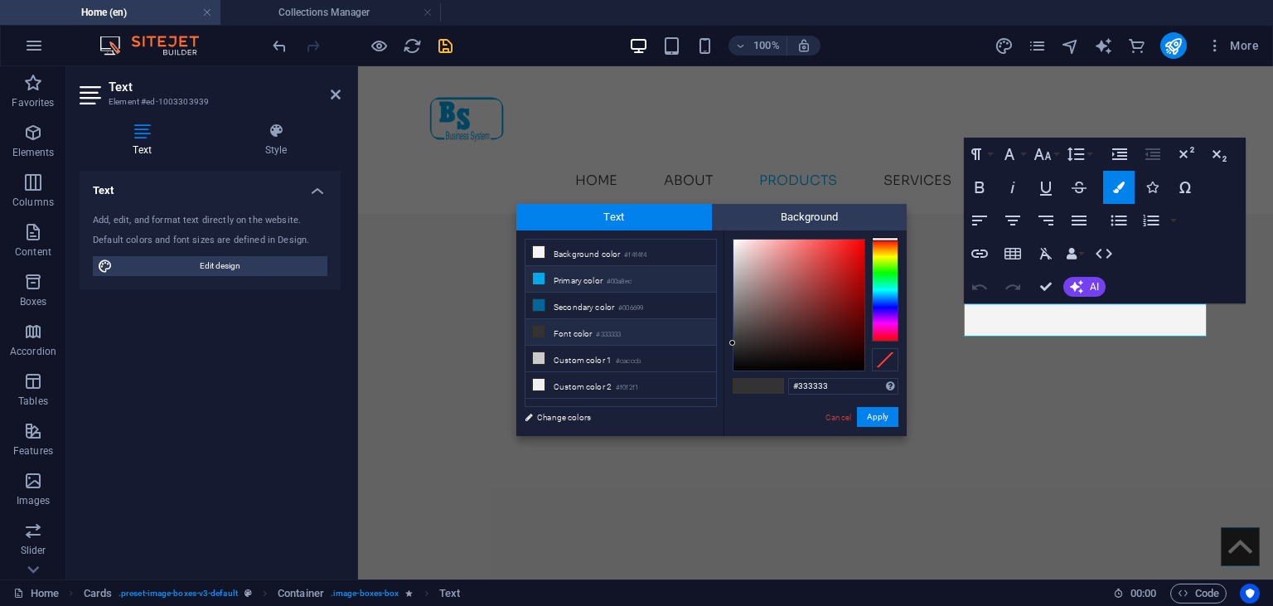
click at [617, 282] on small "#00a8ec" at bounding box center [619, 282] width 25 height 12
type input "#00a8ec"
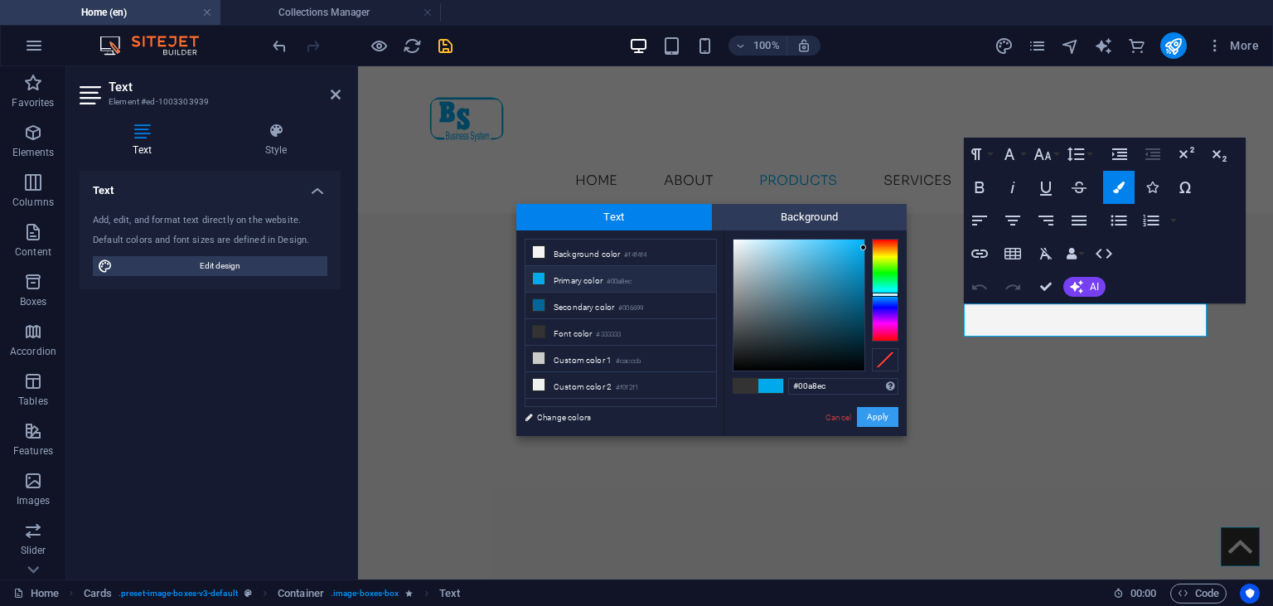
click at [884, 412] on button "Apply" at bounding box center [877, 417] width 41 height 20
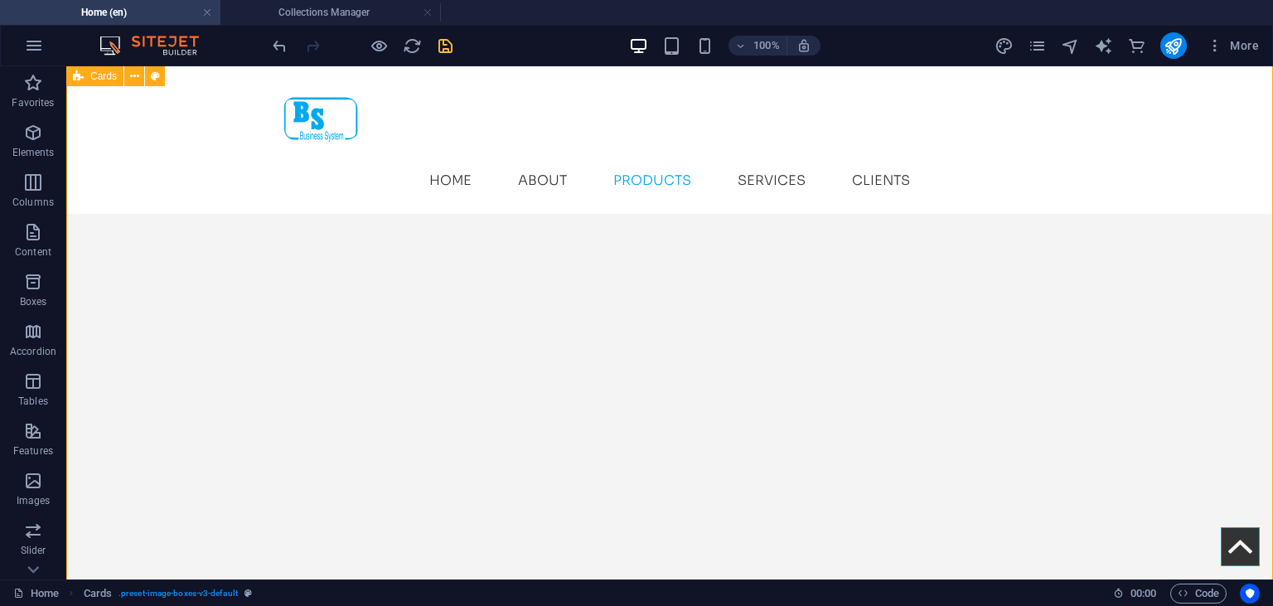
scroll to position [3112, 0]
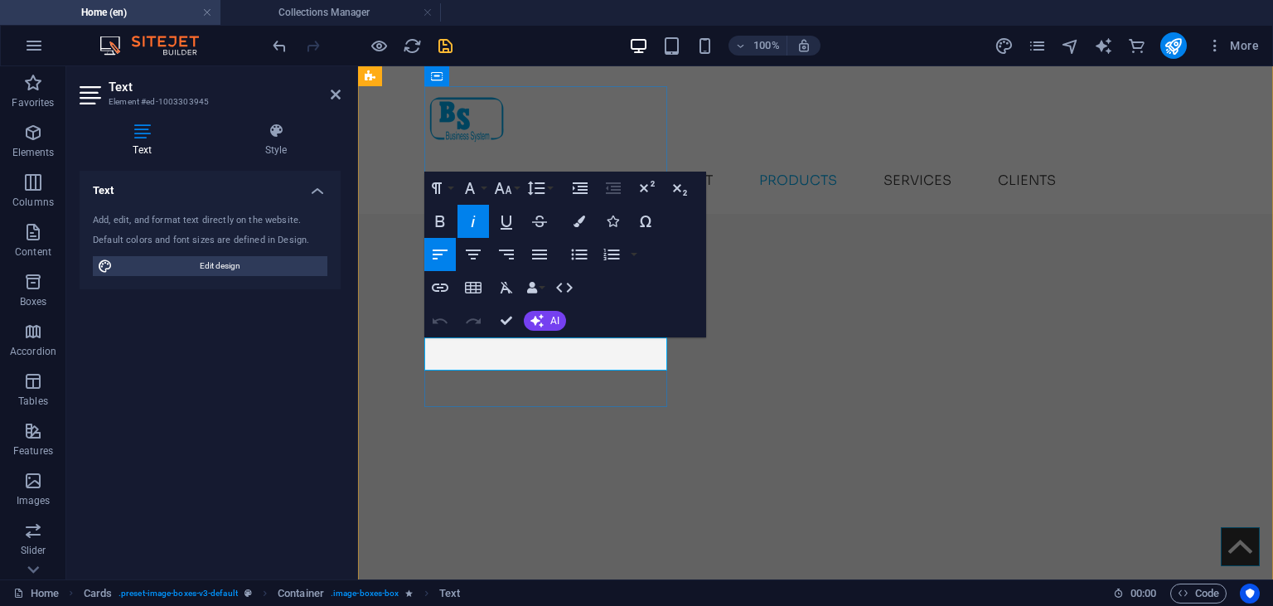
drag, startPoint x: 560, startPoint y: 349, endPoint x: 423, endPoint y: 354, distance: 137.7
click at [592, 225] on button "Colors" at bounding box center [579, 221] width 31 height 33
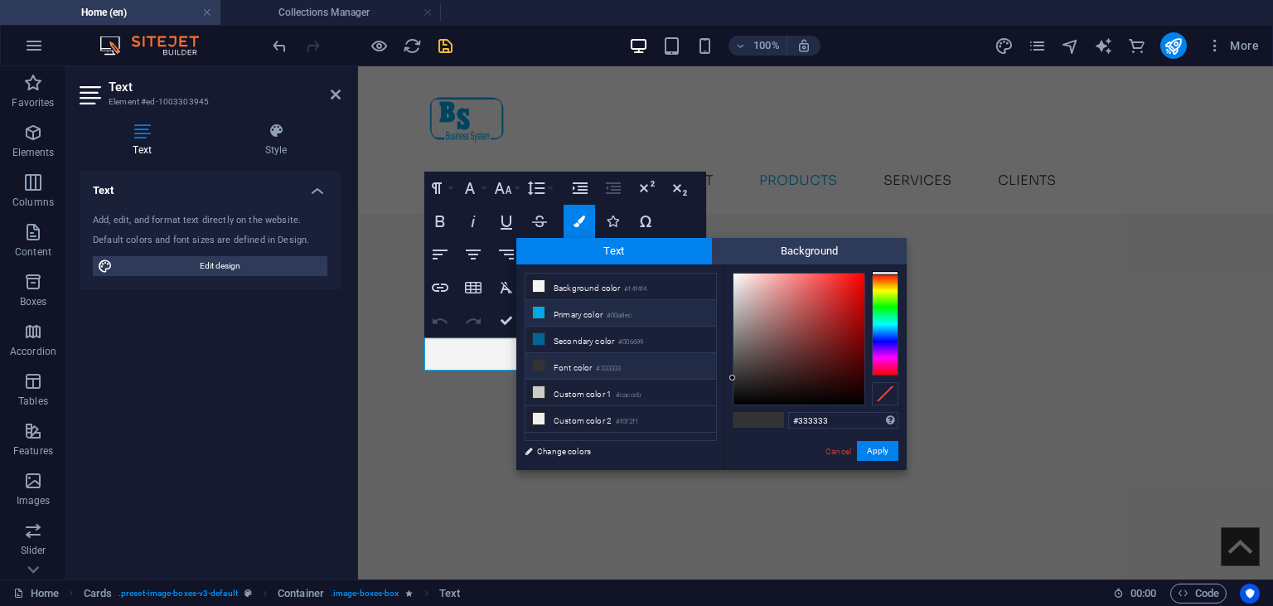
click at [608, 319] on li "Primary color #00a8ec" at bounding box center [620, 313] width 191 height 27
type input "#00a8ec"
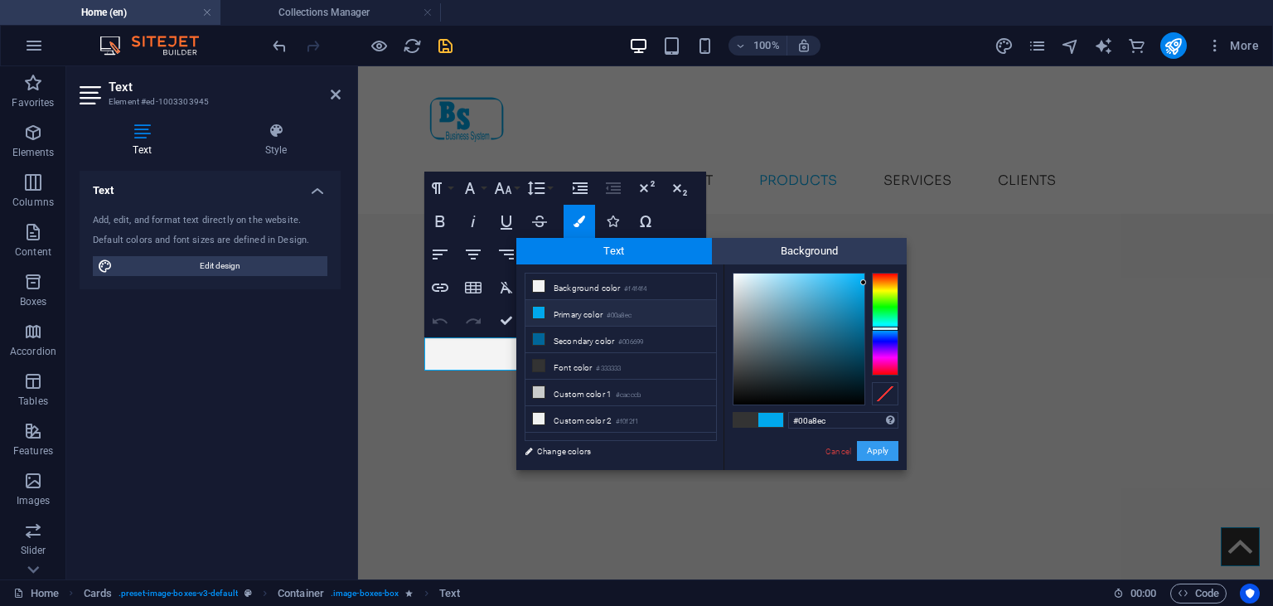
click at [880, 459] on button "Apply" at bounding box center [877, 451] width 41 height 20
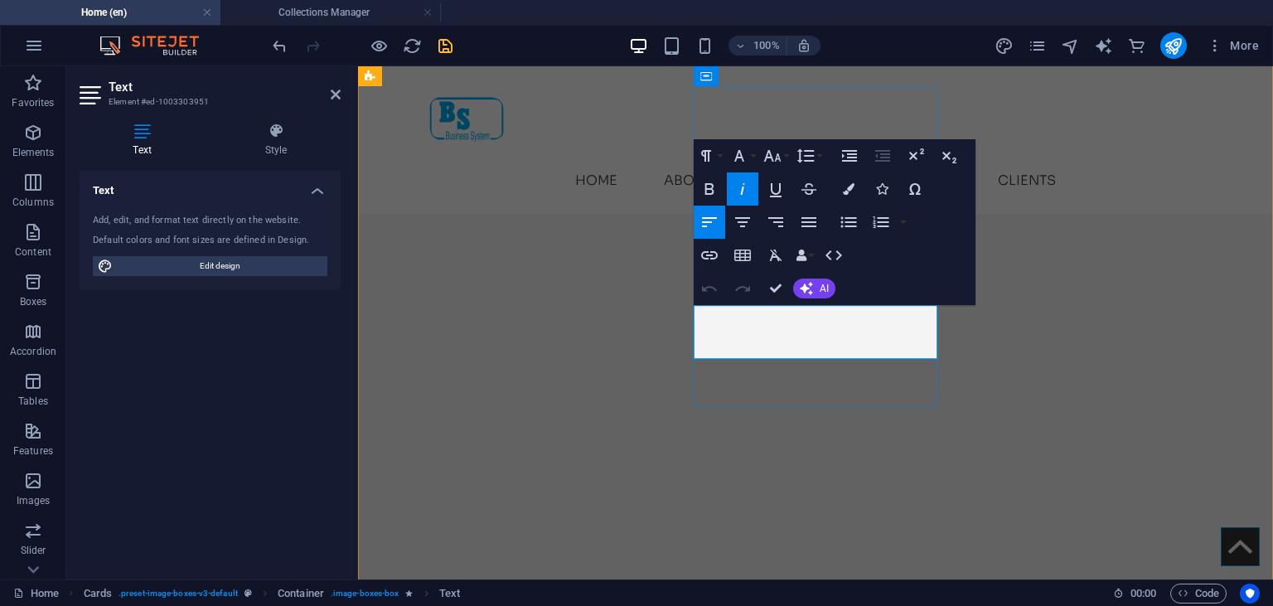
drag, startPoint x: 782, startPoint y: 331, endPoint x: 708, endPoint y: 312, distance: 77.0
click at [851, 171] on button "Increase Indent" at bounding box center [849, 155] width 31 height 33
click at [850, 197] on button "Colors" at bounding box center [848, 188] width 31 height 33
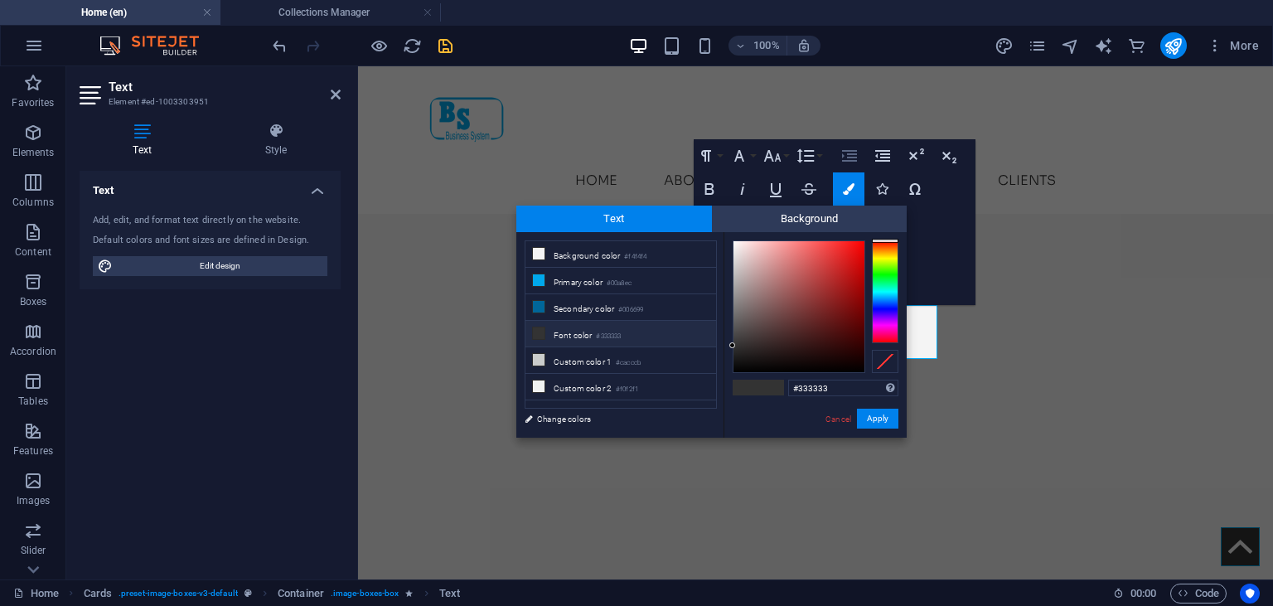
click at [854, 162] on icon "button" at bounding box center [850, 156] width 20 height 20
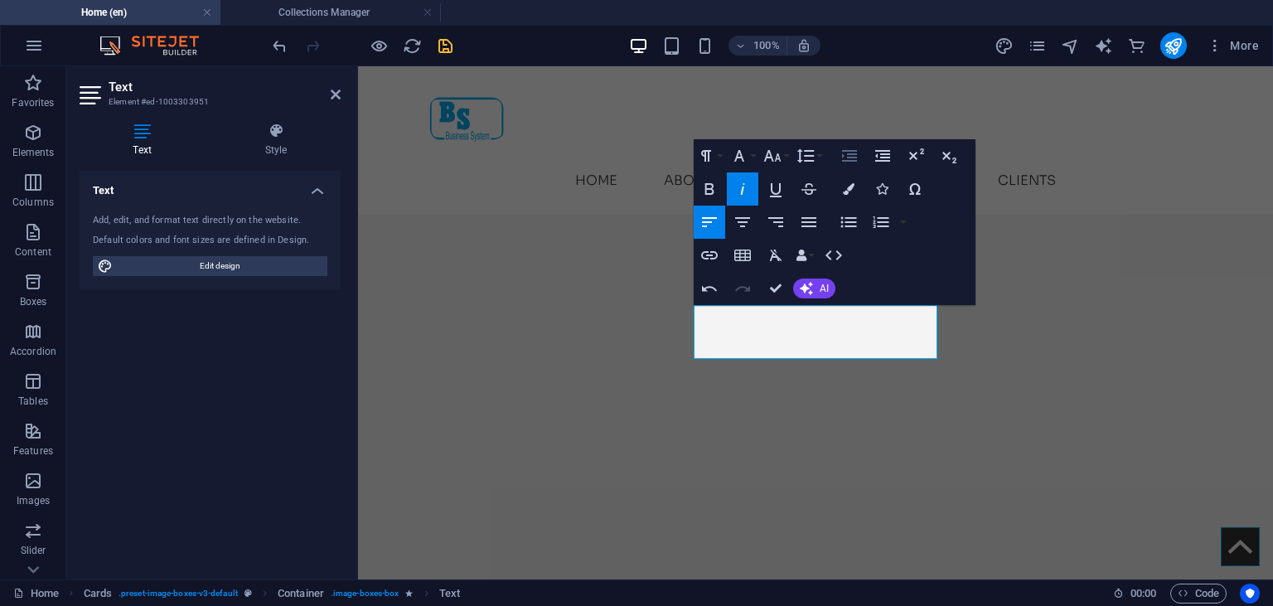
click at [854, 146] on button "Increase Indent" at bounding box center [849, 155] width 31 height 33
click at [895, 167] on button "Decrease Indent" at bounding box center [882, 155] width 31 height 33
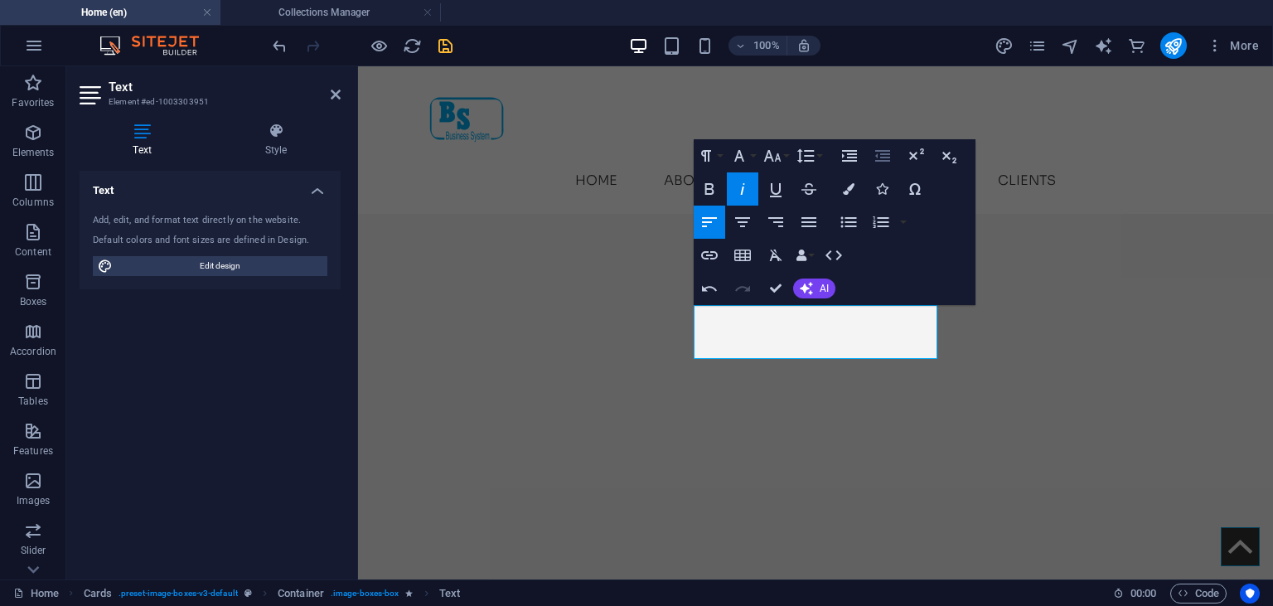
click at [895, 167] on button "Decrease Indent" at bounding box center [882, 155] width 31 height 33
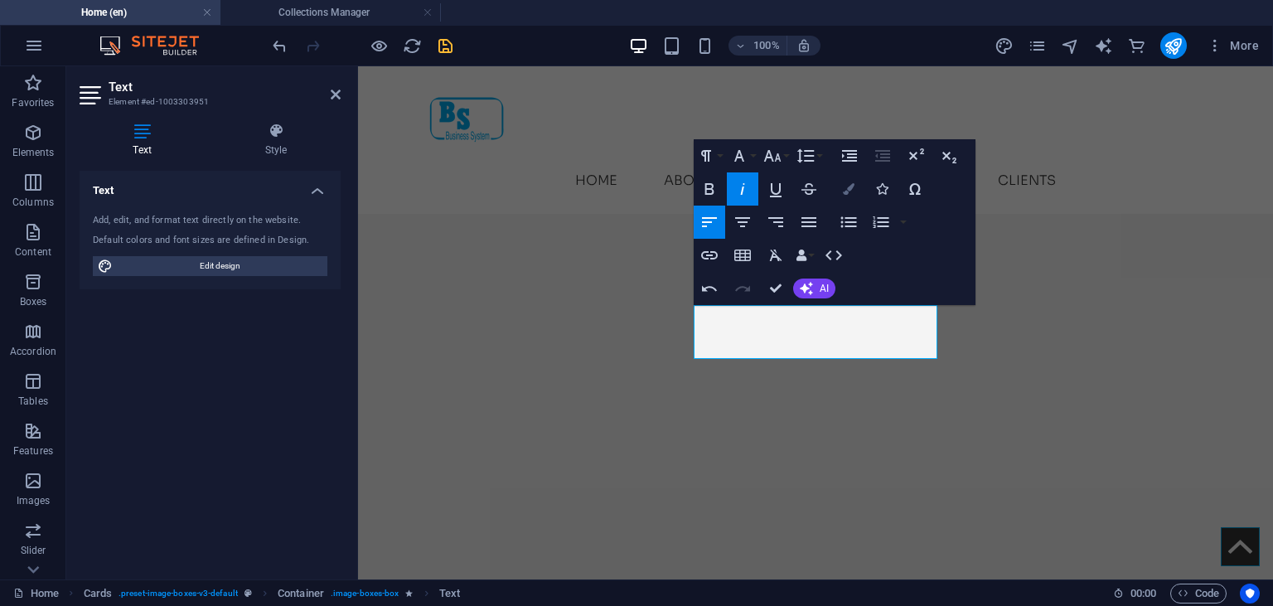
click at [854, 196] on button "Colors" at bounding box center [848, 188] width 31 height 33
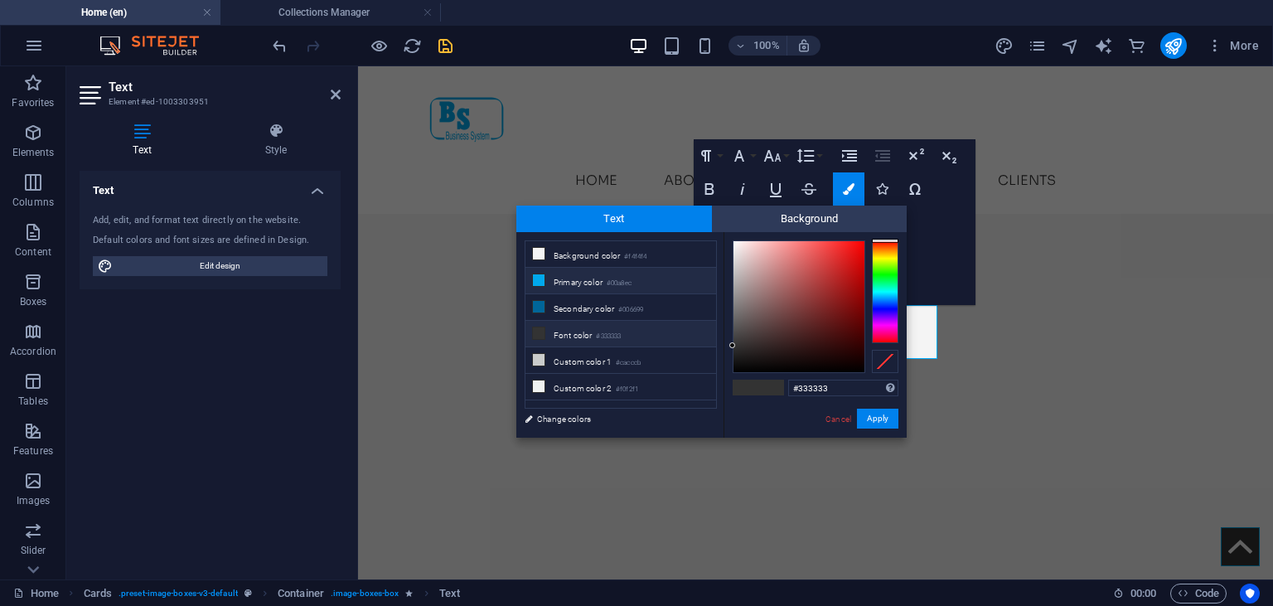
click at [626, 283] on small "#00a8ec" at bounding box center [619, 284] width 25 height 12
type input "#00a8ec"
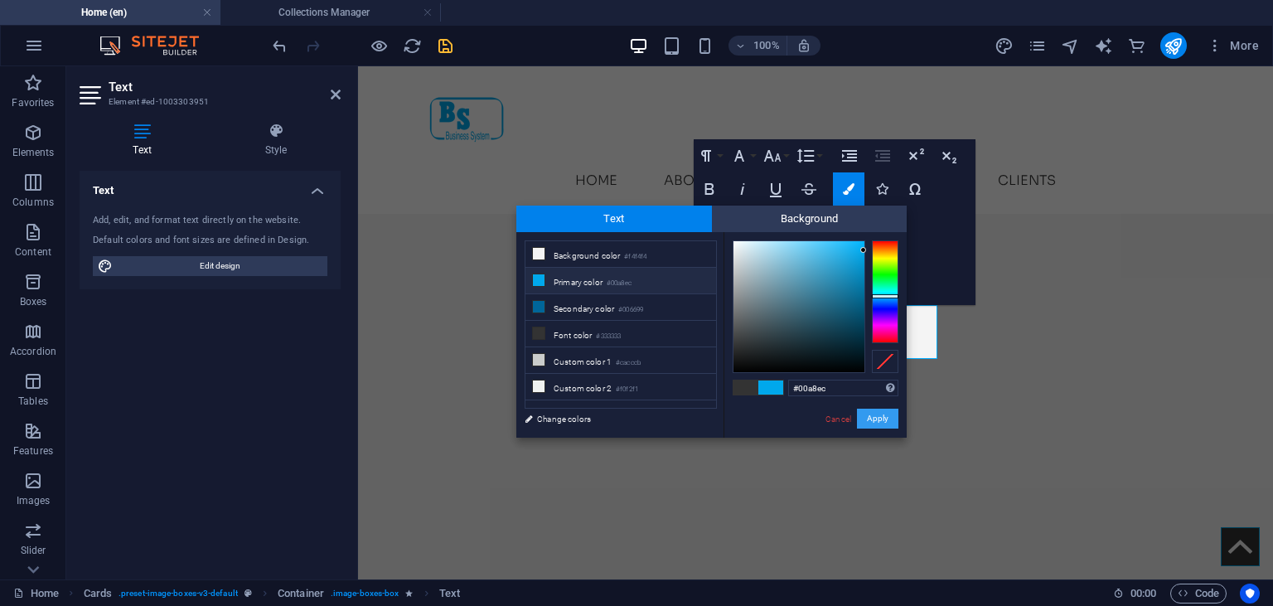
click at [886, 412] on button "Apply" at bounding box center [877, 419] width 41 height 20
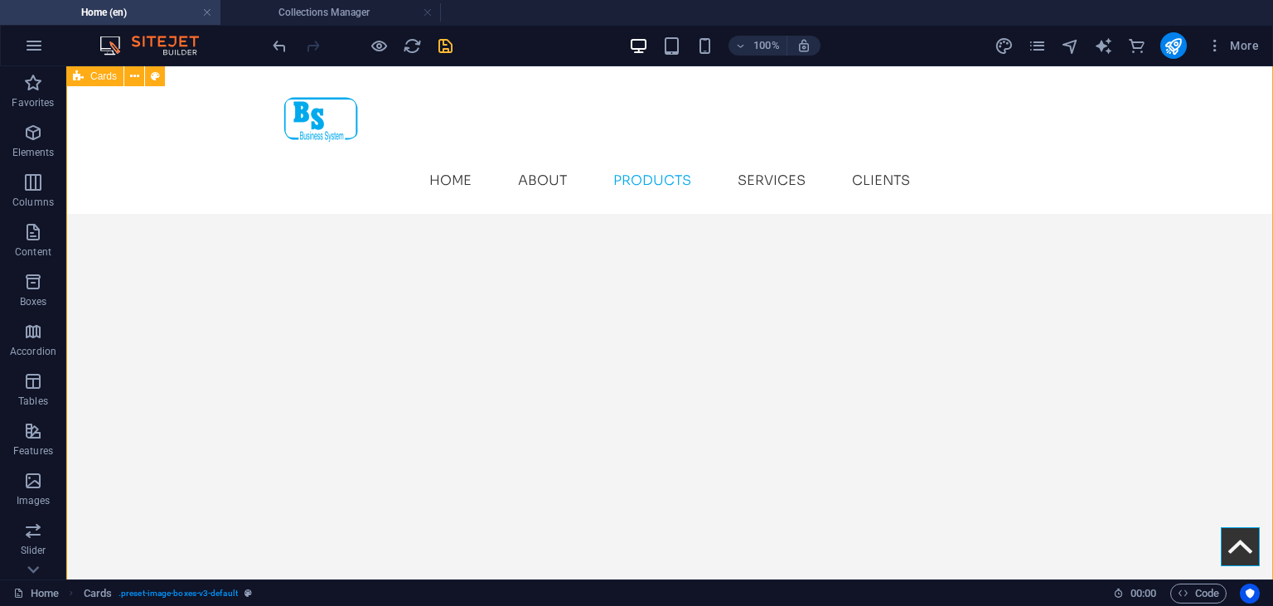
scroll to position [3017, 0]
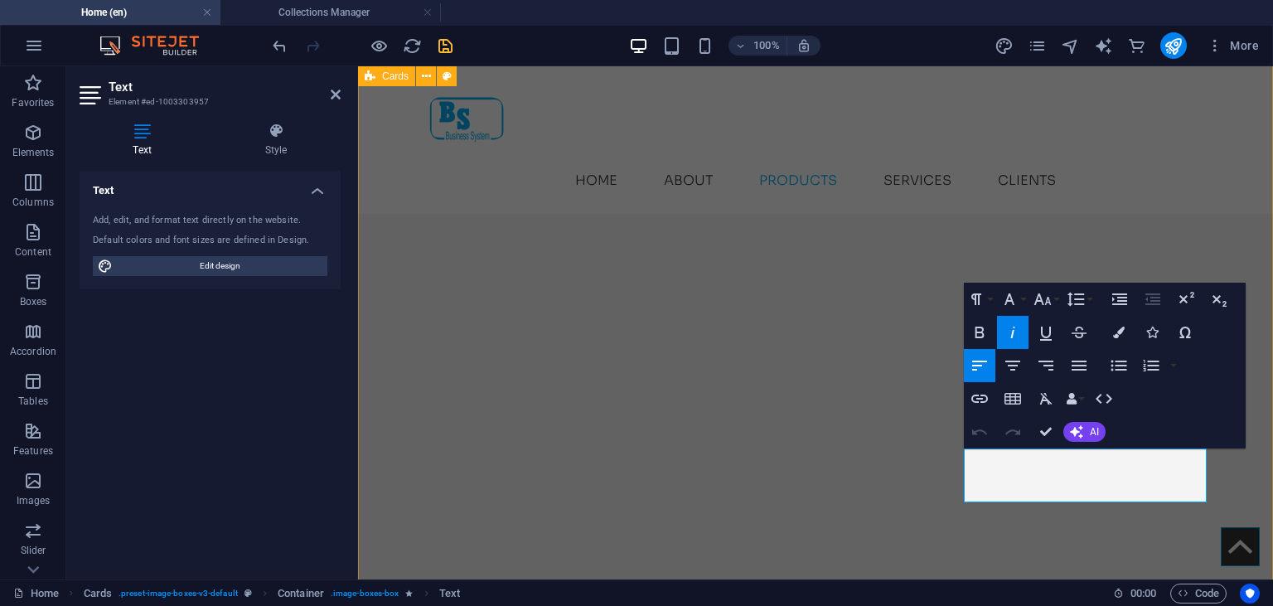
drag, startPoint x: 1169, startPoint y: 479, endPoint x: 958, endPoint y: 453, distance: 213.0
click at [1105, 333] on button "Colors" at bounding box center [1118, 332] width 31 height 33
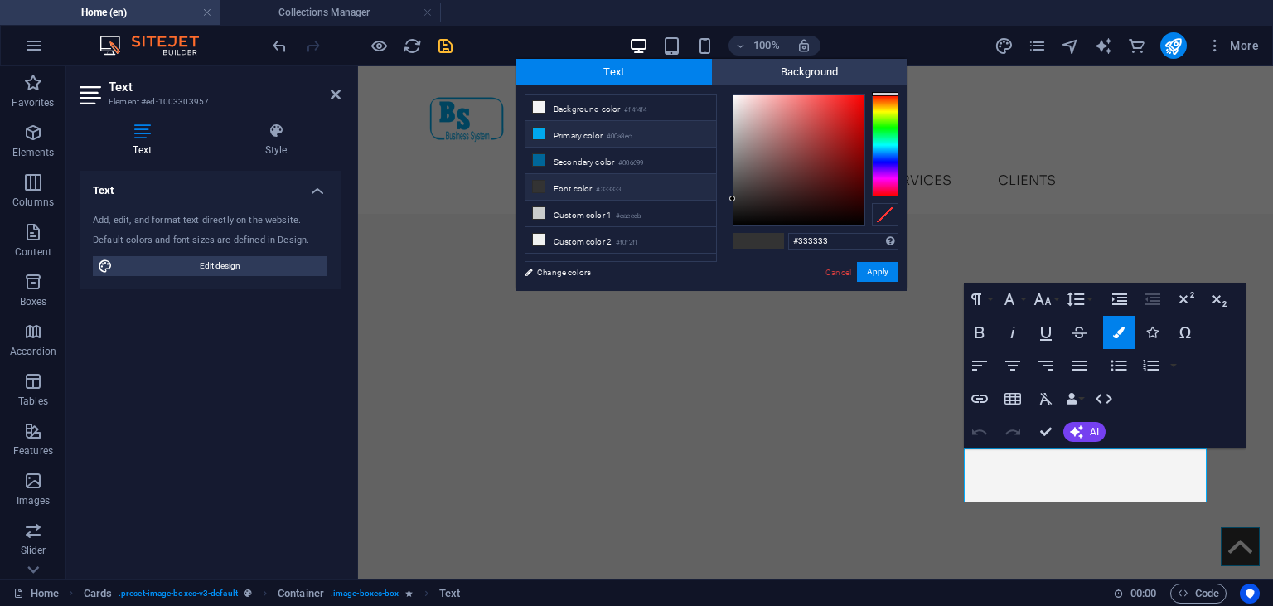
click at [611, 136] on li "Primary color #00a8ec" at bounding box center [620, 134] width 191 height 27
type input "#00a8ec"
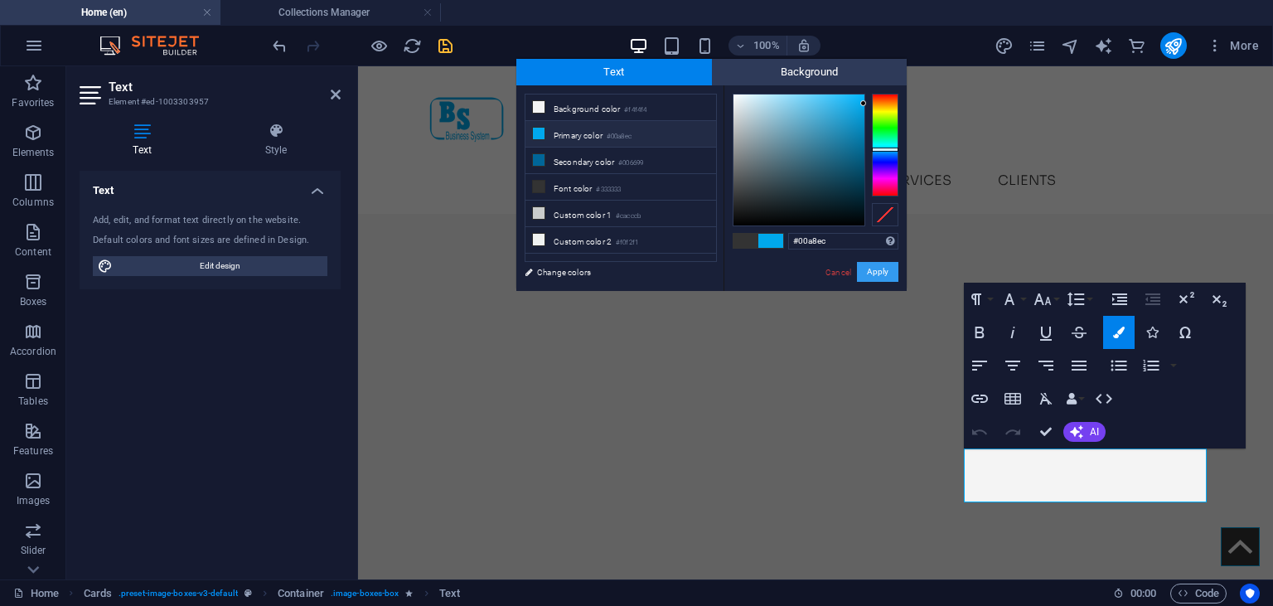
click at [868, 267] on button "Apply" at bounding box center [877, 272] width 41 height 20
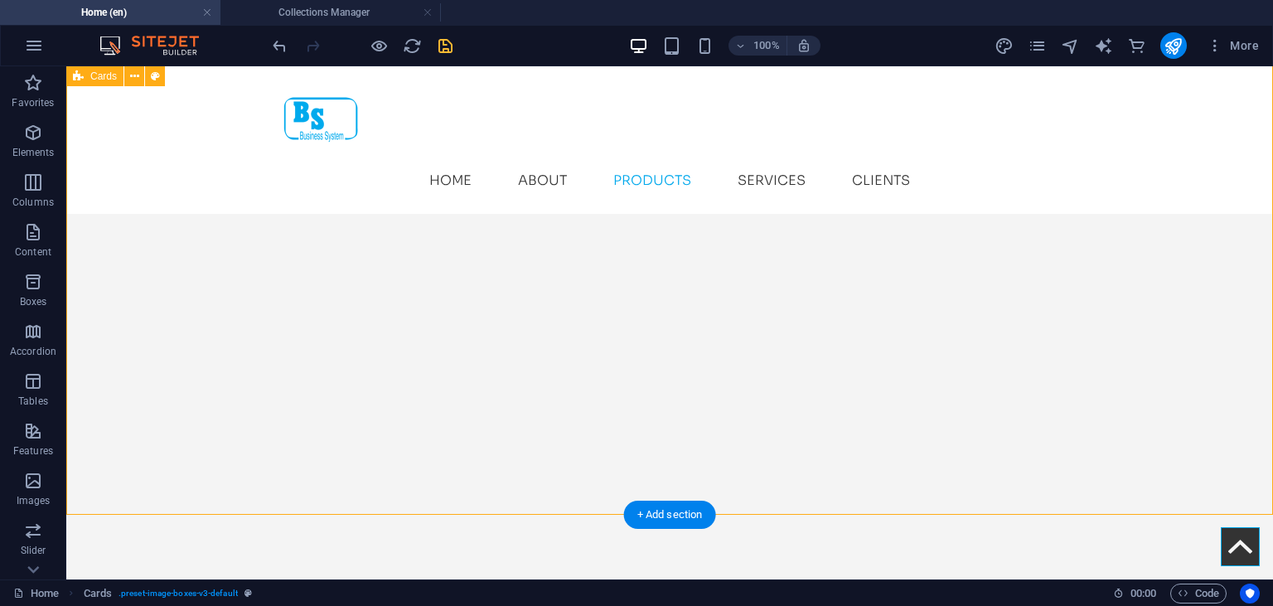
scroll to position [3417, 0]
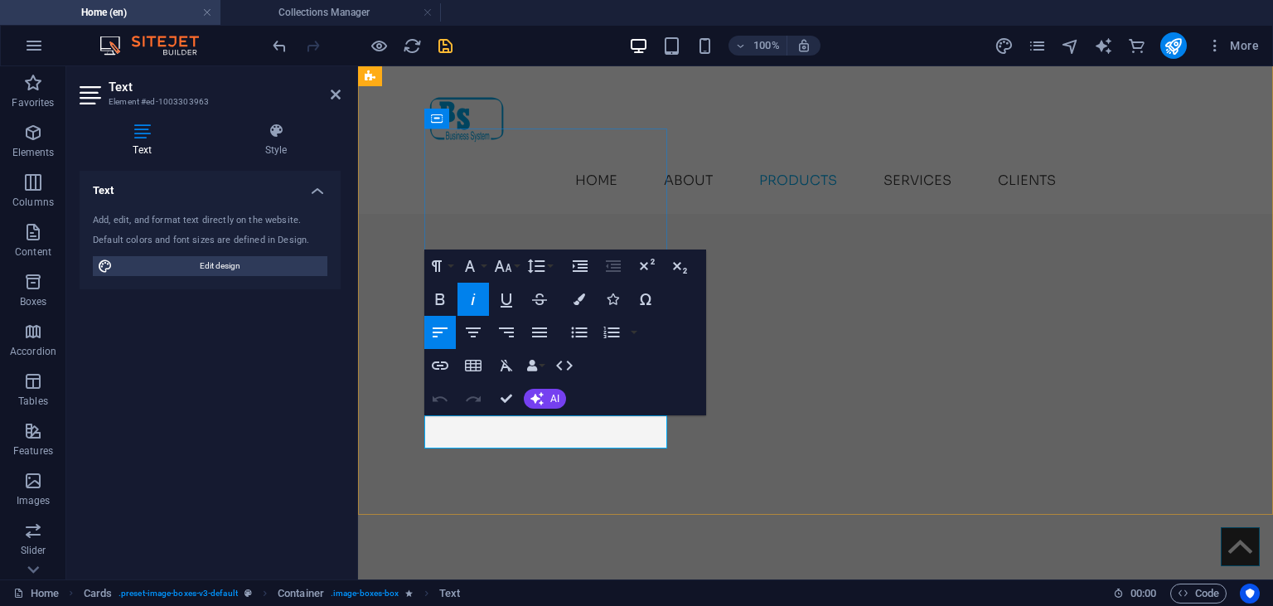
drag, startPoint x: 555, startPoint y: 429, endPoint x: 425, endPoint y: 429, distance: 130.1
click at [575, 299] on icon "button" at bounding box center [580, 299] width 12 height 12
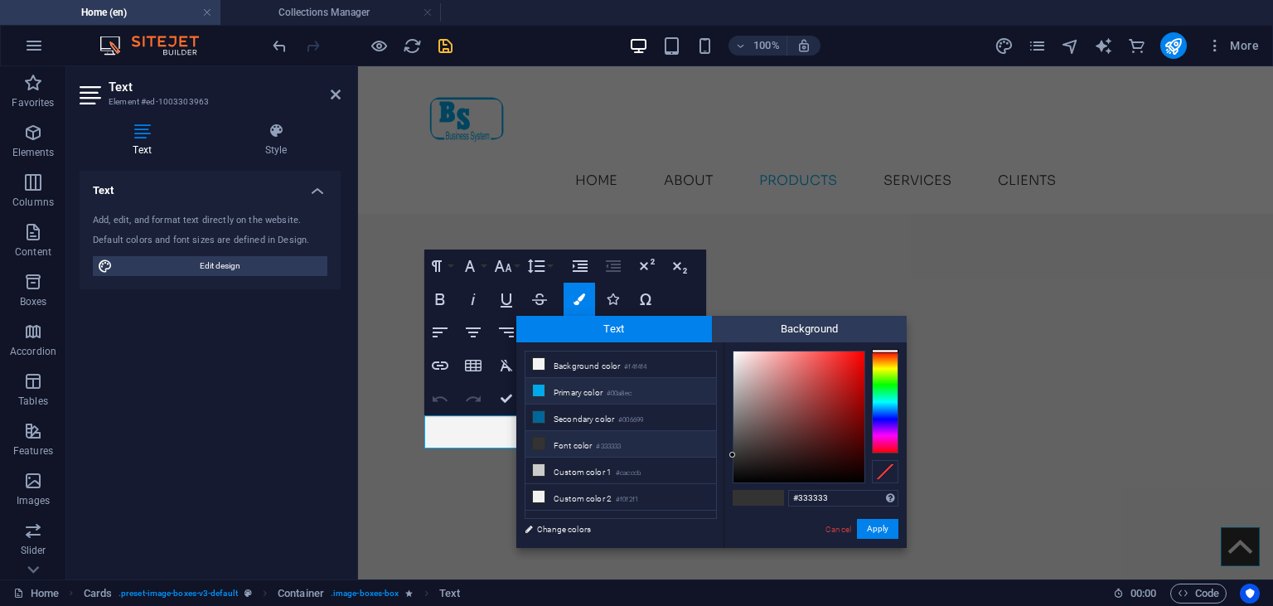
click at [583, 394] on li "Primary color #00a8ec" at bounding box center [620, 391] width 191 height 27
type input "#00a8ec"
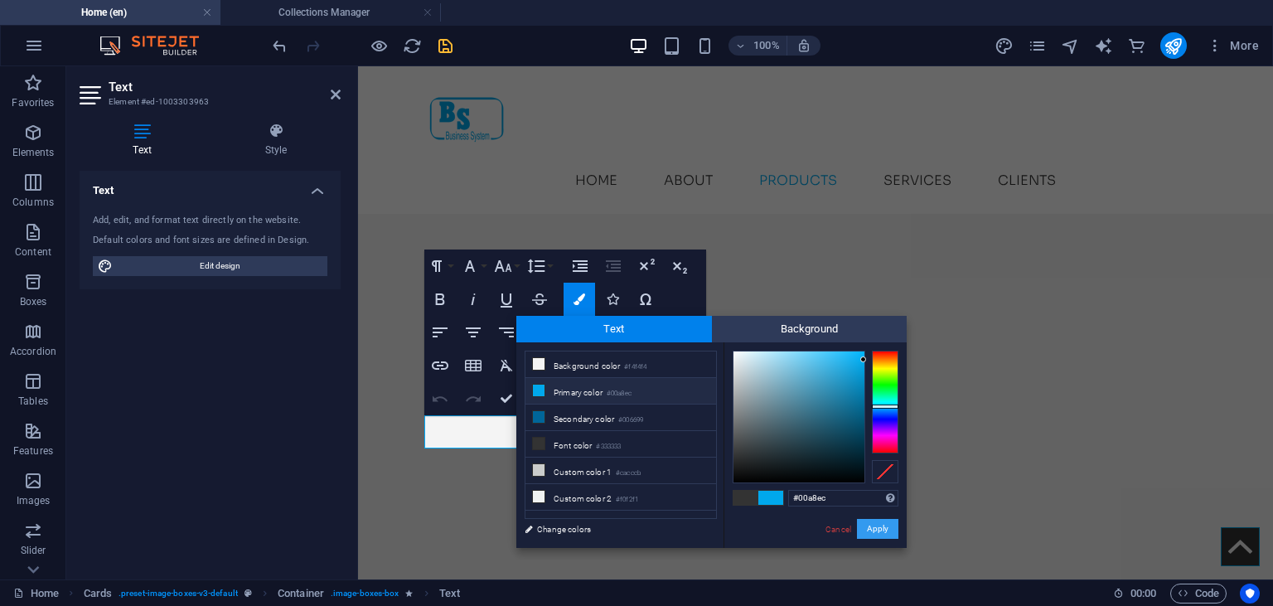
click at [874, 522] on button "Apply" at bounding box center [877, 529] width 41 height 20
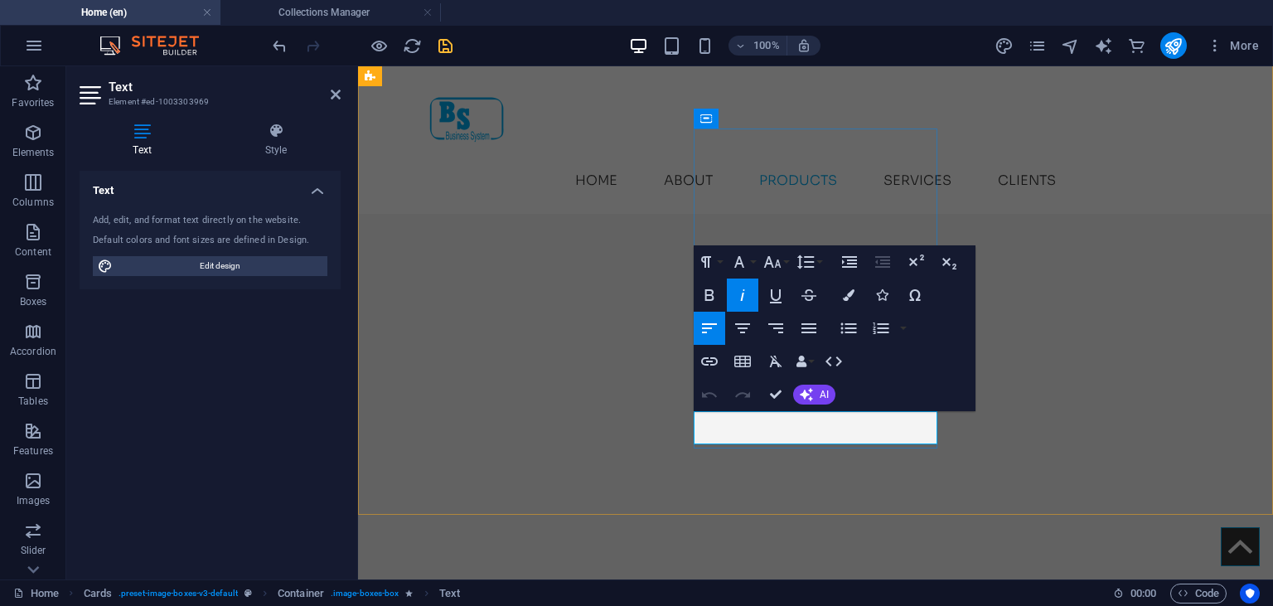
drag, startPoint x: 900, startPoint y: 428, endPoint x: 701, endPoint y: 427, distance: 198.9
click at [850, 299] on icon "button" at bounding box center [849, 295] width 12 height 12
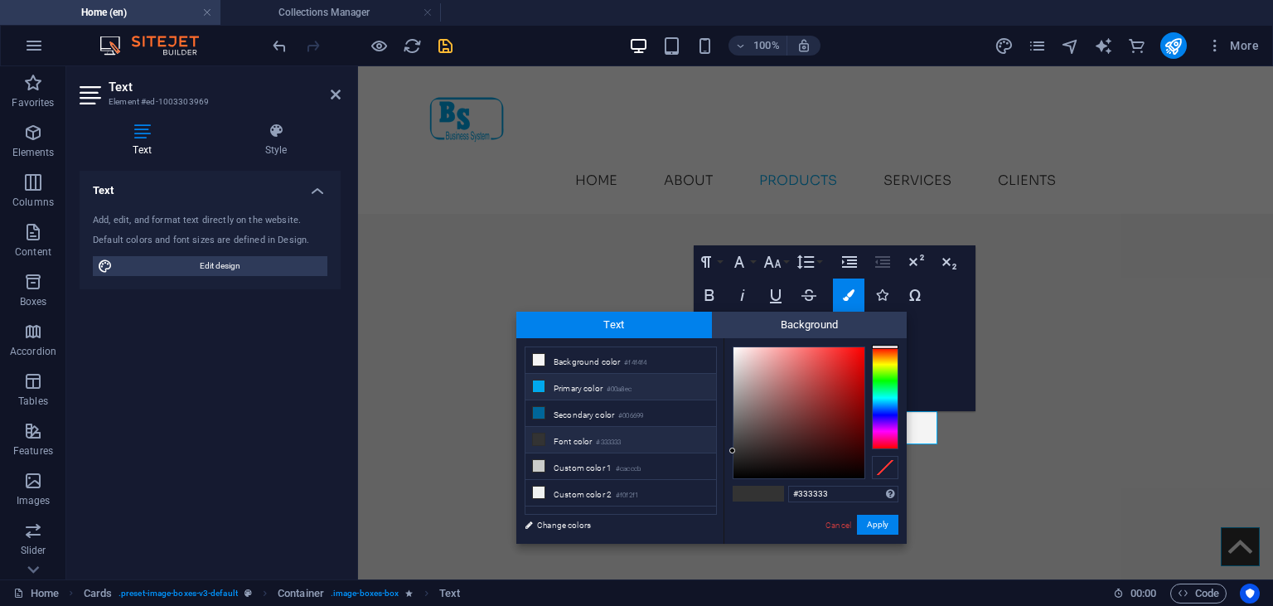
click at [576, 396] on li "Primary color #00a8ec" at bounding box center [620, 387] width 191 height 27
type input "#00a8ec"
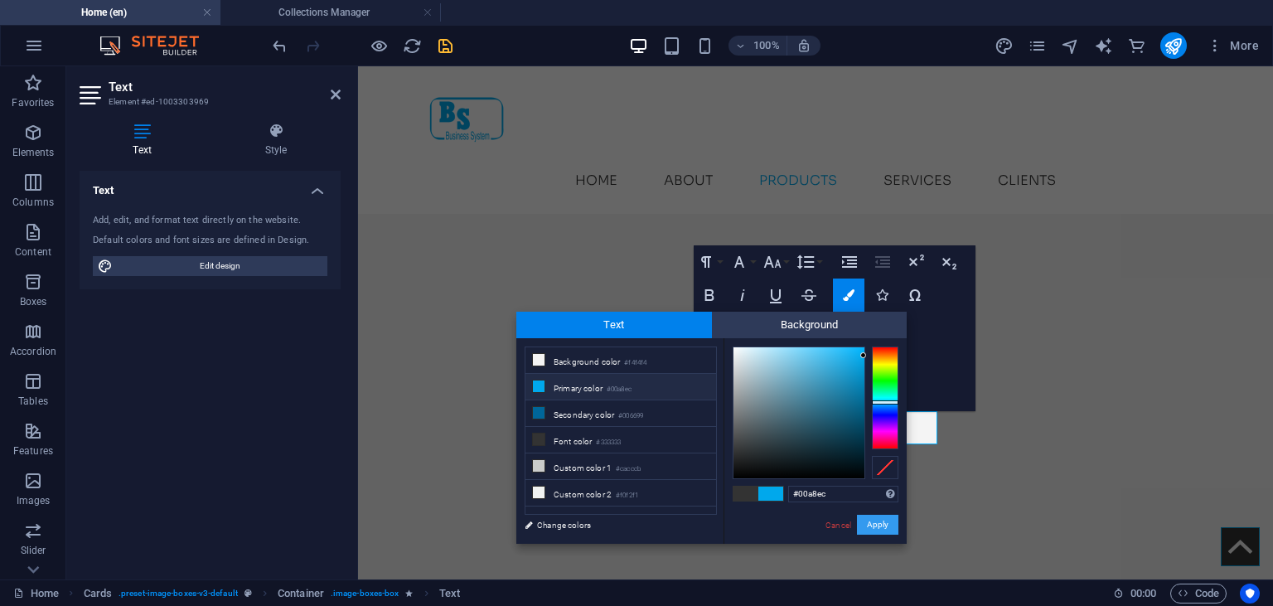
click at [885, 525] on button "Apply" at bounding box center [877, 525] width 41 height 20
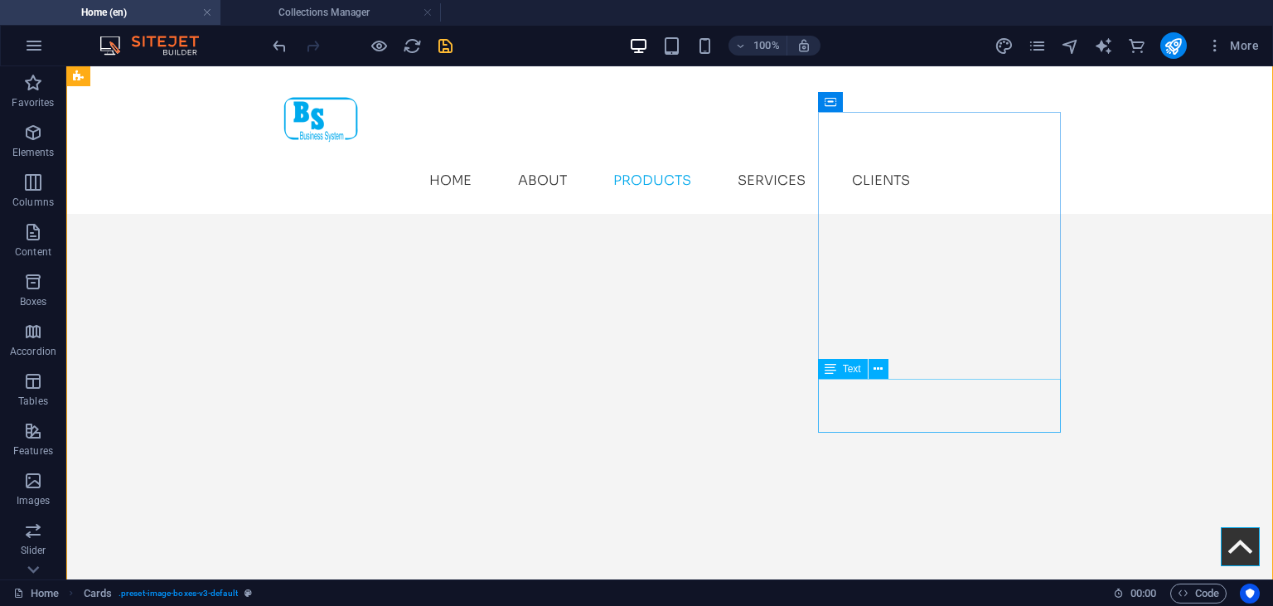
scroll to position [3086, 0]
click at [438, 43] on icon "save" at bounding box center [445, 45] width 19 height 19
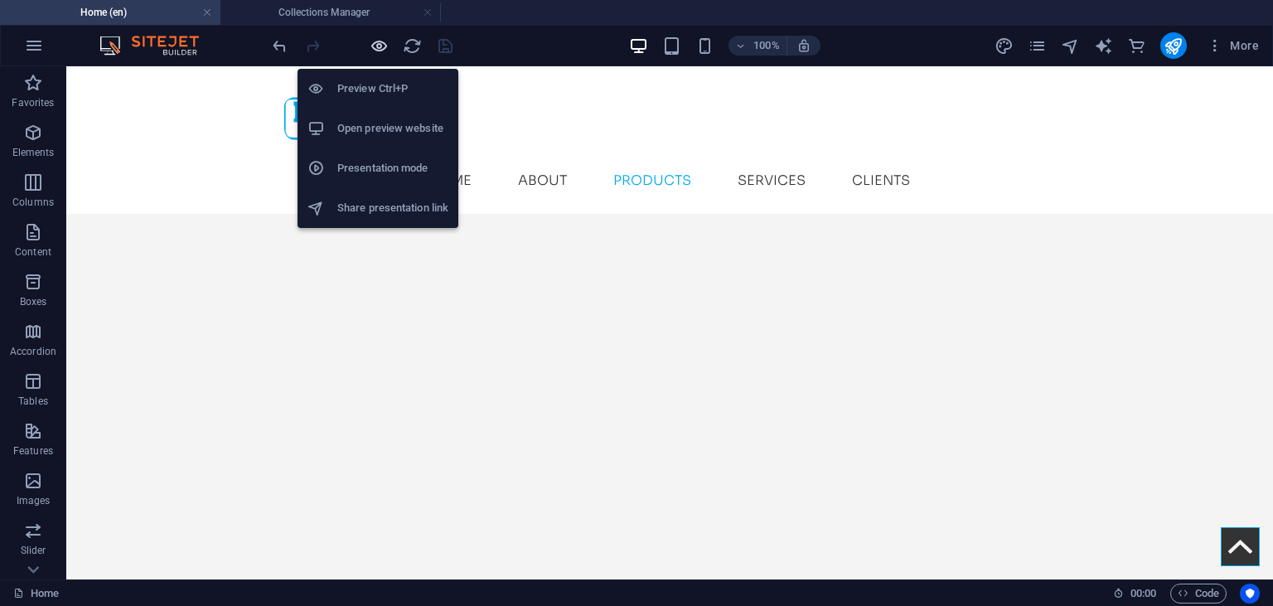
click at [377, 44] on icon "button" at bounding box center [379, 45] width 19 height 19
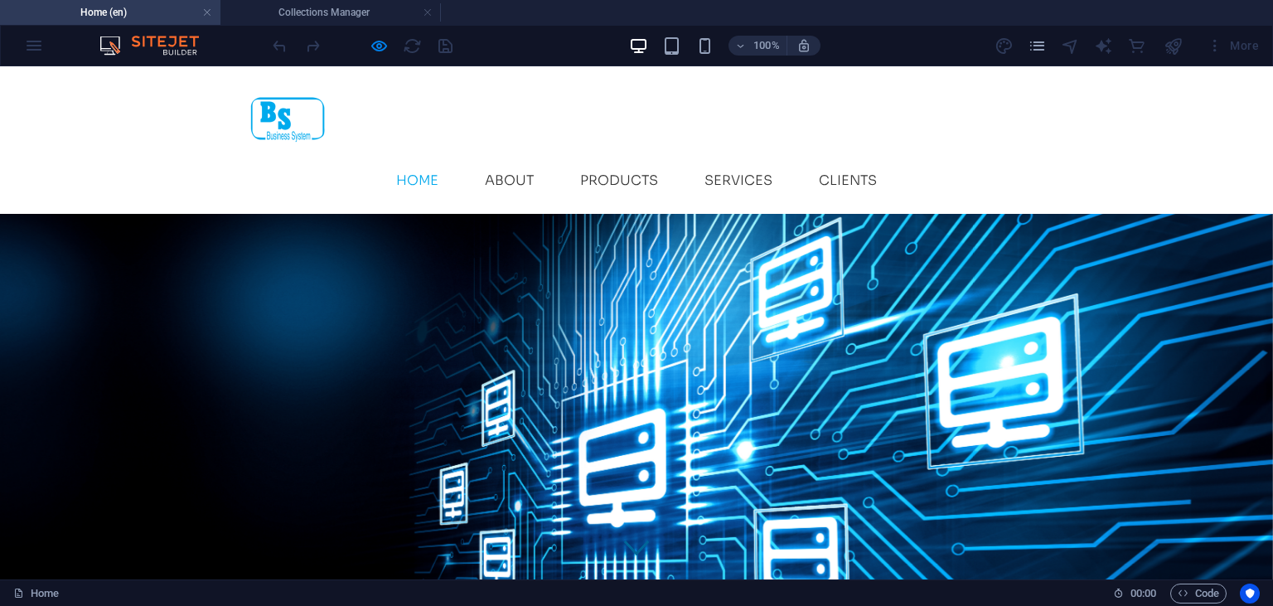
scroll to position [46, 0]
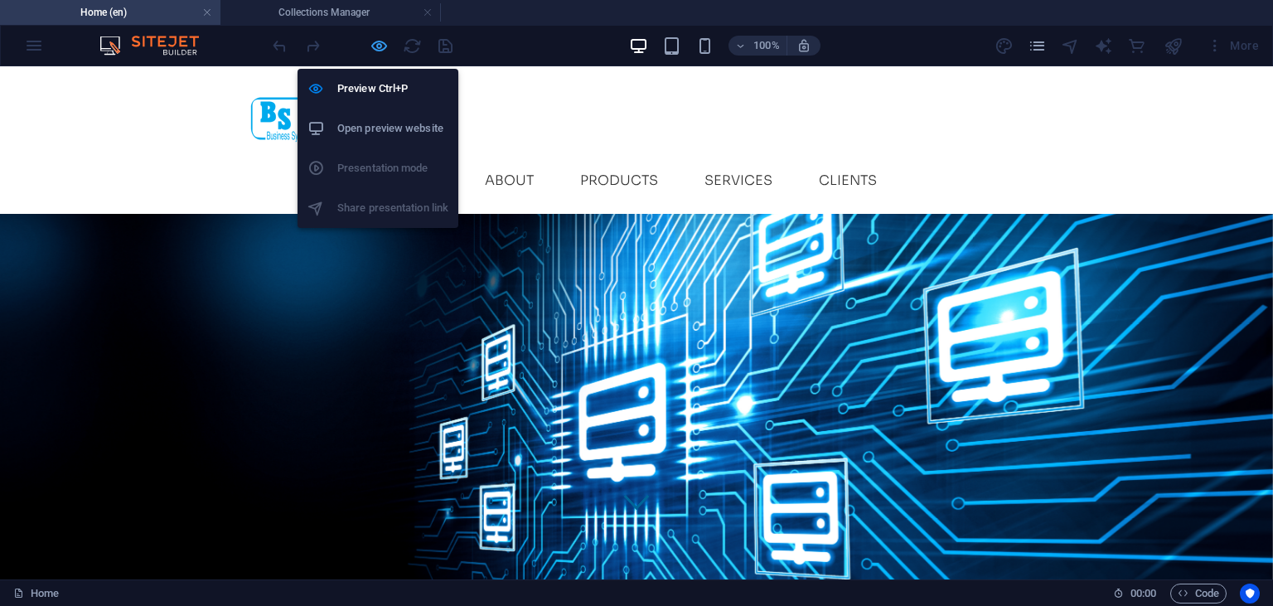
click at [379, 45] on icon "button" at bounding box center [379, 45] width 19 height 19
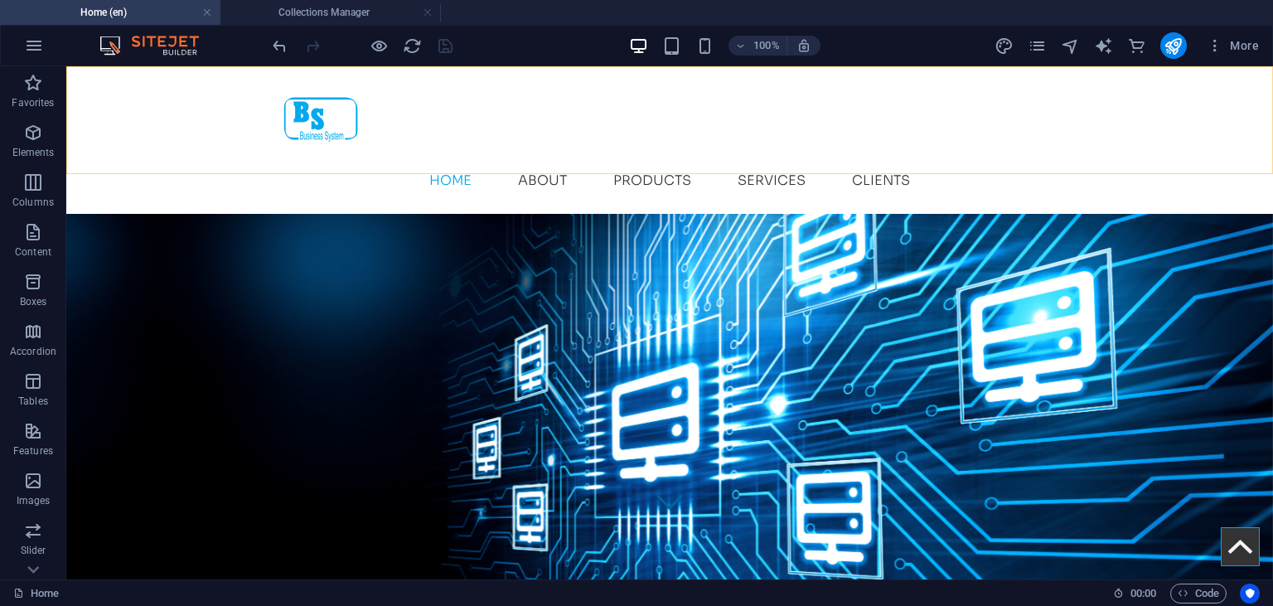
click at [171, 134] on div "Menu Home About Products Services Clients" at bounding box center [669, 140] width 1207 height 148
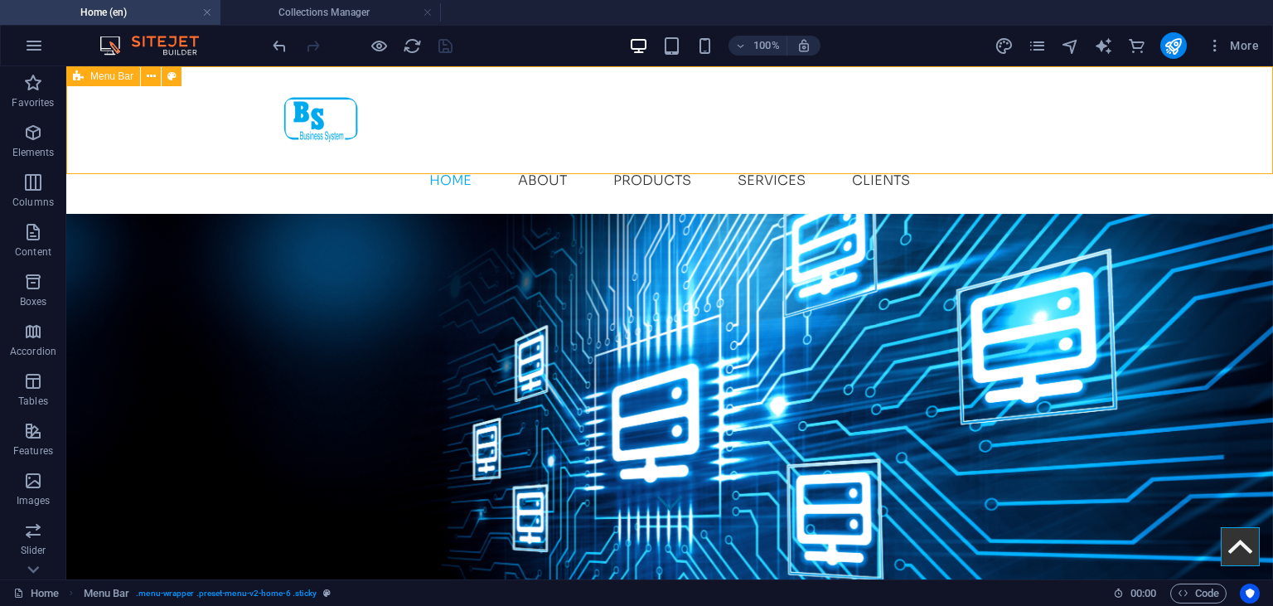
click at [163, 145] on div "Menu Home About Products Services Clients" at bounding box center [669, 140] width 1207 height 148
select select "header"
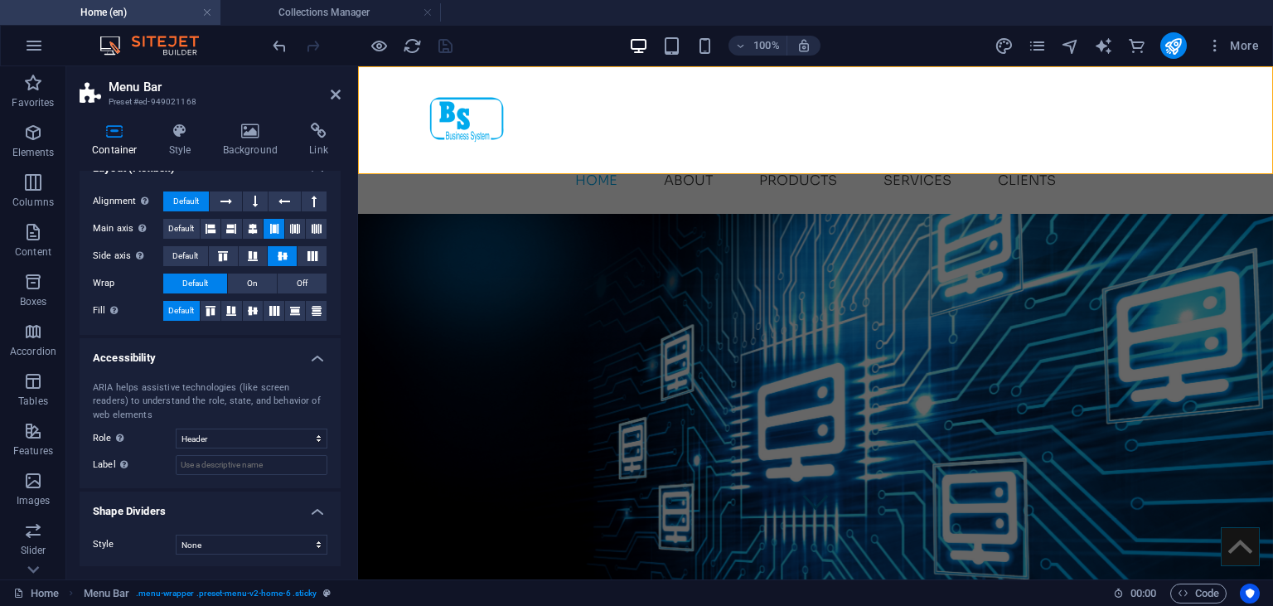
scroll to position [0, 0]
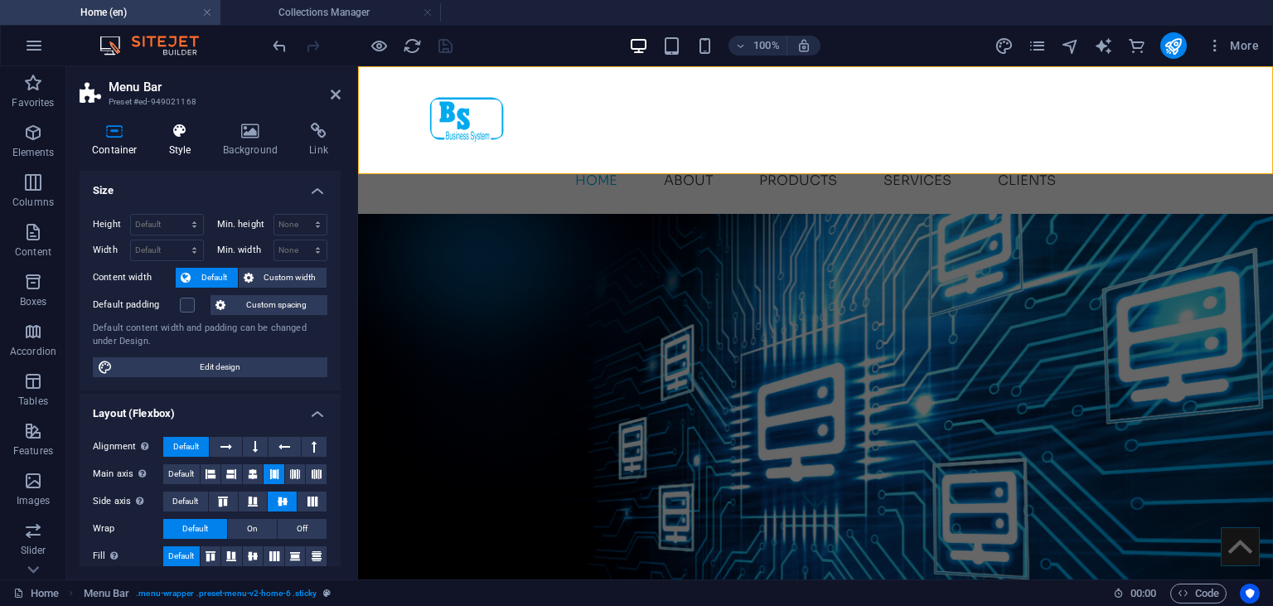
click at [176, 133] on icon at bounding box center [180, 131] width 47 height 17
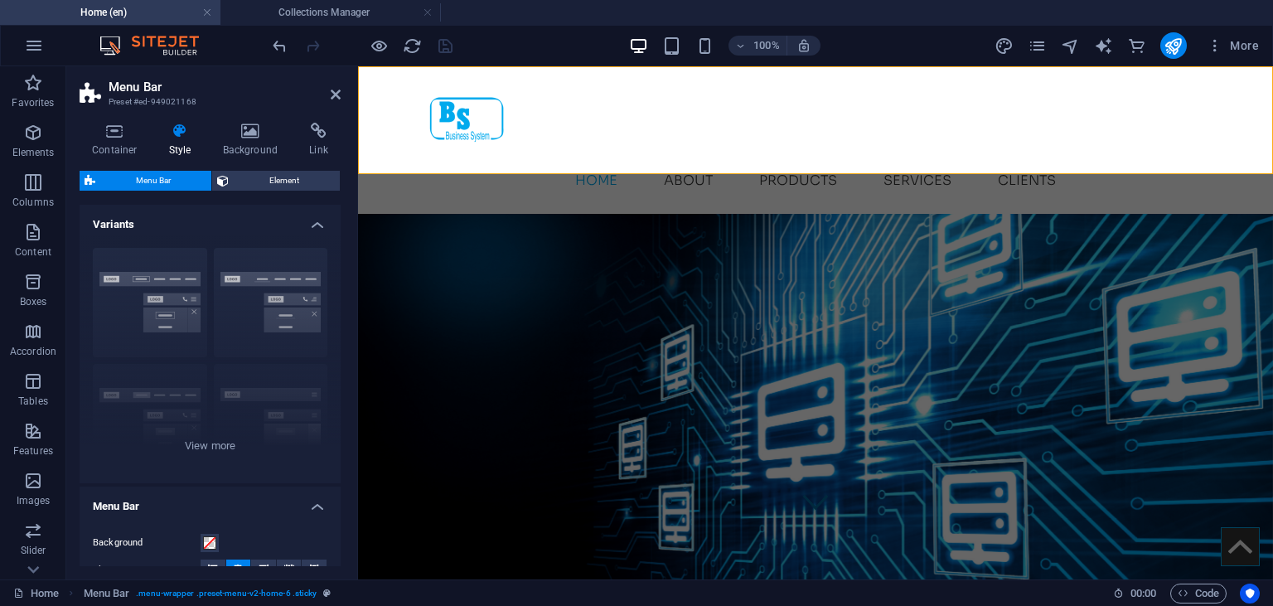
click at [307, 225] on h4 "Variants" at bounding box center [210, 220] width 261 height 30
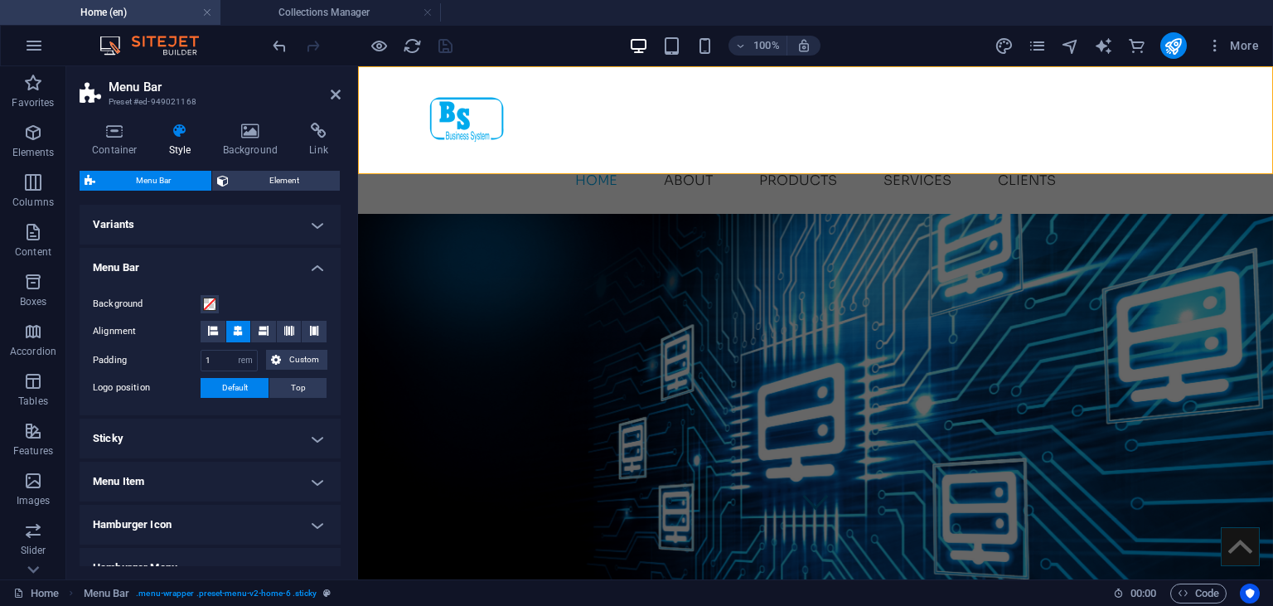
click at [312, 263] on h4 "Menu Bar" at bounding box center [210, 263] width 261 height 30
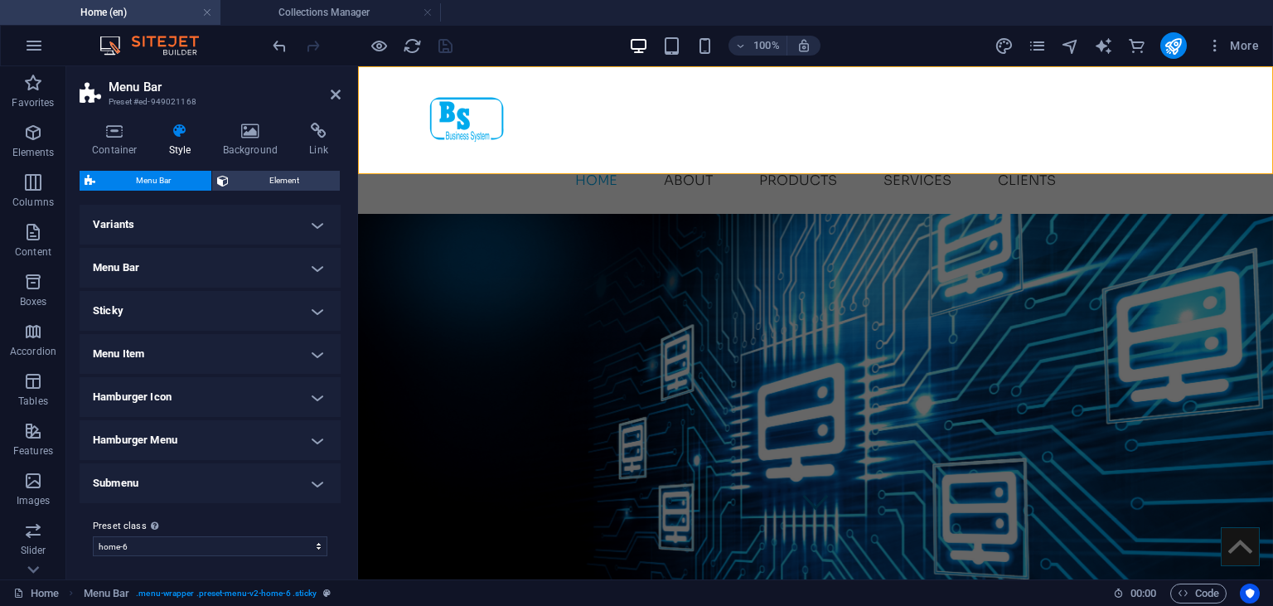
scroll to position [2, 0]
click at [336, 94] on icon at bounding box center [336, 94] width 10 height 13
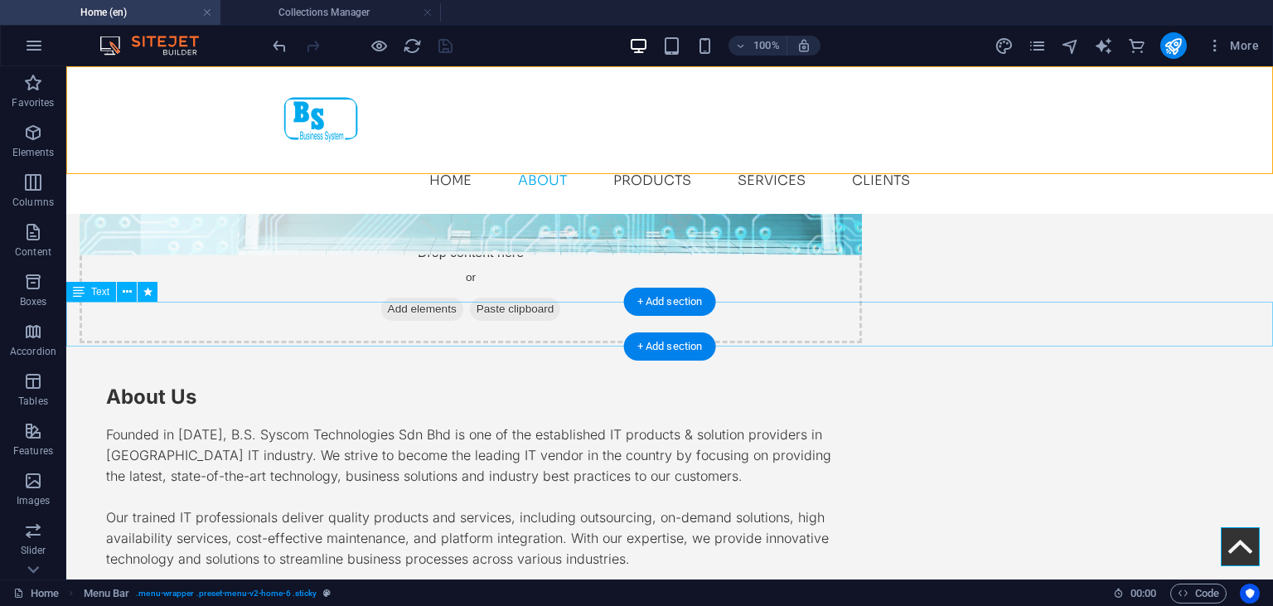
scroll to position [1196, 0]
